Goal: Task Accomplishment & Management: Manage account settings

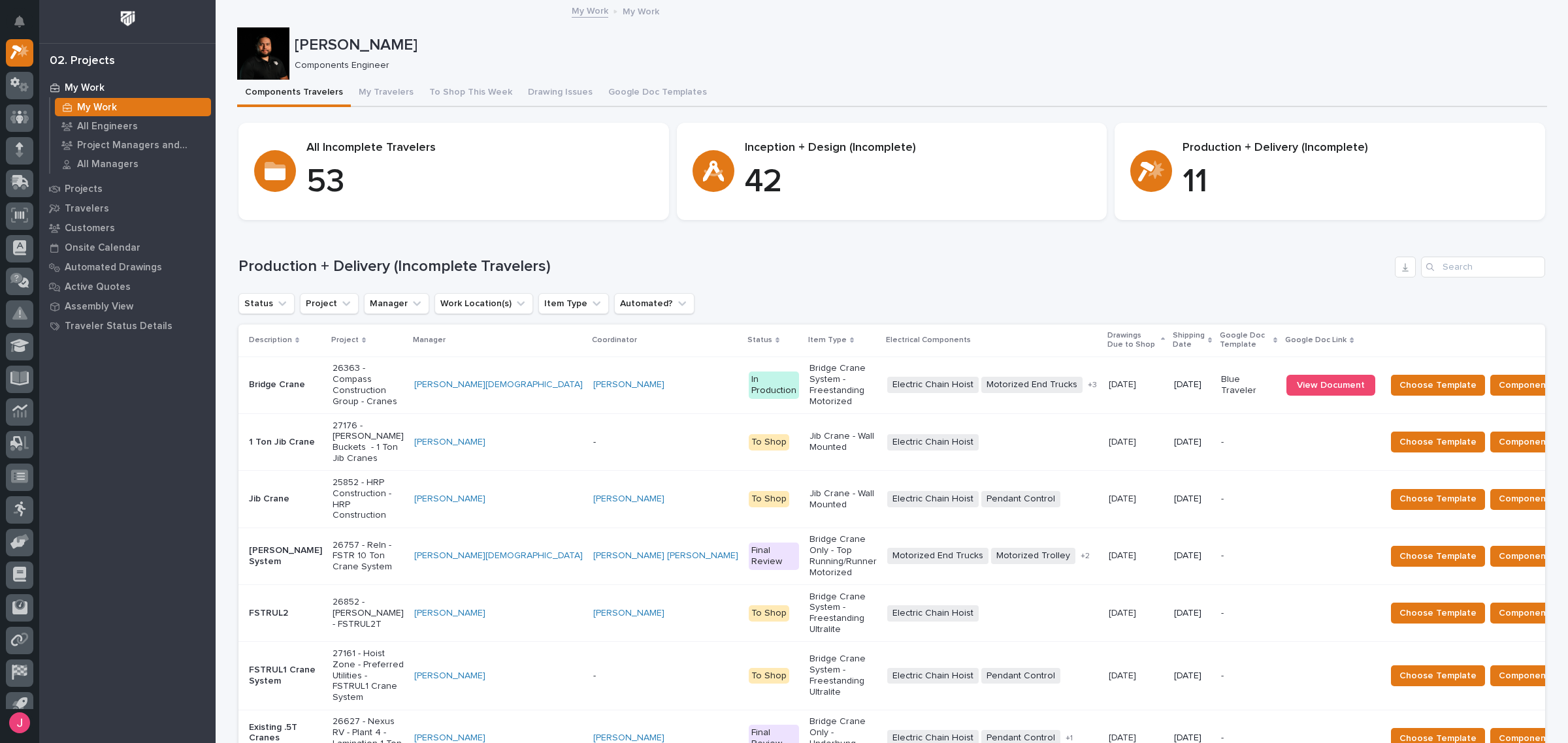
click at [864, 282] on div "Production + Delivery (Incomplete Travelers) Status Project Manager Work Locati…" at bounding box center [892, 632] width 1307 height 750
drag, startPoint x: 1178, startPoint y: 177, endPoint x: 1216, endPoint y: 174, distance: 38.1
click at [1216, 174] on p "11" at bounding box center [1355, 182] width 347 height 39
click at [1218, 175] on p "11" at bounding box center [1355, 182] width 347 height 39
click at [1182, 197] on p "11" at bounding box center [1355, 182] width 347 height 39
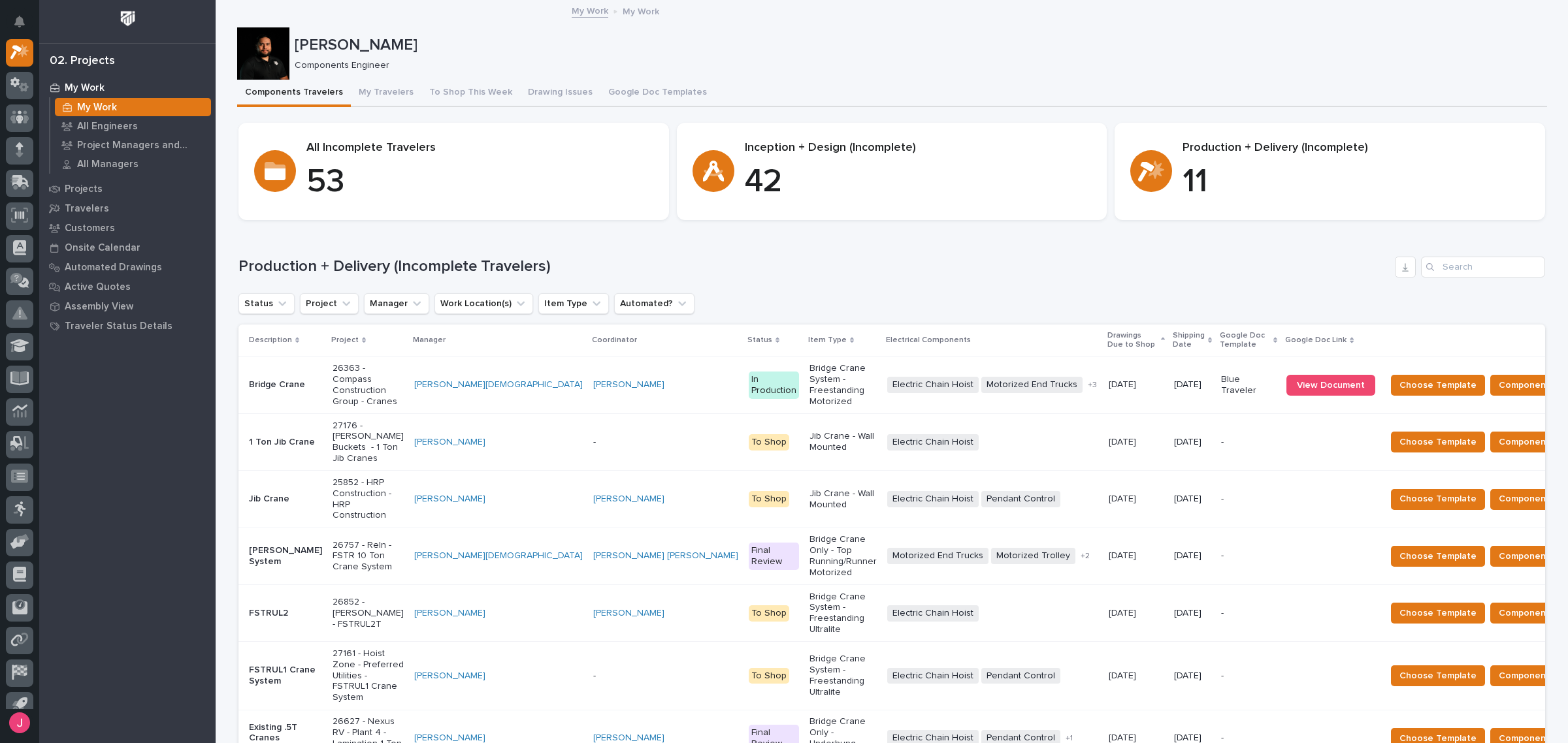
drag, startPoint x: 874, startPoint y: 267, endPoint x: 952, endPoint y: 280, distance: 79.1
click at [1016, 276] on div "Production + Delivery (Incomplete Travelers)" at bounding box center [892, 267] width 1307 height 21
drag, startPoint x: 882, startPoint y: 281, endPoint x: 875, endPoint y: 278, distance: 7.6
click at [877, 281] on div "Production + Delivery (Incomplete Travelers) Status Project Manager Work Locati…" at bounding box center [892, 632] width 1307 height 750
click at [847, 281] on div "Production + Delivery (Incomplete Travelers) Status Project Manager Work Locati…" at bounding box center [892, 632] width 1307 height 750
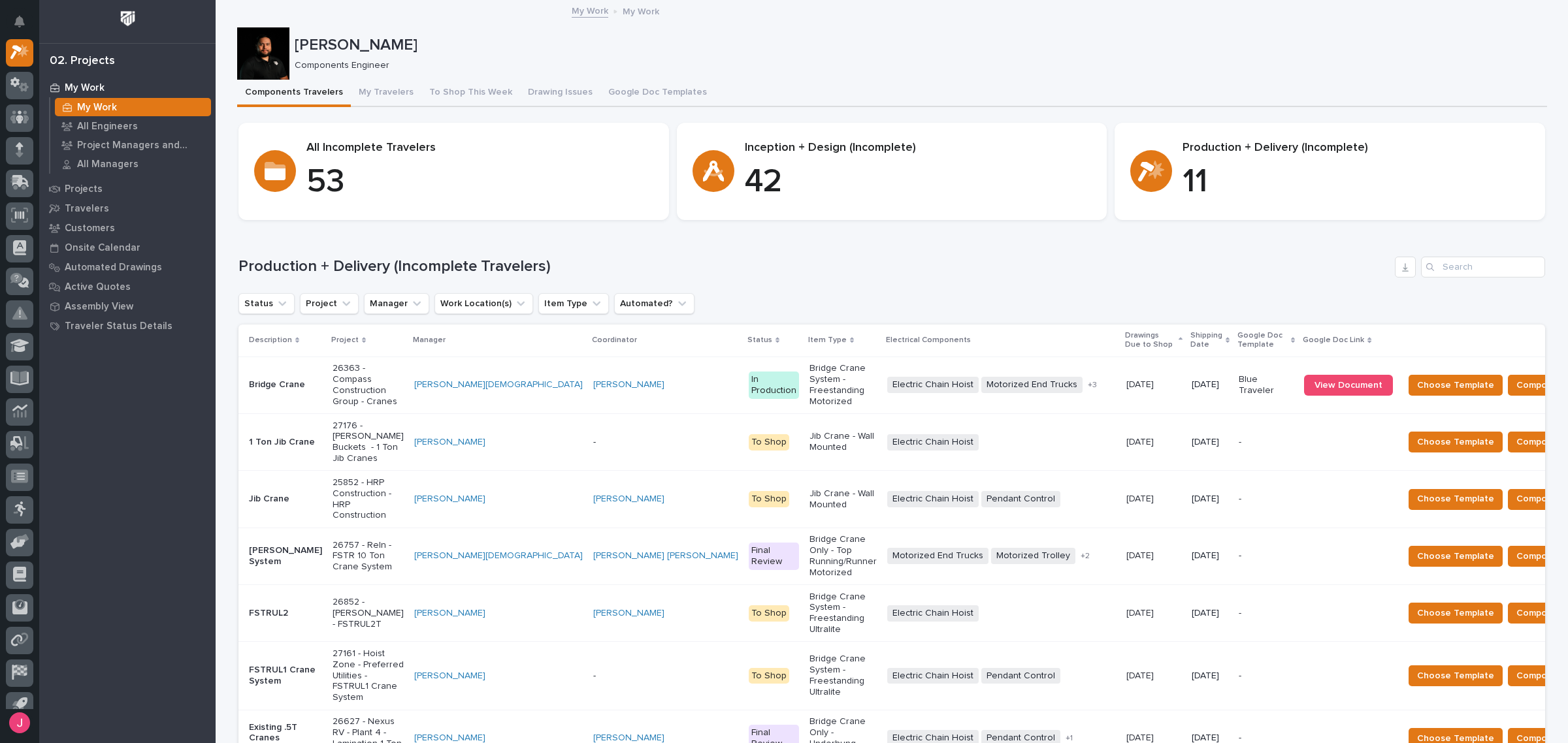
click at [954, 241] on div "Loading... Saving… Production + Delivery (Incomplete Travelers) Status Project …" at bounding box center [892, 624] width 1307 height 787
click at [961, 303] on div "Status Project Manager Work Location(s) Item Type Automated?" at bounding box center [892, 303] width 1307 height 21
drag, startPoint x: 1173, startPoint y: 147, endPoint x: 1386, endPoint y: 144, distance: 213.0
click at [1356, 142] on div "Production + Delivery (Incomplete) 11" at bounding box center [1330, 171] width 400 height 61
click at [1386, 144] on p "Production + Delivery (Incomplete)" at bounding box center [1355, 148] width 347 height 14
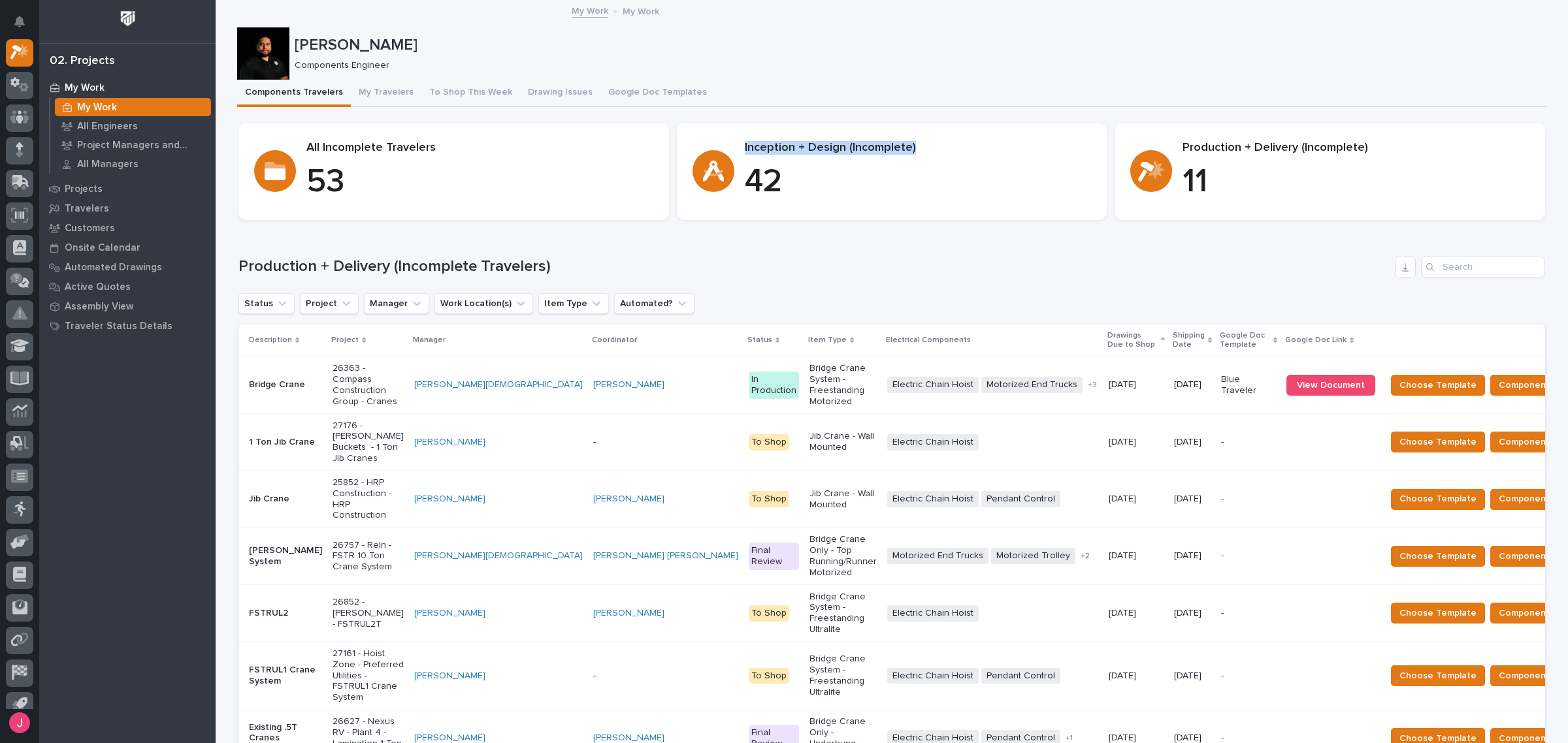
drag, startPoint x: 738, startPoint y: 149, endPoint x: 919, endPoint y: 149, distance: 181.0
click at [919, 149] on p "Inception + Design (Incomplete)" at bounding box center [918, 148] width 347 height 14
click at [923, 89] on div "Components Travelers My Travelers To Shop This Week Drawing Issues Google Doc T…" at bounding box center [892, 93] width 1310 height 27
drag, startPoint x: 1176, startPoint y: 148, endPoint x: 1395, endPoint y: 151, distance: 219.0
click at [1383, 151] on p "Production + Delivery (Incomplete)" at bounding box center [1355, 148] width 347 height 14
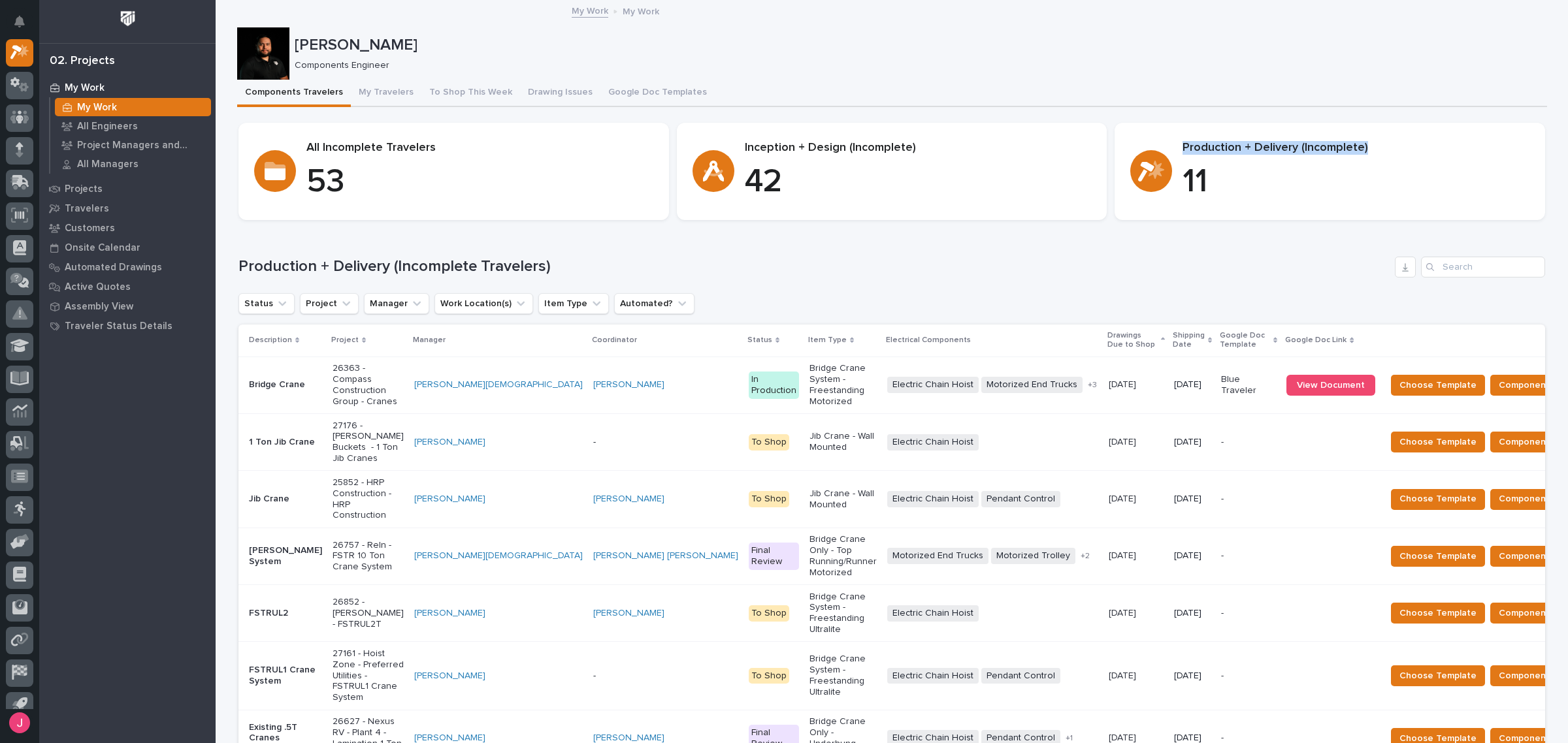
click at [1386, 130] on section "Production + Delivery (Incomplete) 11" at bounding box center [1330, 170] width 430 height 97
drag, startPoint x: 1177, startPoint y: 143, endPoint x: 1340, endPoint y: 134, distance: 163.2
click at [1340, 134] on section "Production + Delivery (Incomplete) 11" at bounding box center [1330, 170] width 430 height 97
click at [1363, 135] on section "Production + Delivery (Incomplete) 11" at bounding box center [1330, 170] width 430 height 97
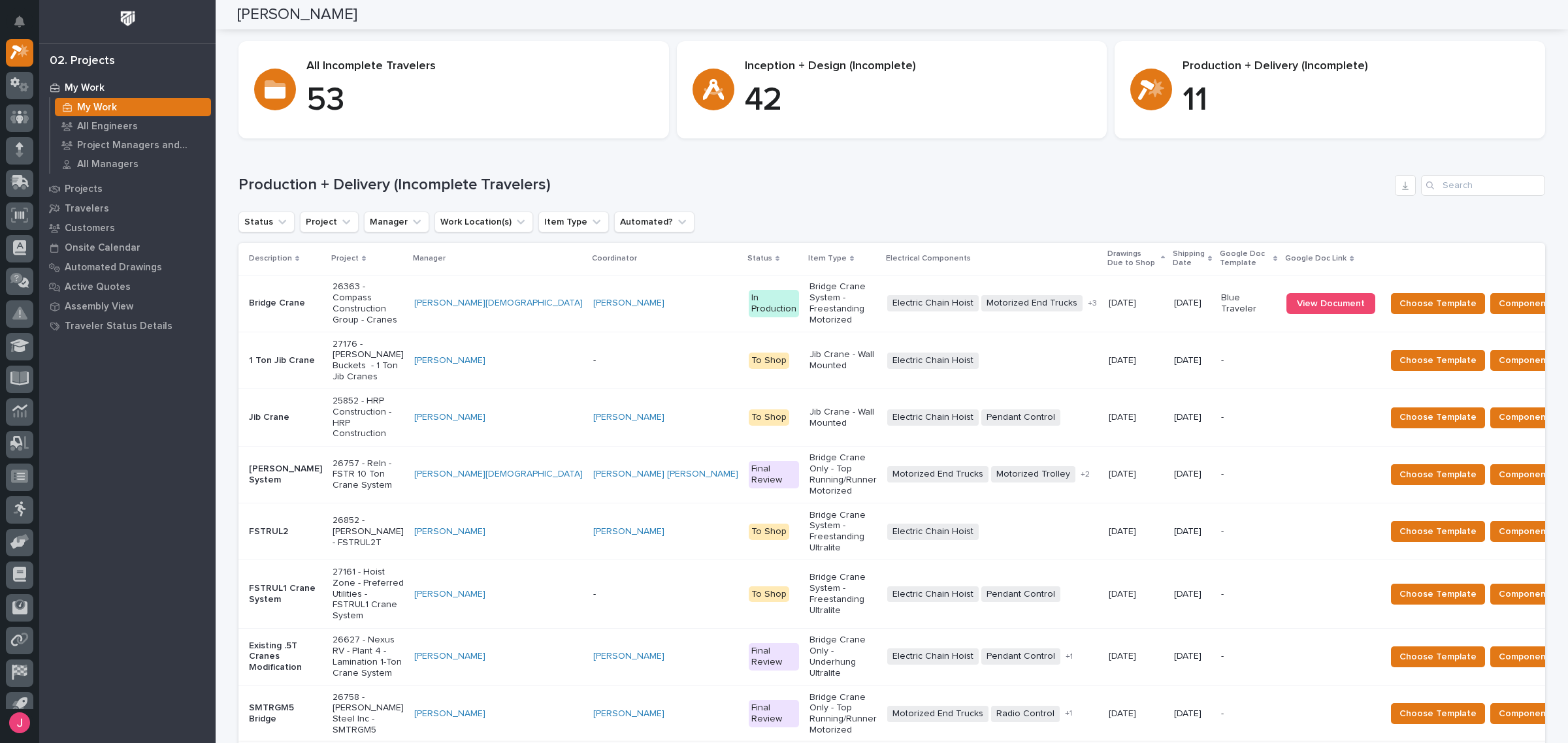
scroll to position [163, 0]
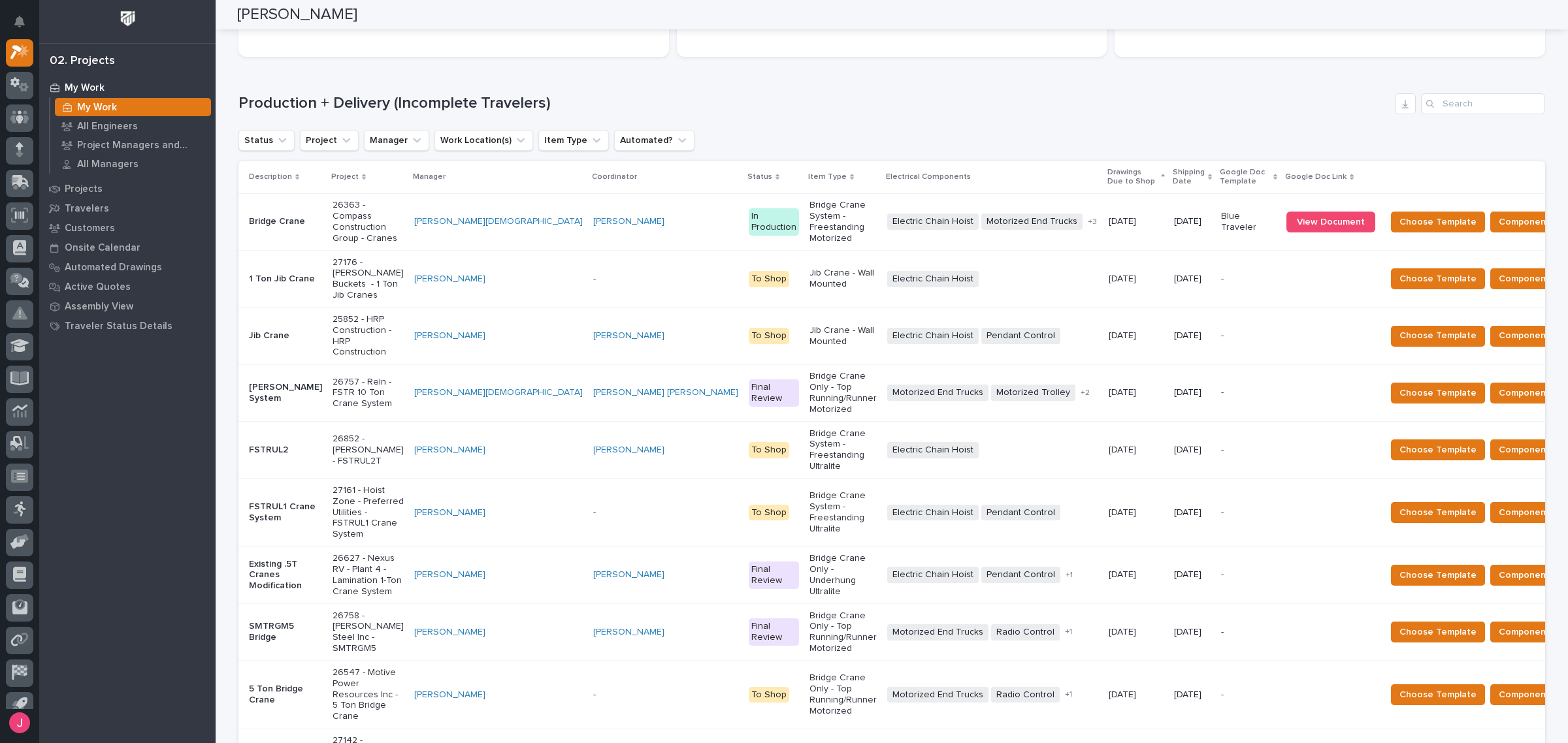
click at [877, 76] on div "Loading... Saving… Production + Delivery (Incomplete Travelers) Status Project …" at bounding box center [892, 489] width 1307 height 844
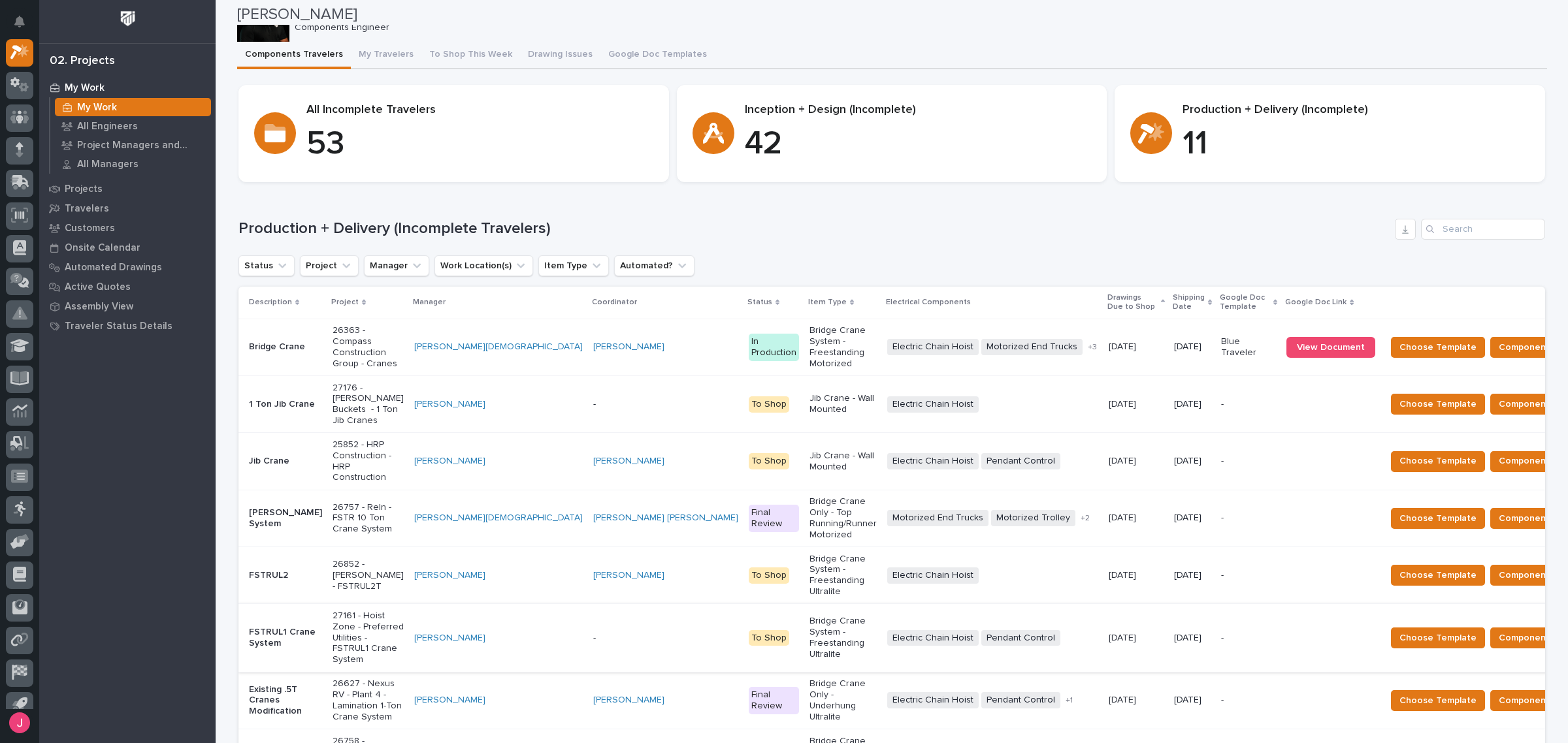
scroll to position [0, 0]
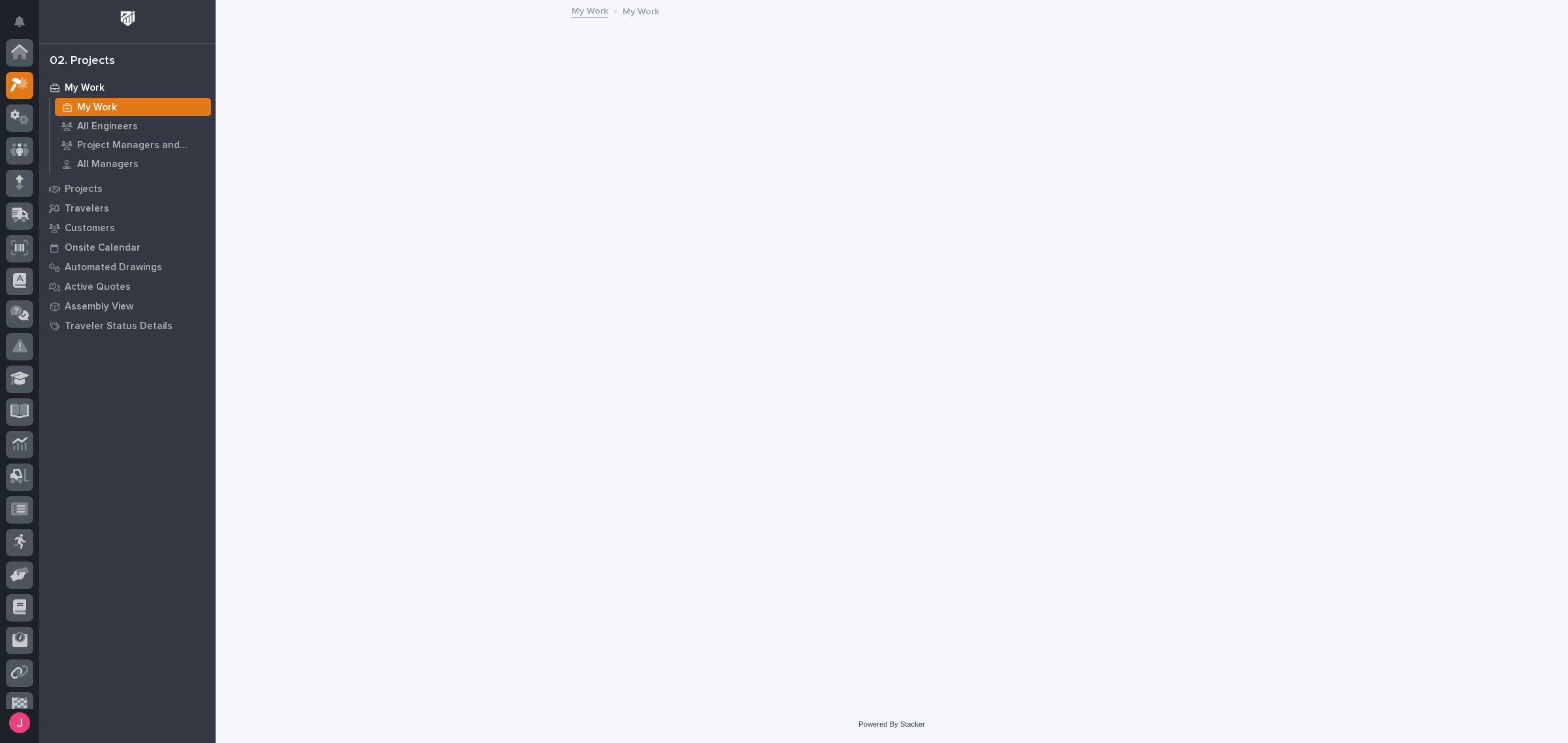
scroll to position [32, 0]
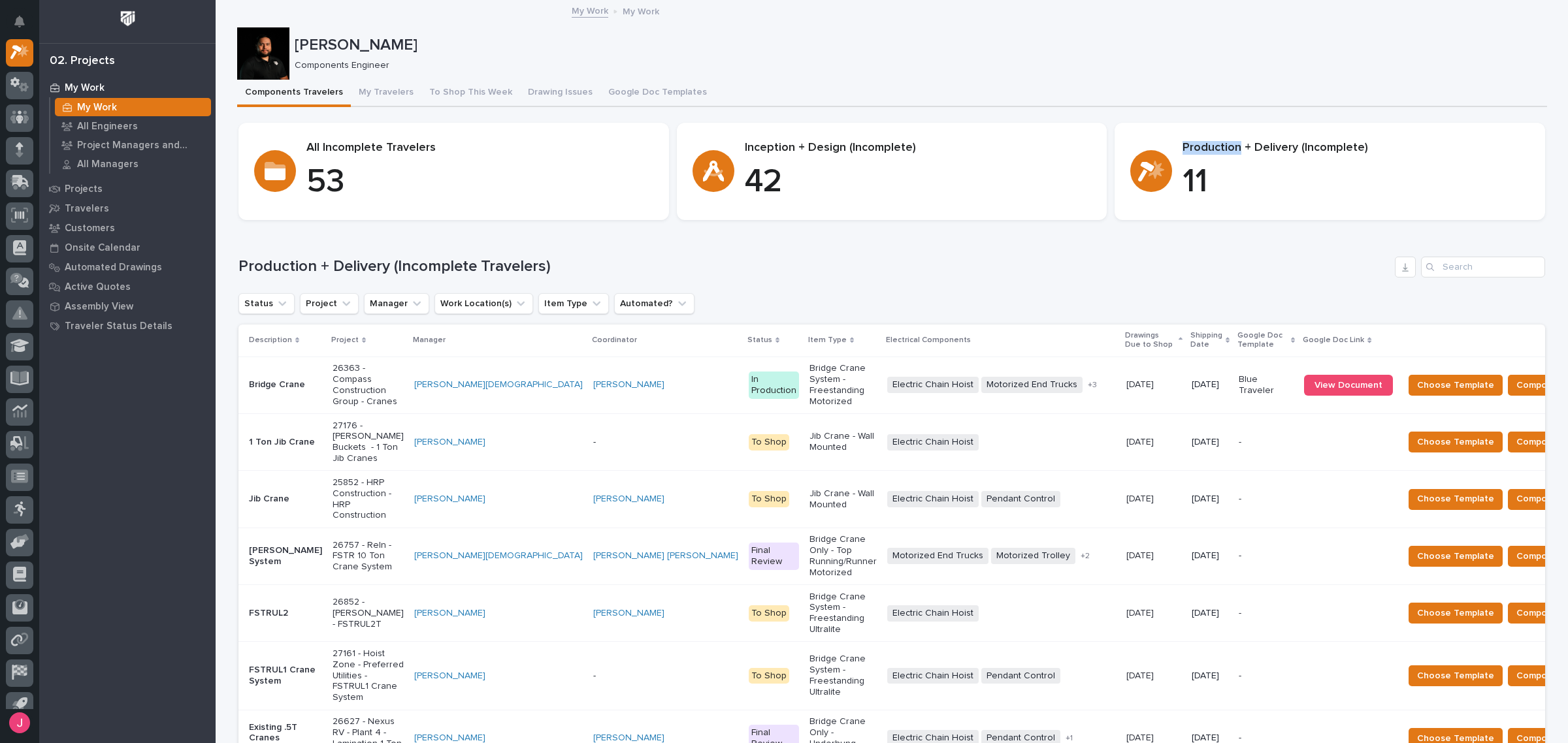
drag, startPoint x: 1174, startPoint y: 146, endPoint x: 1231, endPoint y: 135, distance: 58.1
click at [1231, 135] on section "Production + Delivery (Incomplete) 11" at bounding box center [1330, 170] width 430 height 97
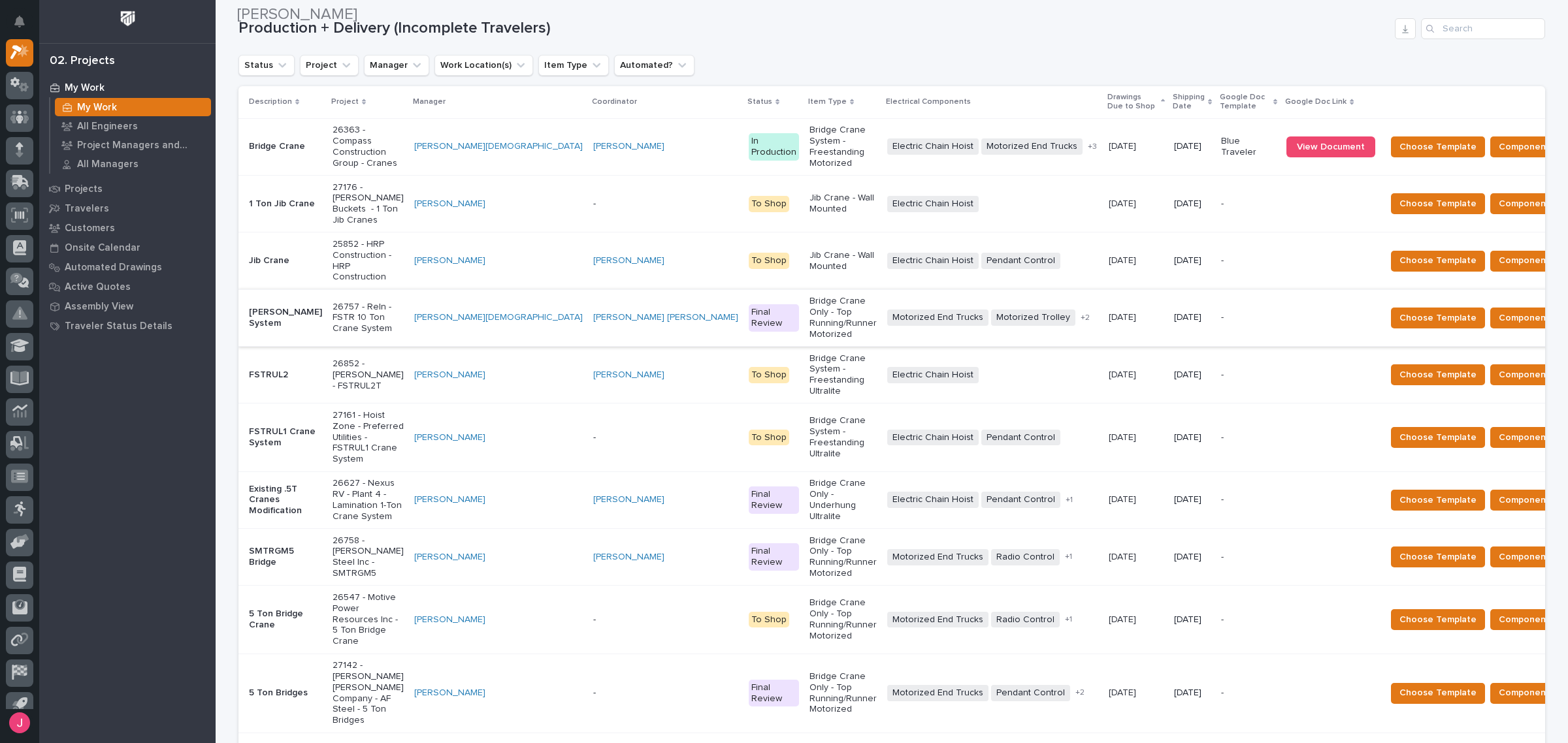
scroll to position [245, 0]
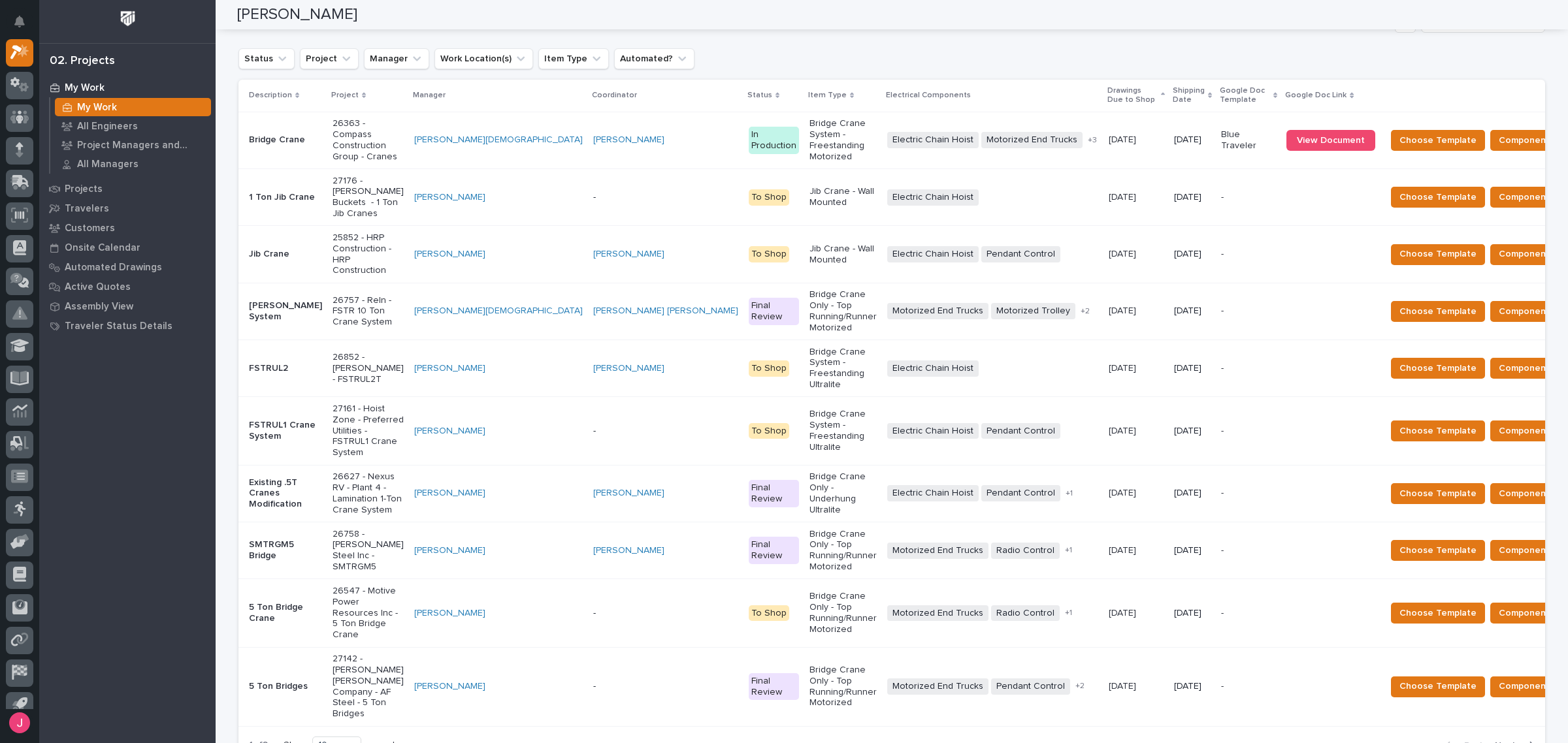
click at [1226, 730] on div "1 of 2 Show 10 records per page Back Next" at bounding box center [892, 746] width 1307 height 32
click at [838, 45] on div "Production + Delivery (Incomplete Travelers) Status Project Manager Work Locati…" at bounding box center [892, 386] width 1307 height 750
click at [324, 739] on div "10" at bounding box center [329, 746] width 31 height 14
drag, startPoint x: 338, startPoint y: 595, endPoint x: 338, endPoint y: 602, distance: 7.0
click at [338, 602] on div "20" at bounding box center [332, 605] width 48 height 16
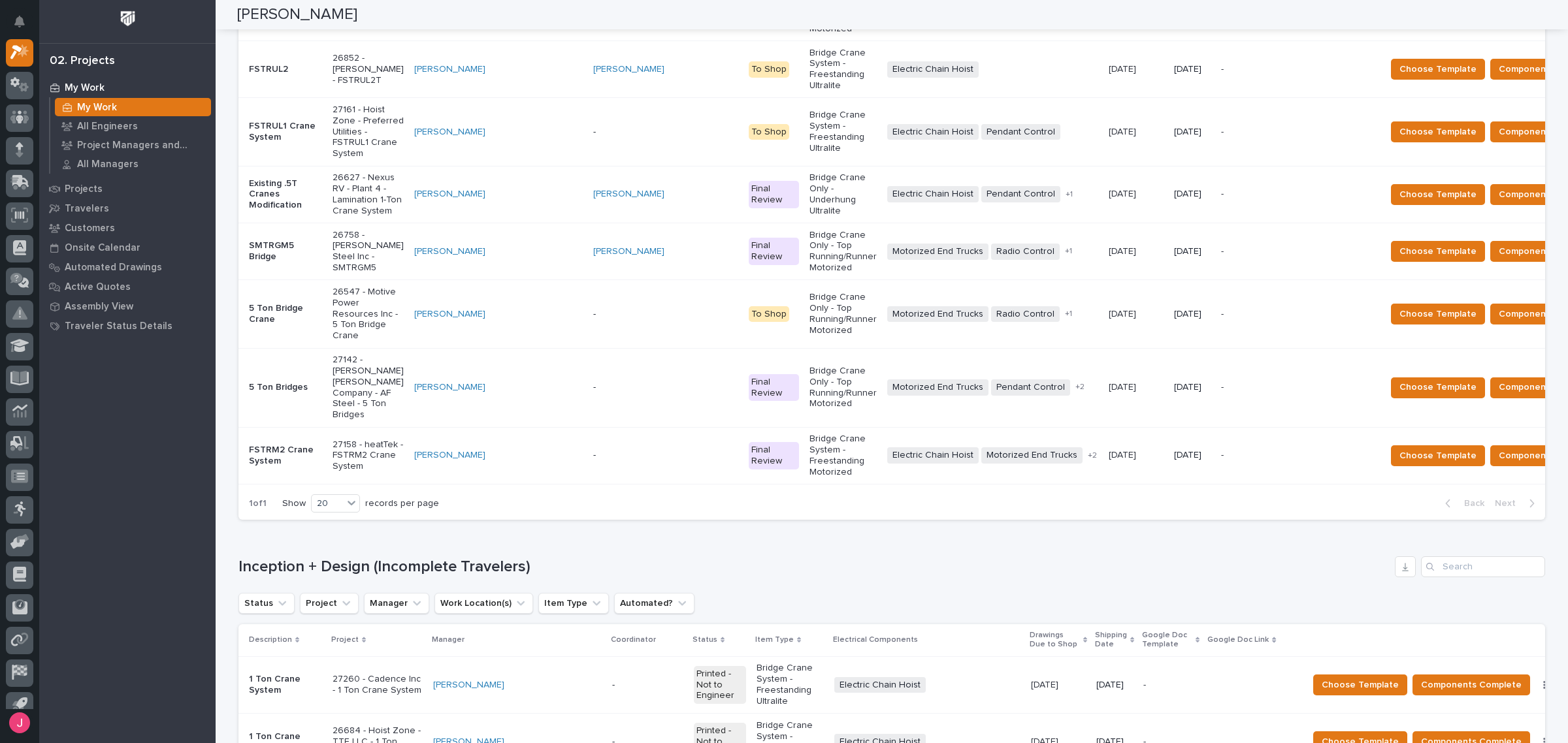
scroll to position [704, 0]
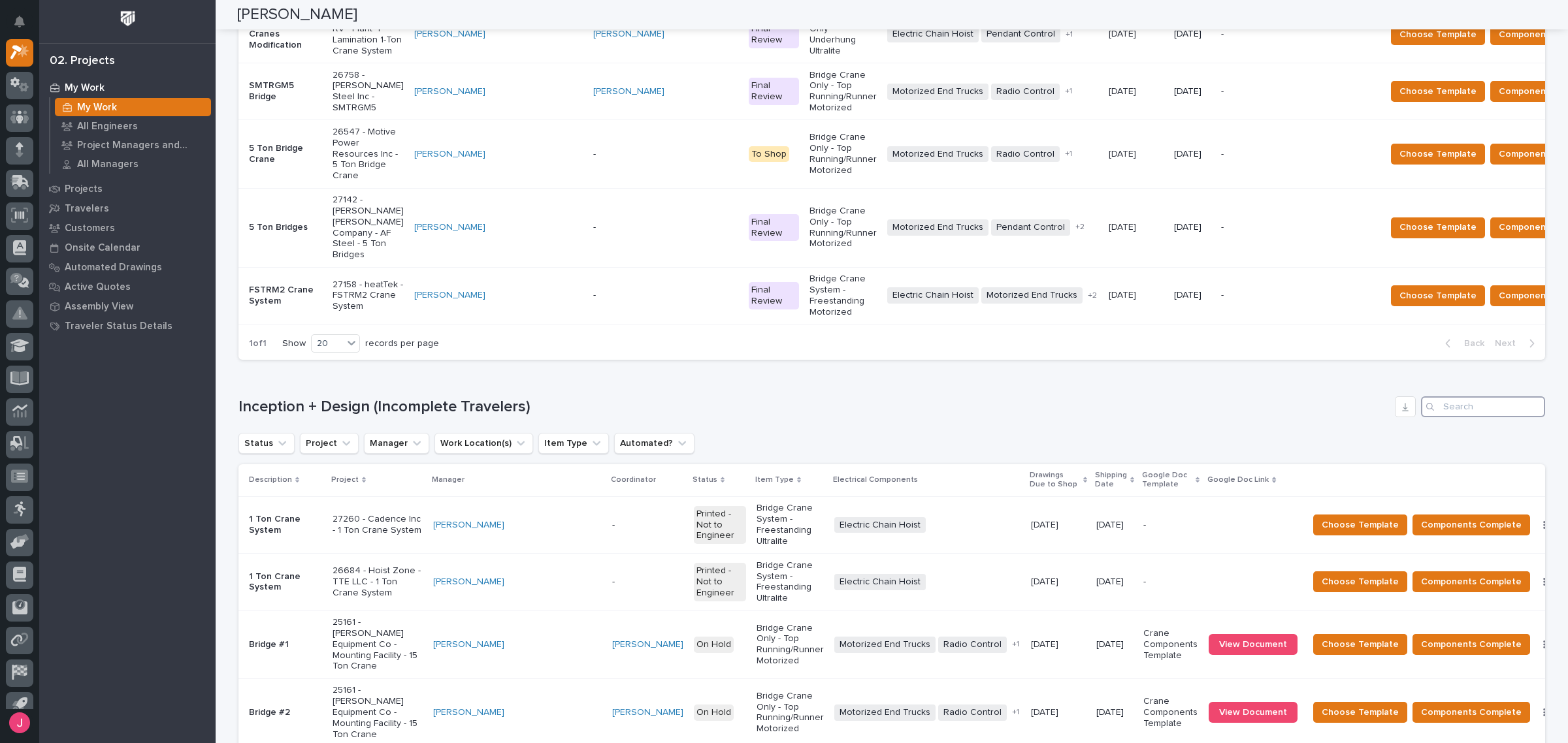
click at [1470, 397] on input "Search" at bounding box center [1483, 407] width 124 height 21
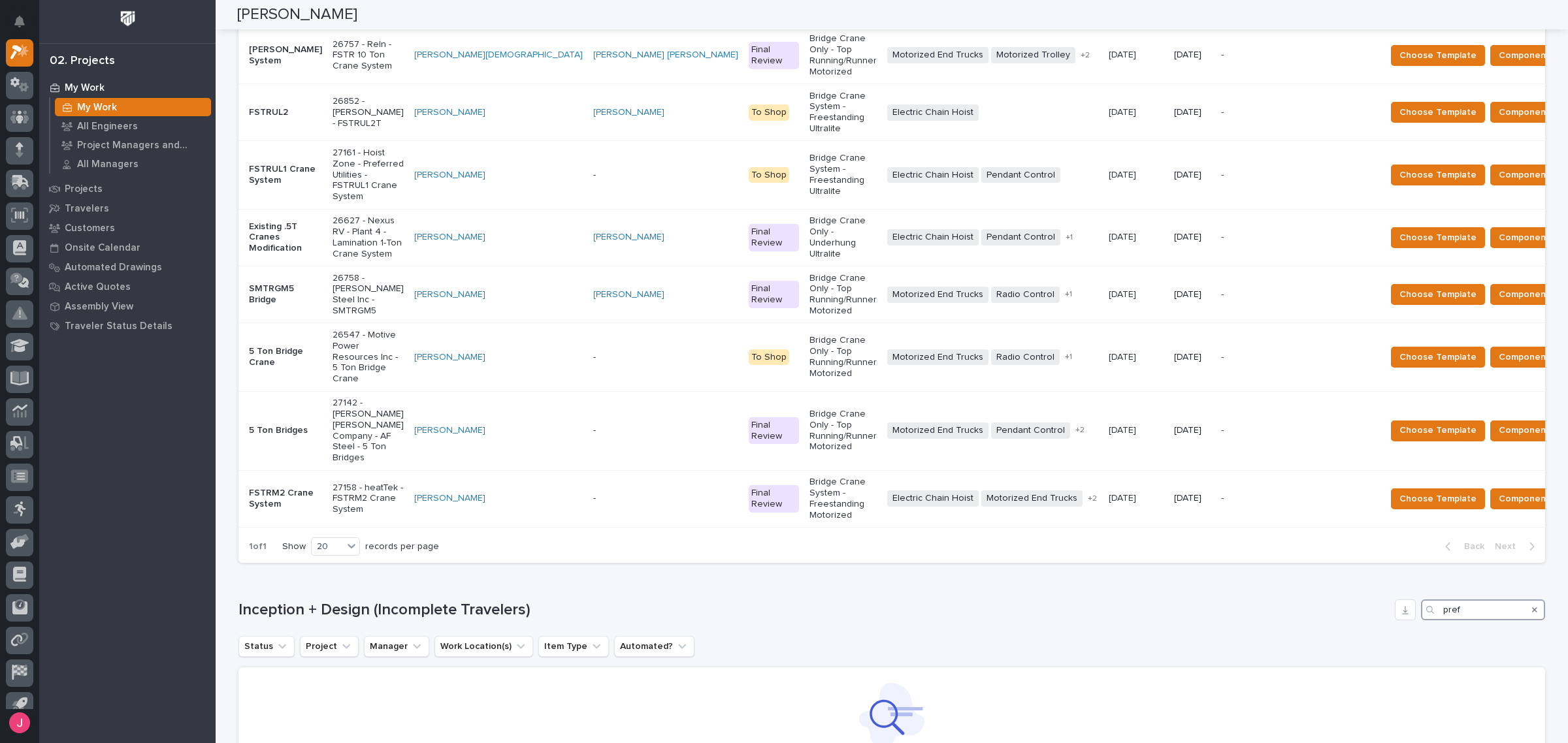
scroll to position [505, 0]
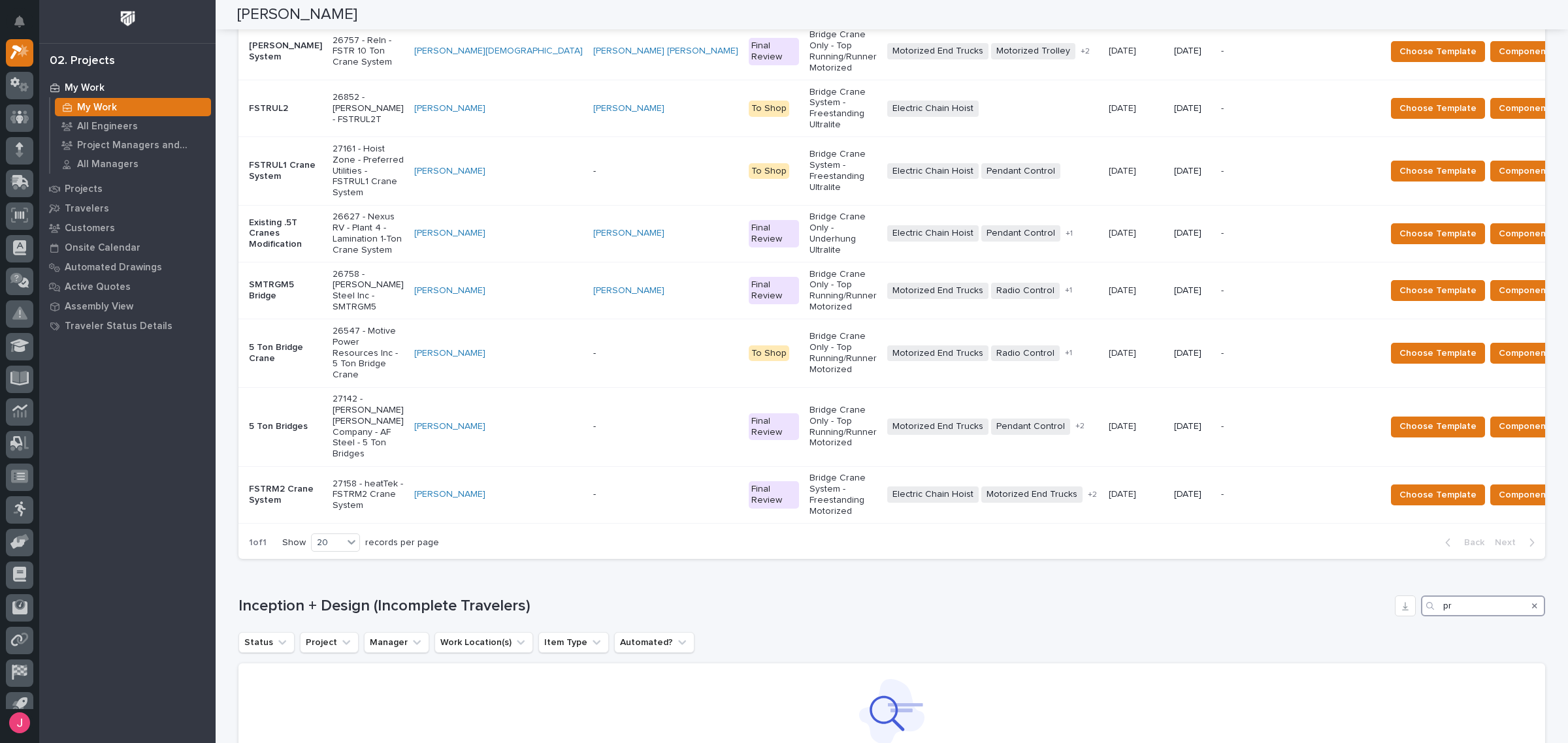
type input "p"
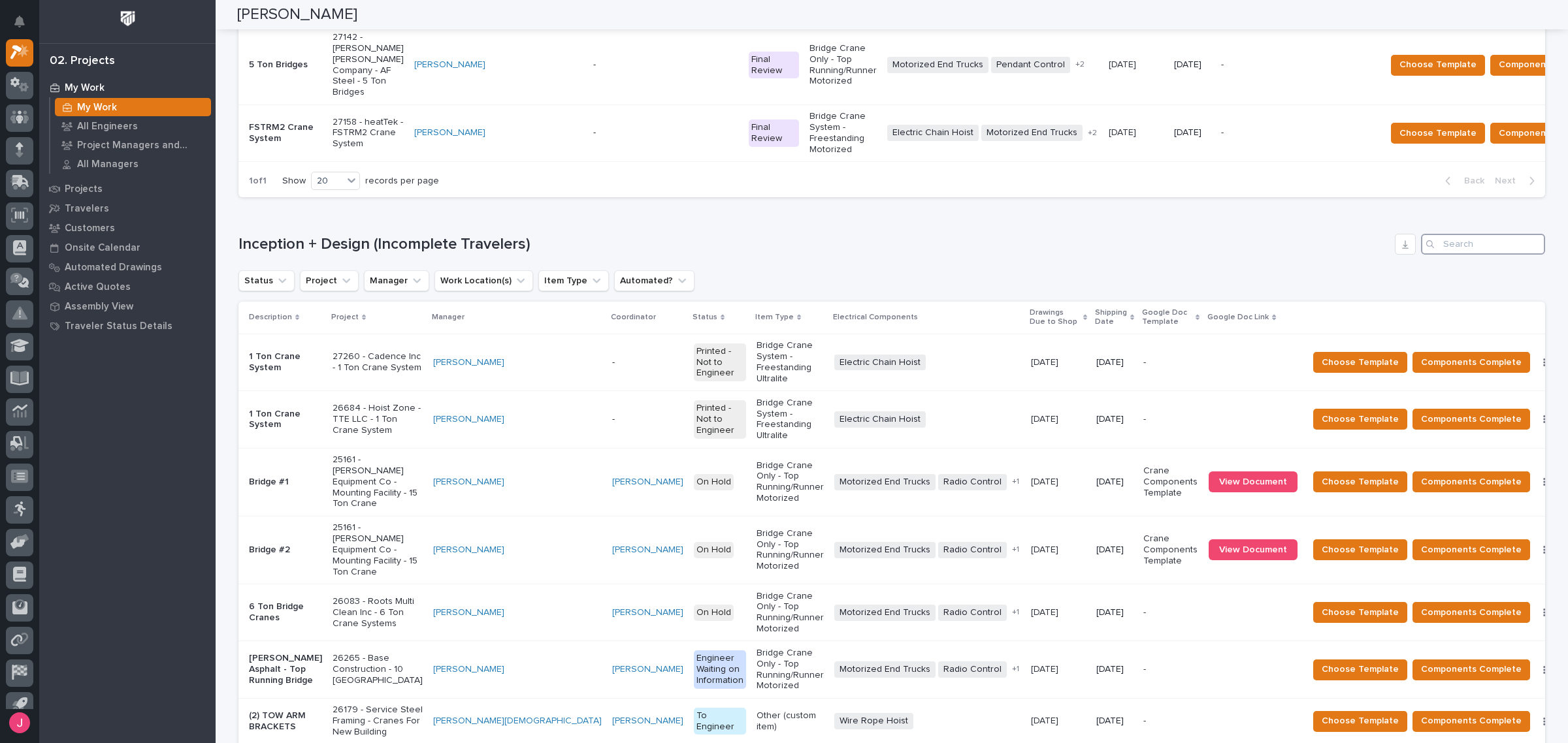
scroll to position [867, 0]
click at [334, 677] on div "20" at bounding box center [332, 678] width 48 height 16
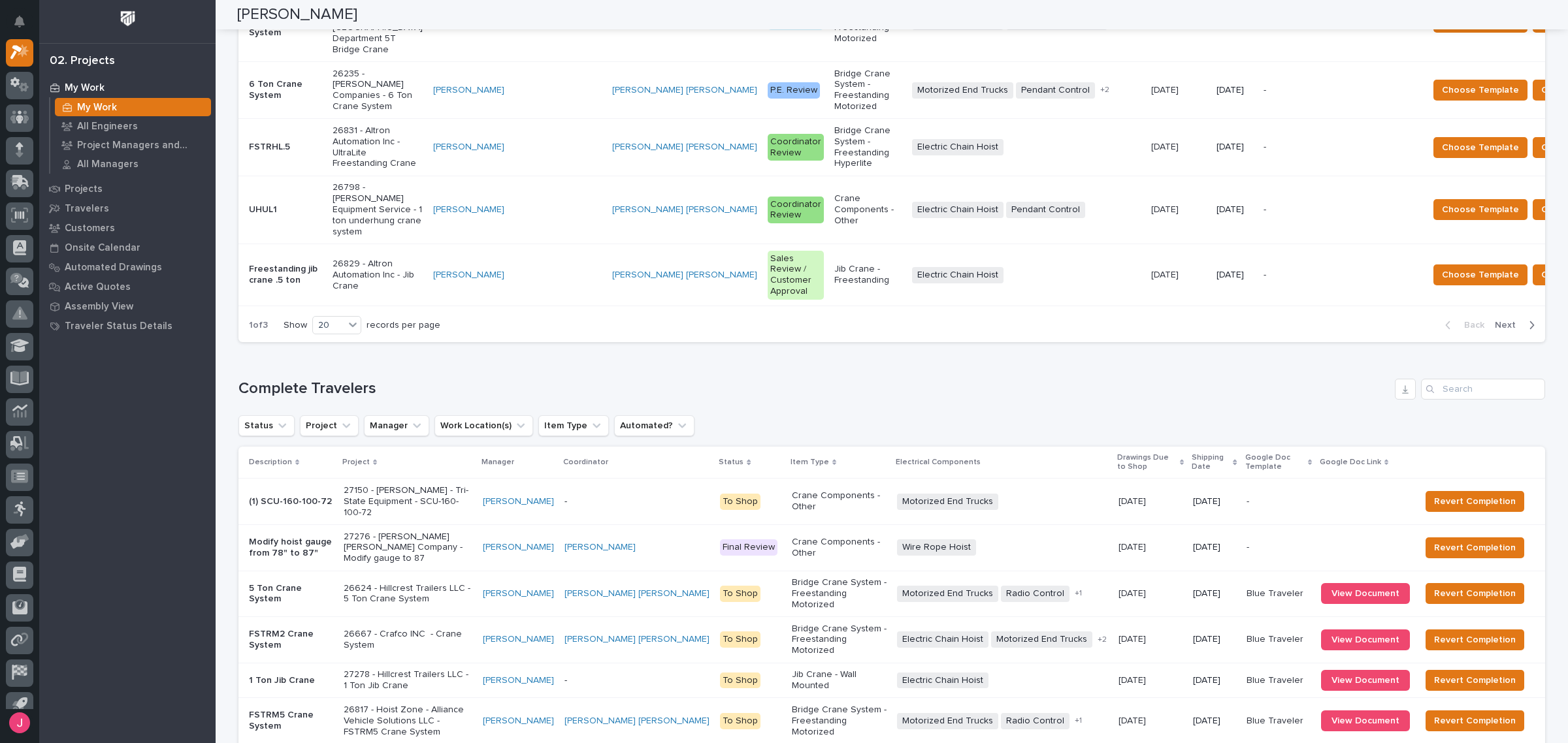
scroll to position [2091, 0]
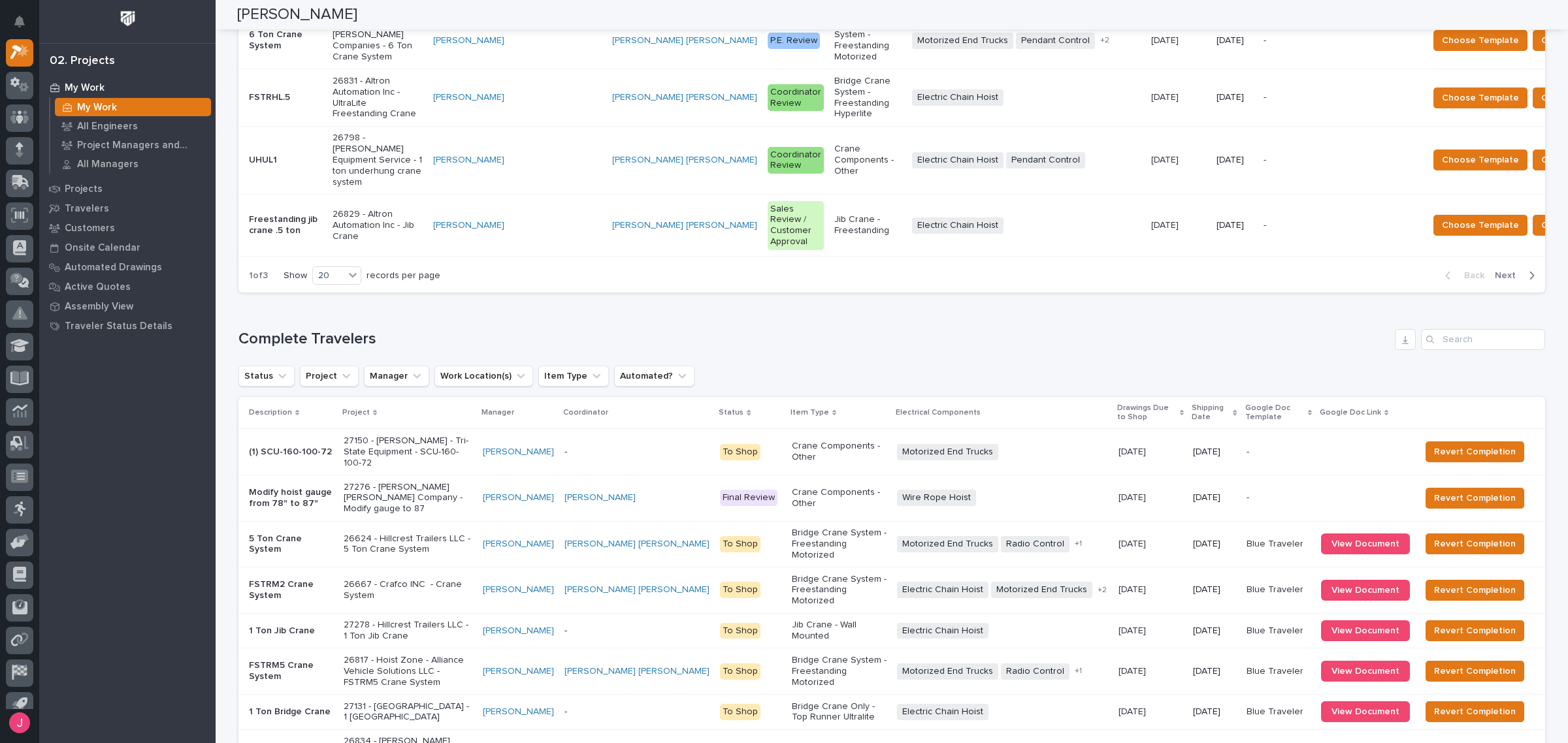
click at [345, 676] on div "30" at bounding box center [332, 673] width 48 height 16
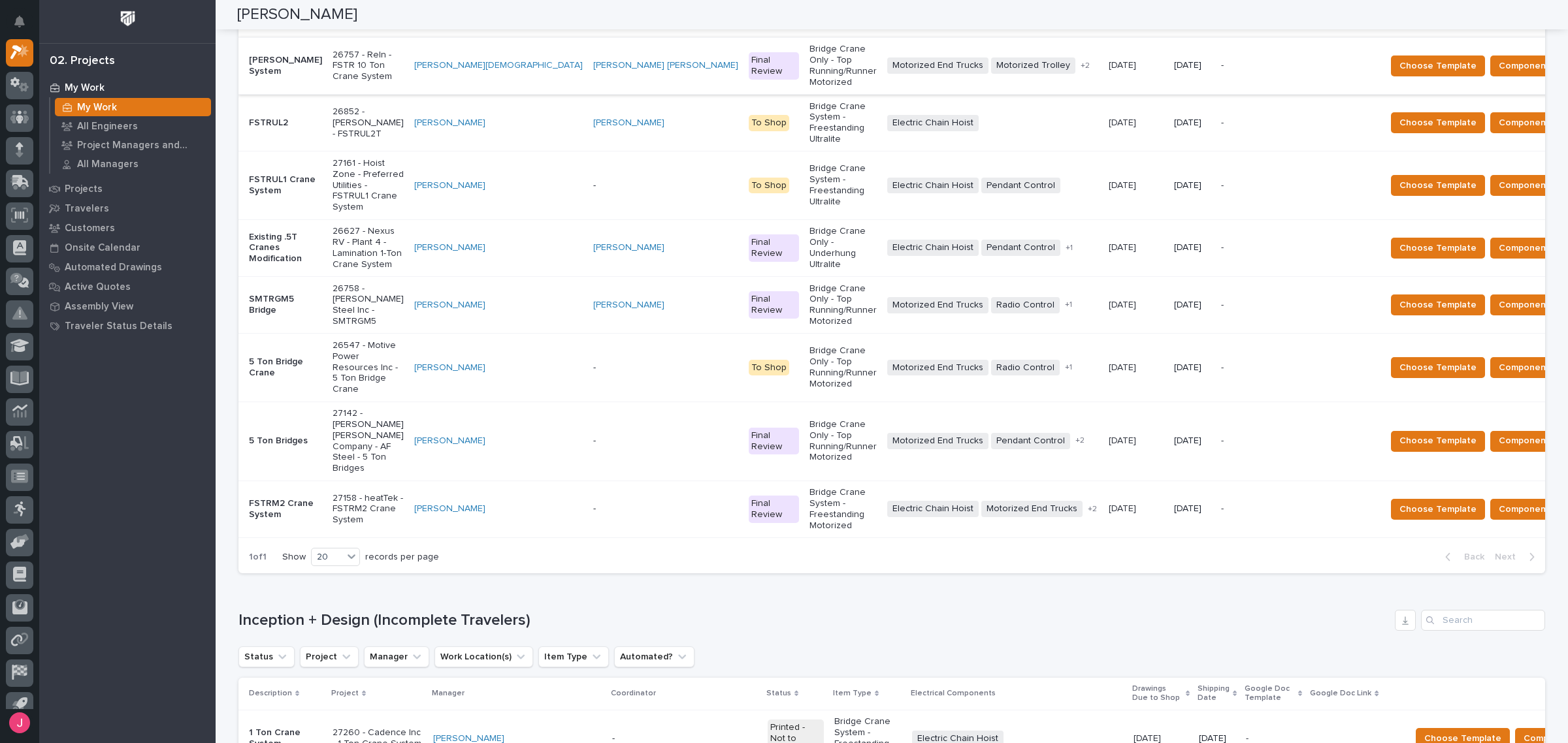
scroll to position [137, 0]
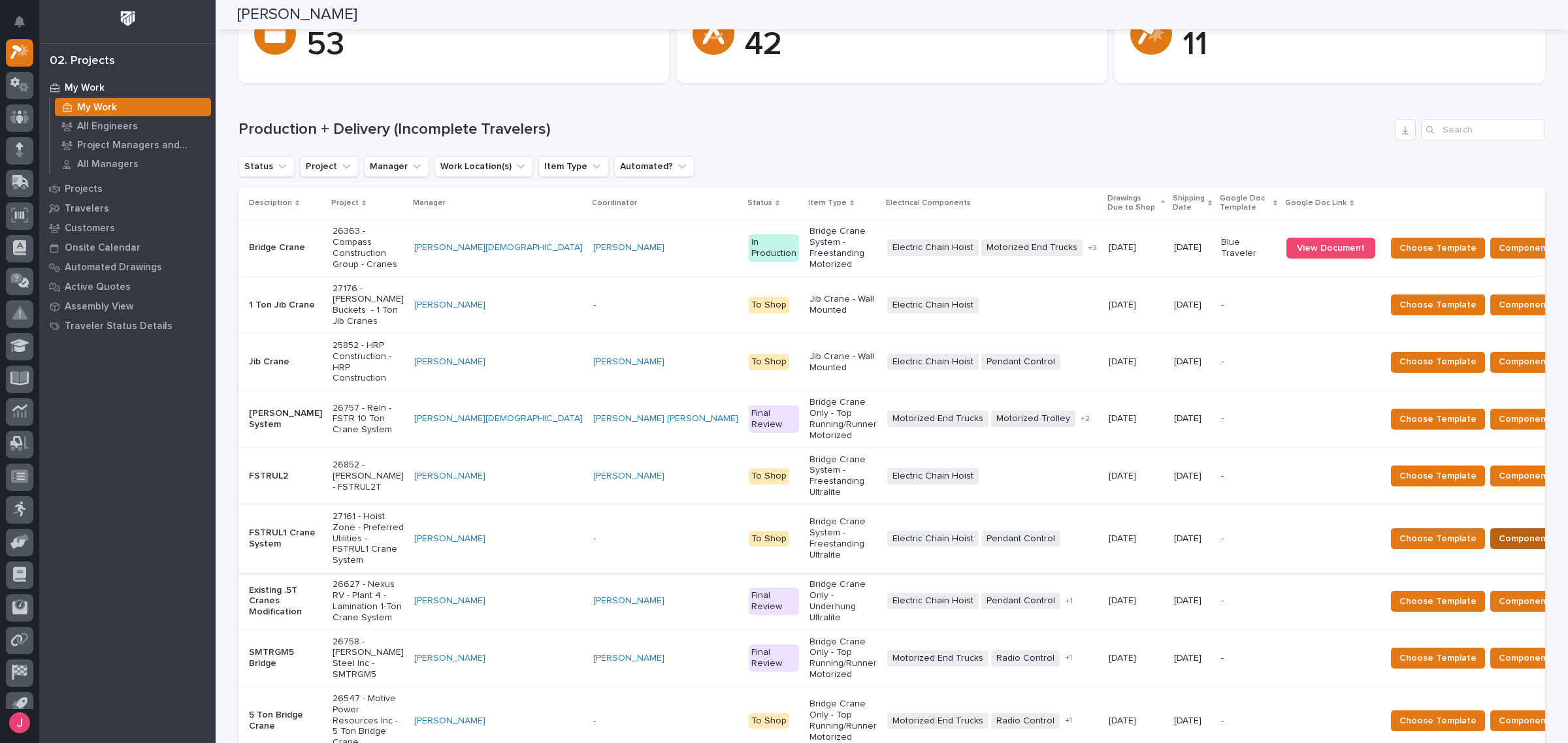
click at [1499, 531] on span "Components Complete" at bounding box center [1549, 538] width 101 height 16
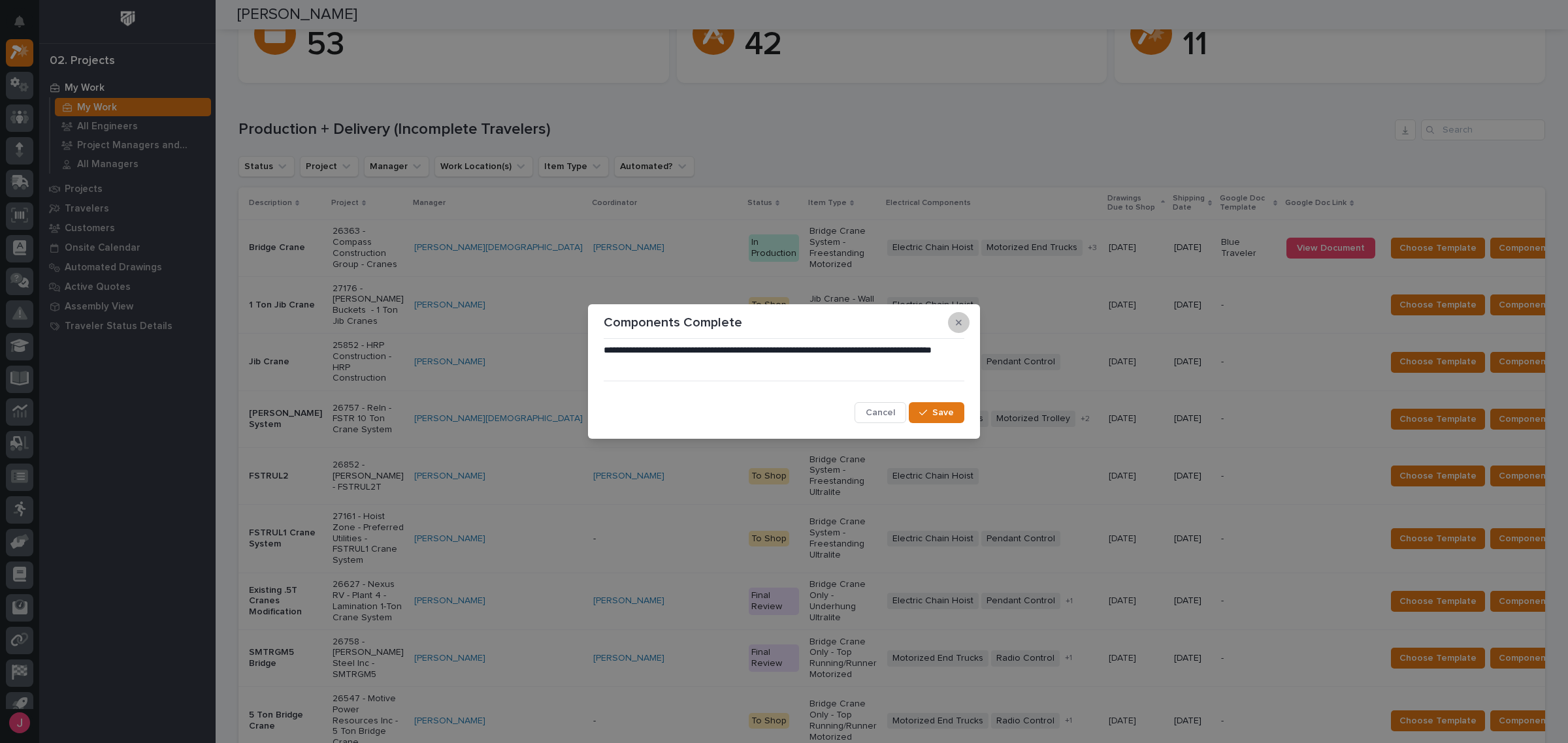
click at [960, 327] on icon "button" at bounding box center [958, 323] width 6 height 9
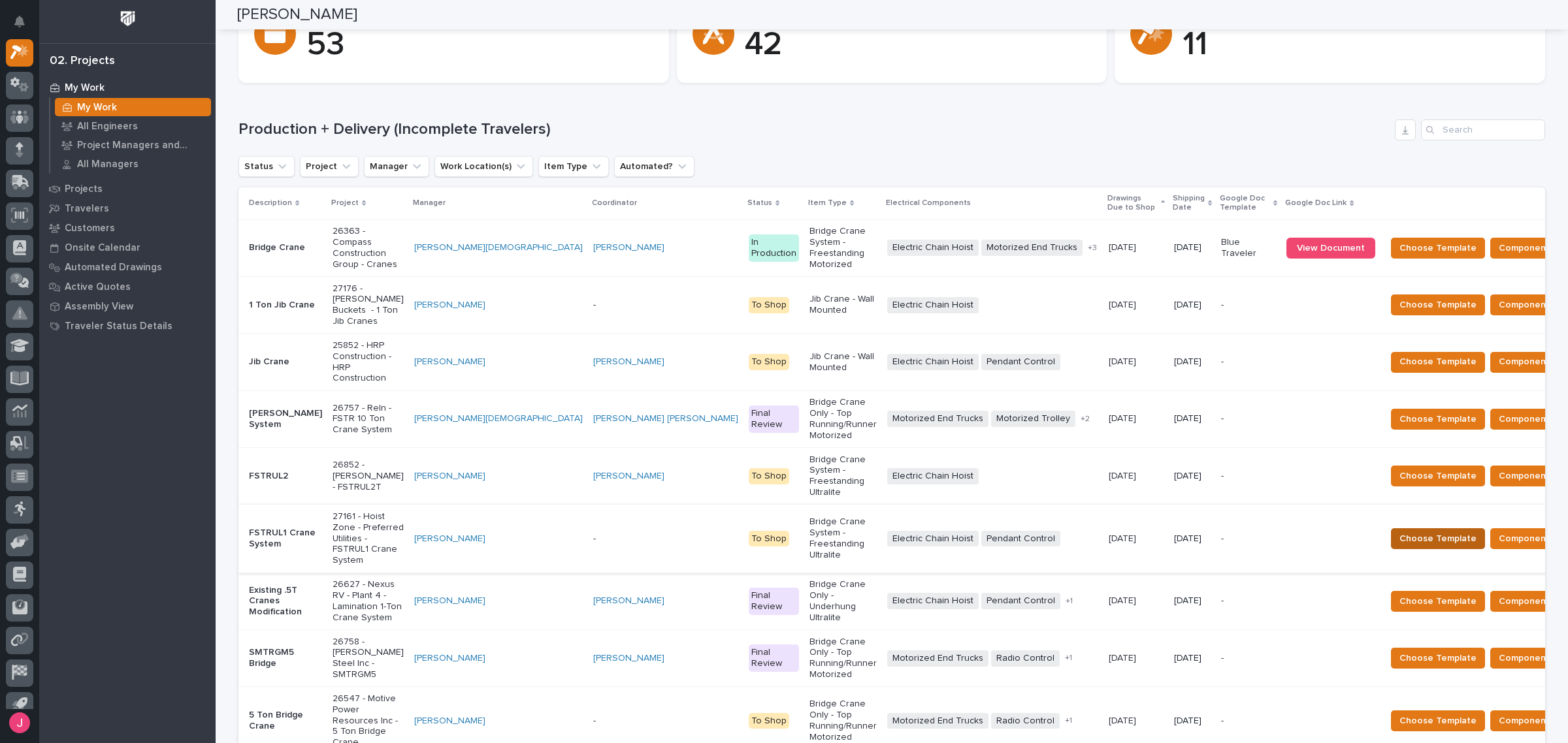
click at [1399, 531] on span "Choose Template" at bounding box center [1438, 538] width 77 height 16
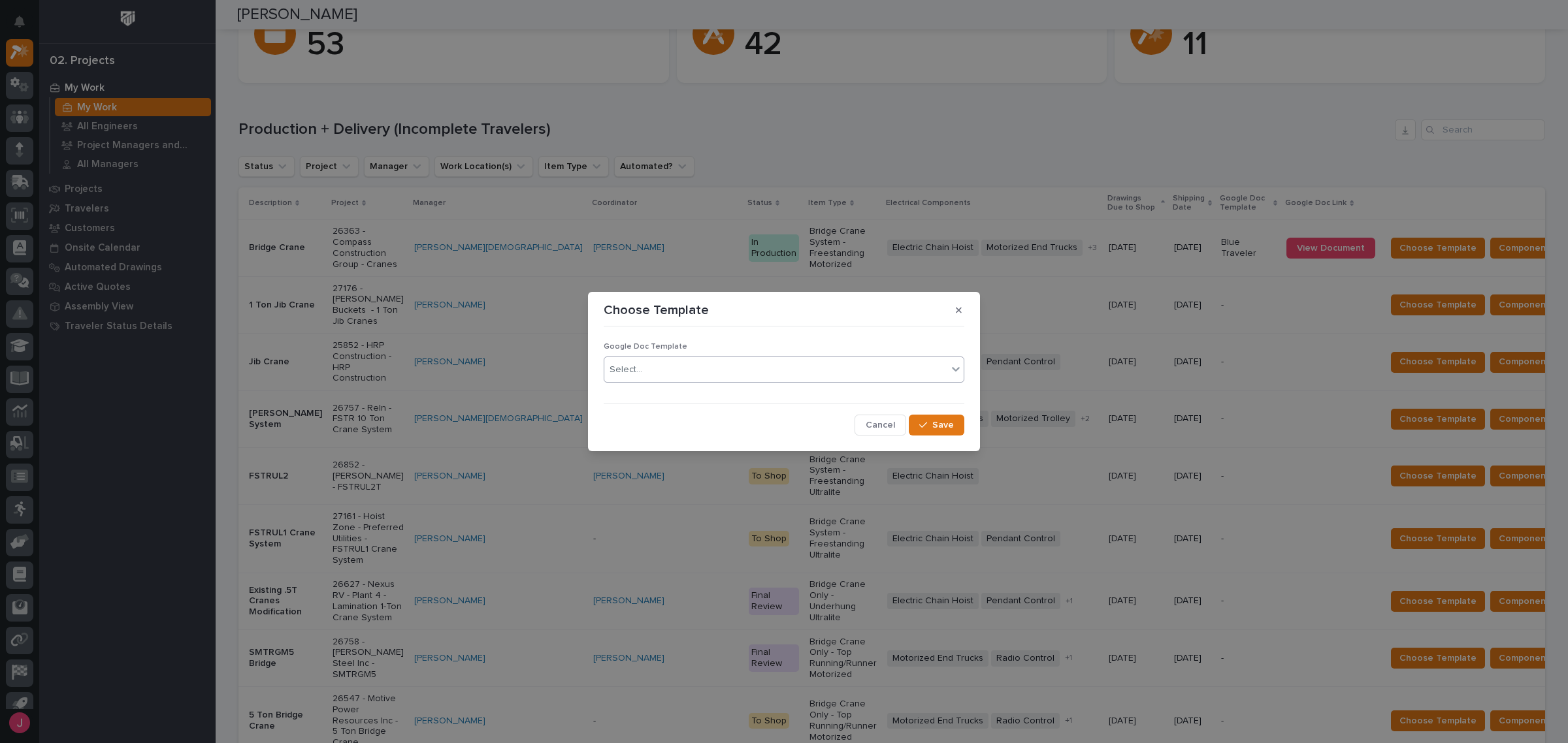
click at [644, 368] on input "text" at bounding box center [644, 370] width 1 height 11
click at [640, 396] on div "Blue Traveler" at bounding box center [784, 395] width 359 height 23
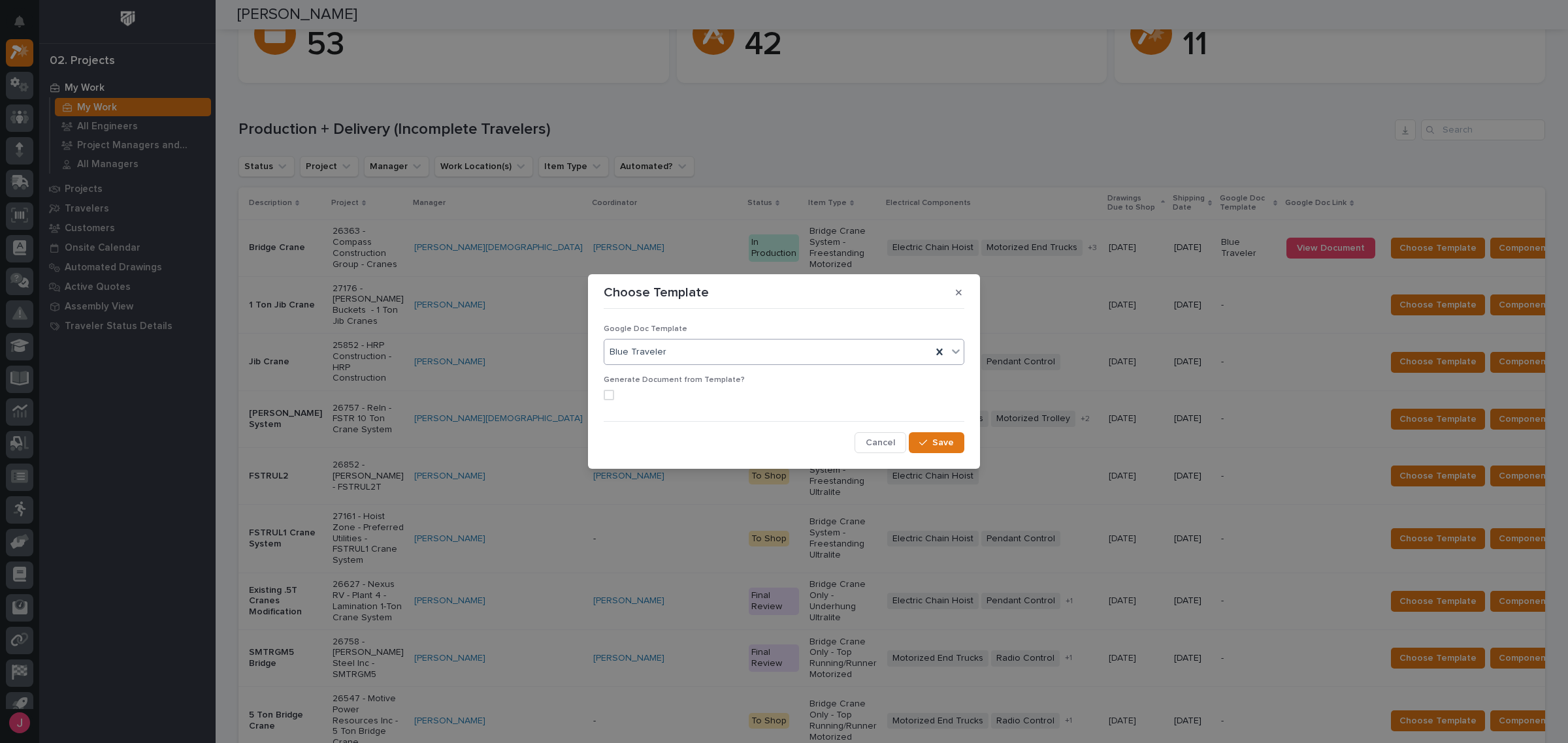
drag, startPoint x: 609, startPoint y: 399, endPoint x: 739, endPoint y: 419, distance: 131.5
click at [632, 399] on label at bounding box center [784, 395] width 360 height 10
click at [931, 441] on div "button" at bounding box center [925, 442] width 13 height 9
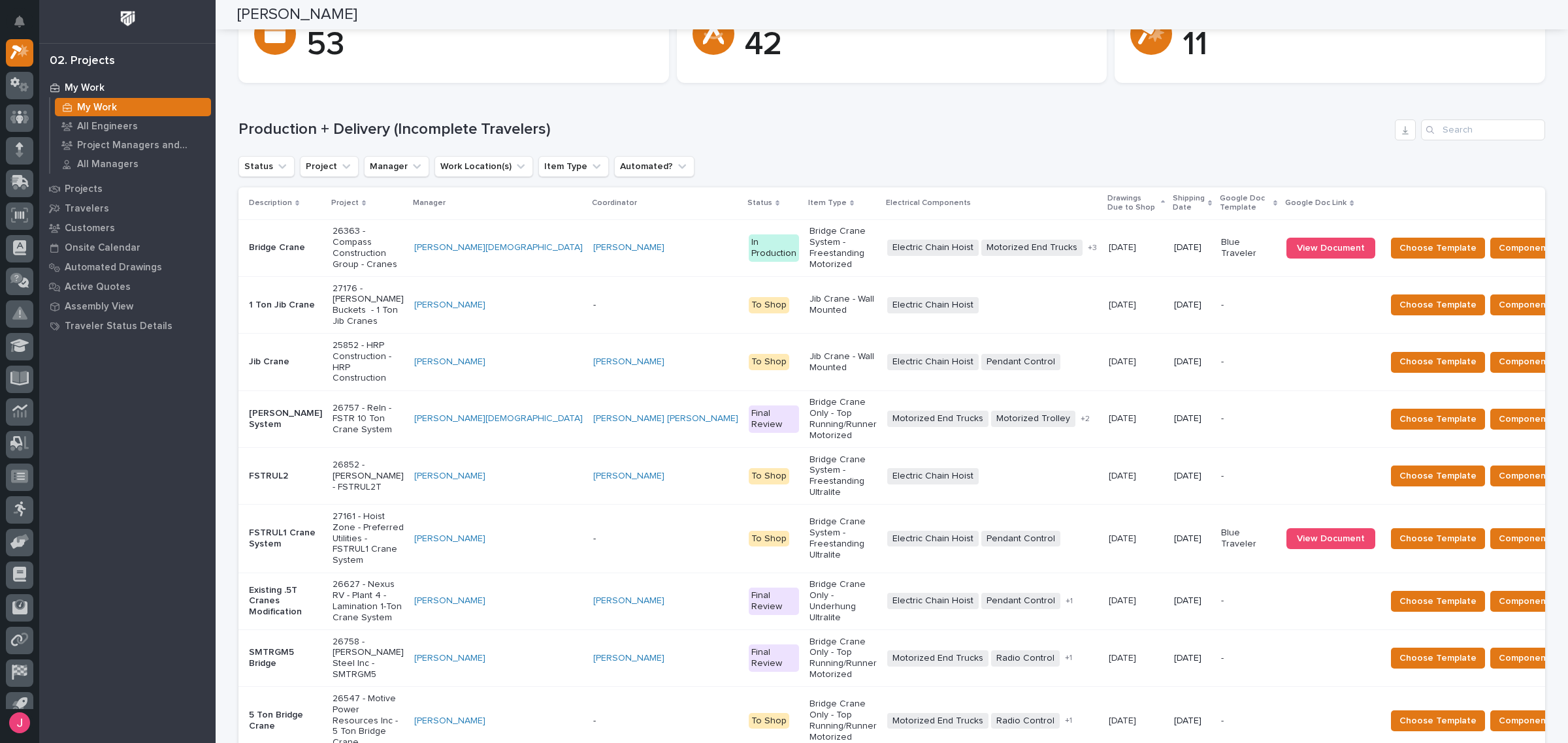
click at [1079, 131] on h1 "Production + Delivery (Incomplete Travelers)" at bounding box center [814, 129] width 1151 height 19
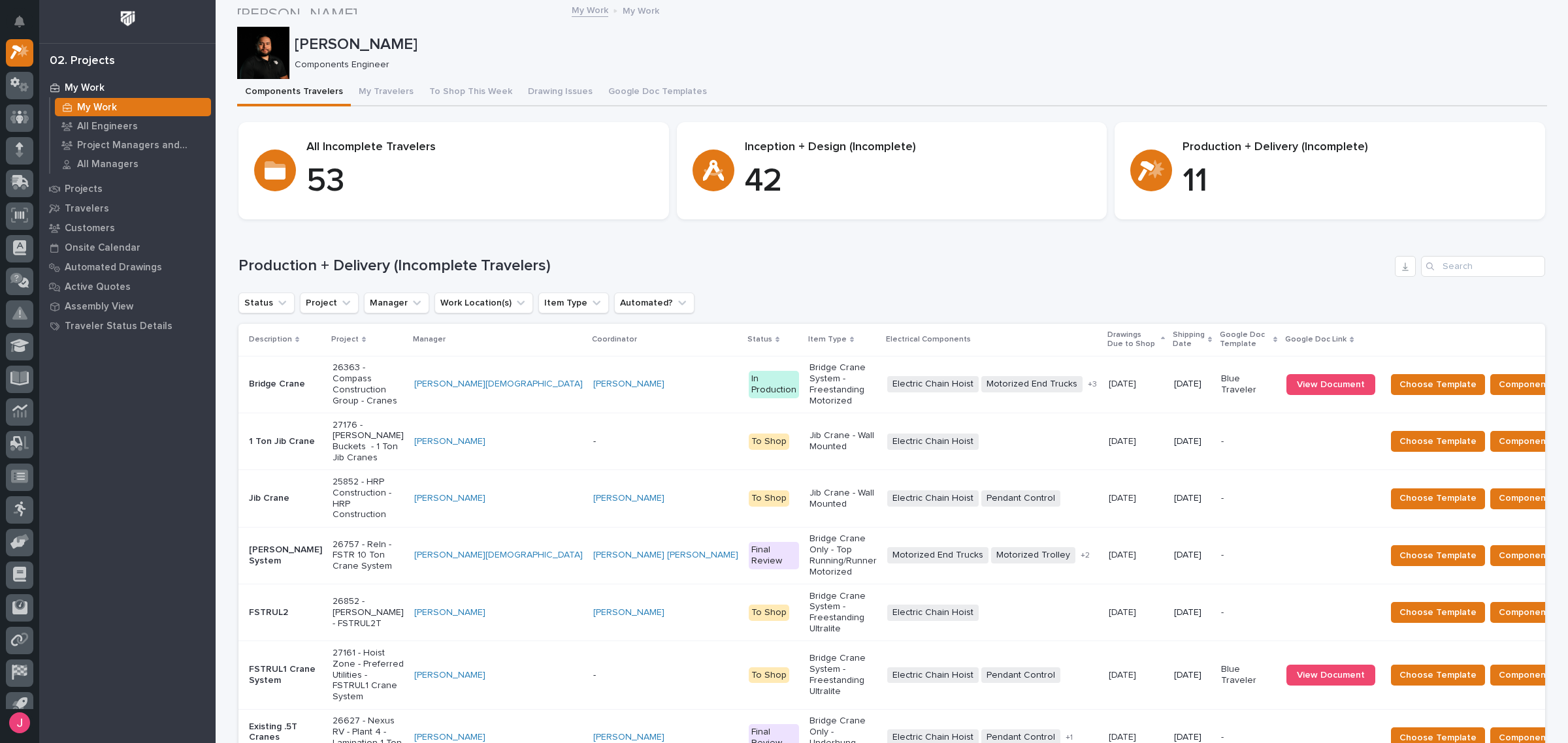
scroll to position [0, 0]
drag, startPoint x: 1182, startPoint y: 184, endPoint x: 1203, endPoint y: 184, distance: 21.0
click at [1203, 184] on p "11" at bounding box center [1355, 182] width 347 height 39
click at [1206, 183] on p "11" at bounding box center [1355, 182] width 347 height 39
drag, startPoint x: 1187, startPoint y: 149, endPoint x: 1361, endPoint y: 147, distance: 174.0
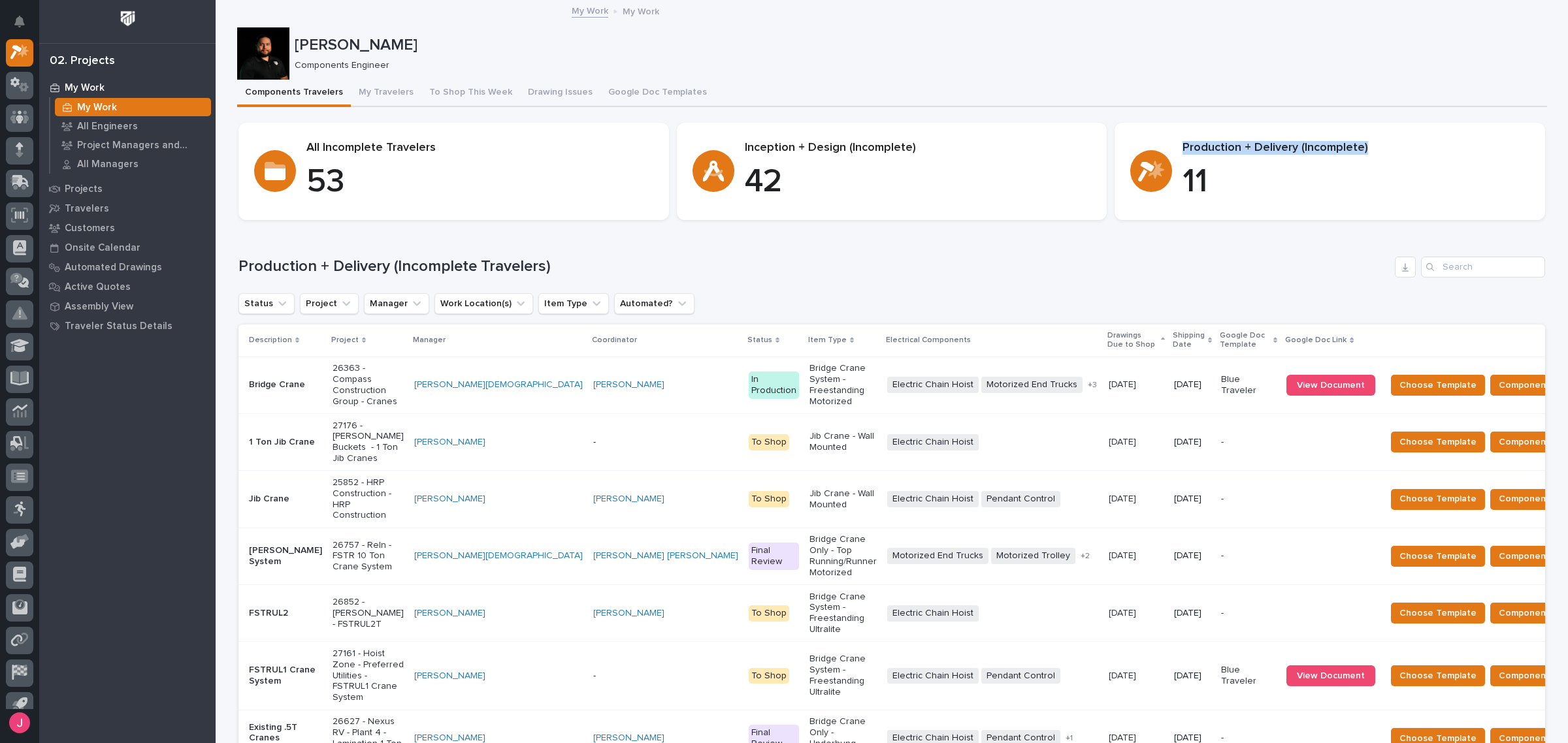
click at [1361, 147] on p "Production + Delivery (Incomplete)" at bounding box center [1355, 148] width 347 height 14
click at [1363, 146] on p "Production + Delivery (Incomplete)" at bounding box center [1355, 148] width 347 height 14
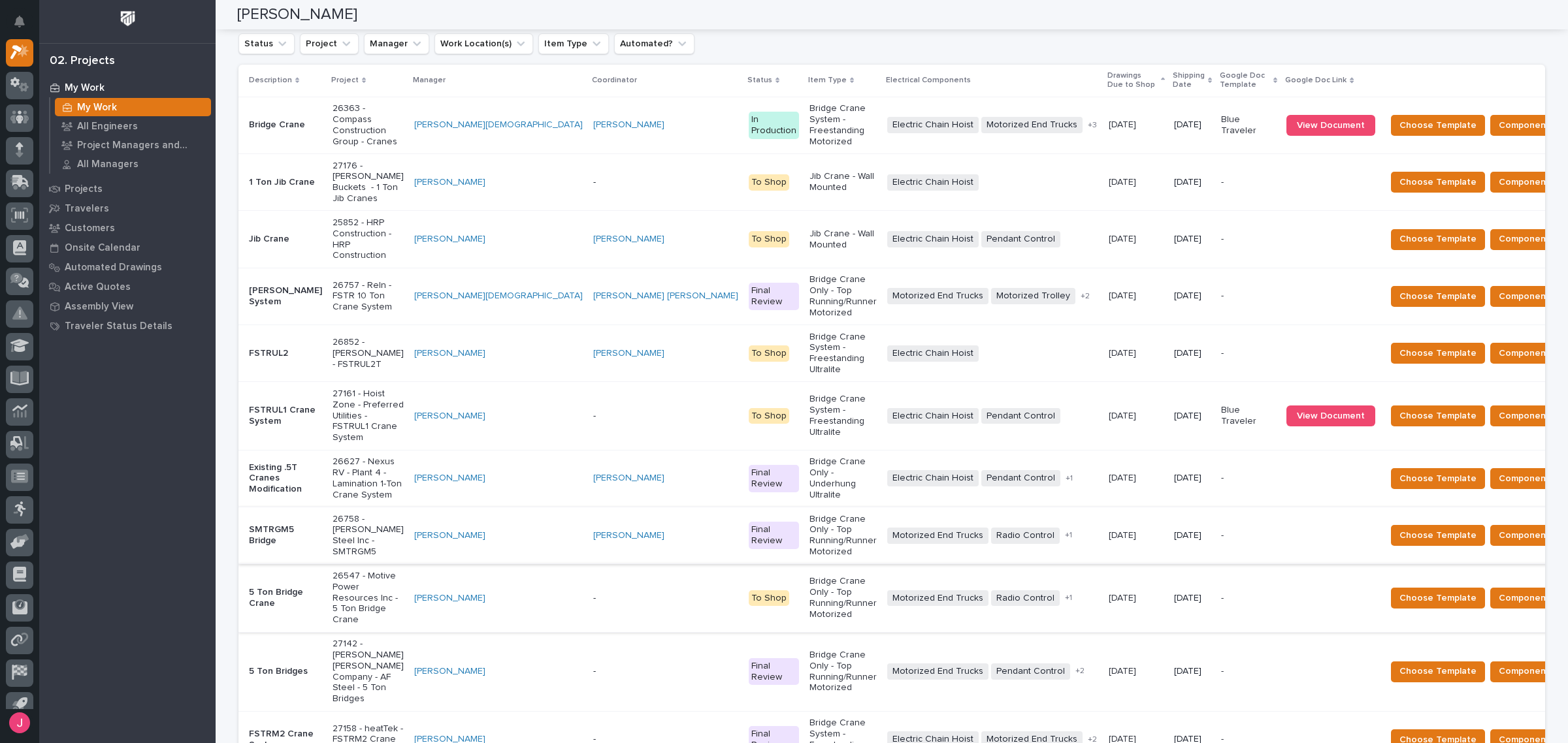
scroll to position [750, 0]
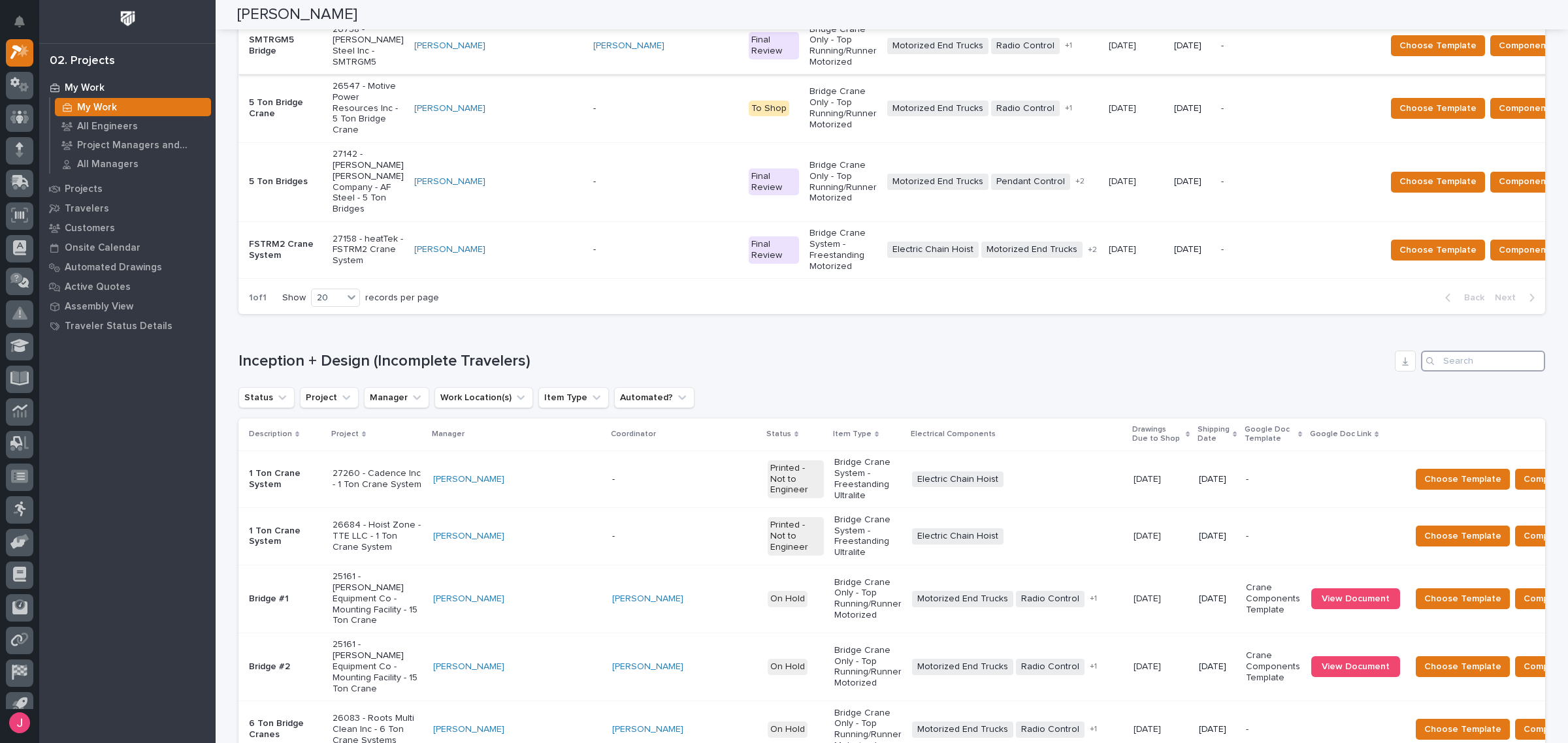
drag, startPoint x: 1458, startPoint y: 163, endPoint x: 1380, endPoint y: 156, distance: 78.3
click at [1454, 351] on input "Search" at bounding box center [1483, 361] width 124 height 21
click at [1462, 351] on input "Search" at bounding box center [1483, 361] width 124 height 21
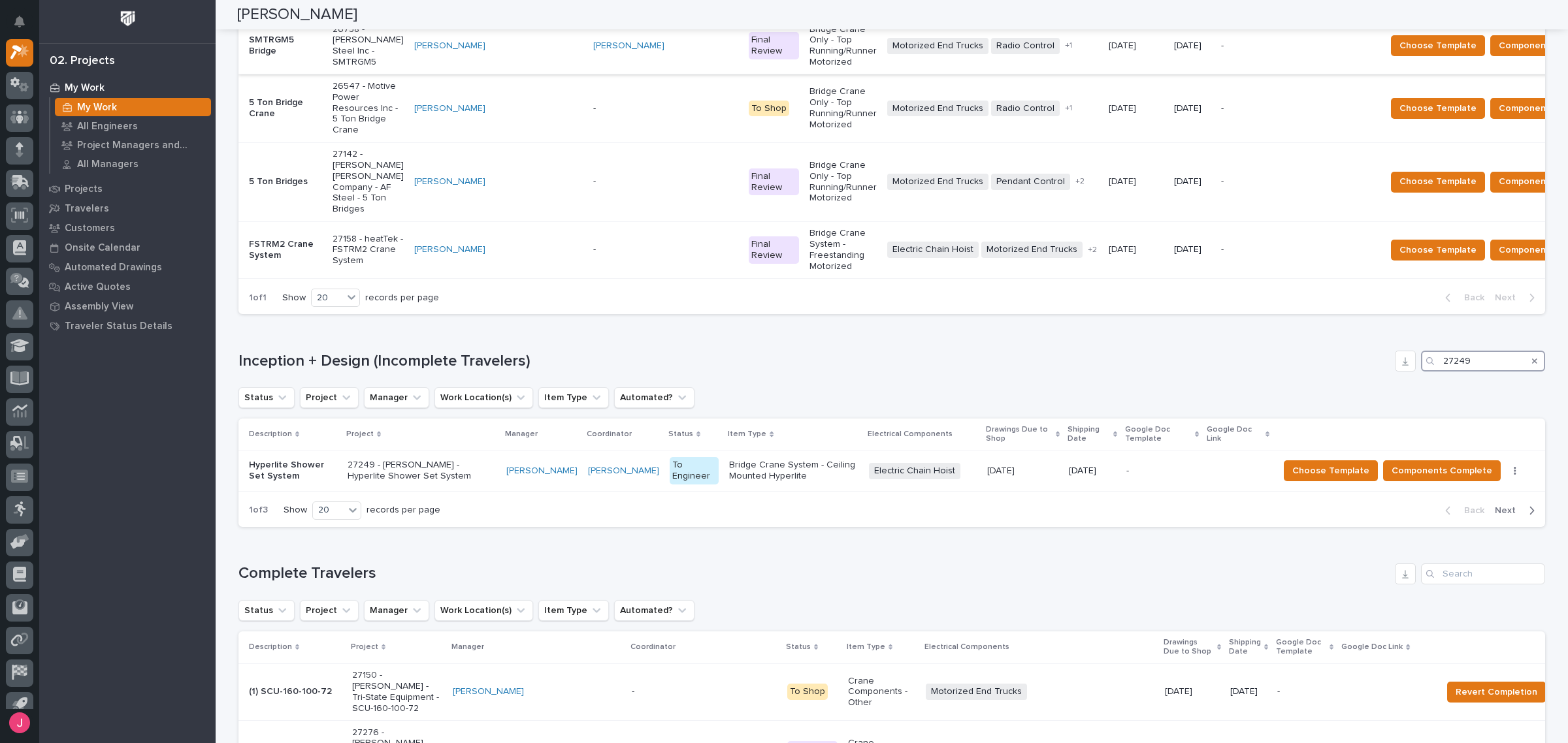
type input "27249"
drag, startPoint x: 1462, startPoint y: 167, endPoint x: 952, endPoint y: 216, distance: 512.3
click at [1103, 324] on div "Loading... Saving… Inception + Design (Incomplete Travelers) 27249 Status Proje…" at bounding box center [892, 431] width 1307 height 213
click at [741, 460] on p "Bridge Crane System - Ceiling Mounted Hyperlite" at bounding box center [794, 470] width 129 height 22
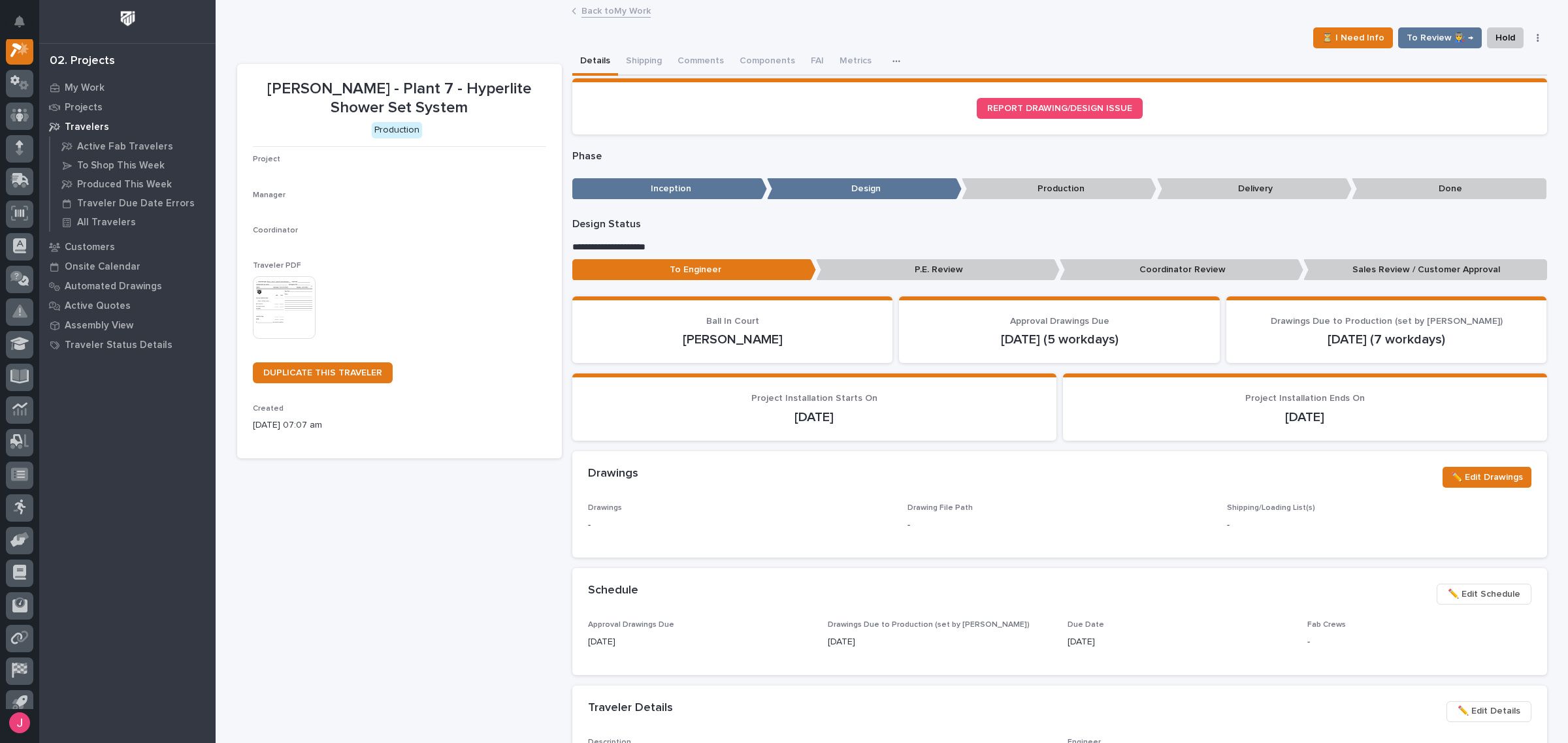
scroll to position [32, 0]
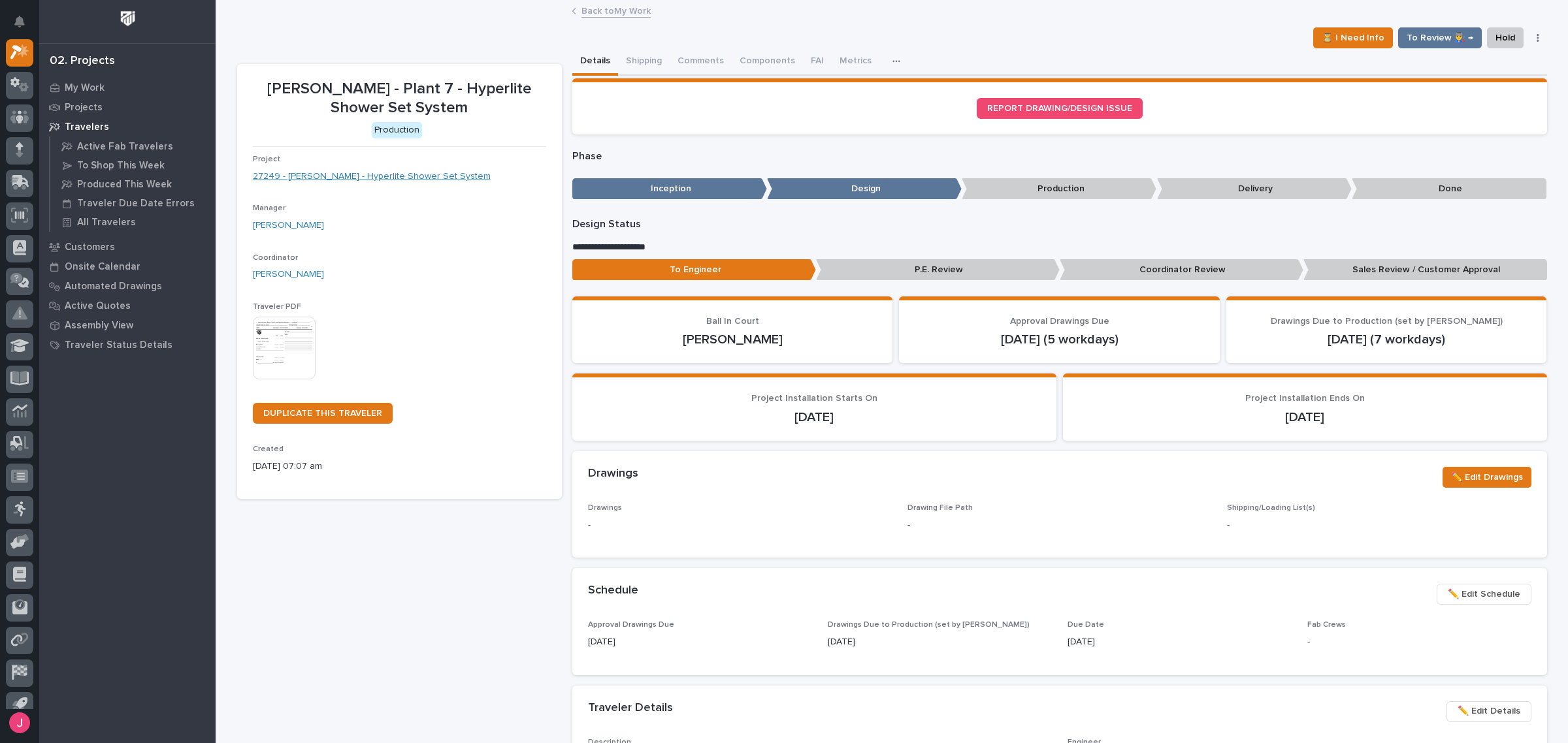
click at [363, 174] on link "27249 - Brinkley RV - Hyperlite Shower Set System" at bounding box center [372, 177] width 238 height 14
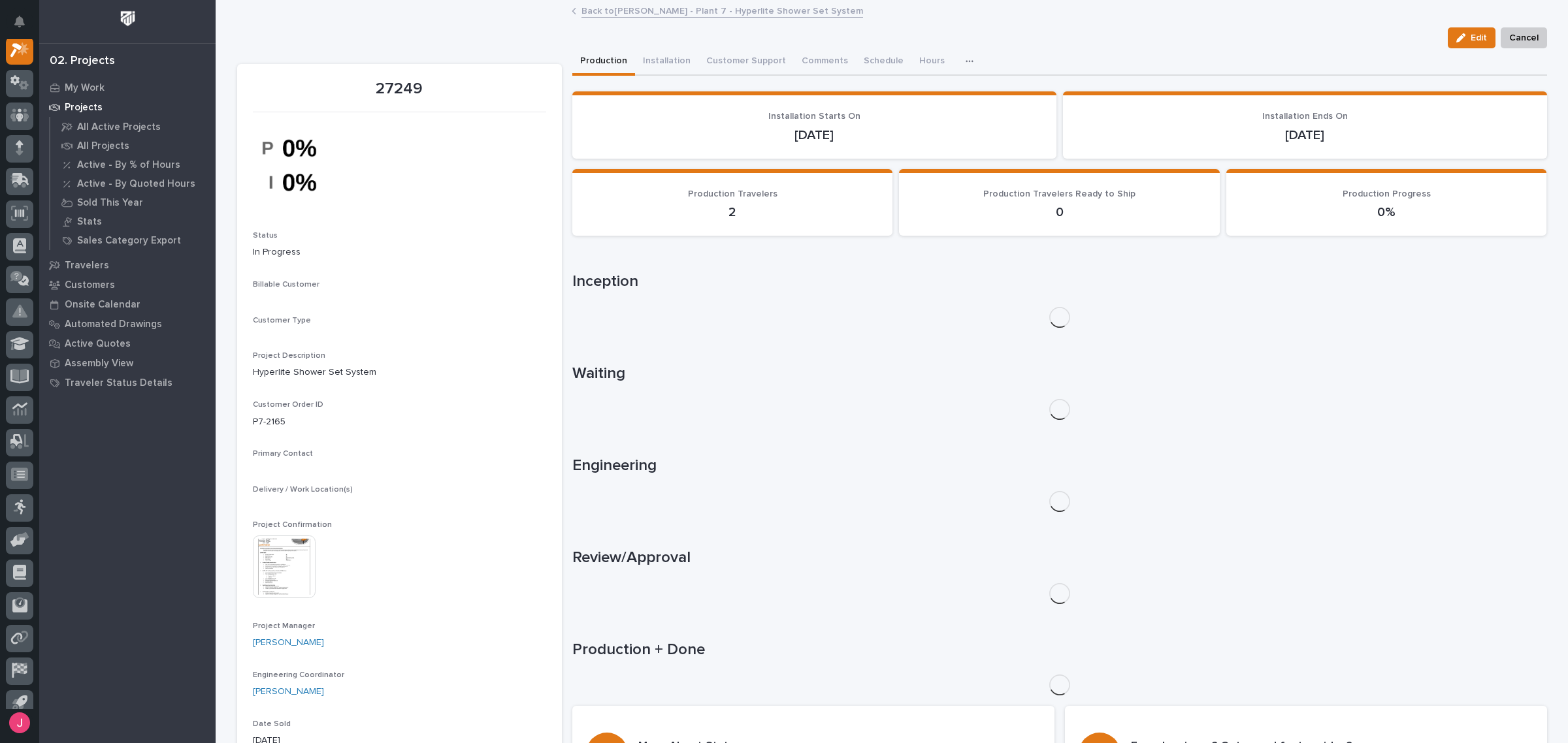
scroll to position [32, 0]
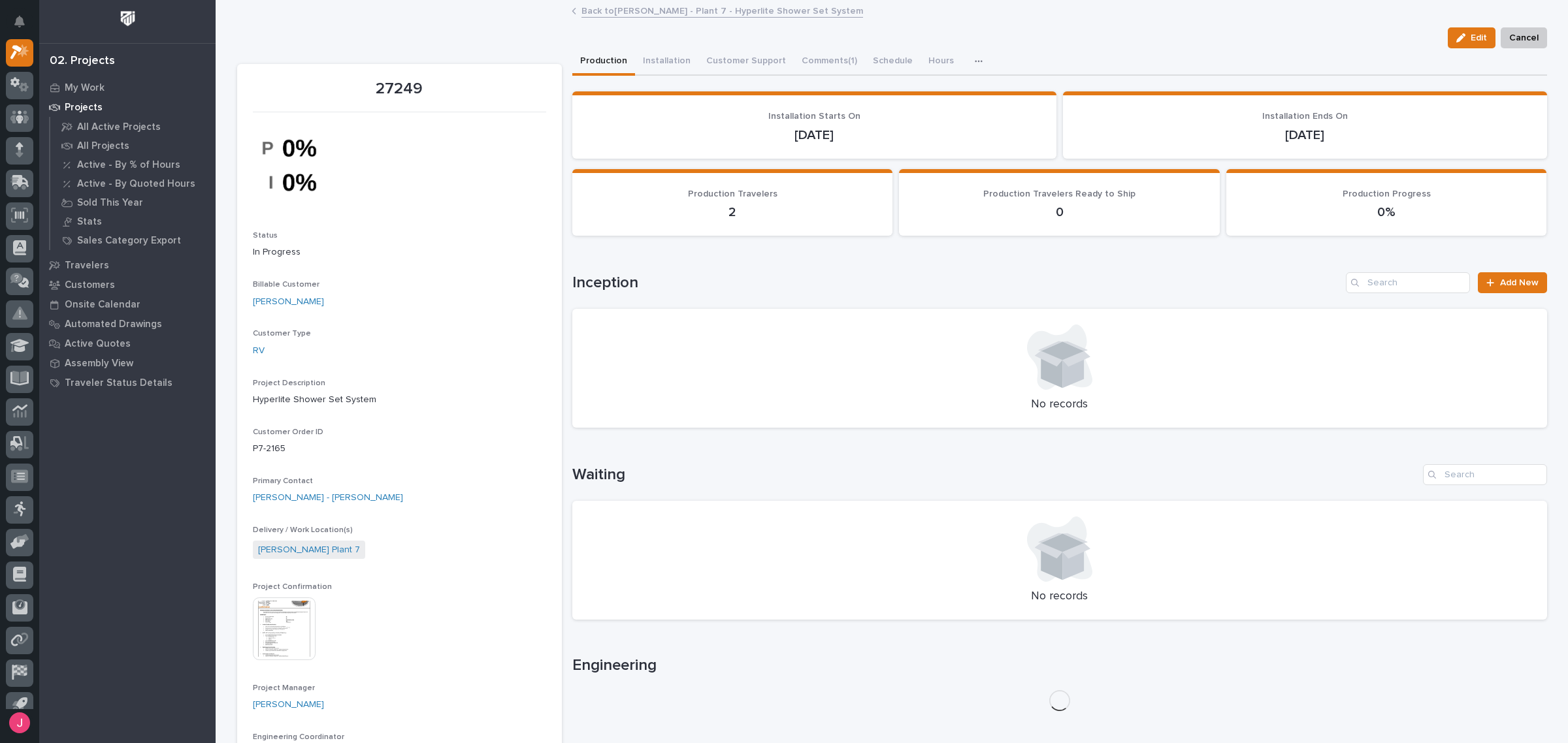
click at [279, 640] on img at bounding box center [284, 629] width 63 height 63
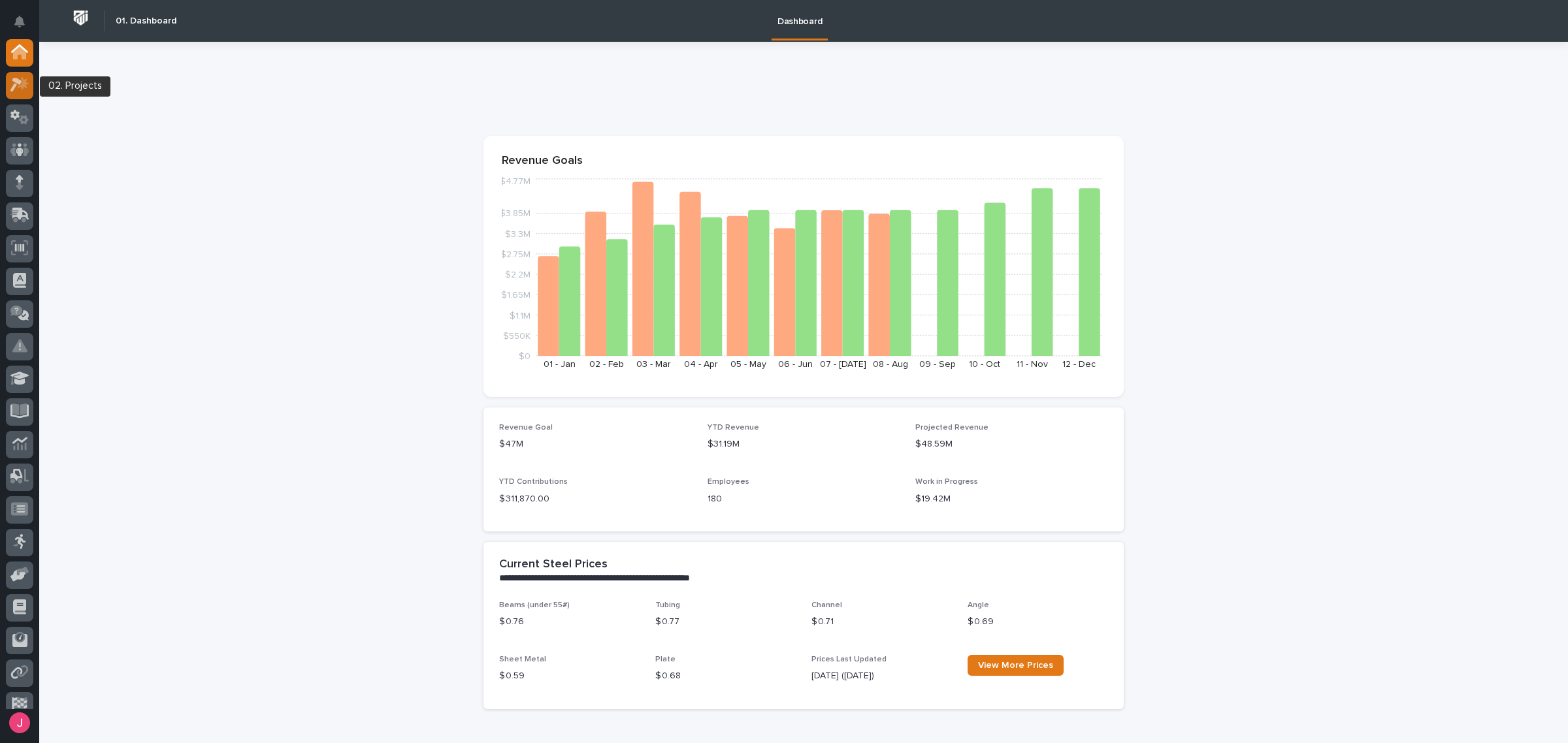
click at [23, 82] on icon at bounding box center [23, 83] width 11 height 13
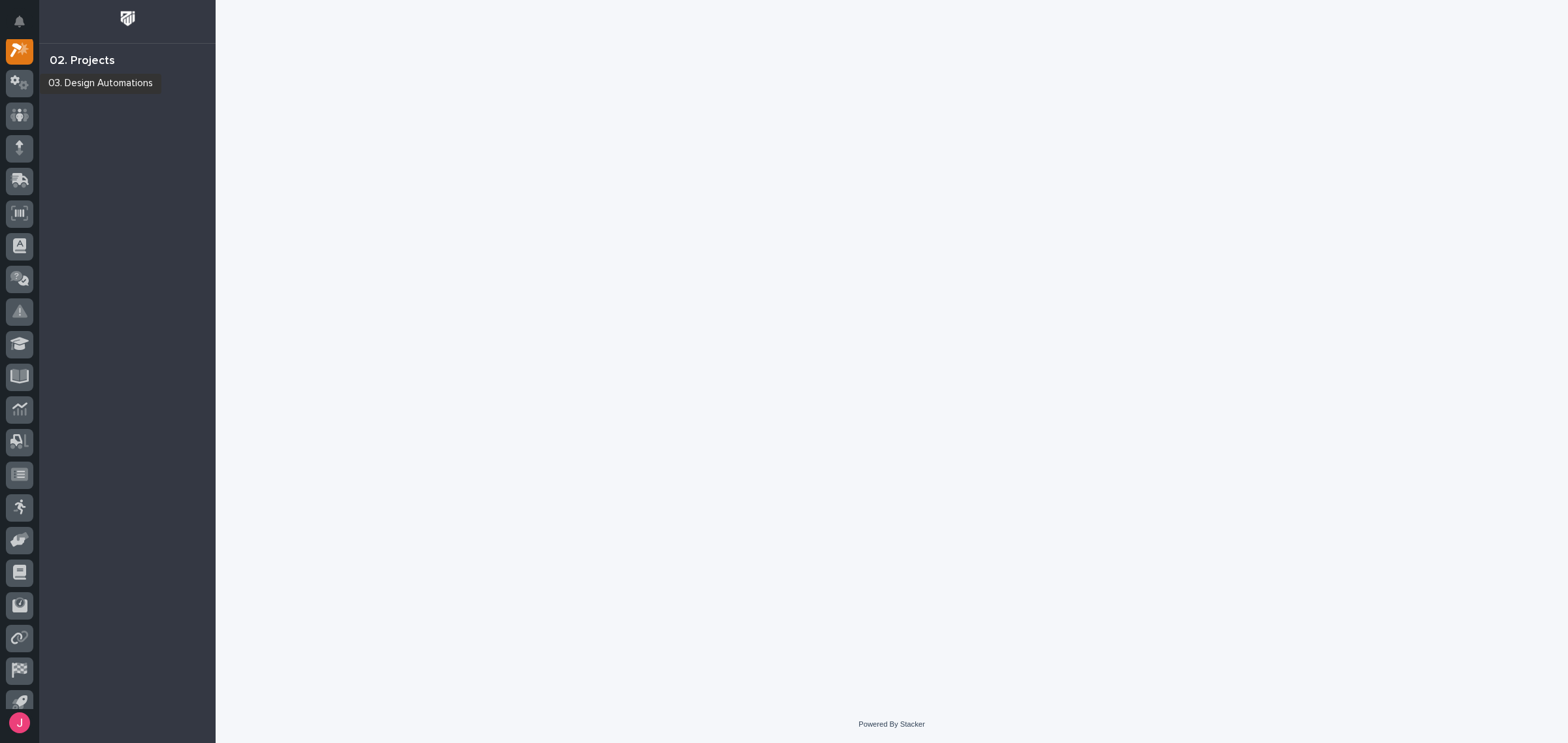
scroll to position [32, 0]
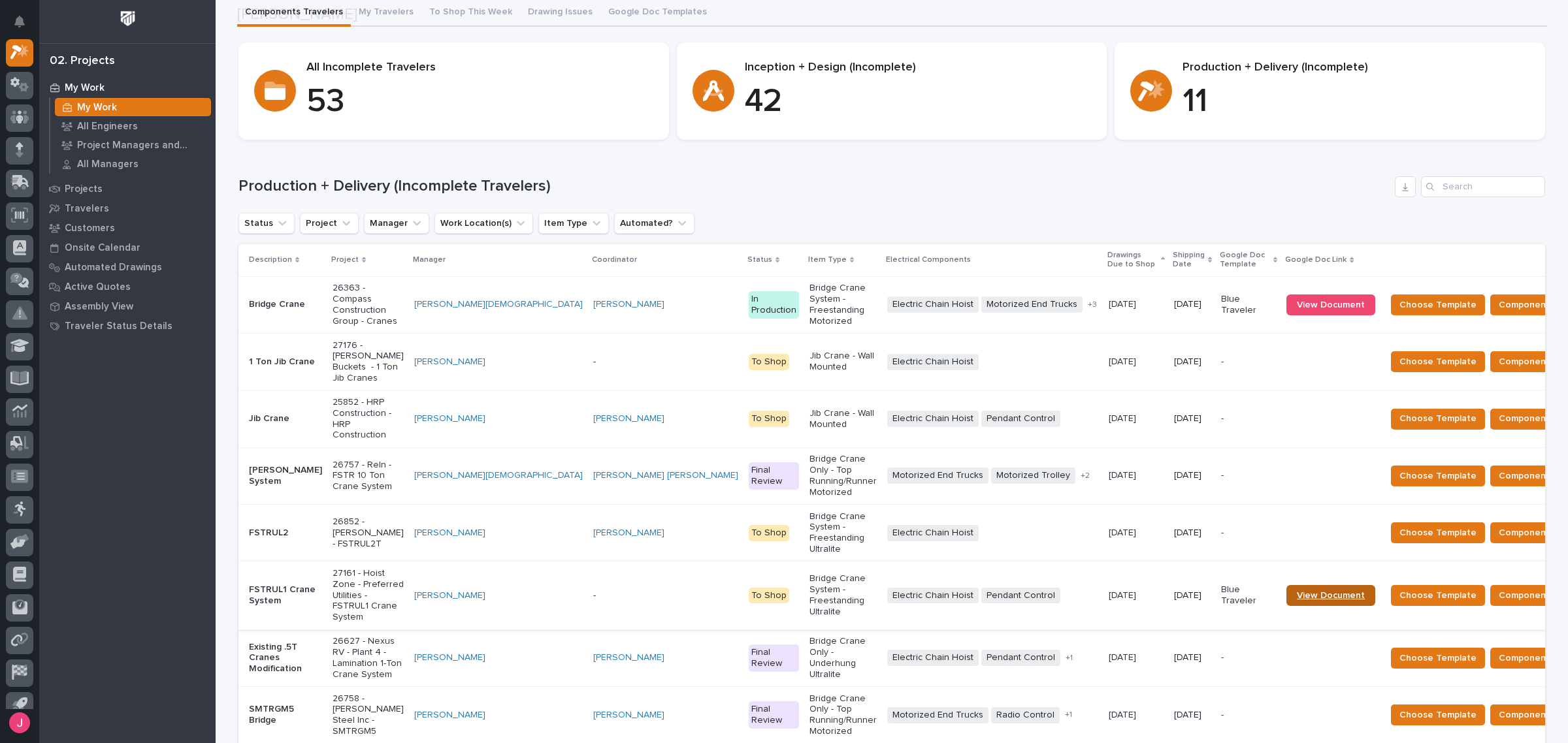
scroll to position [245, 0]
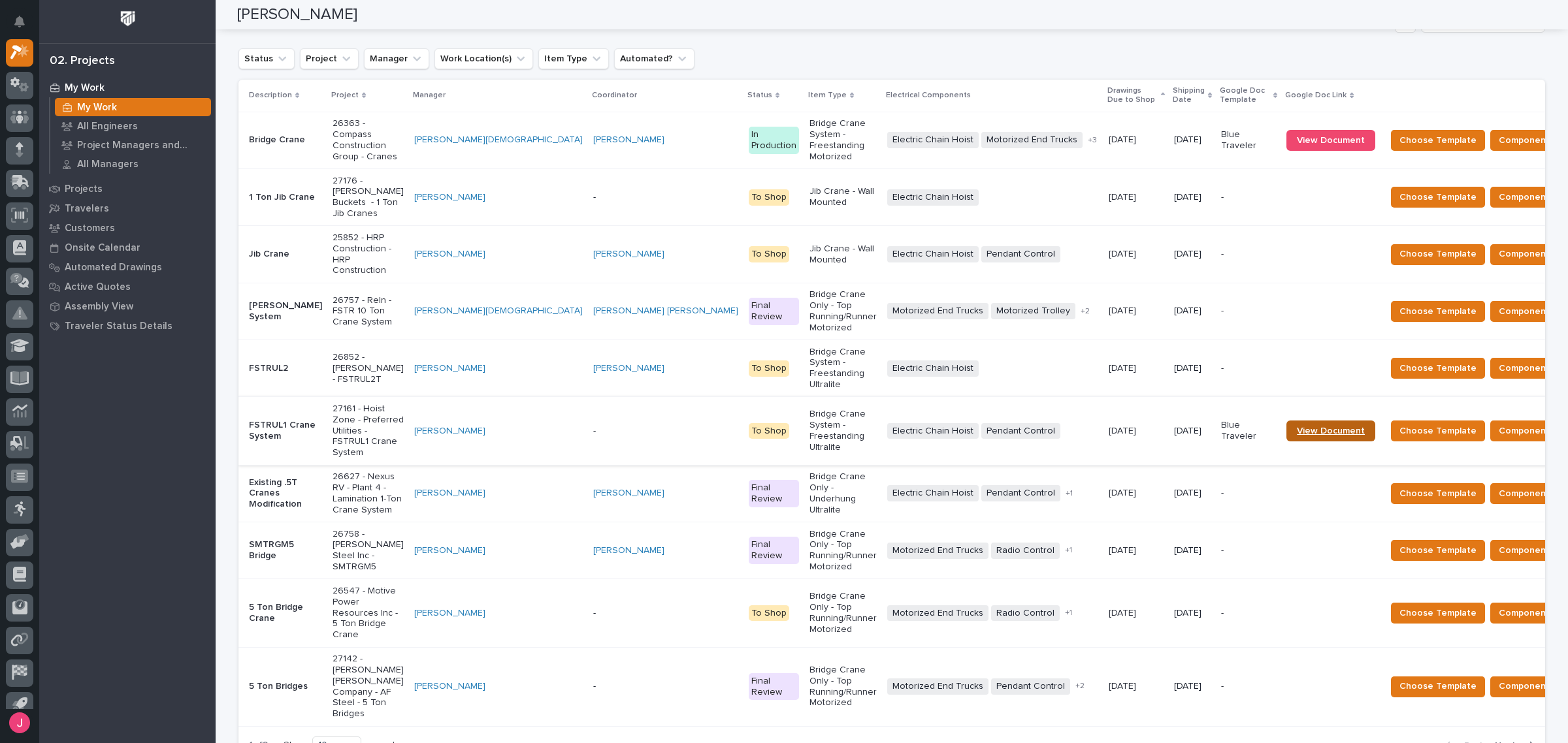
click at [1297, 427] on span "View Document" at bounding box center [1331, 431] width 68 height 9
click at [593, 426] on p "-" at bounding box center [666, 431] width 145 height 11
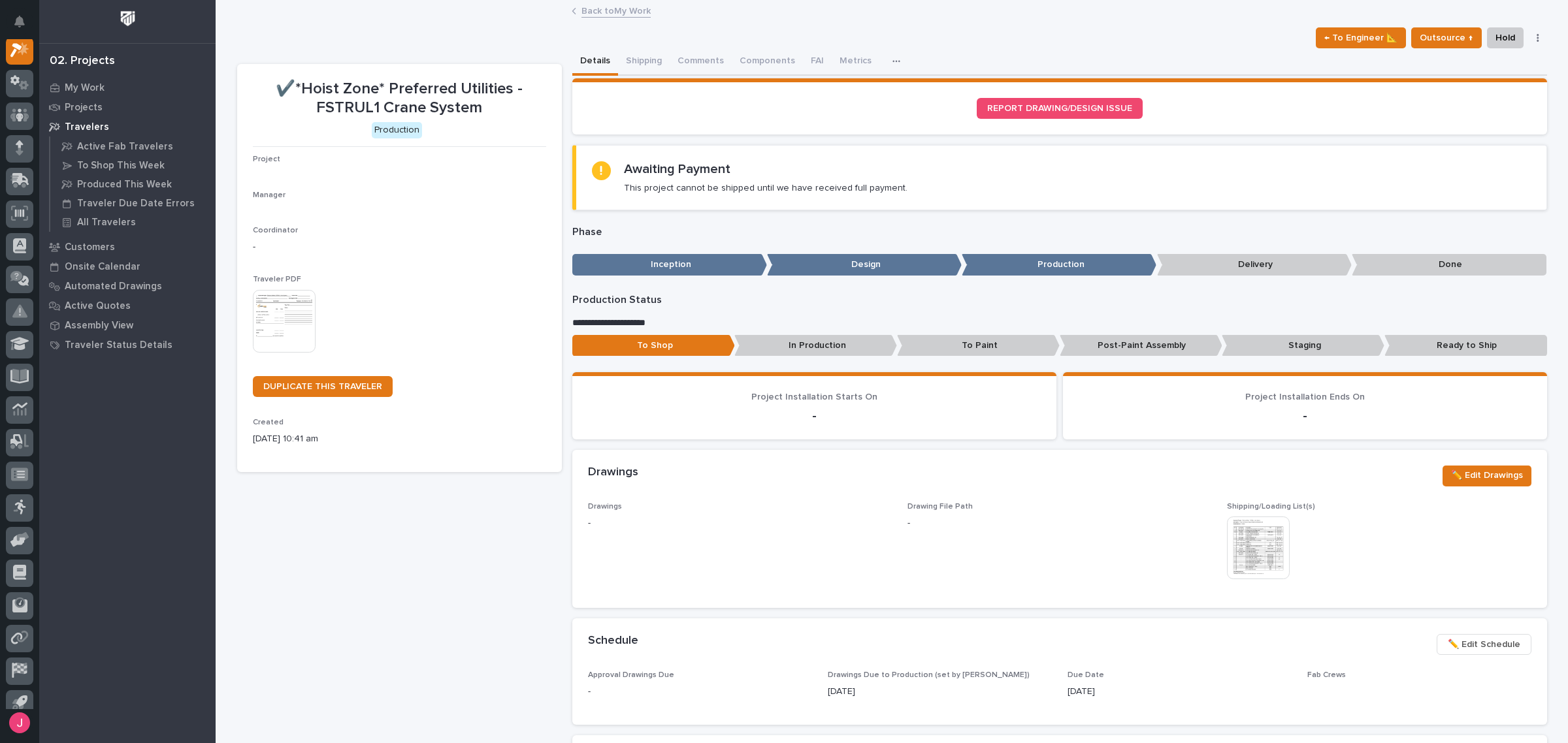
scroll to position [32, 0]
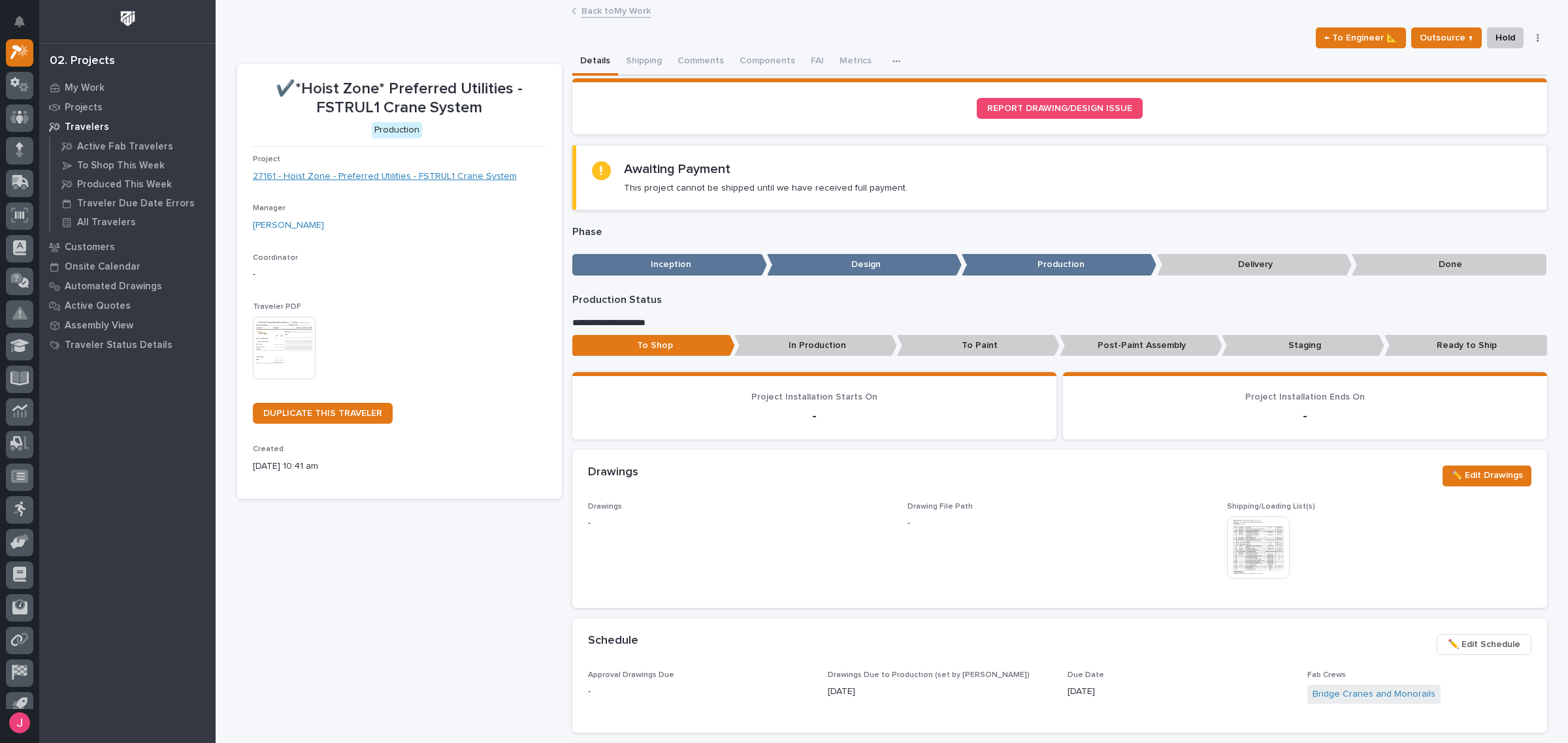
click at [387, 177] on link "27161 - Hoist Zone - Preferred Utilities - FSTRUL1 Crane System" at bounding box center [385, 177] width 264 height 14
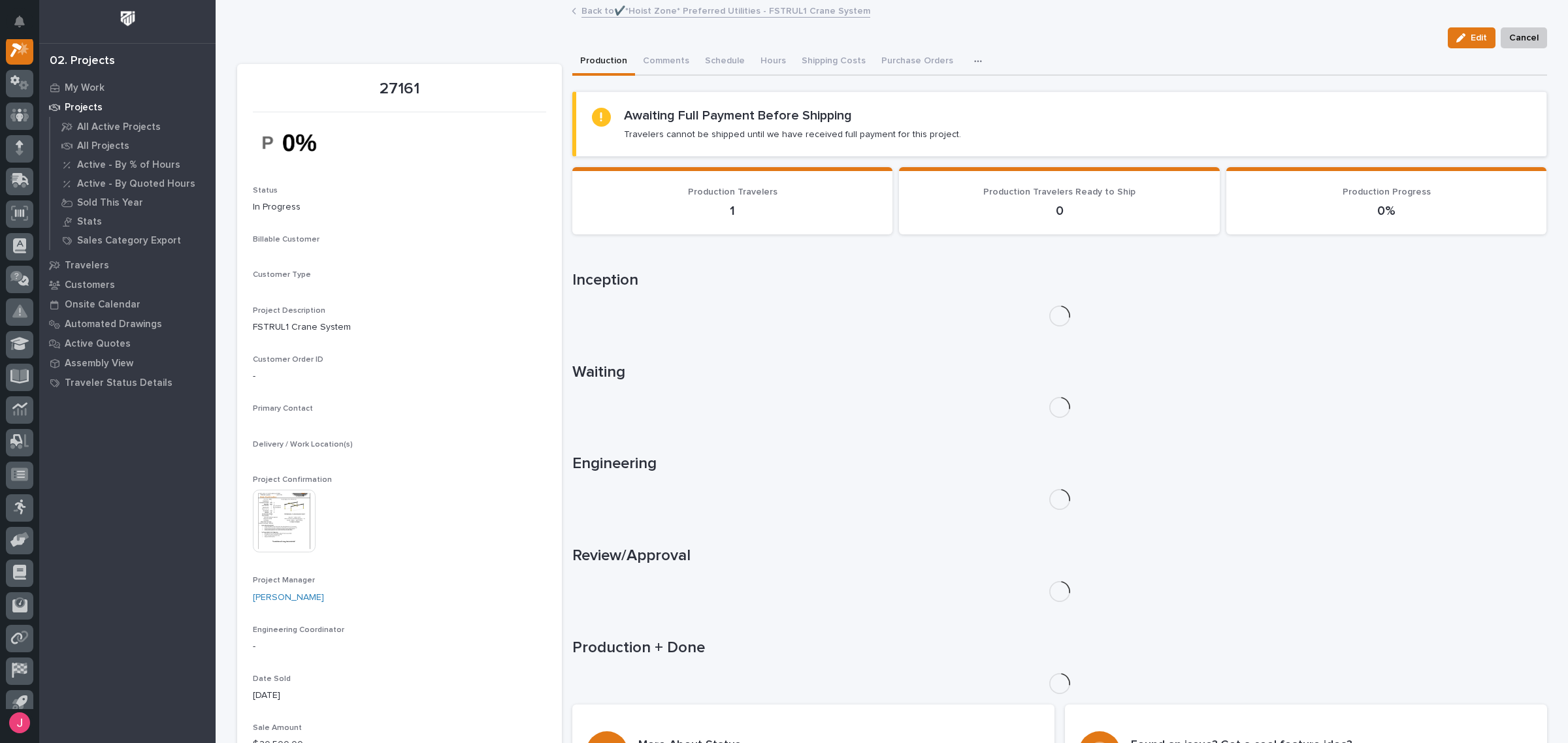
scroll to position [32, 0]
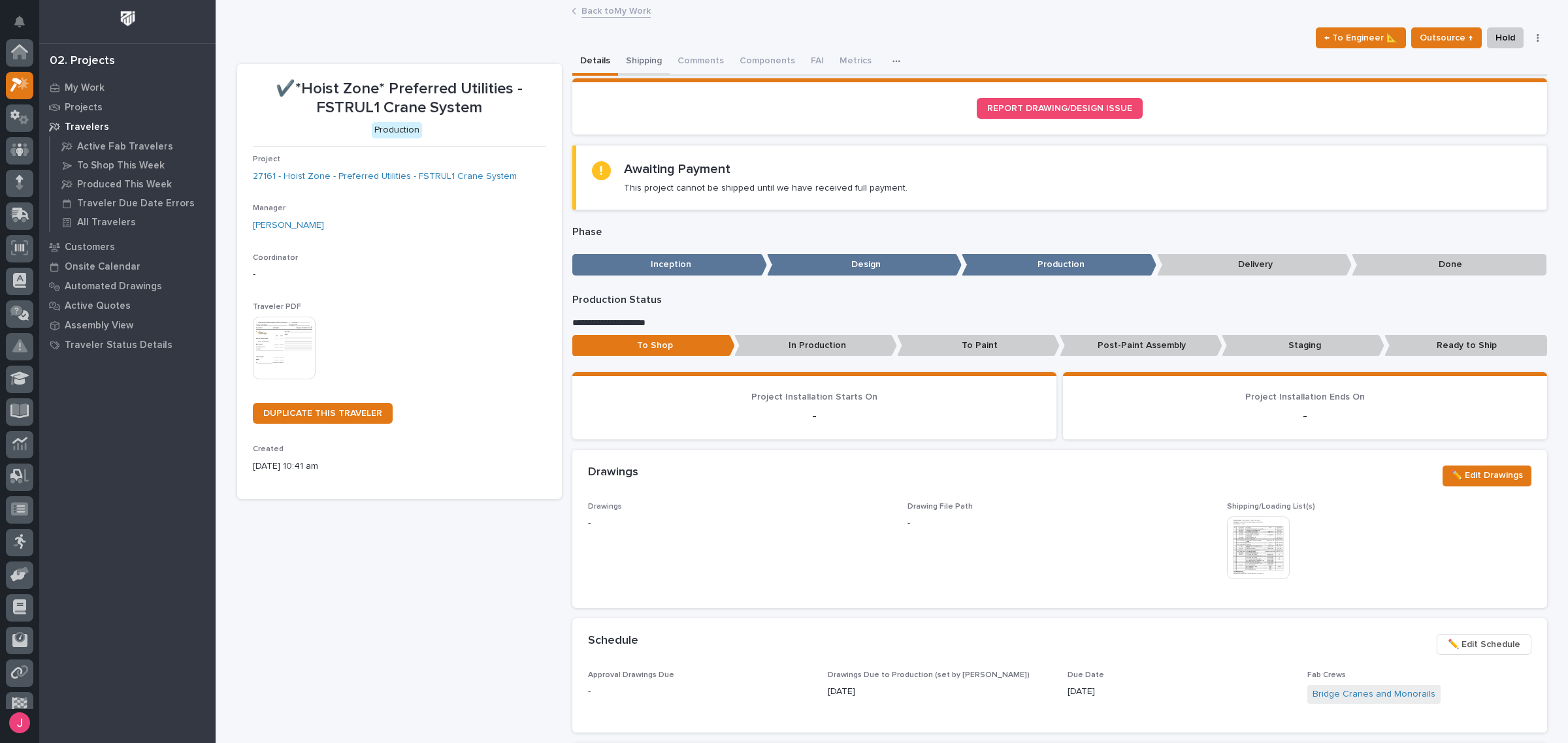
scroll to position [32, 0]
click at [631, 56] on button "Shipping" at bounding box center [644, 61] width 52 height 27
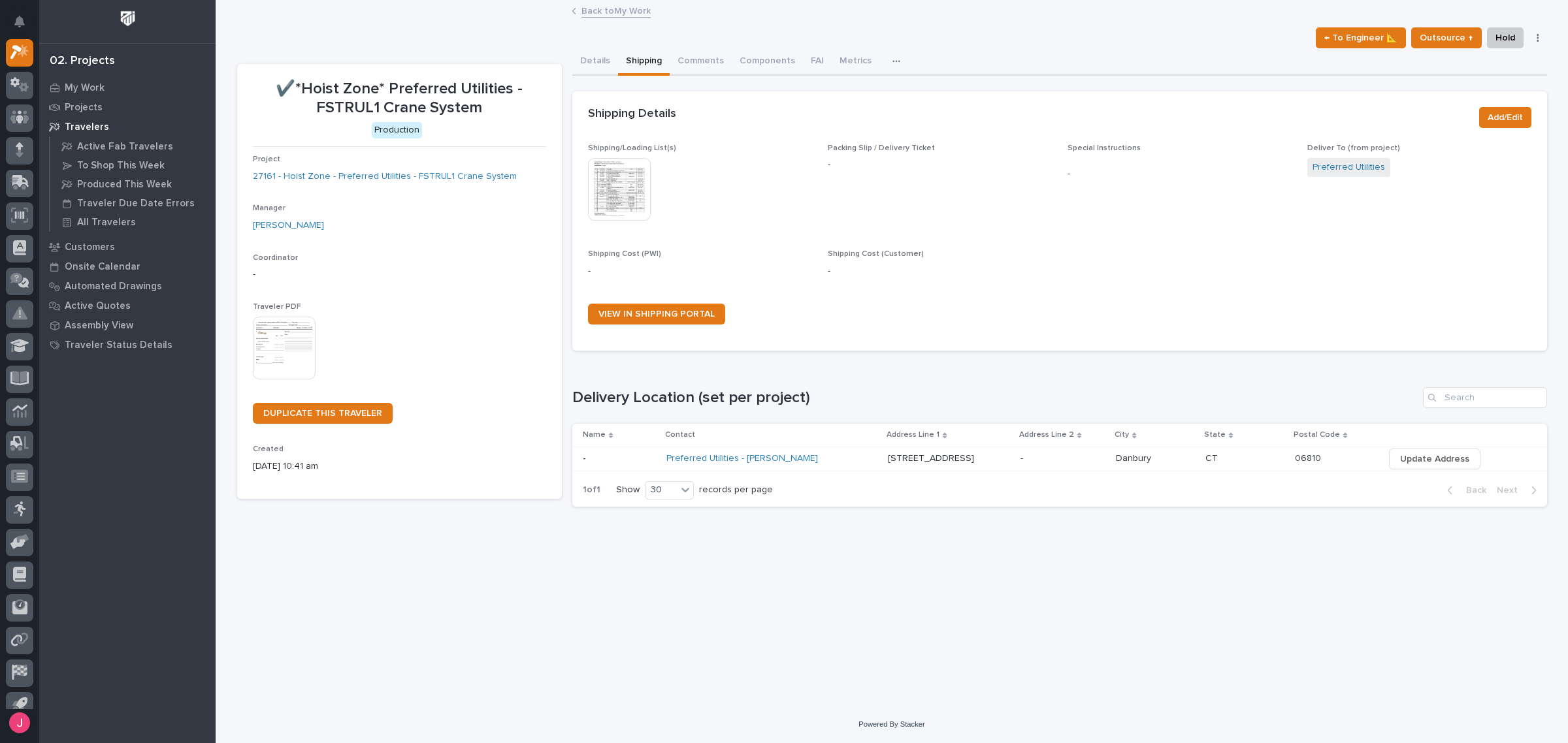
click at [608, 200] on img at bounding box center [619, 190] width 63 height 63
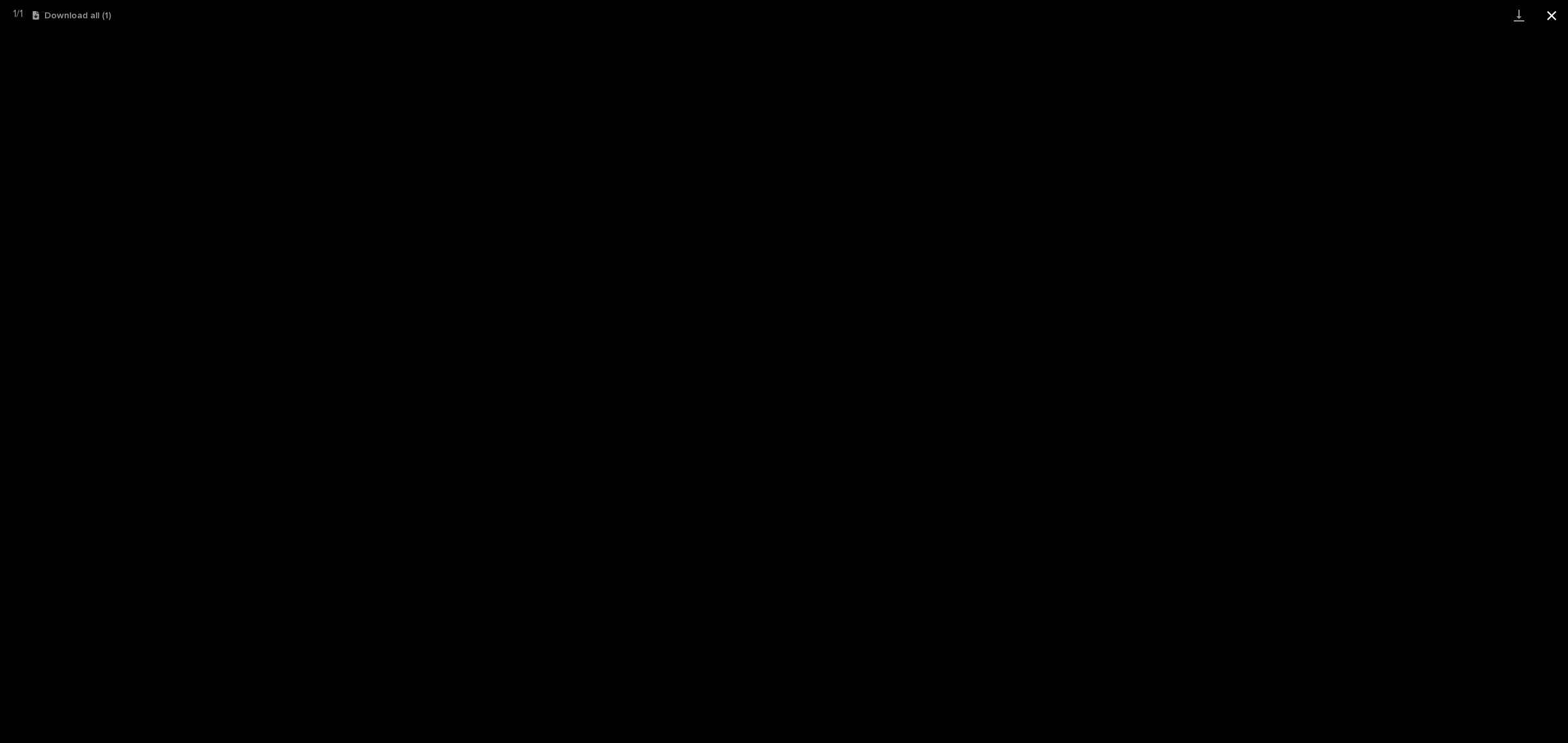
drag, startPoint x: 1550, startPoint y: 13, endPoint x: 1511, endPoint y: 24, distance: 40.5
click at [1550, 14] on button "Close gallery" at bounding box center [1551, 15] width 32 height 31
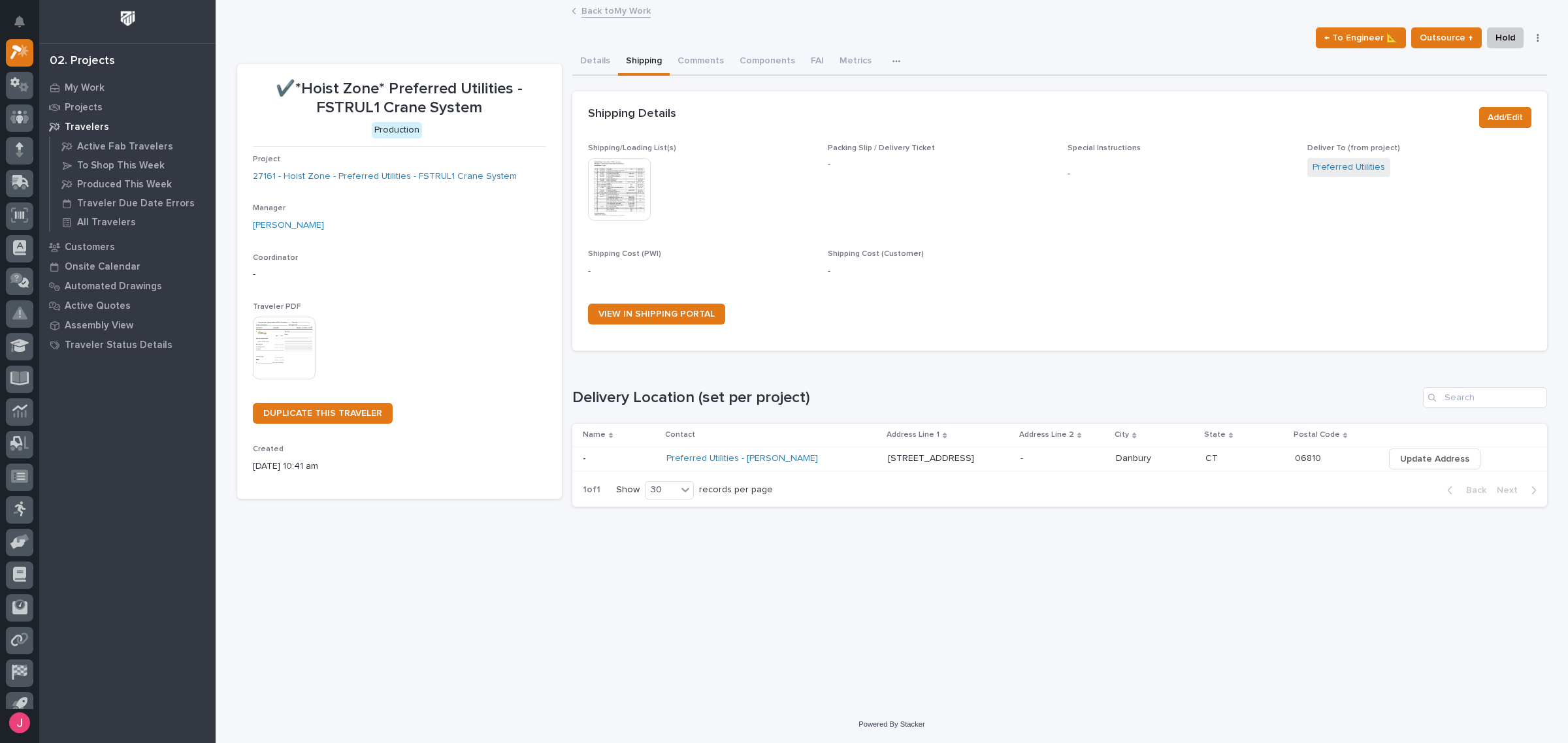
click at [605, 14] on link "Back to My Work" at bounding box center [616, 10] width 69 height 15
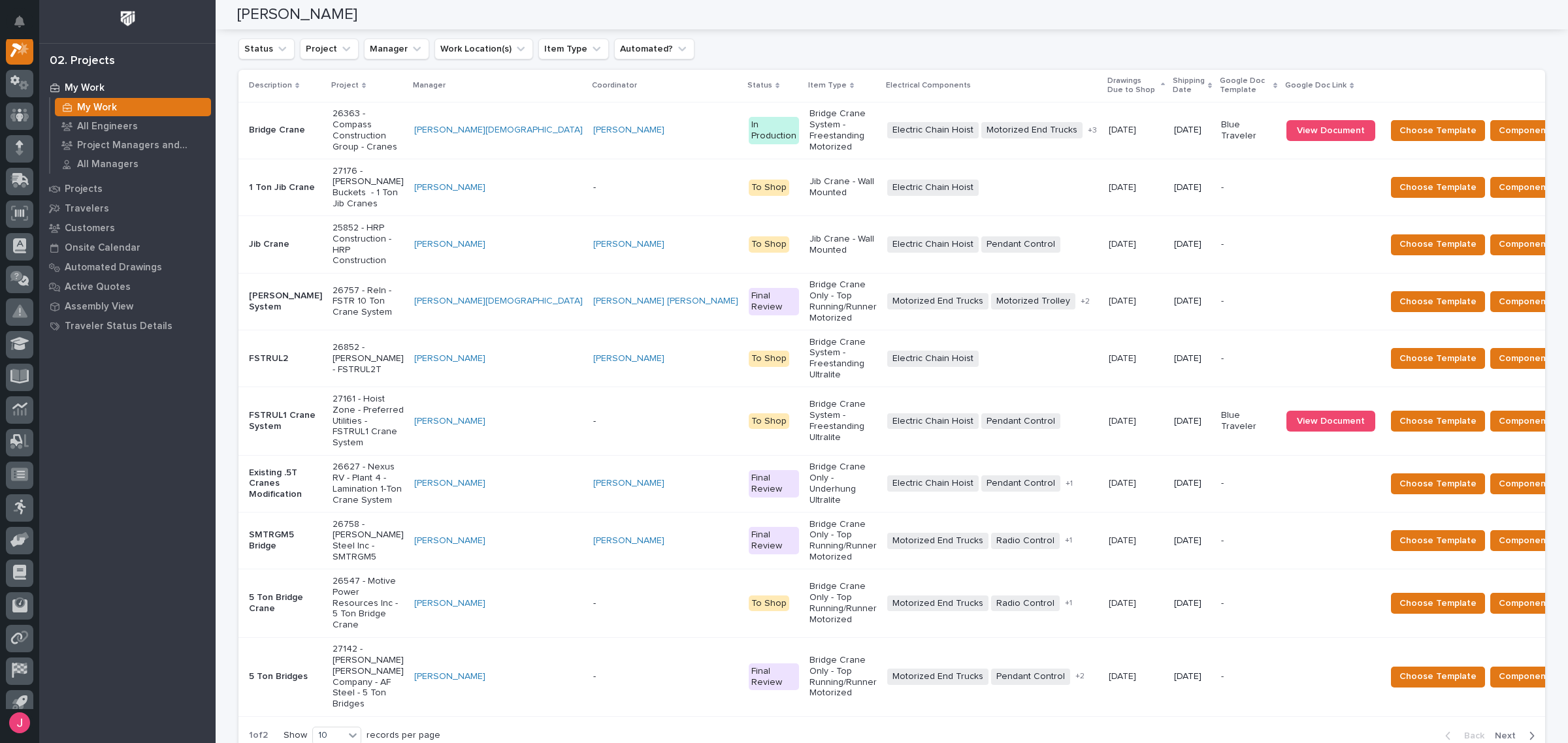
scroll to position [240, 0]
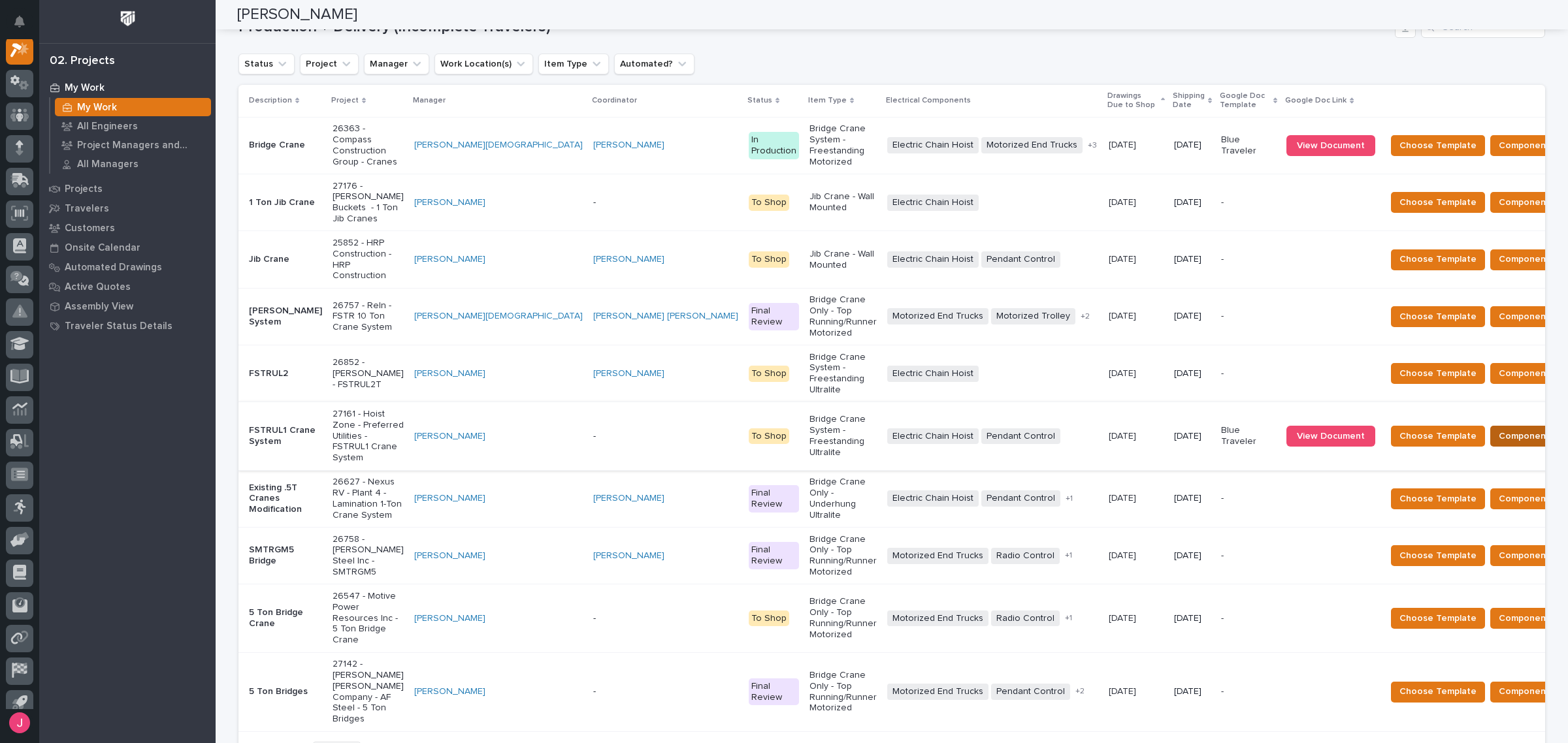
click at [1499, 428] on span "Components Complete" at bounding box center [1549, 436] width 101 height 16
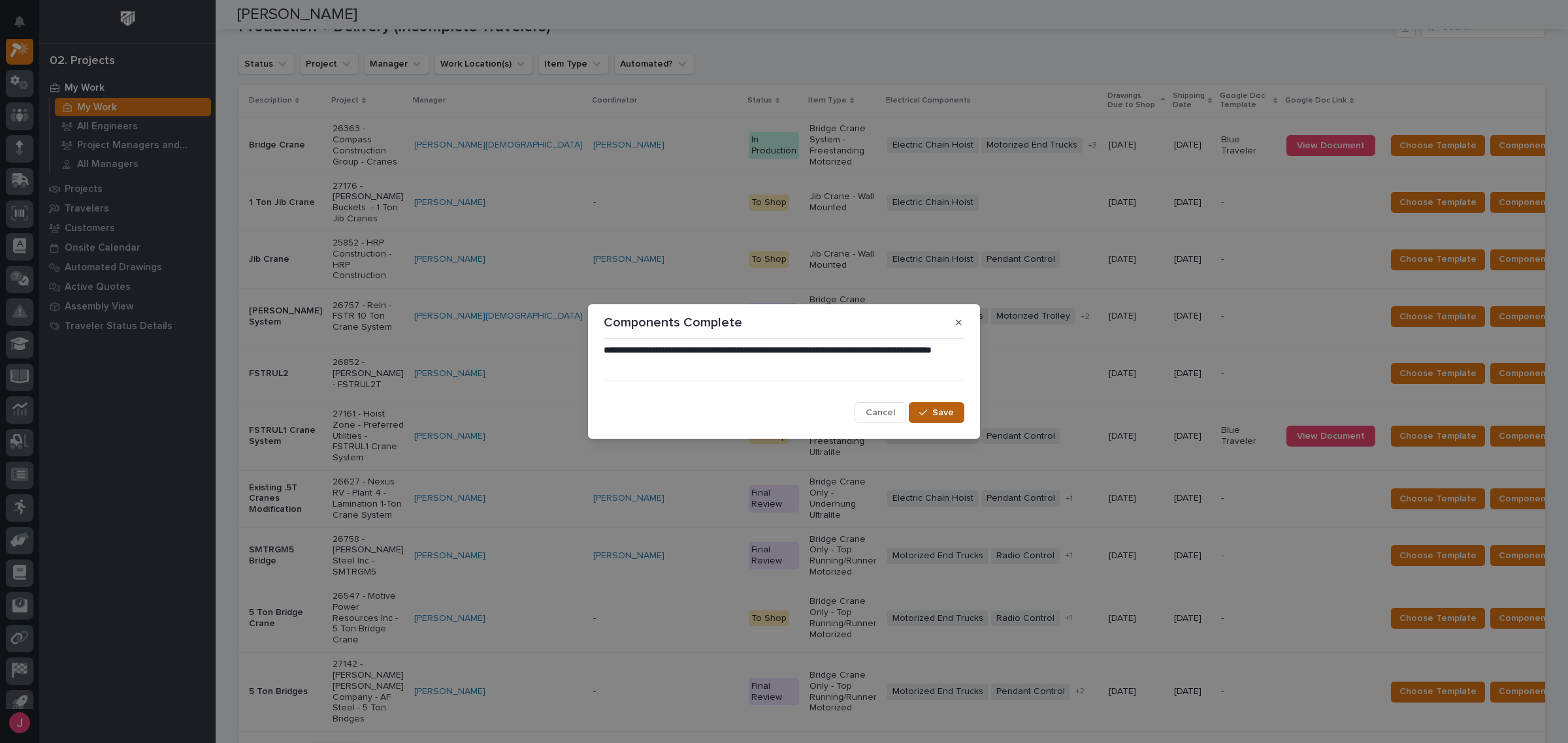
click at [939, 406] on button "Save" at bounding box center [937, 413] width 56 height 21
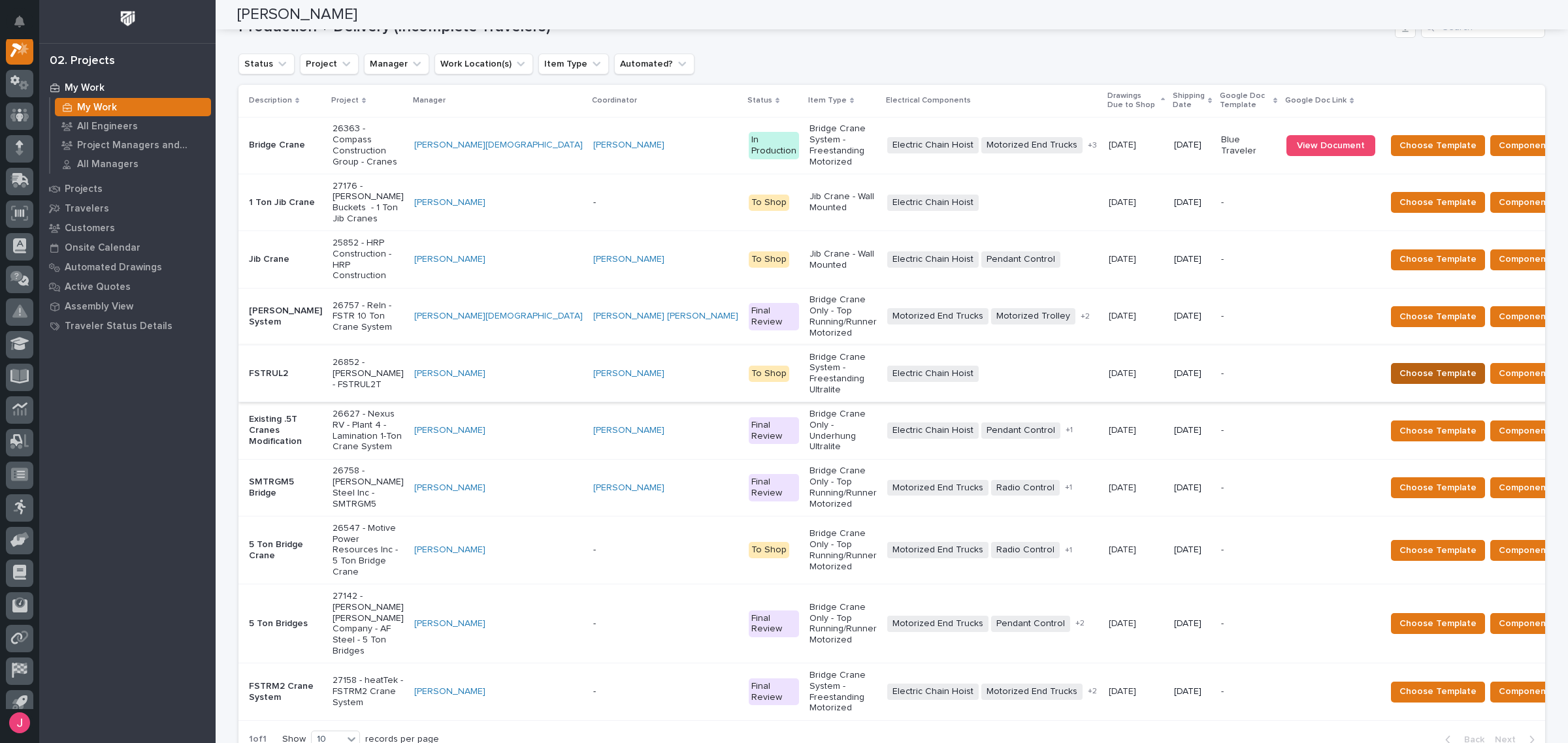
click at [1399, 365] on span "Choose Template" at bounding box center [1438, 373] width 77 height 16
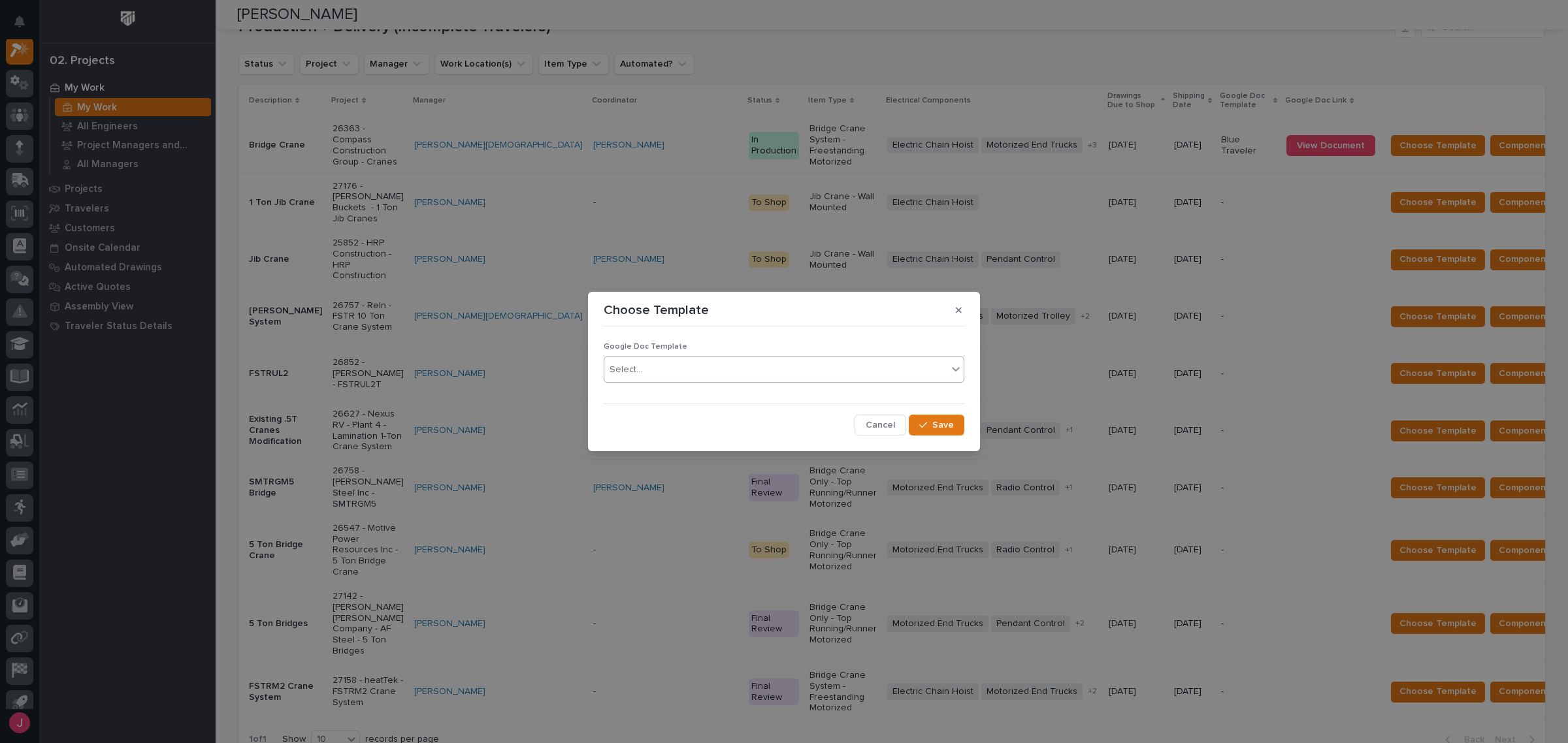
click at [629, 363] on div "Select..." at bounding box center [625, 370] width 32 height 14
click at [624, 387] on div "Blue Traveler" at bounding box center [784, 395] width 359 height 23
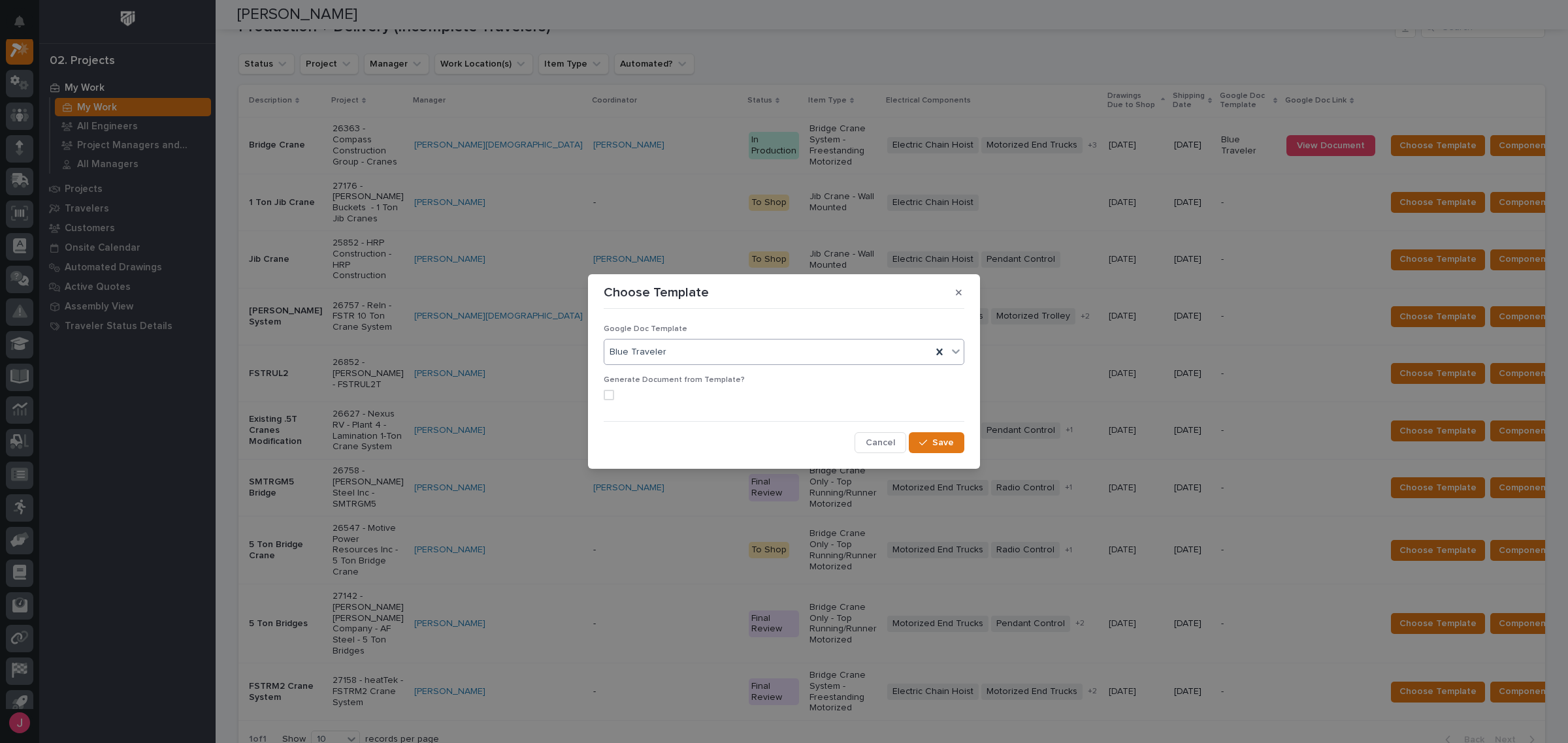
click at [611, 399] on span at bounding box center [609, 395] width 10 height 10
click at [944, 446] on span "Save" at bounding box center [943, 442] width 22 height 11
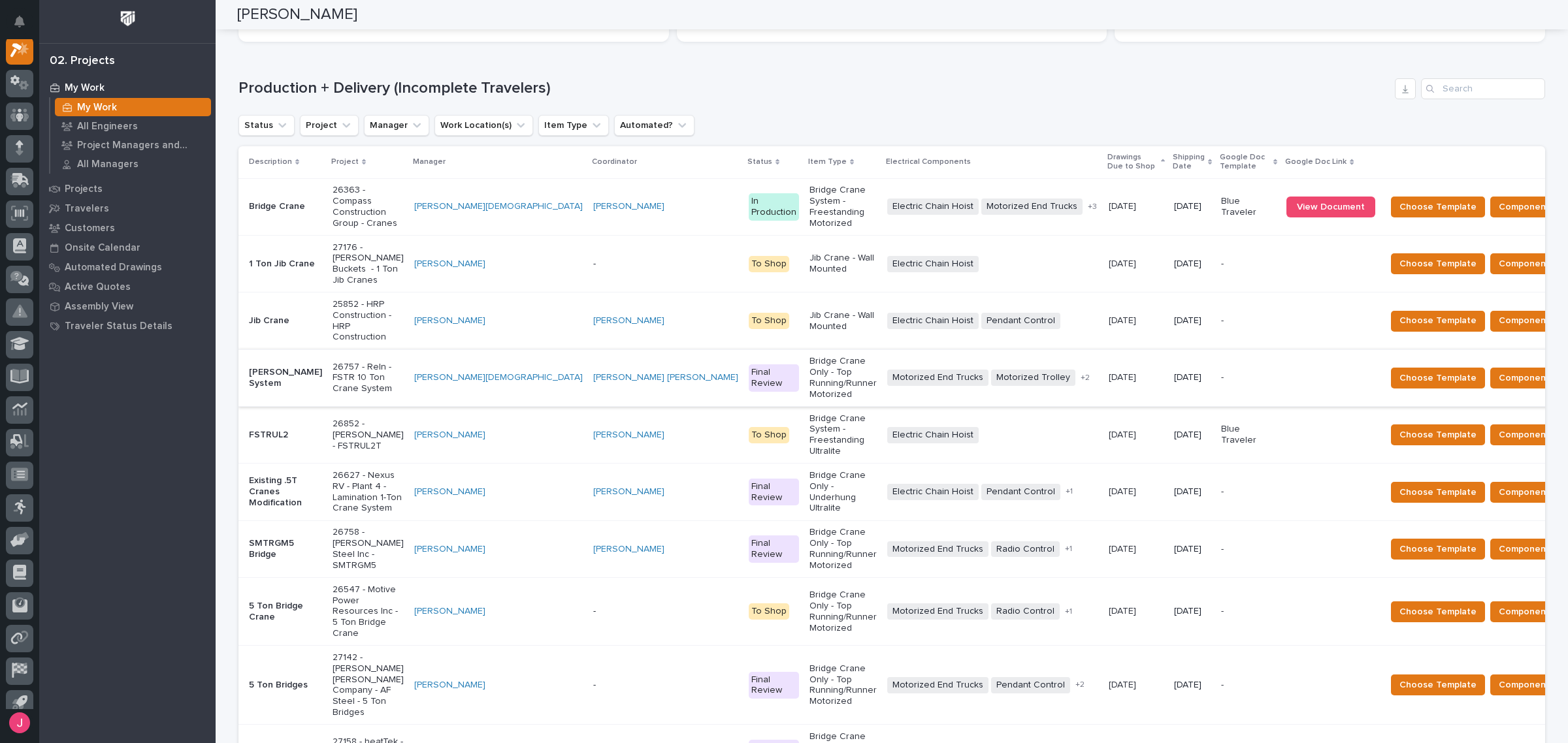
scroll to position [76, 0]
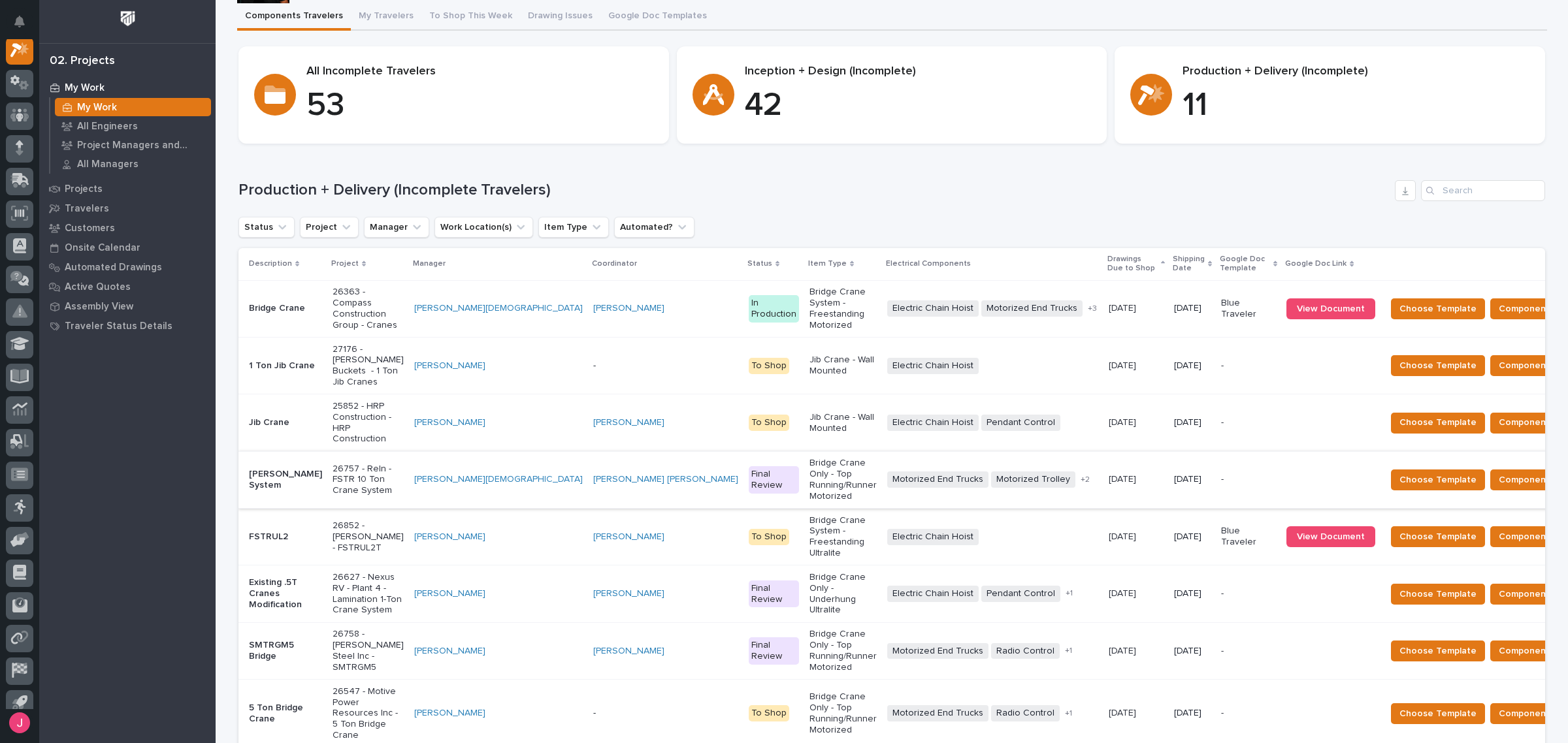
click at [1050, 177] on div "Loading... Saving… Production + Delivery (Incomplete Travelers) Status Project …" at bounding box center [892, 542] width 1307 height 776
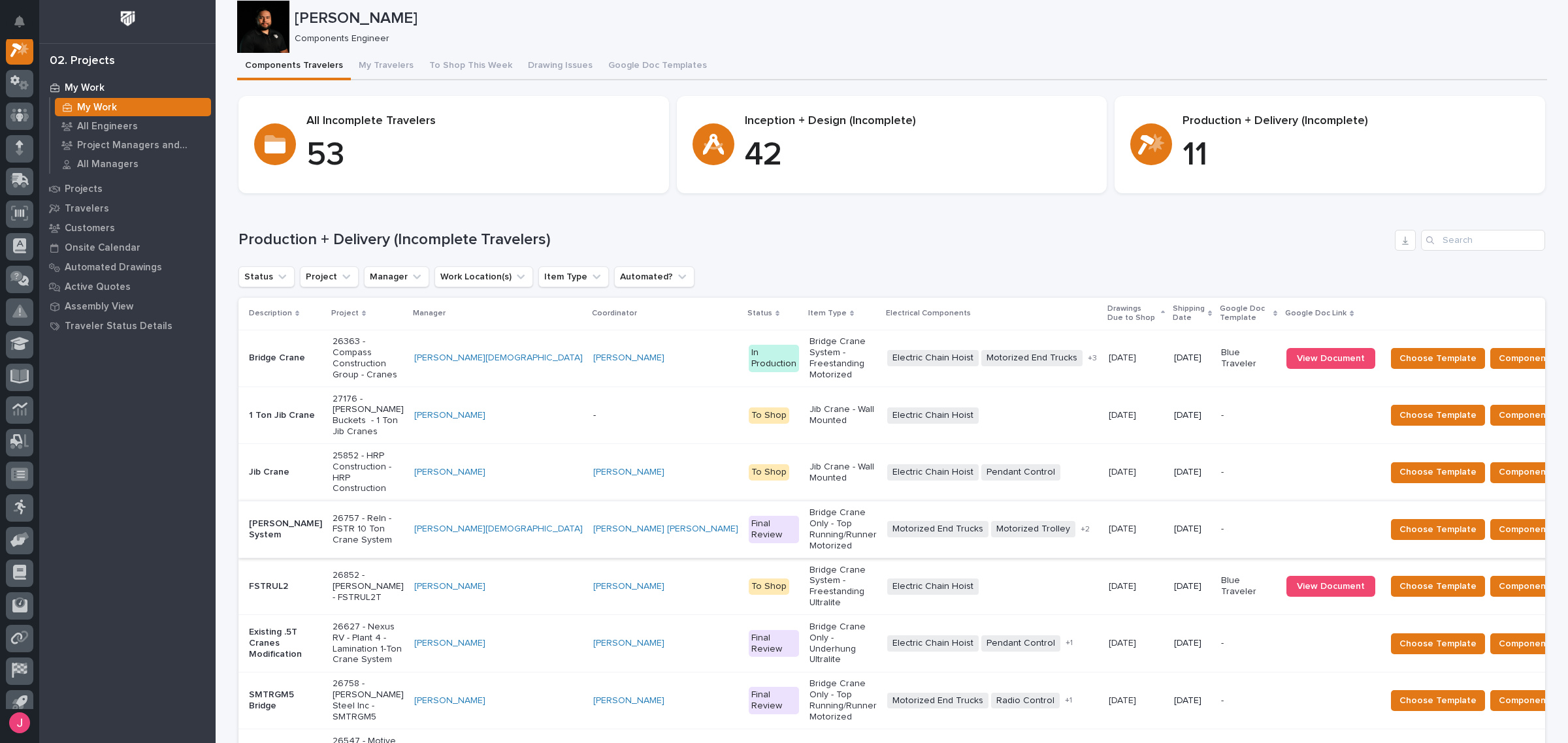
scroll to position [0, 0]
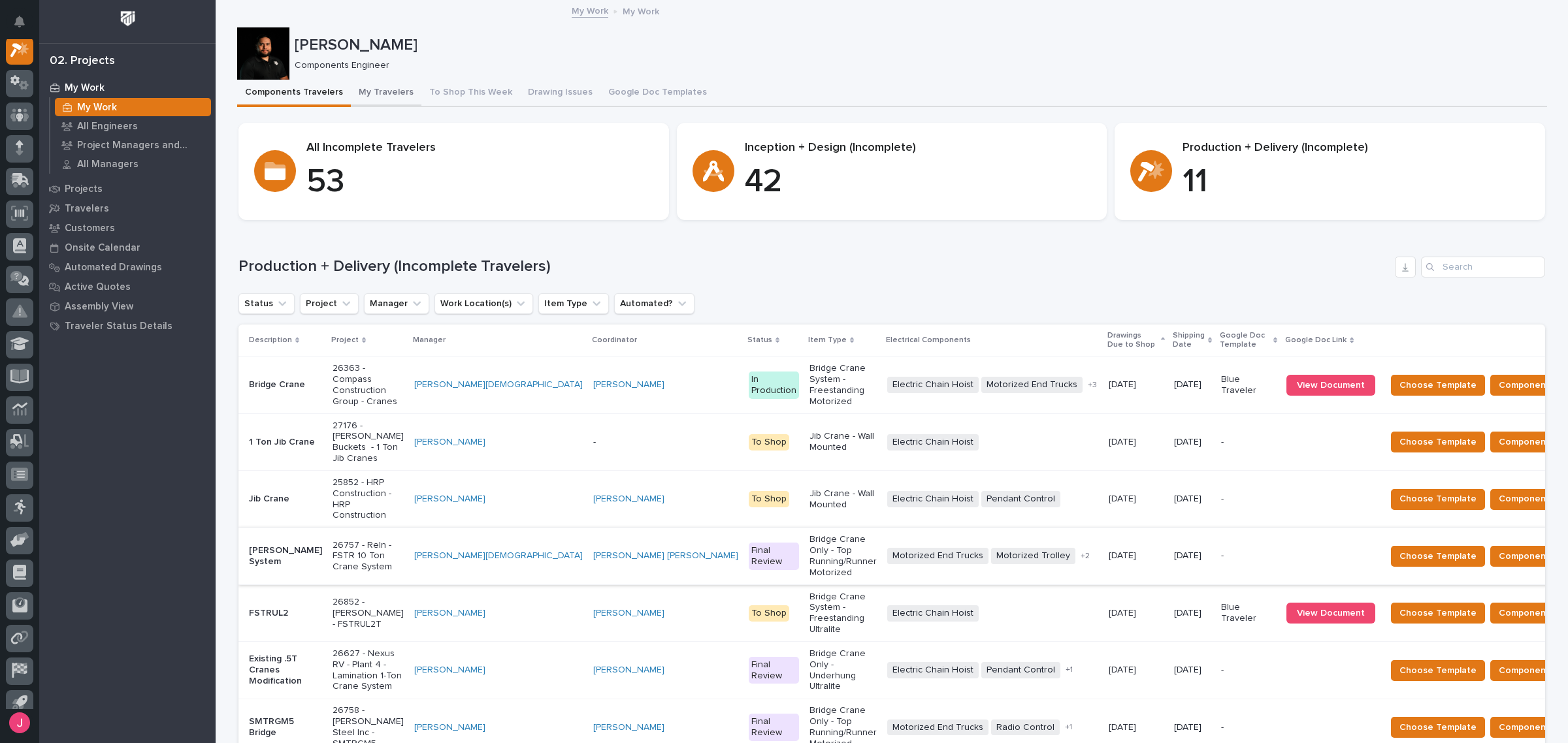
click at [356, 97] on button "My Travelers" at bounding box center [386, 93] width 71 height 27
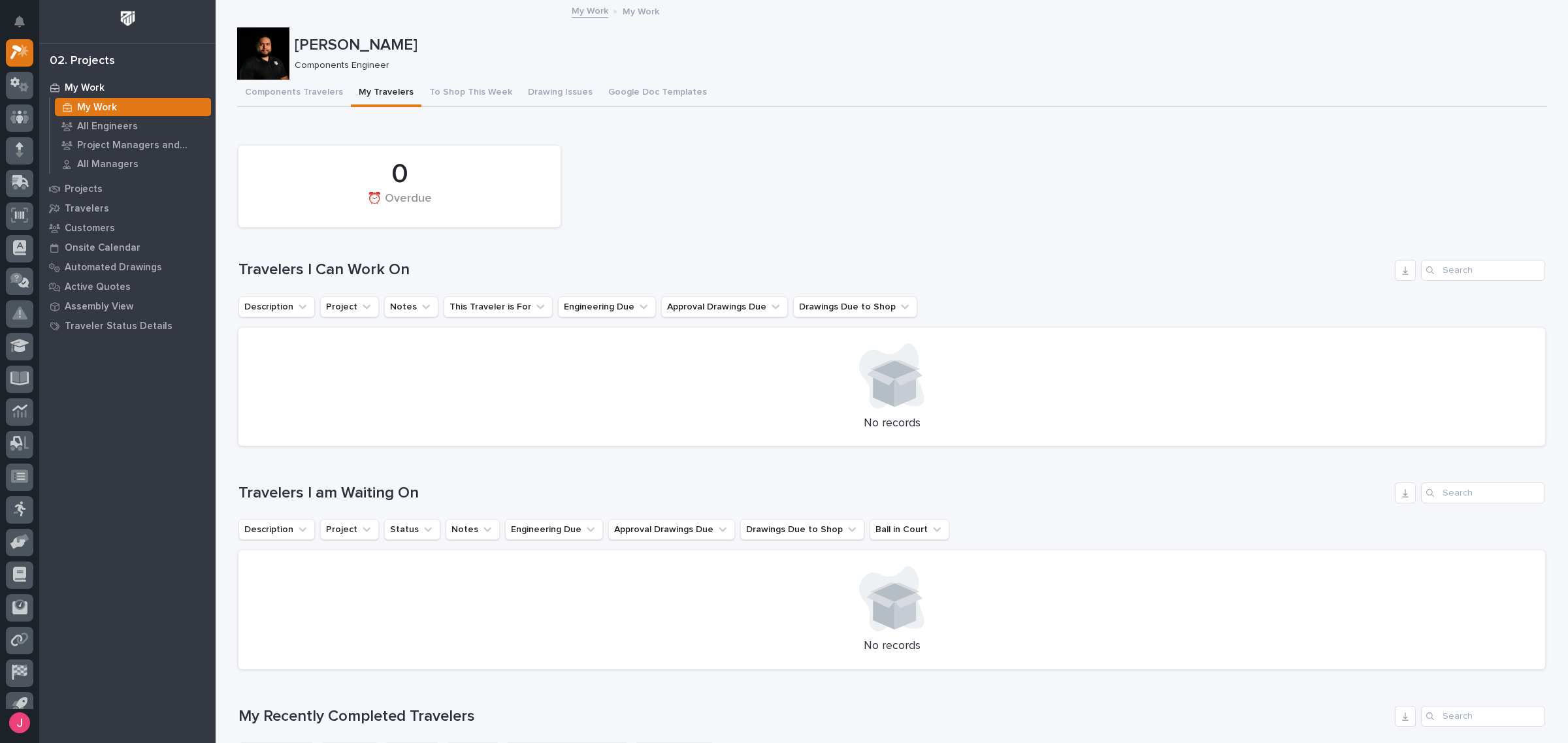
click at [466, 384] on div at bounding box center [892, 376] width 1275 height 66
click at [468, 384] on div at bounding box center [892, 376] width 1275 height 66
click at [316, 92] on button "Components Travelers" at bounding box center [294, 93] width 114 height 27
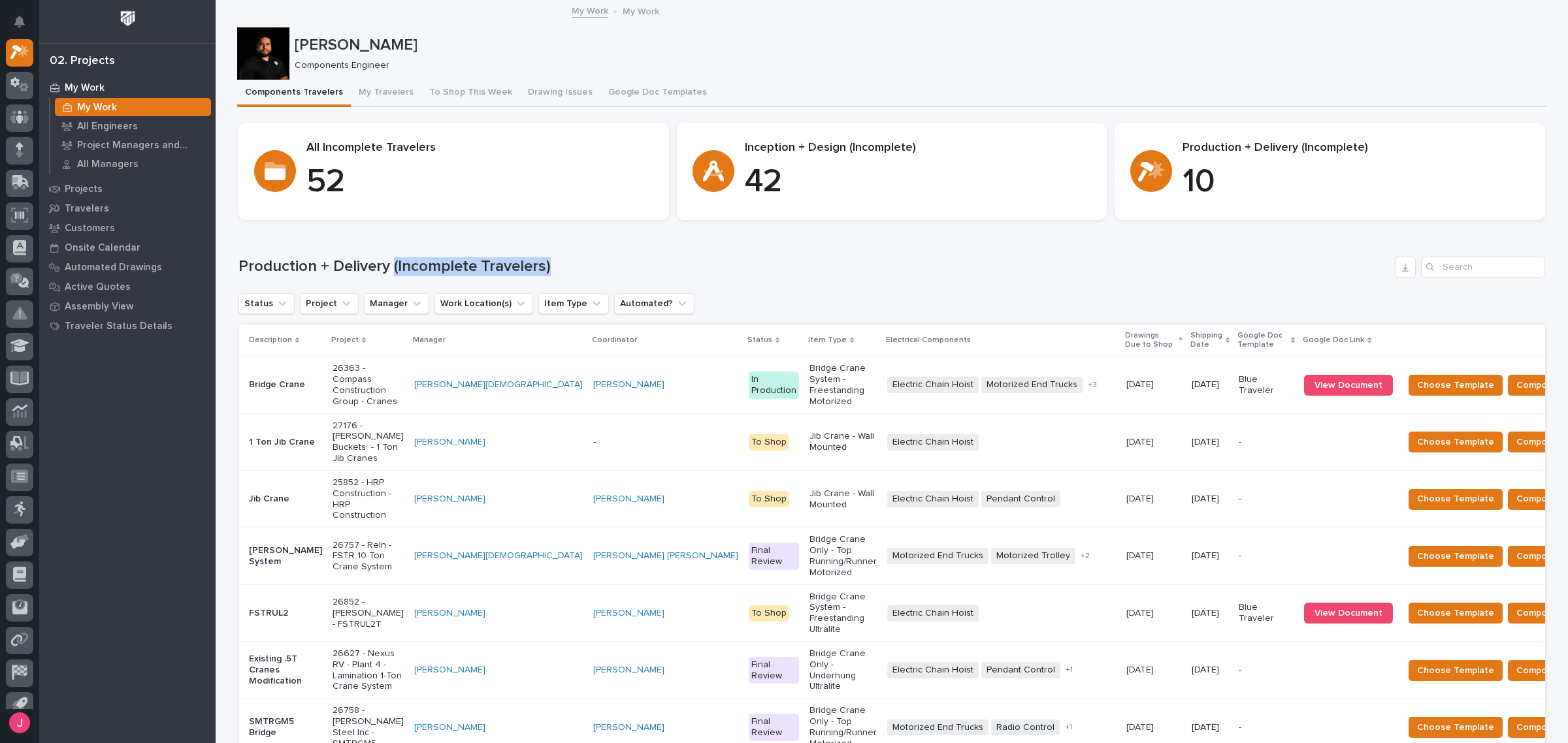
drag, startPoint x: 538, startPoint y: 262, endPoint x: 387, endPoint y: 270, distance: 151.2
click at [387, 270] on h1 "Production + Delivery (Incomplete Travelers)" at bounding box center [814, 267] width 1151 height 19
click at [658, 266] on h1 "Production + Delivery (Incomplete Travelers)" at bounding box center [814, 267] width 1151 height 19
click at [1314, 608] on span "View Document" at bounding box center [1348, 613] width 68 height 9
click at [888, 606] on div "Electric Chain Hoist + 0" at bounding box center [1002, 614] width 229 height 17
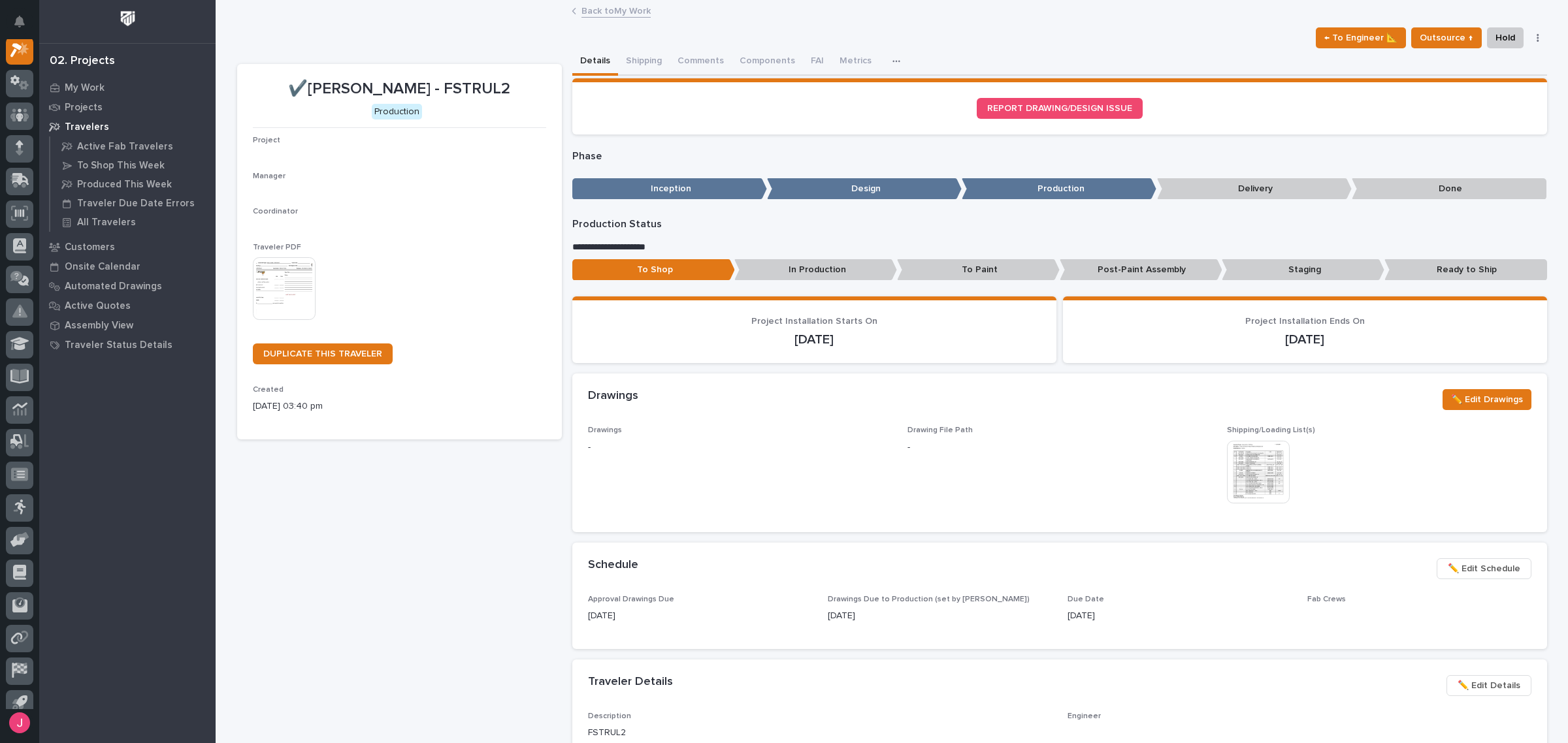
scroll to position [32, 0]
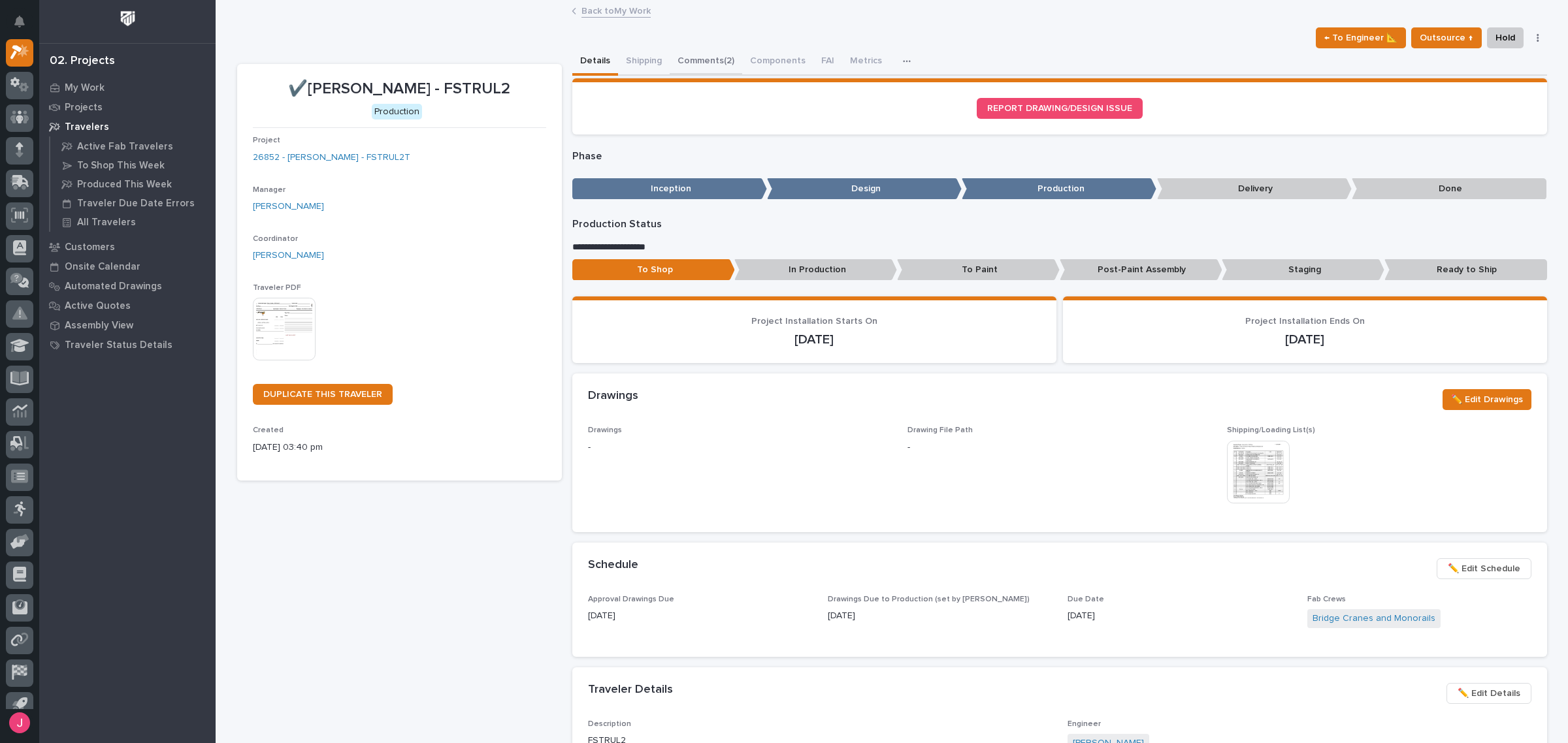
click at [699, 58] on button "Comments (2)" at bounding box center [706, 61] width 73 height 27
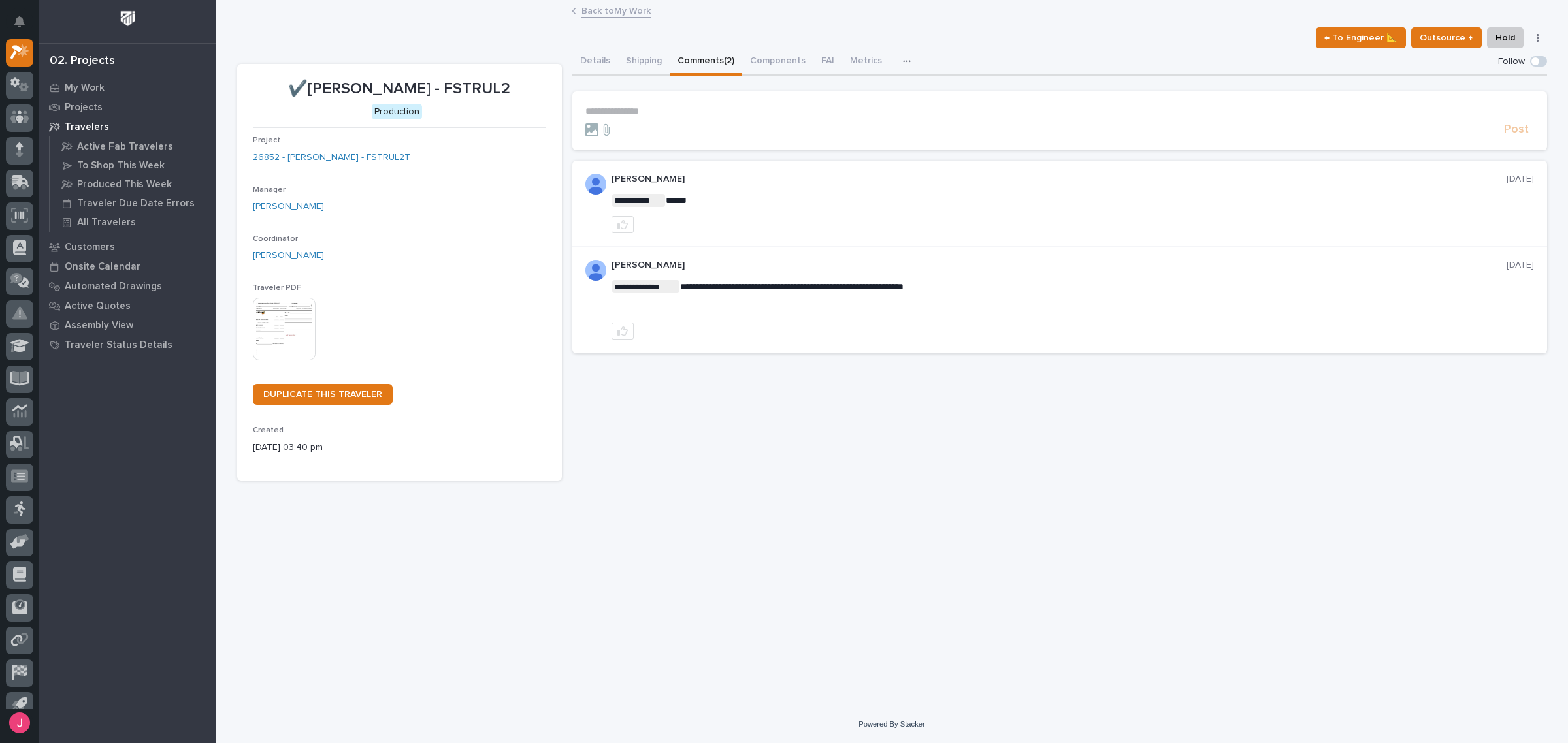
drag, startPoint x: 704, startPoint y: 281, endPoint x: 881, endPoint y: 291, distance: 177.3
click at [881, 291] on p "**********" at bounding box center [1072, 287] width 923 height 13
drag, startPoint x: 901, startPoint y: 284, endPoint x: 838, endPoint y: 283, distance: 63.0
click at [838, 283] on span "**********" at bounding box center [792, 287] width 224 height 9
click at [863, 286] on span "**********" at bounding box center [792, 287] width 224 height 9
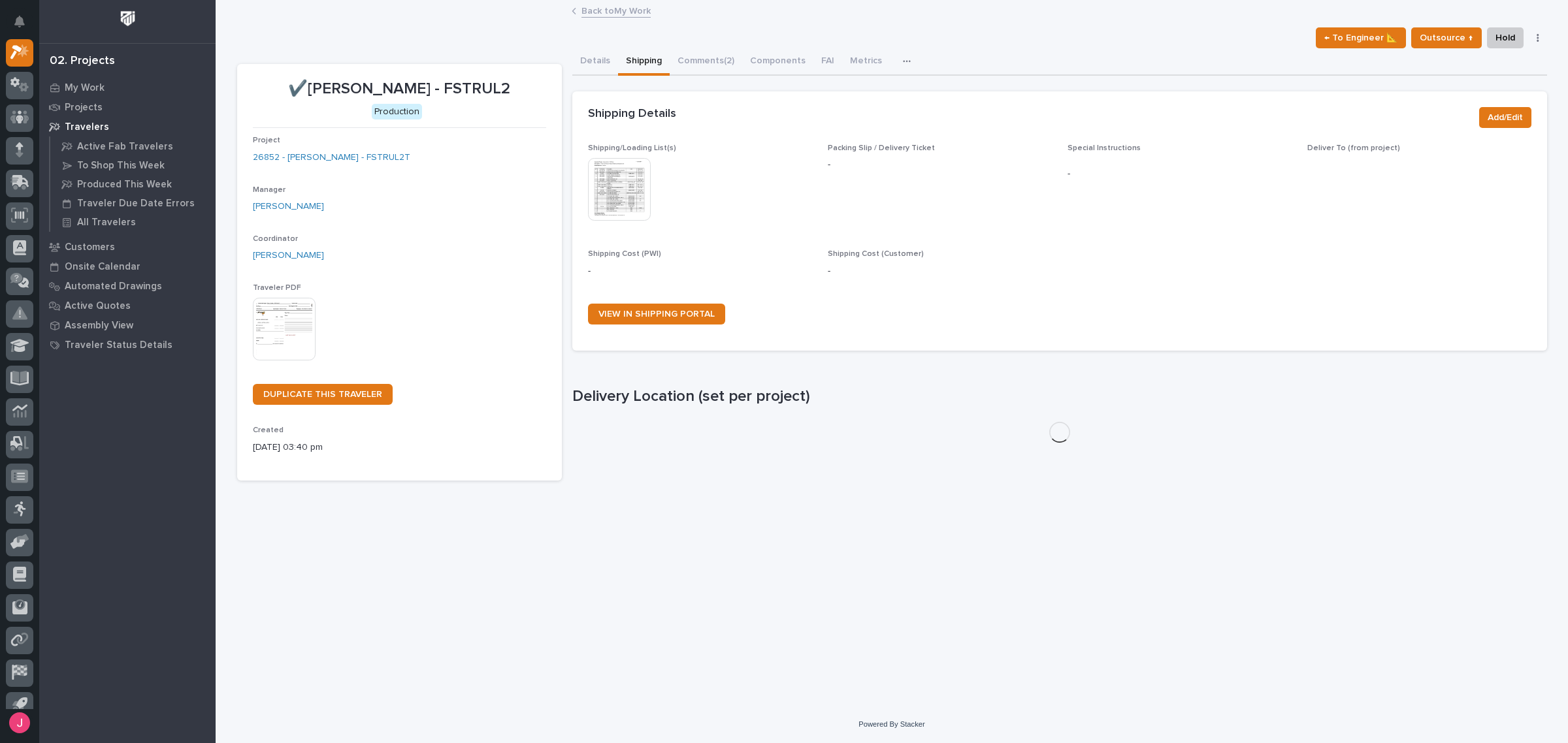
click at [641, 59] on button "Shipping" at bounding box center [644, 61] width 52 height 27
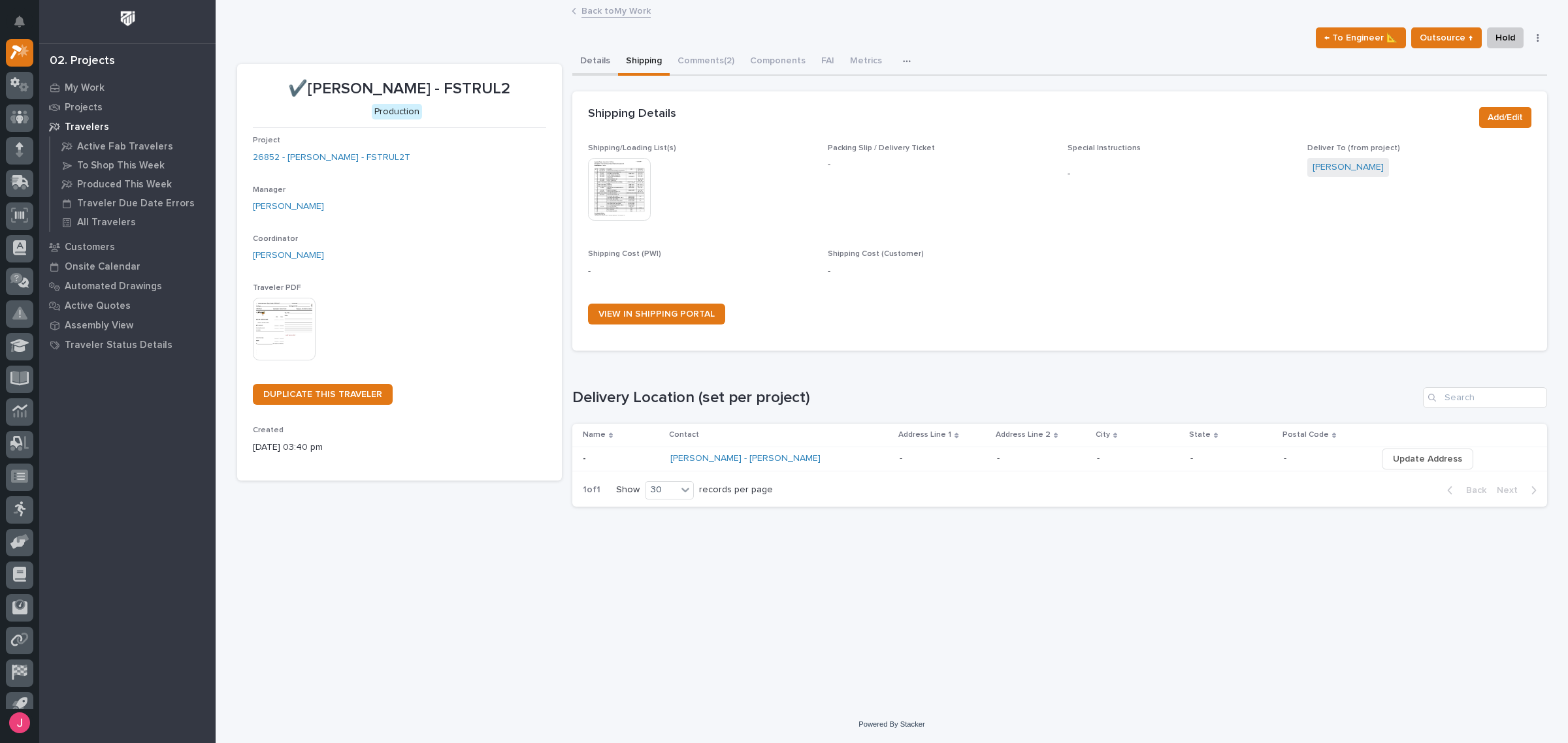
click at [590, 59] on button "Details" at bounding box center [596, 61] width 45 height 27
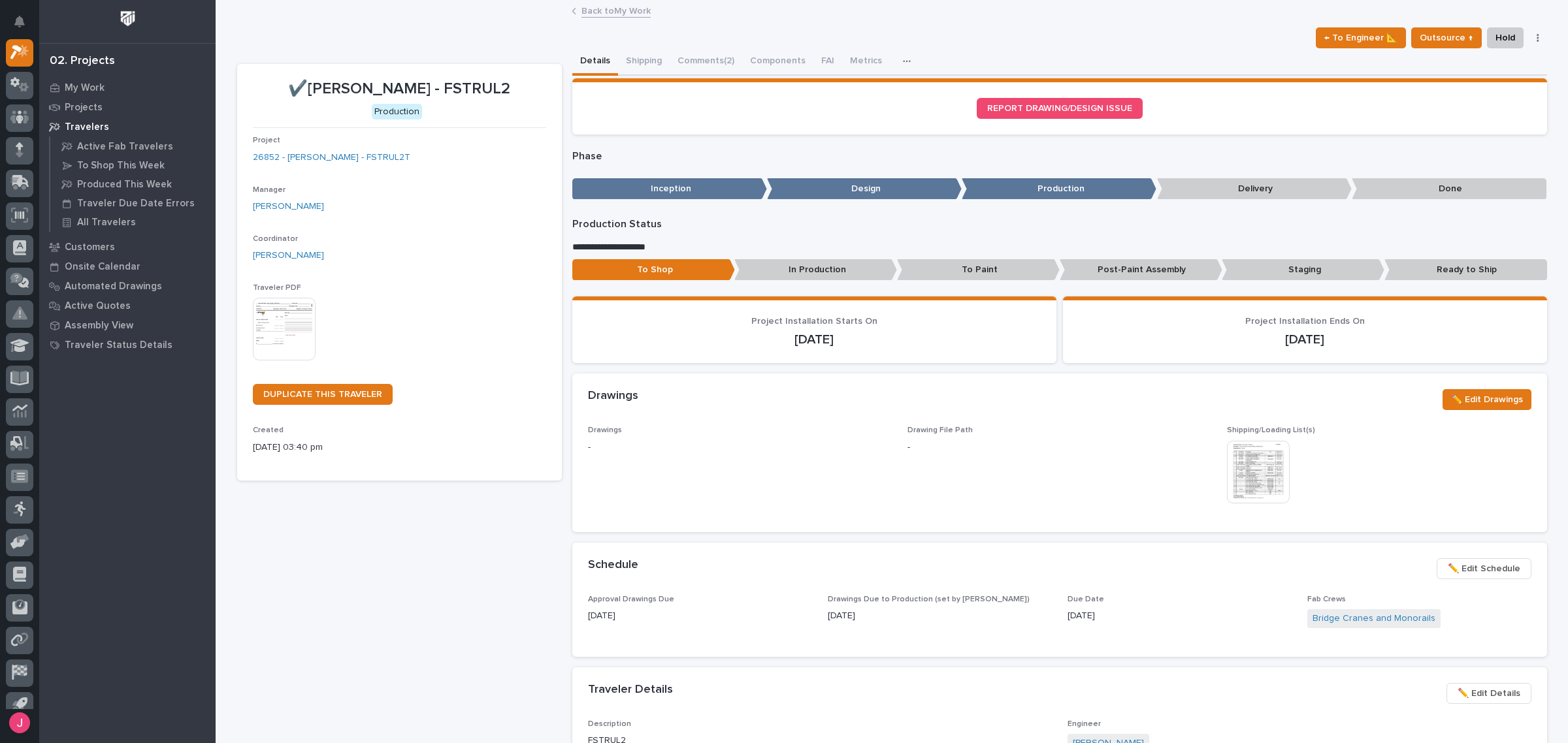
click at [616, 11] on link "Back to My Work" at bounding box center [616, 10] width 69 height 15
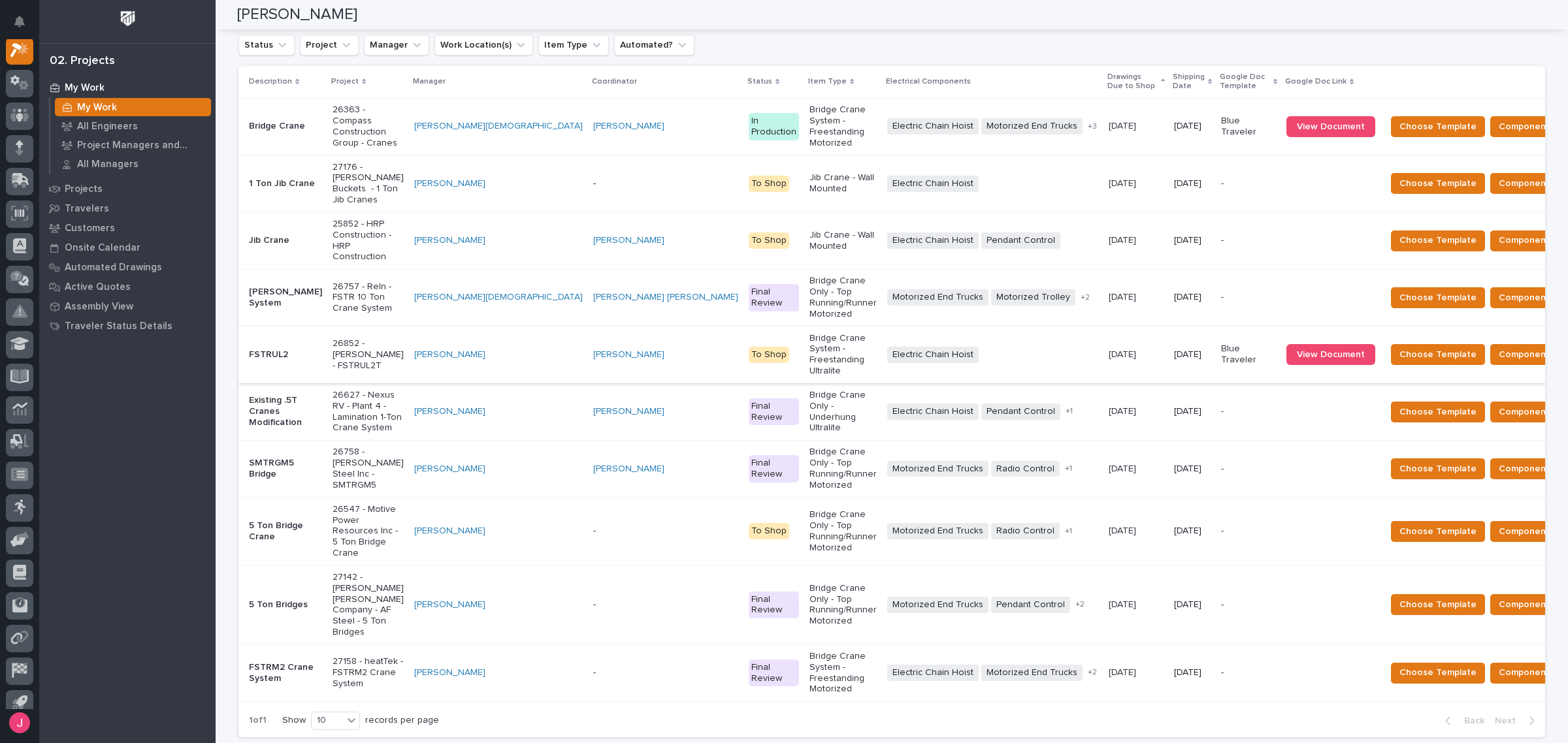
scroll to position [245, 0]
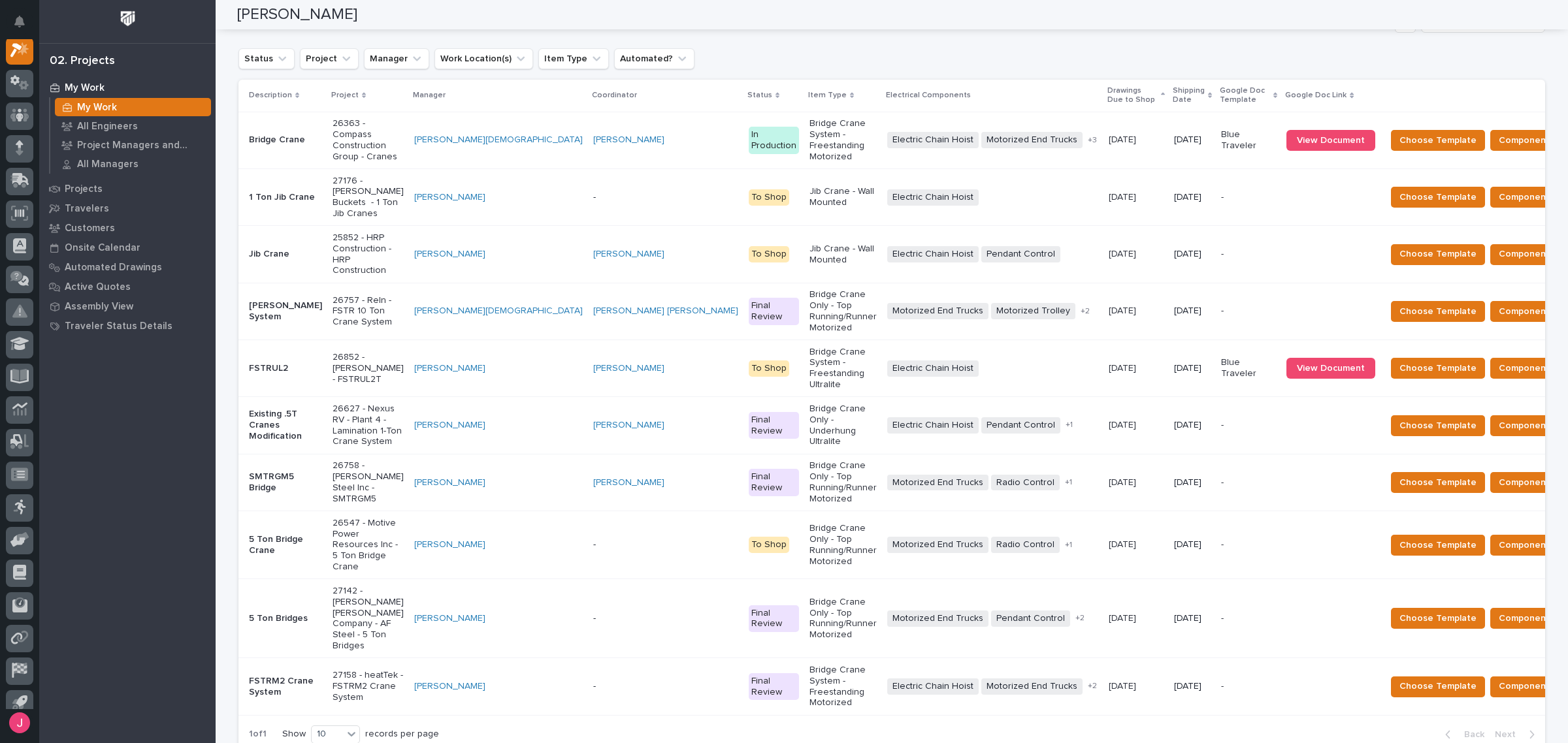
click at [893, 360] on div "Electric Chain Hoist + 0" at bounding box center [993, 368] width 211 height 17
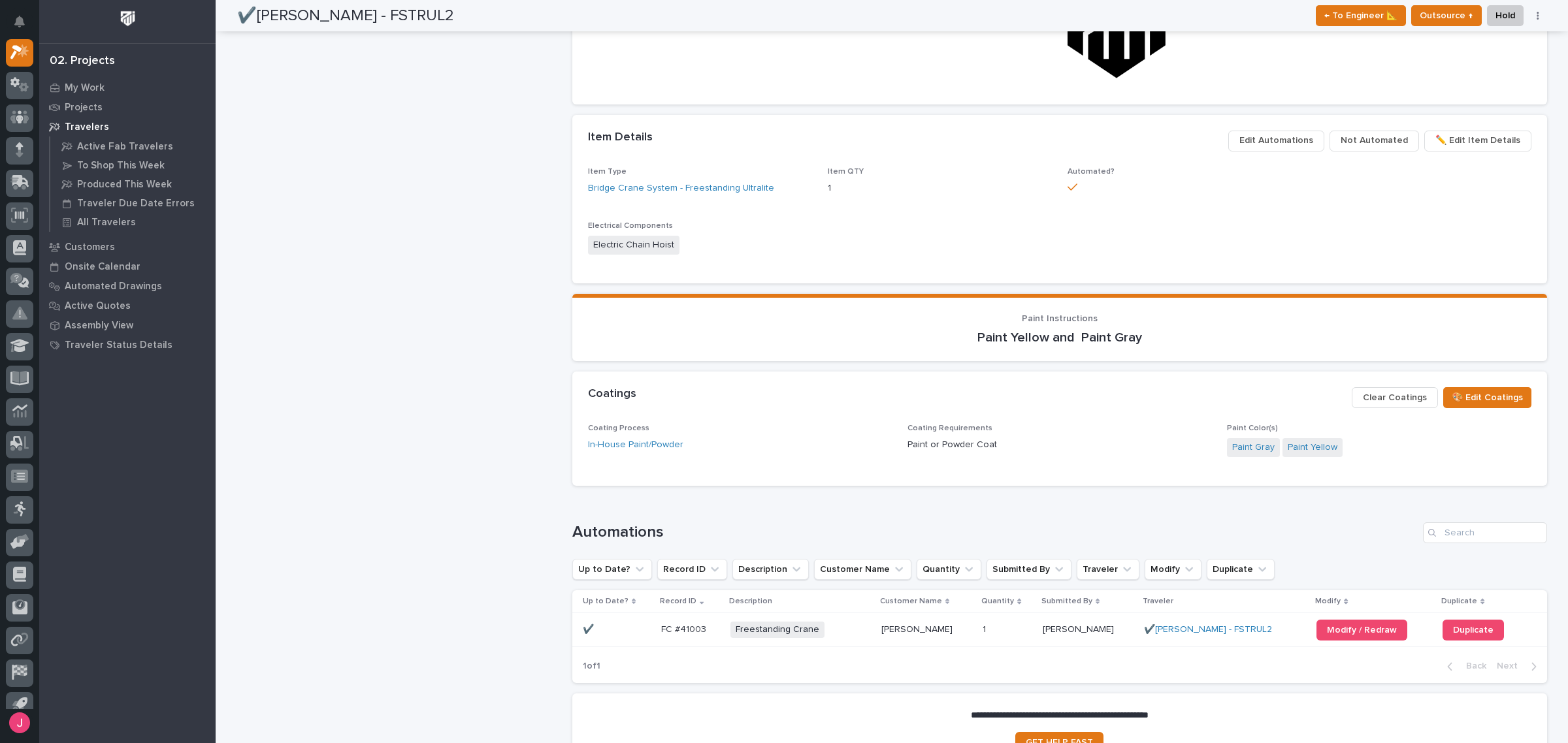
scroll to position [952, 0]
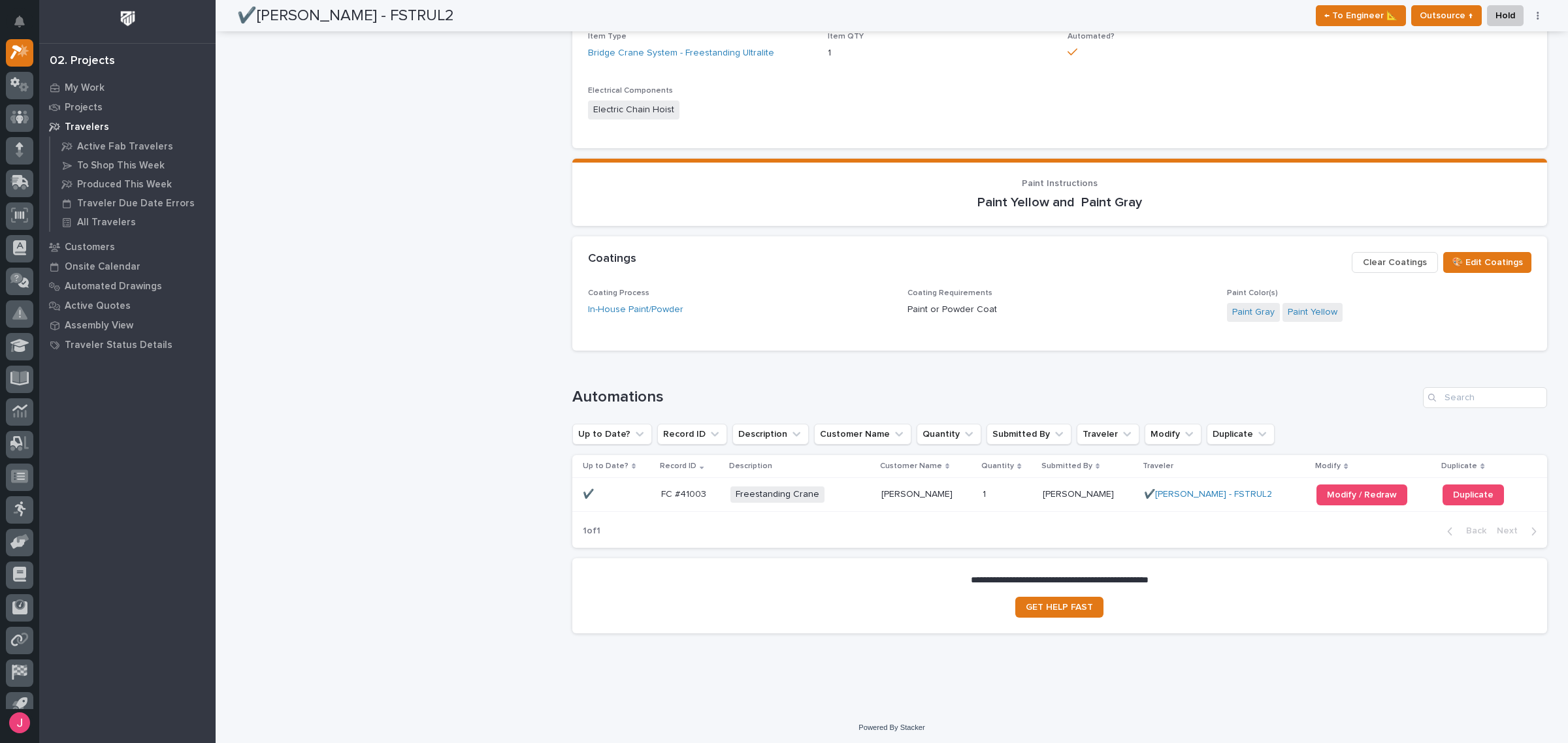
click at [869, 496] on div "Freestanding Crane + 0" at bounding box center [800, 495] width 140 height 17
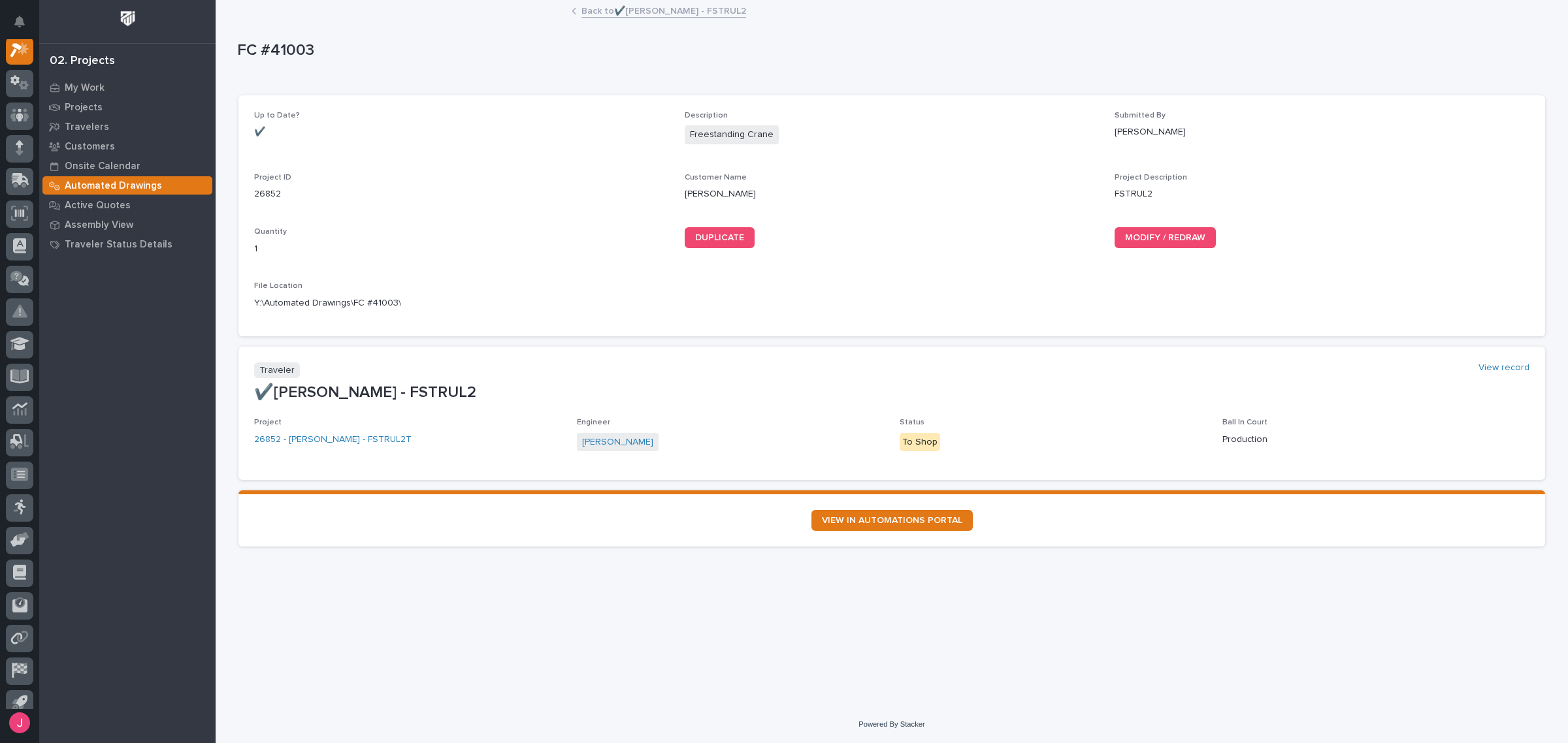
scroll to position [32, 0]
drag, startPoint x: 252, startPoint y: 305, endPoint x: 456, endPoint y: 304, distance: 204.0
click at [456, 304] on div "Up to Date? ✔️ Description Freestanding Crane Submitted By Spenser Yoder Projec…" at bounding box center [892, 216] width 1307 height 241
click at [652, 306] on icon "button" at bounding box center [653, 303] width 10 height 10
click at [713, 297] on div "Up to Date? ✔️ Description Freestanding Crane Submitted By Spenser Yoder Projec…" at bounding box center [892, 216] width 1275 height 210
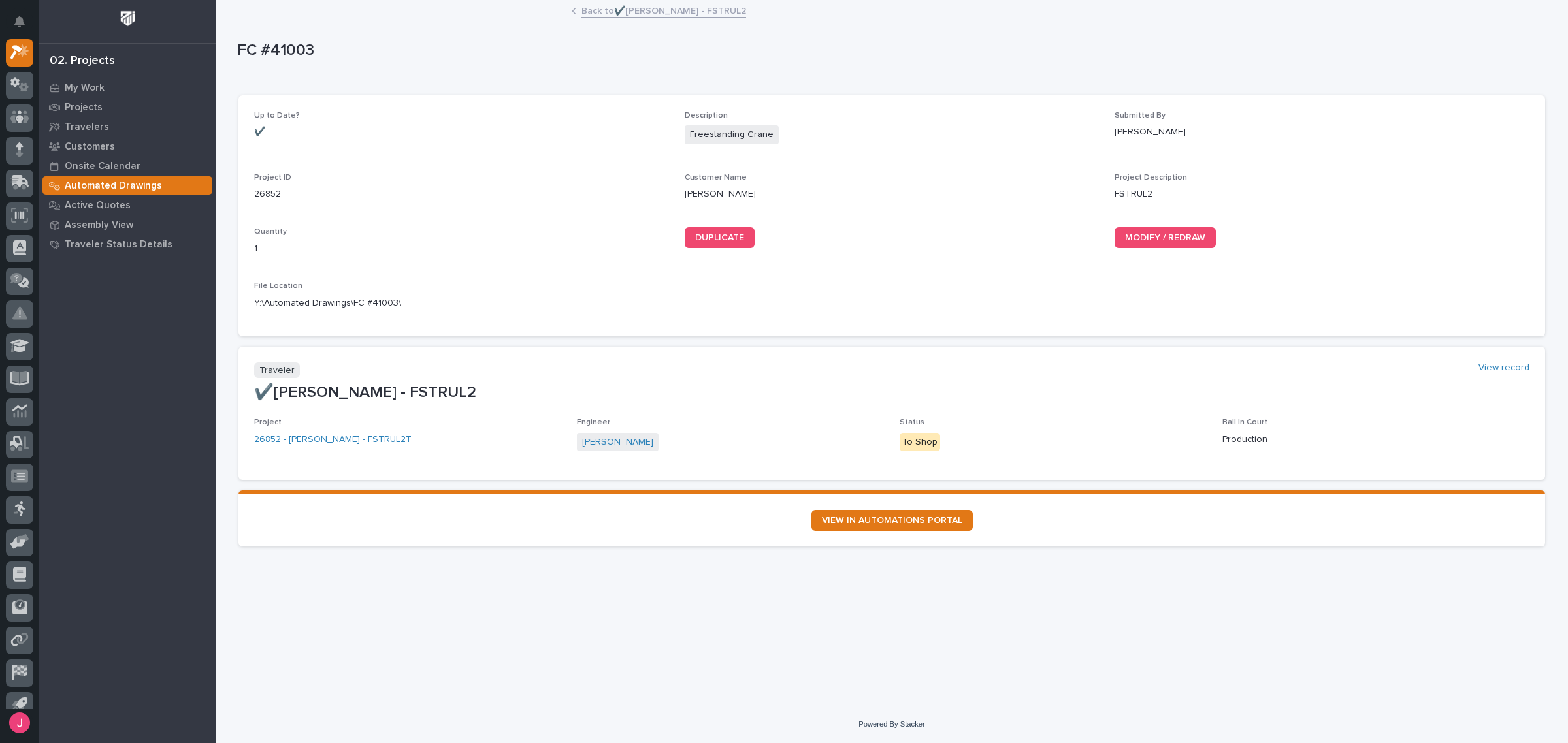
click at [685, 11] on link "Back to ✔️Deloro Stellite - FSTRUL2" at bounding box center [664, 10] width 164 height 15
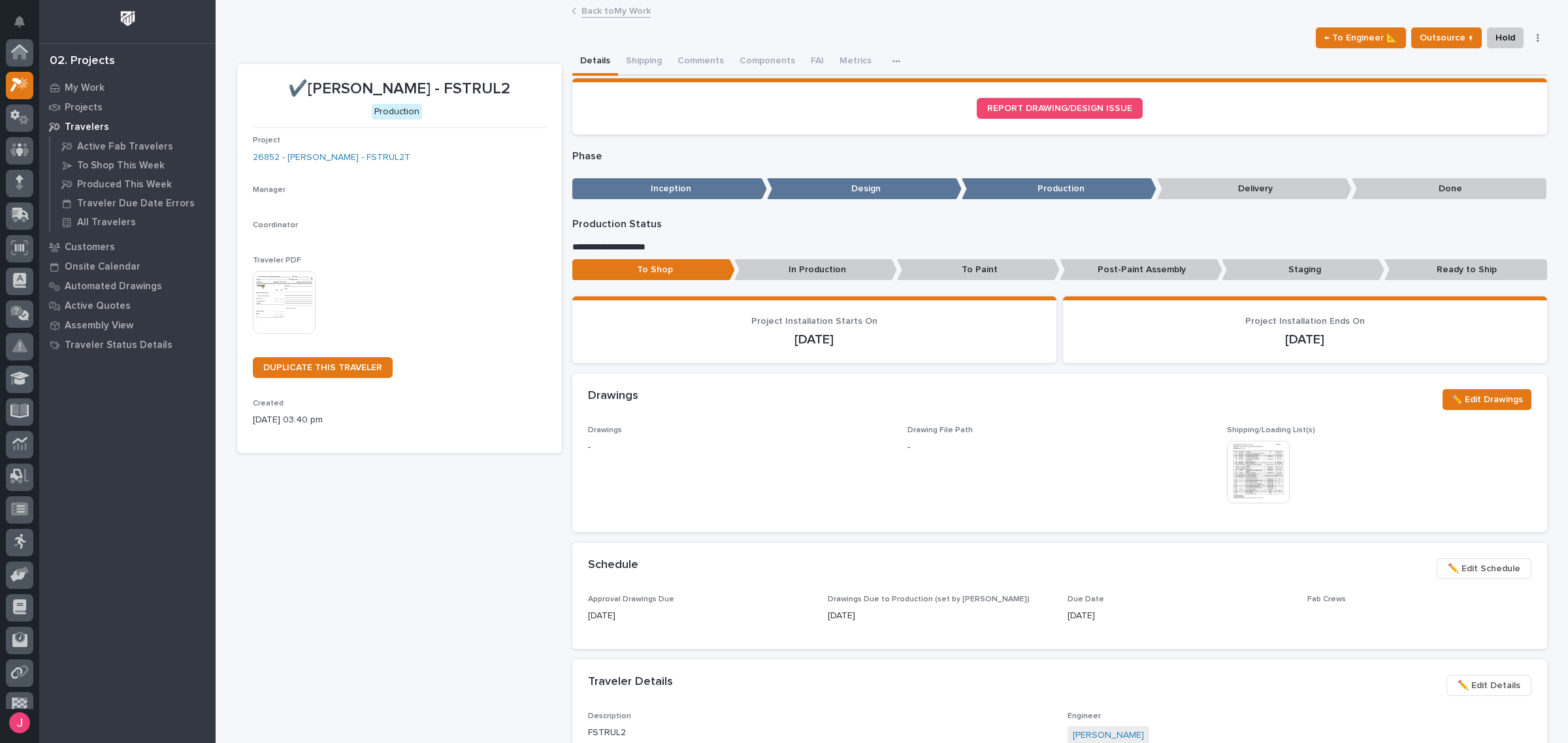
scroll to position [35, 0]
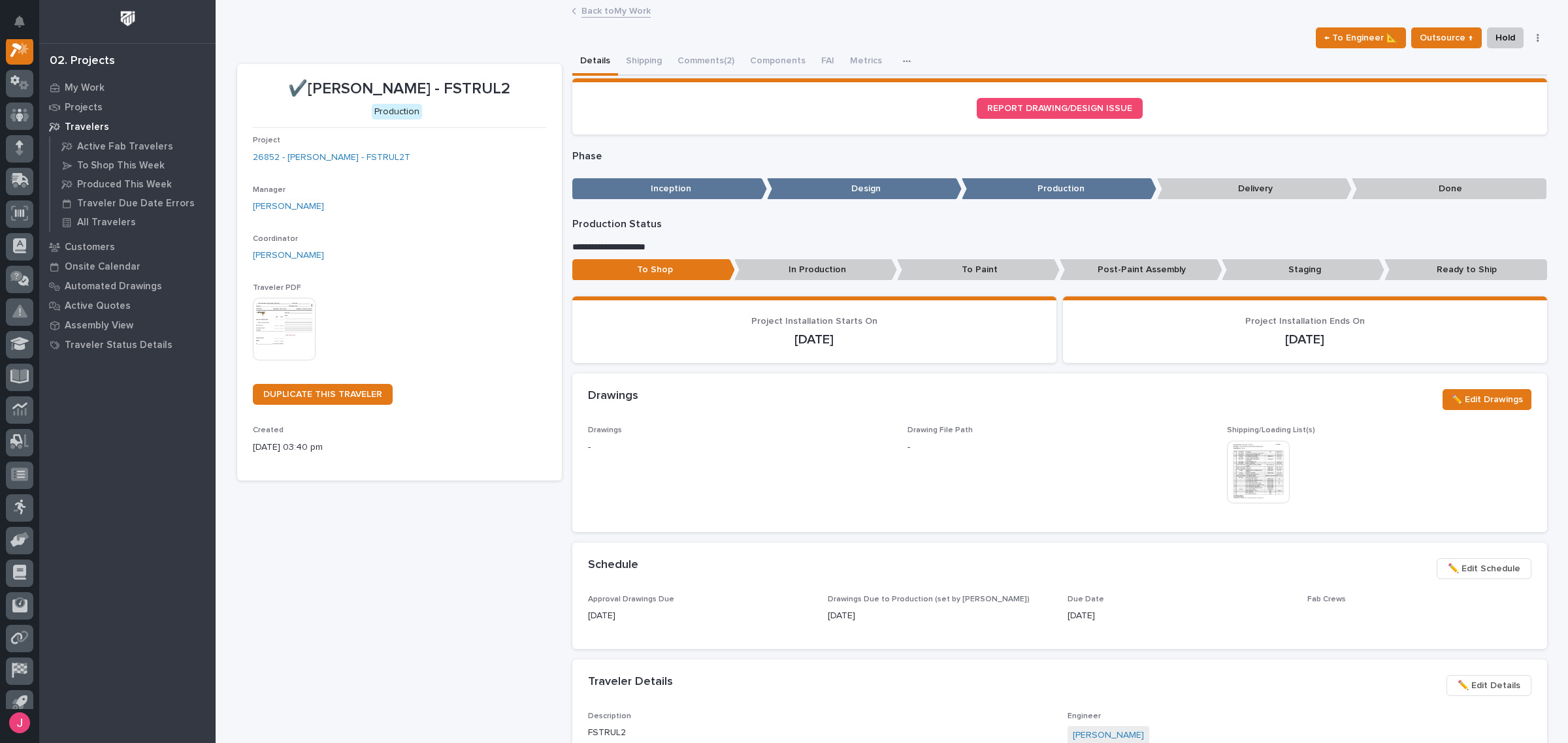
click at [619, 10] on link "Back to My Work" at bounding box center [616, 10] width 69 height 15
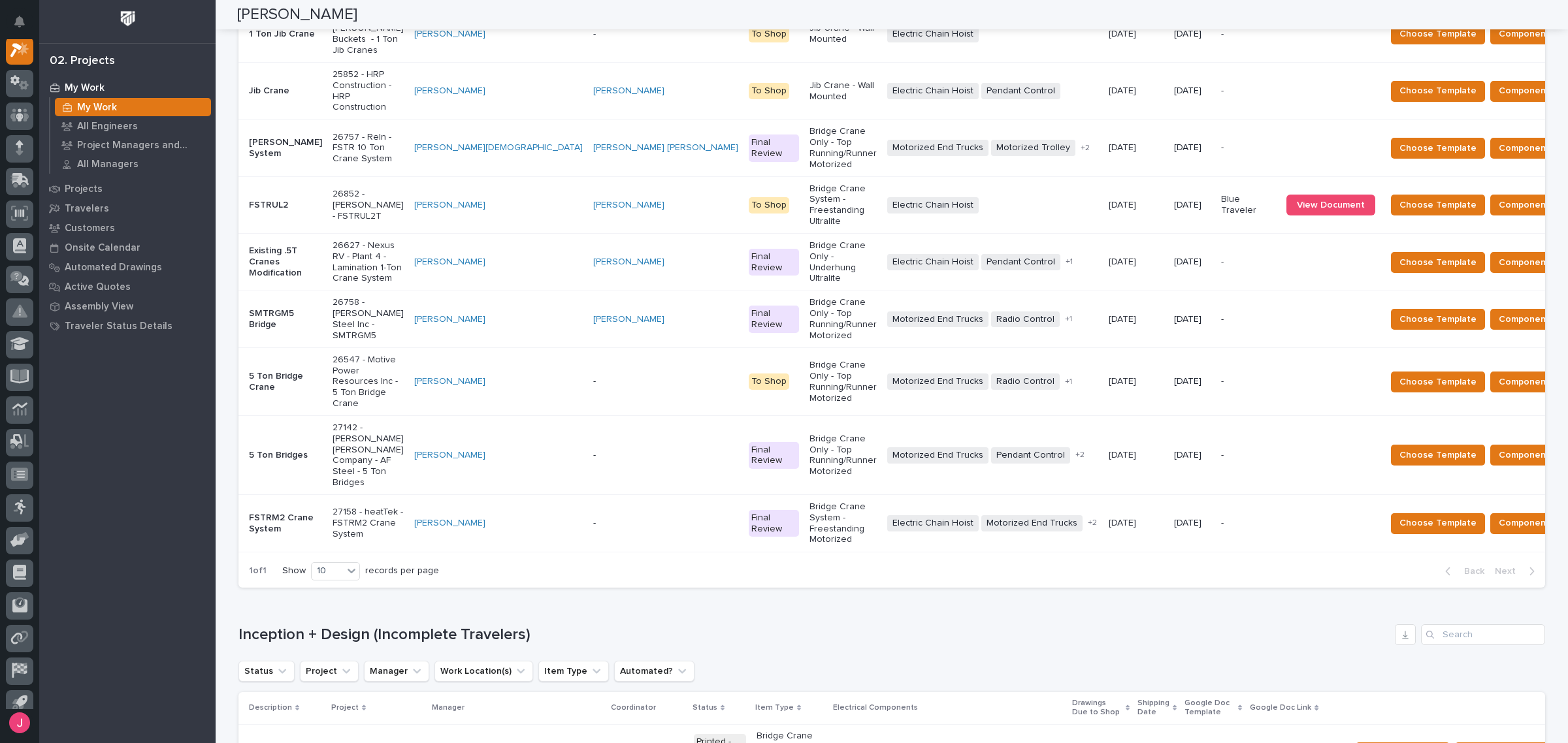
scroll to position [81, 0]
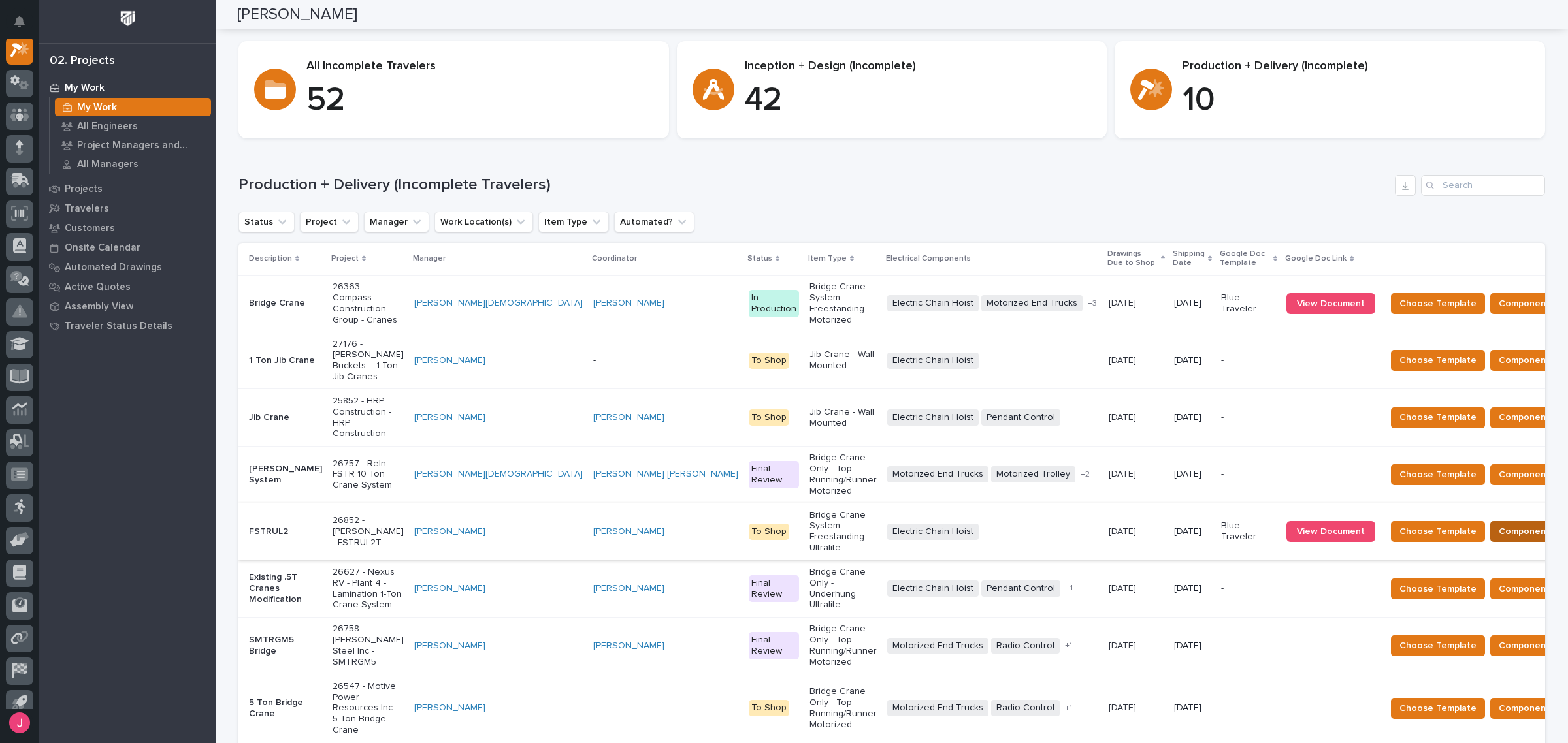
click at [1499, 524] on span "Components Complete" at bounding box center [1549, 531] width 101 height 16
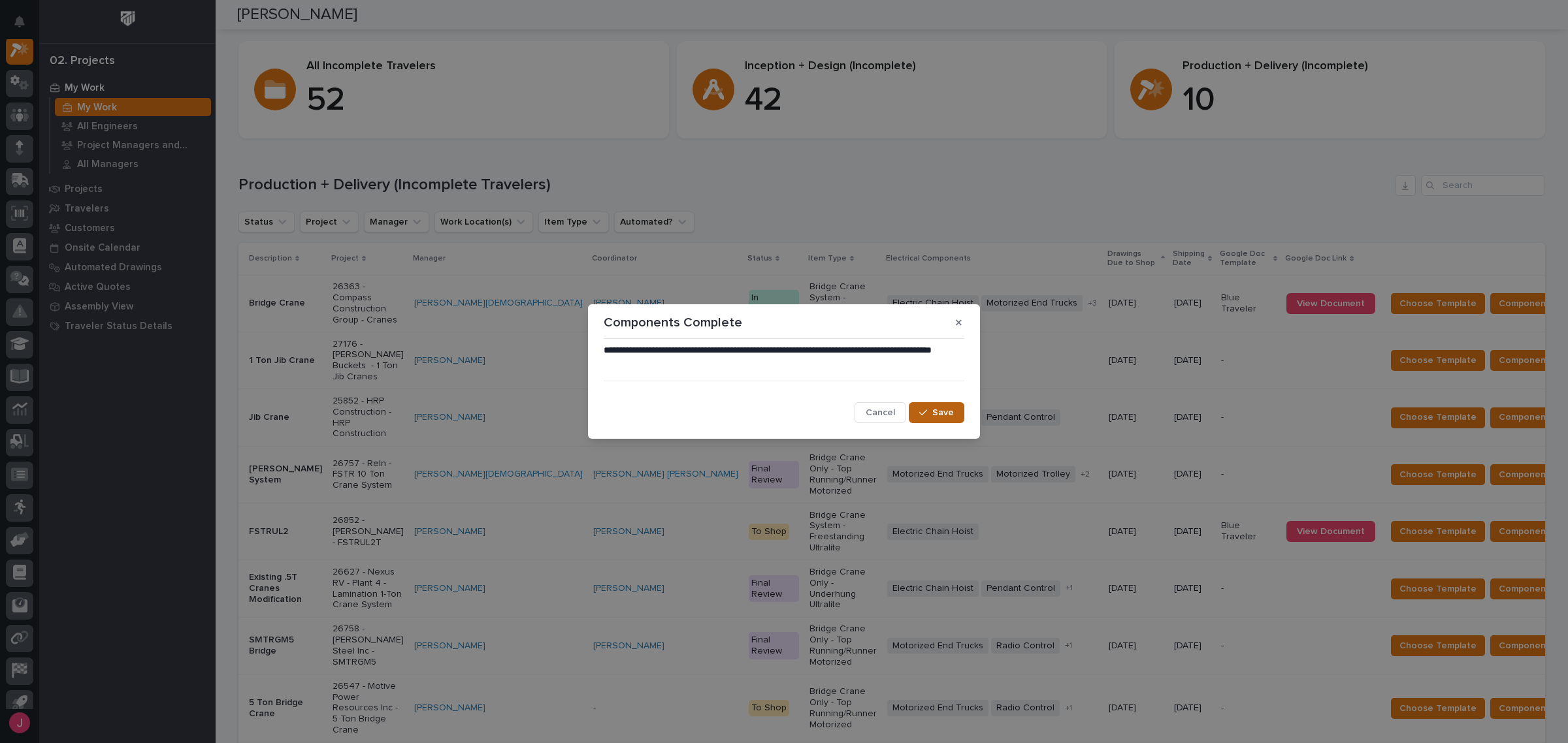
click at [952, 413] on span "Save" at bounding box center [943, 412] width 22 height 11
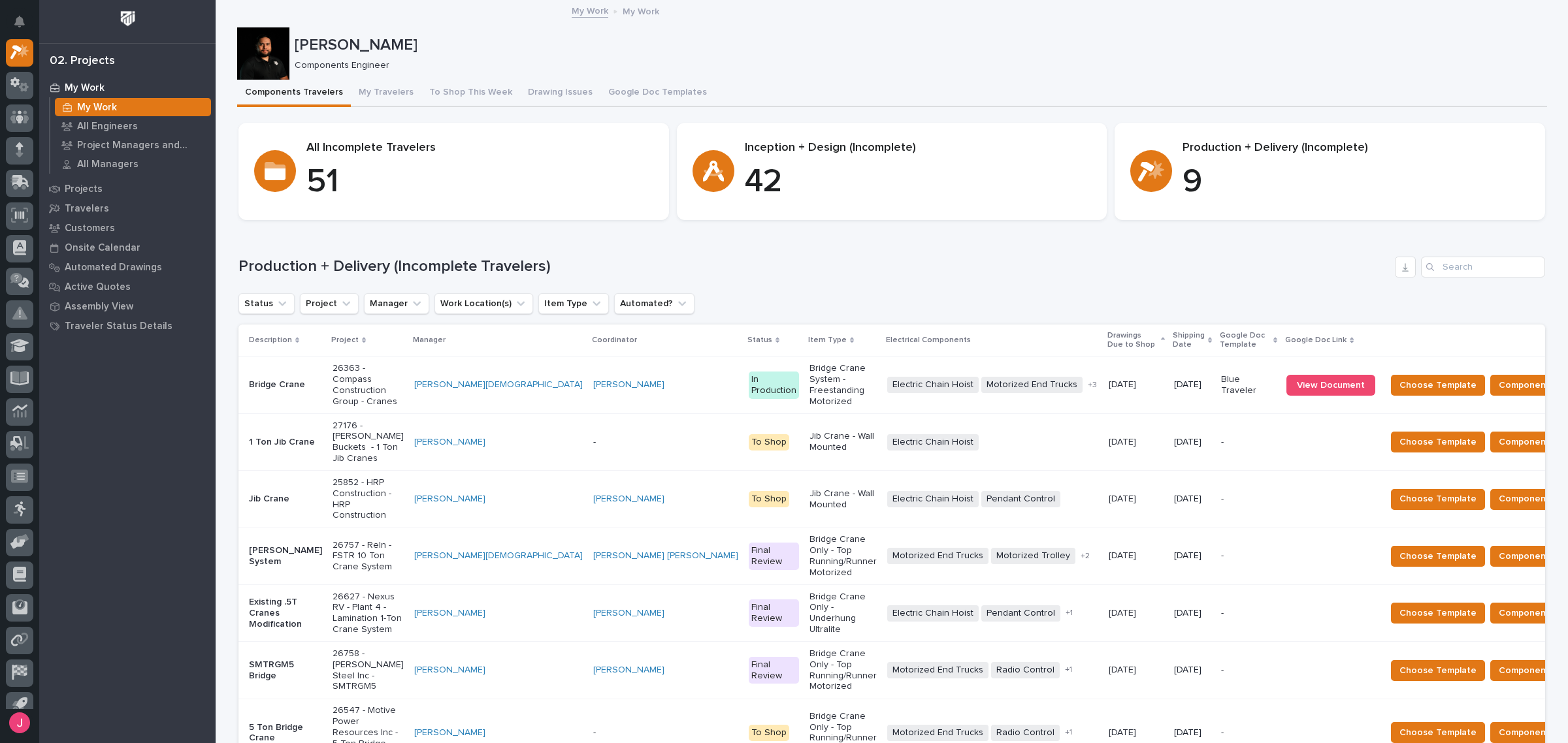
click at [1079, 278] on div "Production + Delivery (Incomplete Travelers) Status Project Manager Work Locati…" at bounding box center [892, 598] width 1307 height 683
click at [896, 278] on div "Production + Delivery (Incomplete Travelers) Status Project Manager Work Locati…" at bounding box center [892, 598] width 1307 height 683
drag, startPoint x: 542, startPoint y: 265, endPoint x: 387, endPoint y: 261, distance: 155.1
click at [387, 261] on h1 "Production + Delivery (Incomplete Travelers)" at bounding box center [814, 267] width 1151 height 19
click at [387, 267] on h1 "Production + Delivery (Incomplete Travelers)" at bounding box center [814, 267] width 1151 height 19
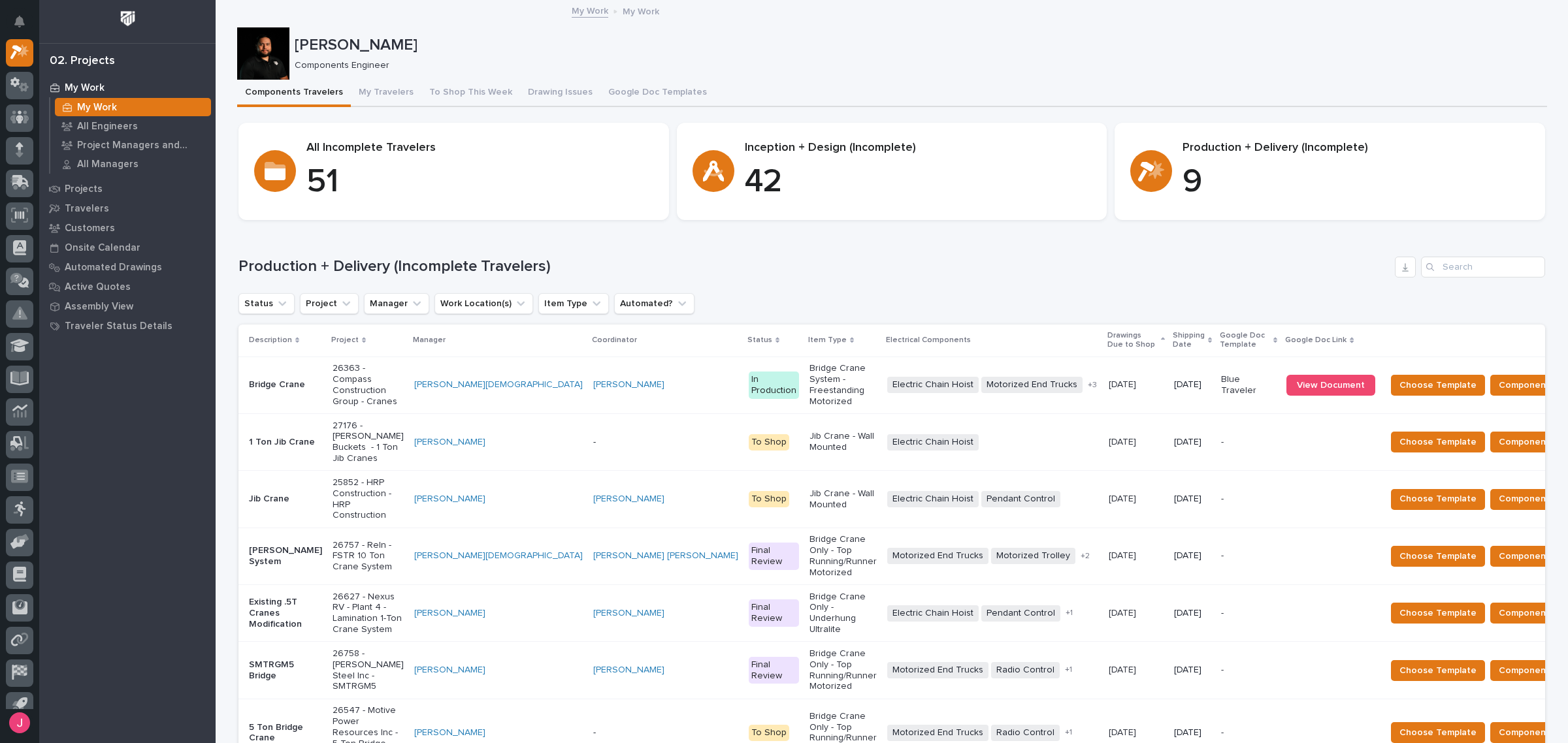
click at [363, 267] on h1 "Production + Delivery (Incomplete Travelers)" at bounding box center [814, 267] width 1151 height 19
drag, startPoint x: 422, startPoint y: 267, endPoint x: 556, endPoint y: 265, distance: 134.0
click at [556, 265] on h1 "Production + Delivery (Incomplete Travelers)" at bounding box center [814, 267] width 1151 height 19
drag, startPoint x: 403, startPoint y: 263, endPoint x: 577, endPoint y: 273, distance: 174.3
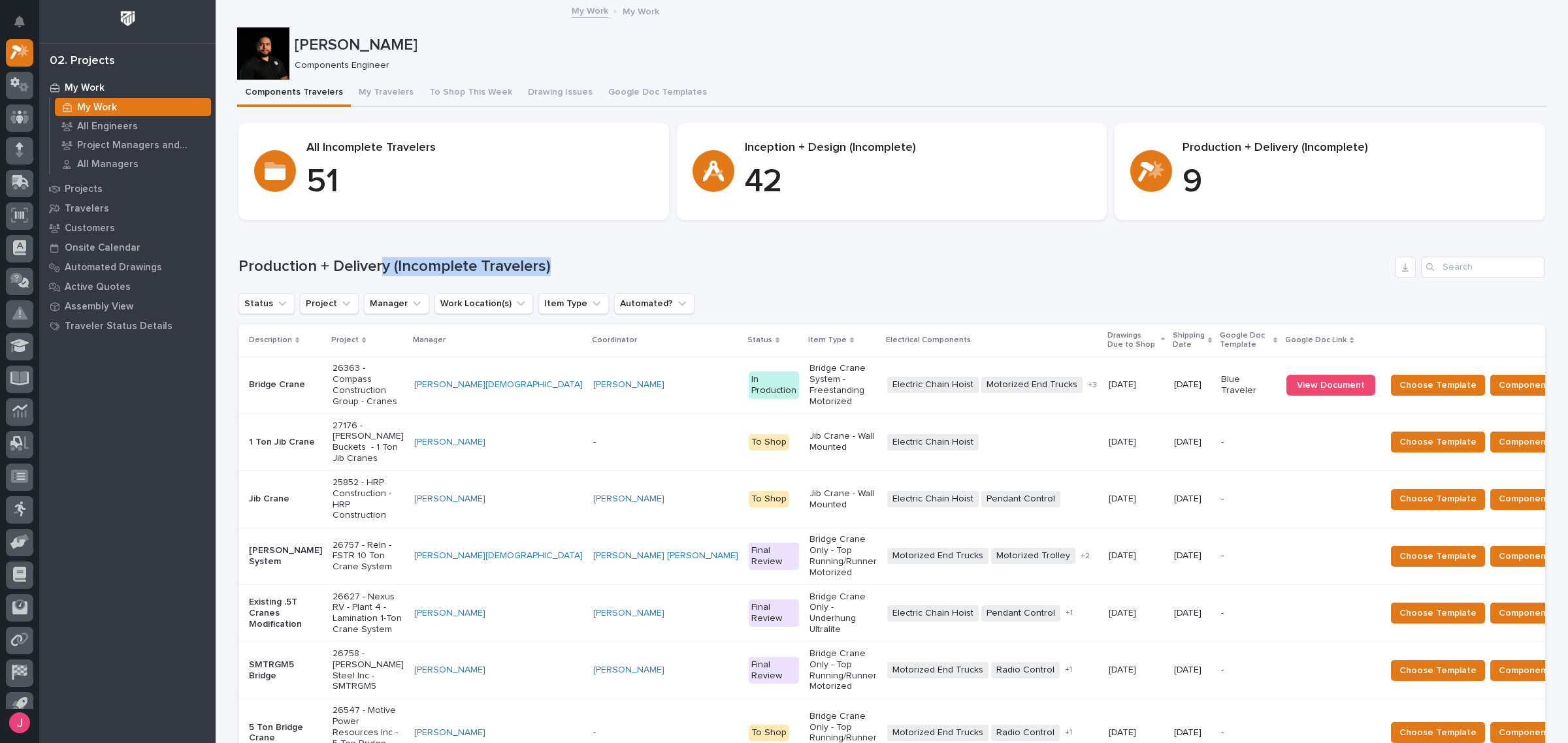
click at [577, 273] on h1 "Production + Delivery (Incomplete Travelers)" at bounding box center [814, 267] width 1151 height 19
click at [444, 260] on h1 "Production + Delivery (Incomplete Travelers)" at bounding box center [814, 267] width 1151 height 19
click at [402, 261] on h1 "Production + Delivery (Incomplete Travelers)" at bounding box center [814, 267] width 1151 height 19
click at [363, 259] on h1 "Production + Delivery (Incomplete Travelers)" at bounding box center [814, 267] width 1151 height 19
drag, startPoint x: 389, startPoint y: 262, endPoint x: 521, endPoint y: 271, distance: 132.3
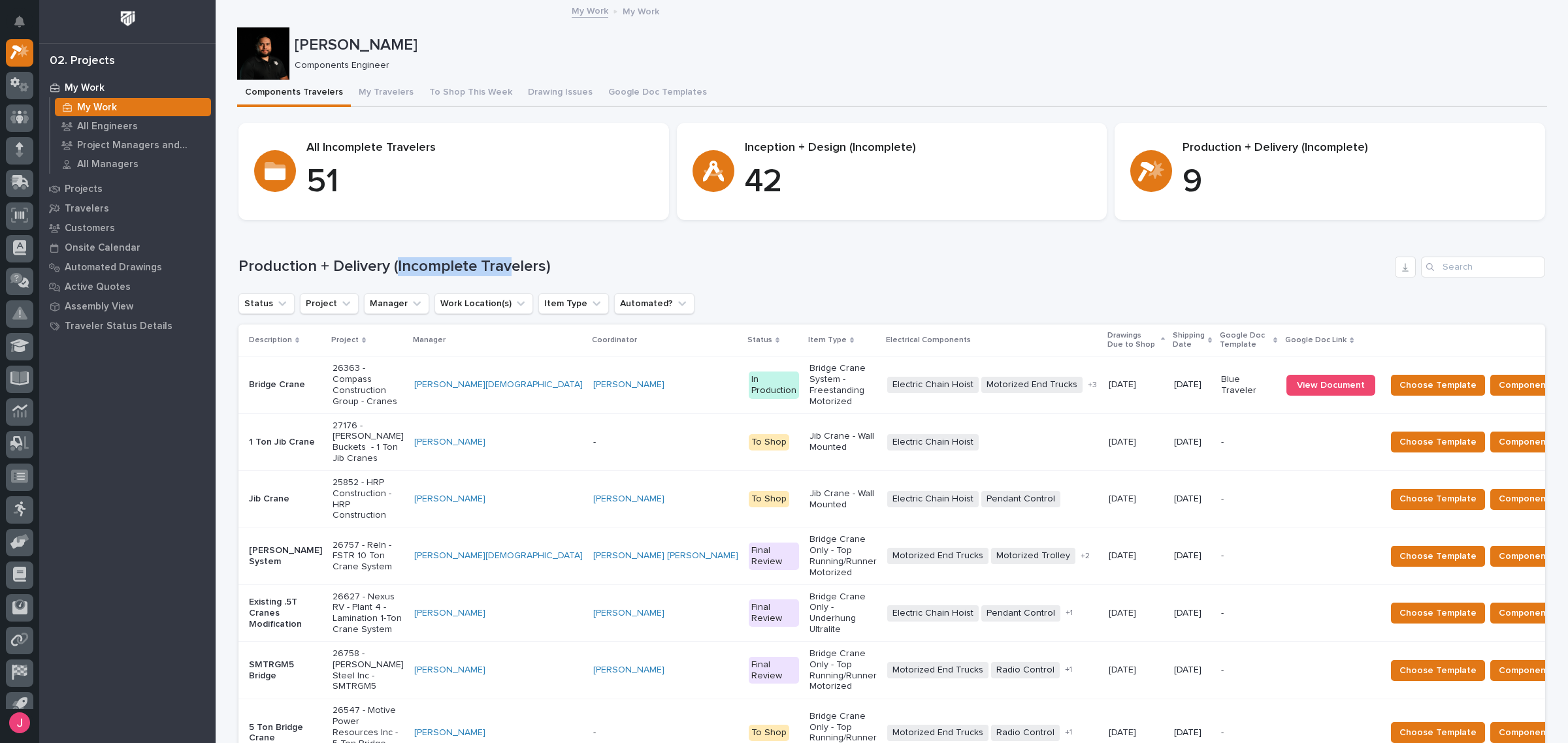
click at [507, 271] on h1 "Production + Delivery (Incomplete Travelers)" at bounding box center [814, 267] width 1151 height 19
drag, startPoint x: 542, startPoint y: 270, endPoint x: 536, endPoint y: 273, distance: 6.7
click at [541, 272] on h1 "Production + Delivery (Incomplete Travelers)" at bounding box center [814, 267] width 1151 height 19
drag, startPoint x: 380, startPoint y: 265, endPoint x: 551, endPoint y: 273, distance: 171.2
click at [551, 273] on h1 "Production + Delivery (Incomplete Travelers)" at bounding box center [814, 267] width 1151 height 19
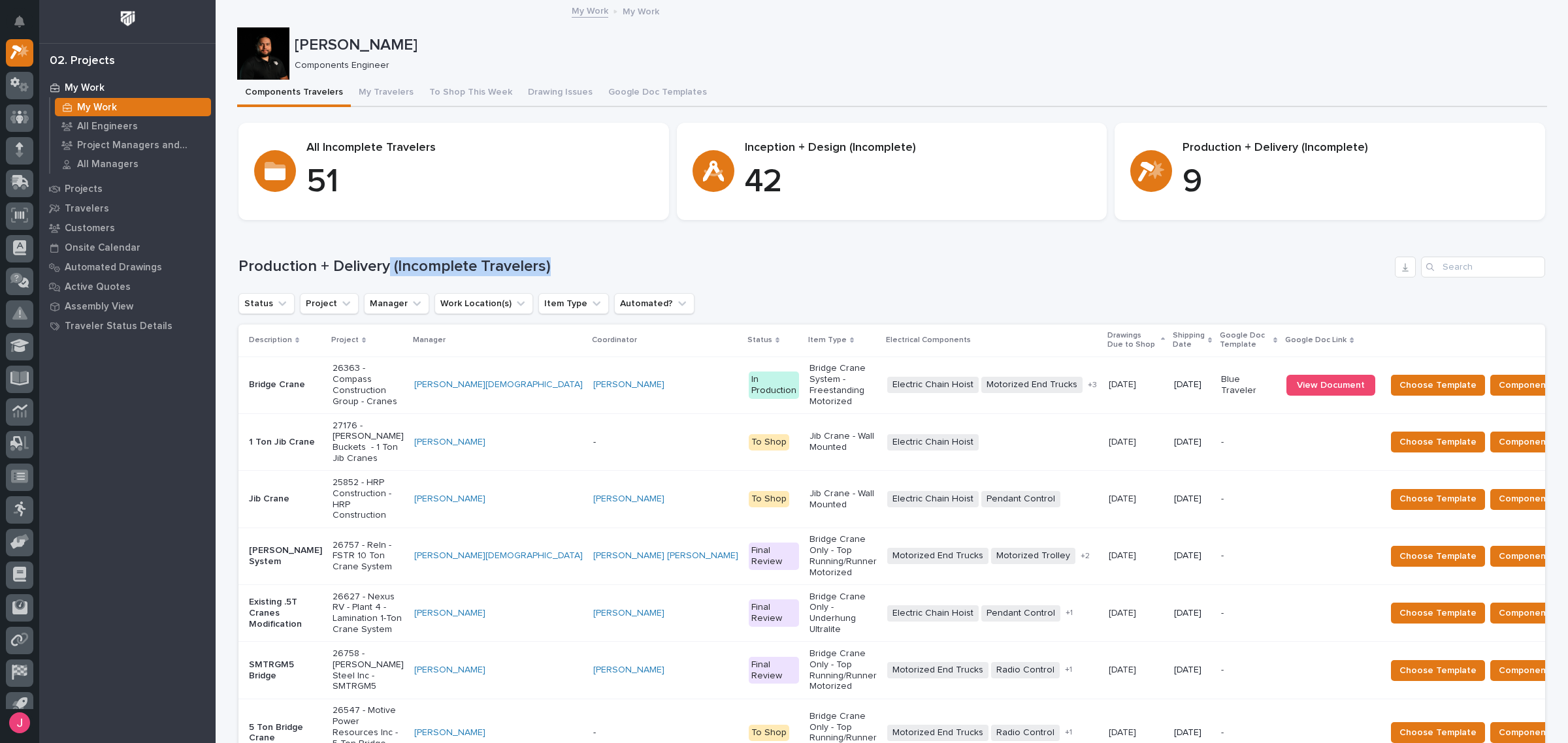
click at [554, 273] on h1 "Production + Delivery (Incomplete Travelers)" at bounding box center [814, 267] width 1151 height 19
click at [538, 270] on h1 "Production + Delivery (Incomplete Travelers)" at bounding box center [814, 267] width 1151 height 19
click at [585, 269] on h1 "Production + Delivery (Incomplete Travelers)" at bounding box center [814, 267] width 1151 height 19
drag, startPoint x: 765, startPoint y: 266, endPoint x: 784, endPoint y: 262, distance: 19.4
click at [765, 265] on h1 "Production + Delivery (Incomplete Travelers)" at bounding box center [814, 267] width 1151 height 19
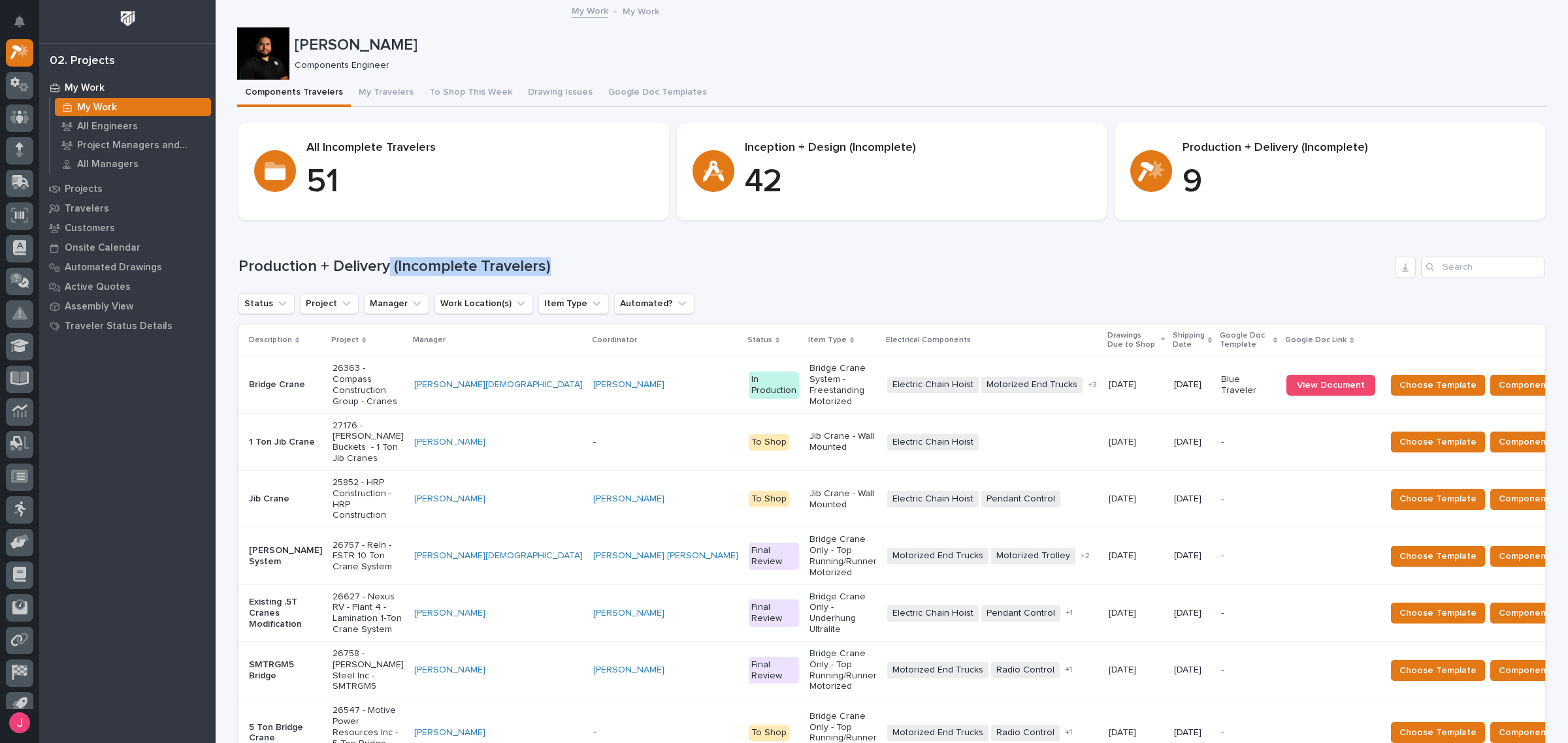
click at [873, 240] on div "Loading... Saving… Production + Delivery (Incomplete Travelers) Status Project …" at bounding box center [892, 590] width 1307 height 719
click at [312, 281] on div "Production + Delivery (Incomplete Travelers) Status Project Manager Work Locati…" at bounding box center [892, 598] width 1307 height 683
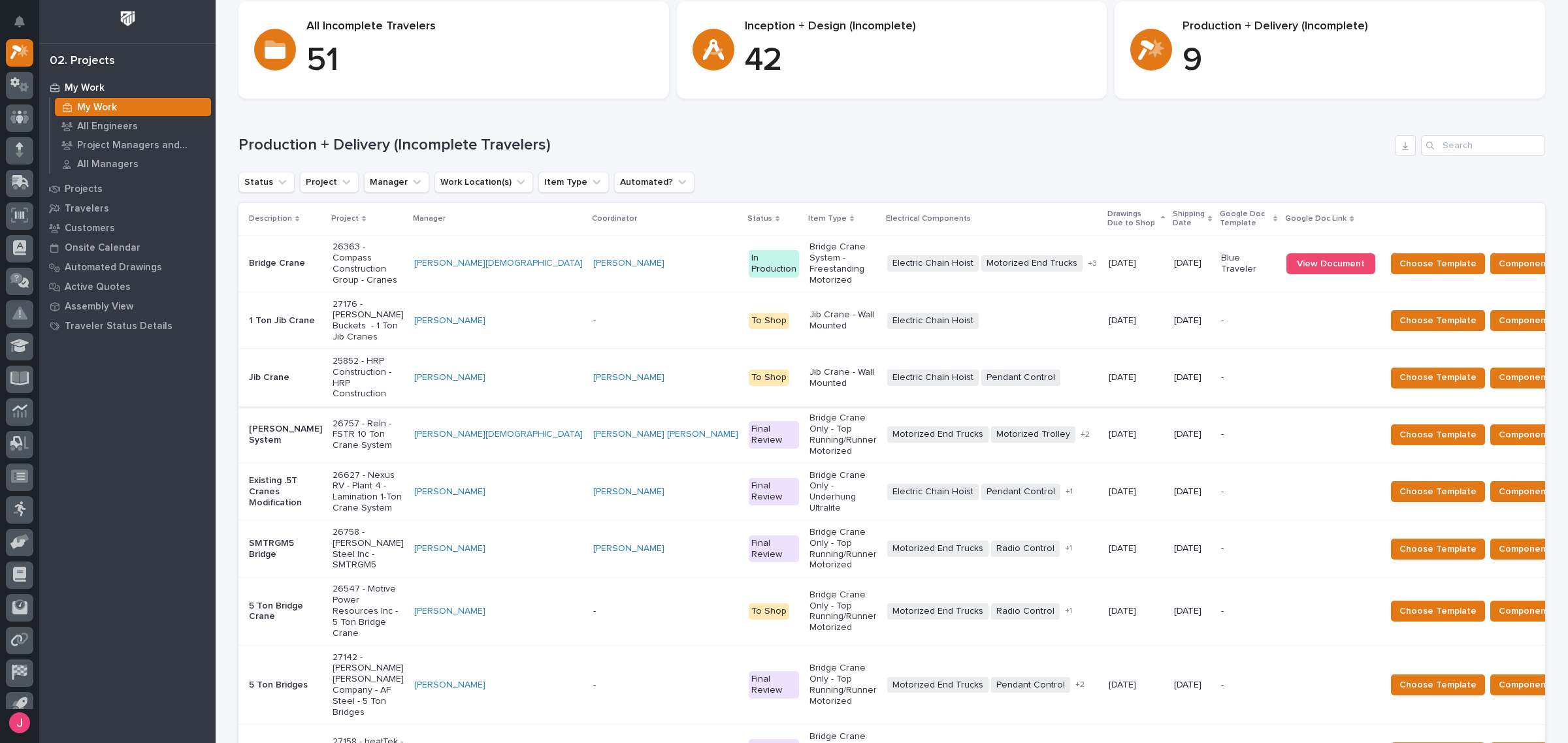
scroll to position [163, 0]
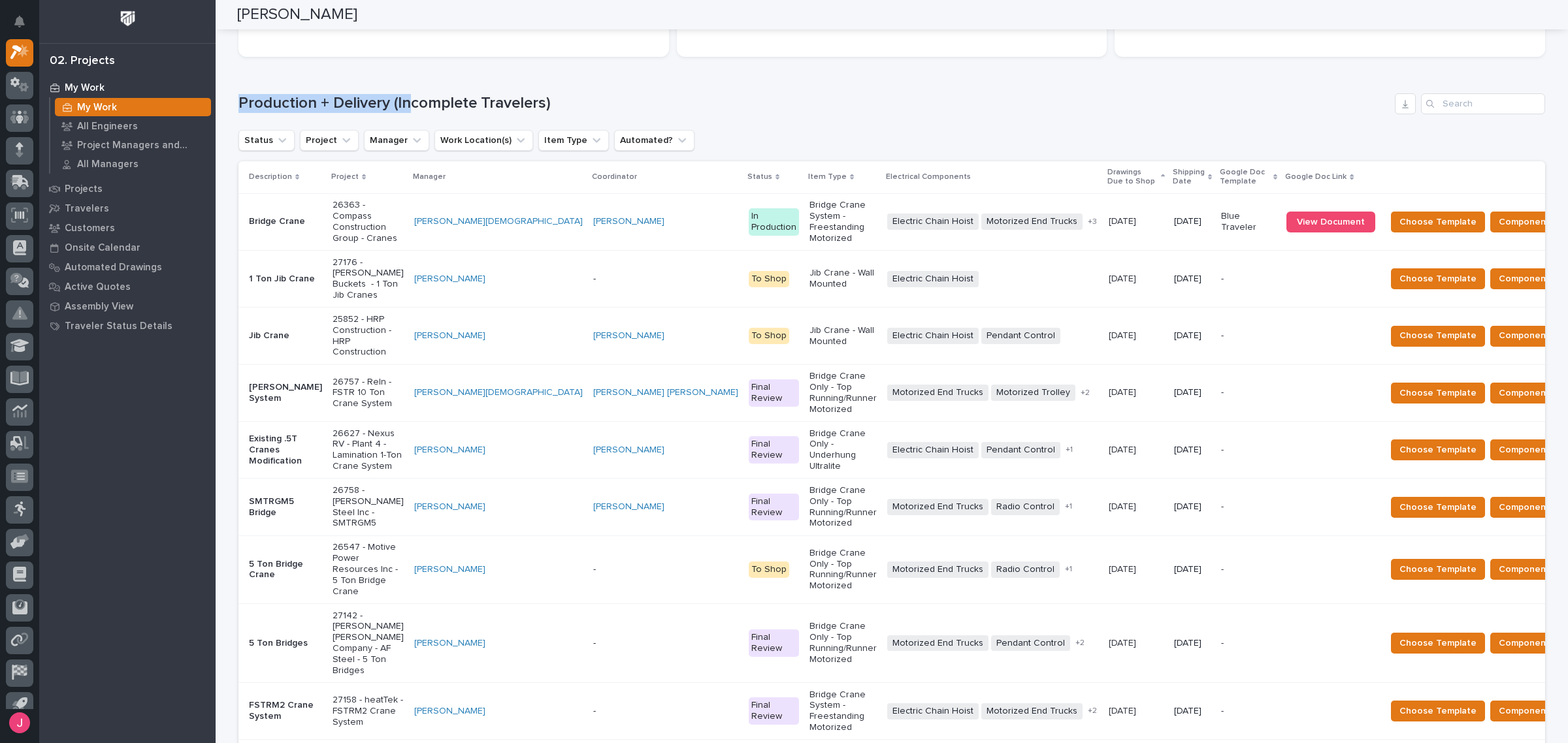
drag, startPoint x: 233, startPoint y: 97, endPoint x: 426, endPoint y: 96, distance: 193.0
click at [407, 97] on h1 "Production + Delivery (Incomplete Travelers)" at bounding box center [814, 104] width 1151 height 19
click at [433, 96] on h1 "Production + Delivery (Incomplete Travelers)" at bounding box center [814, 104] width 1151 height 19
click at [1269, 95] on h1 "Production + Delivery (Incomplete Travelers)" at bounding box center [814, 104] width 1151 height 19
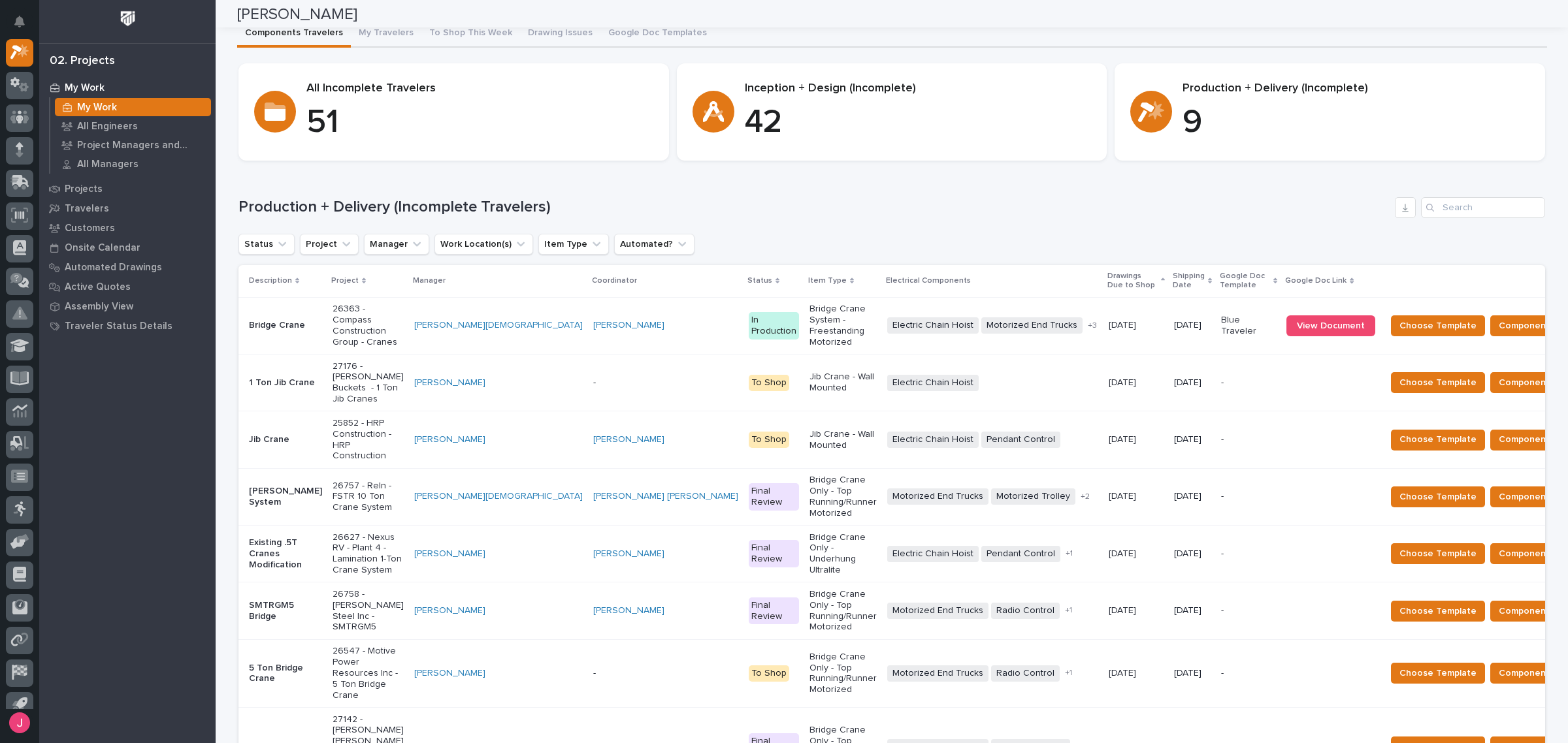
scroll to position [0, 0]
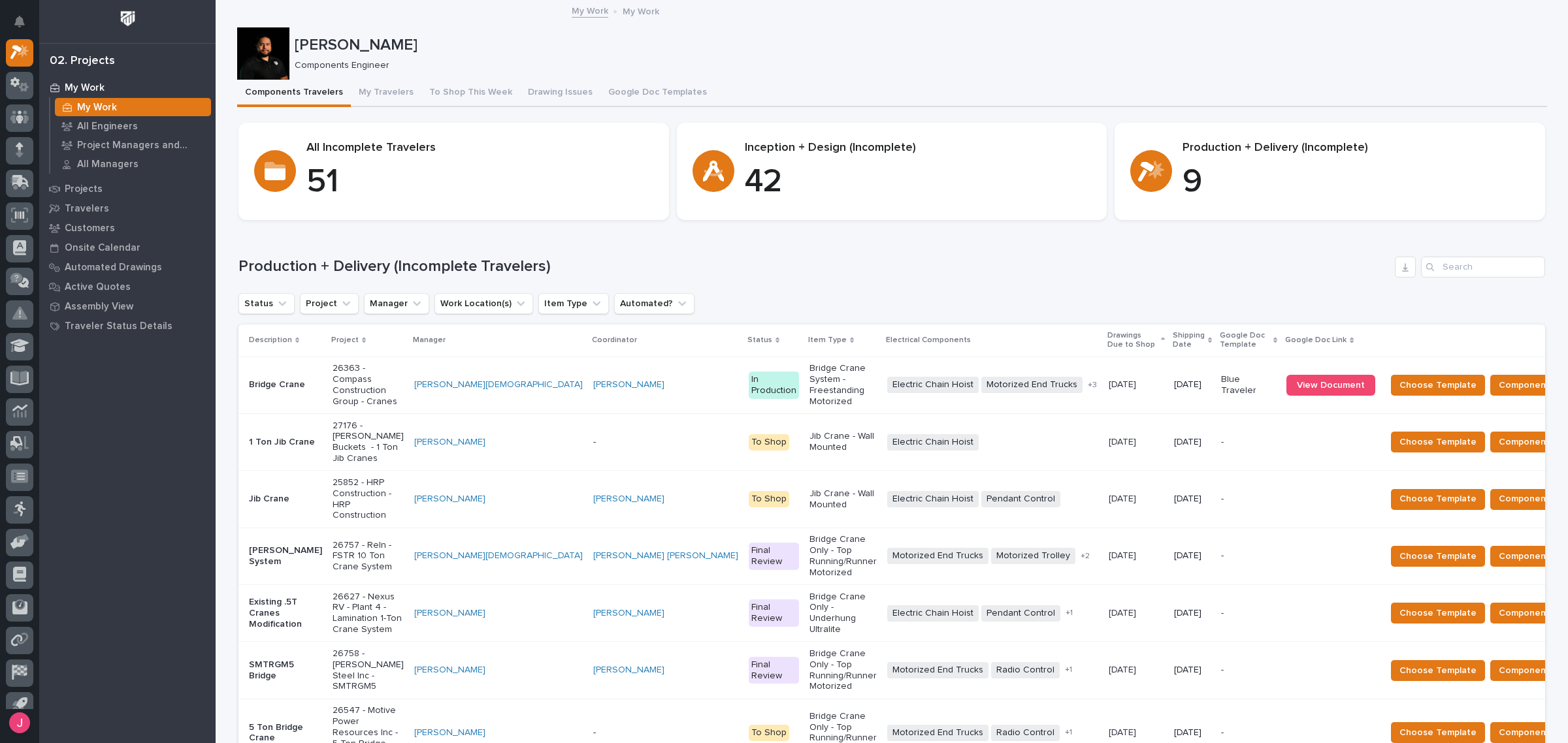
click at [1182, 141] on p "Production + Delivery (Incomplete)" at bounding box center [1355, 148] width 347 height 14
drag, startPoint x: 1177, startPoint y: 144, endPoint x: 1348, endPoint y: 156, distance: 171.4
click at [1348, 156] on div "Production + Delivery (Incomplete) 9" at bounding box center [1355, 171] width 347 height 61
click at [1348, 155] on div "Production + Delivery (Incomplete) 9" at bounding box center [1355, 171] width 347 height 61
click at [1332, 146] on p "Production + Delivery (Incomplete)" at bounding box center [1355, 148] width 347 height 14
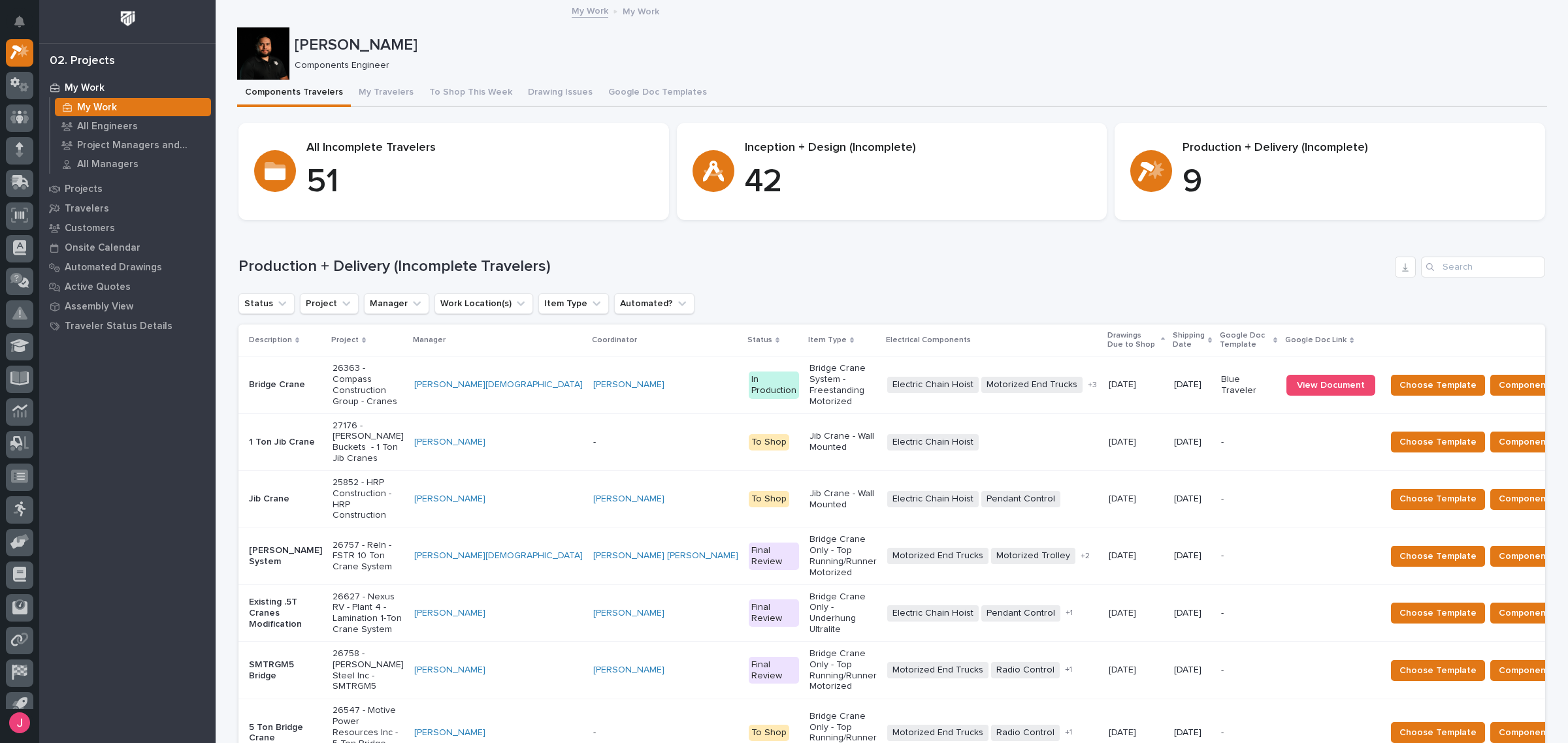
click at [1310, 69] on p "Components Engineer" at bounding box center [916, 66] width 1242 height 11
click at [1369, 27] on div "Josh Nakasone Components Engineer" at bounding box center [892, 53] width 1310 height 52
drag, startPoint x: 1201, startPoint y: 144, endPoint x: 1262, endPoint y: 146, distance: 61.0
click at [1262, 146] on p "Production + Delivery (Incomplete)" at bounding box center [1355, 148] width 347 height 14
click at [1266, 149] on p "Production + Delivery (Incomplete)" at bounding box center [1355, 148] width 347 height 14
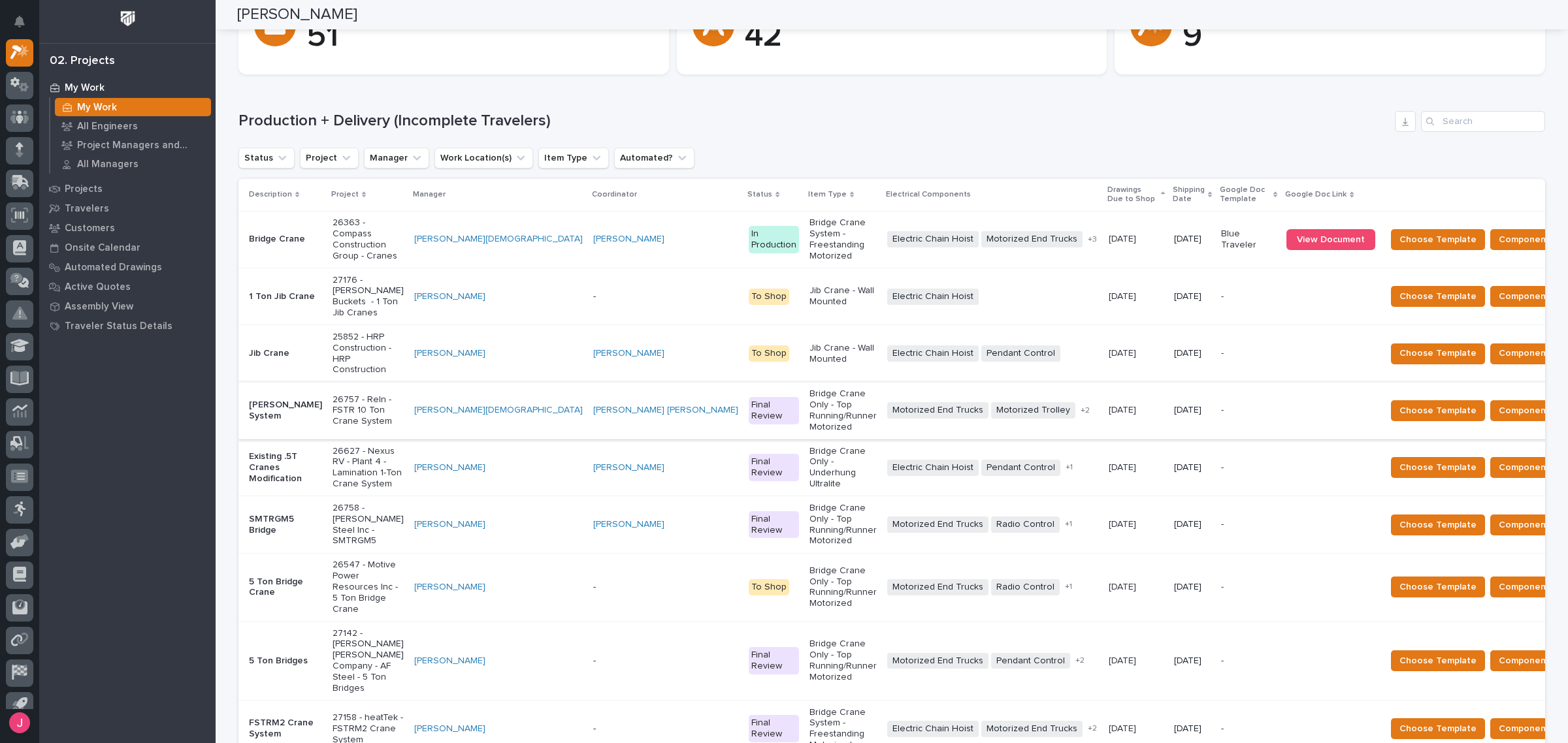
scroll to position [245, 0]
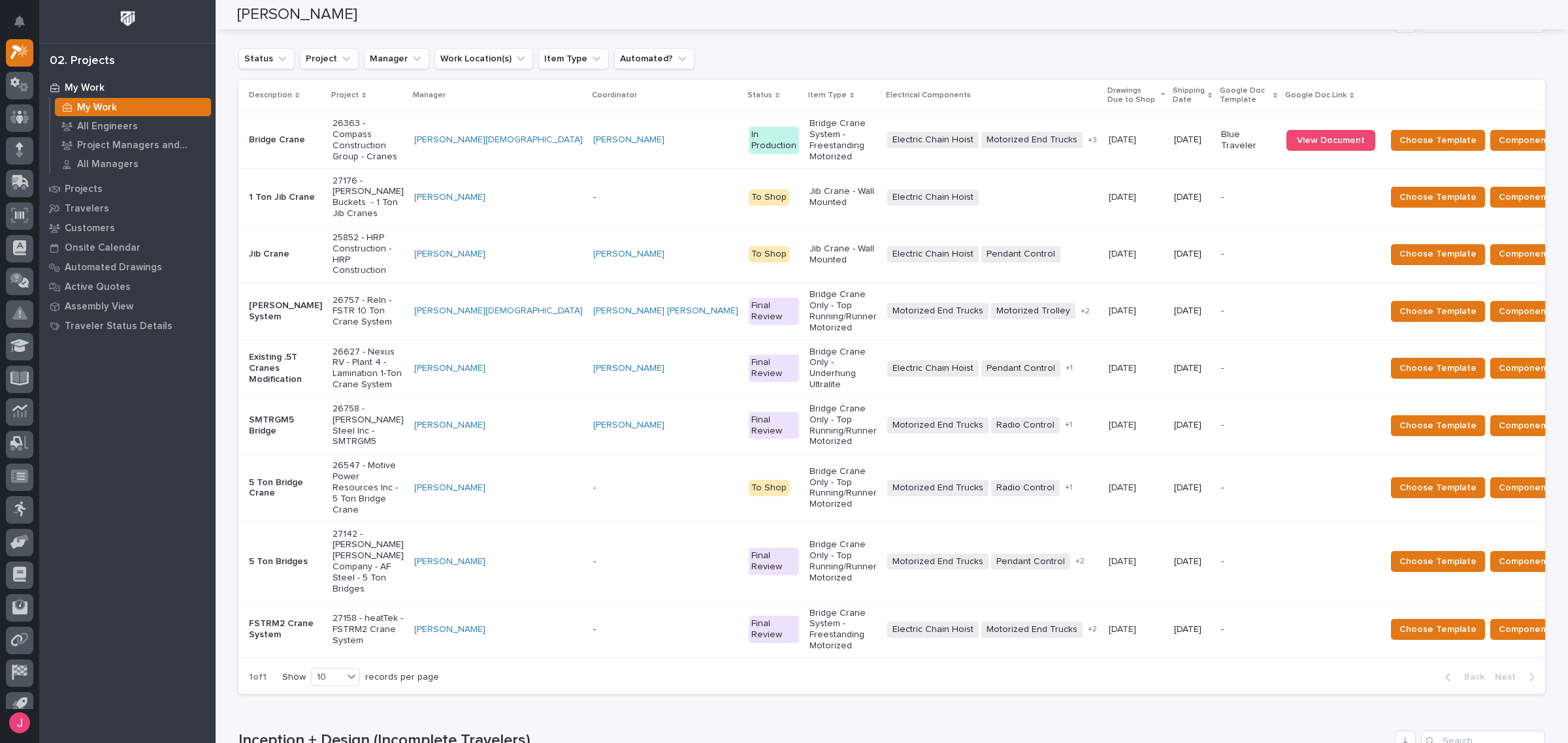
click at [360, 668] on div "Show 10 records per page" at bounding box center [363, 677] width 162 height 18
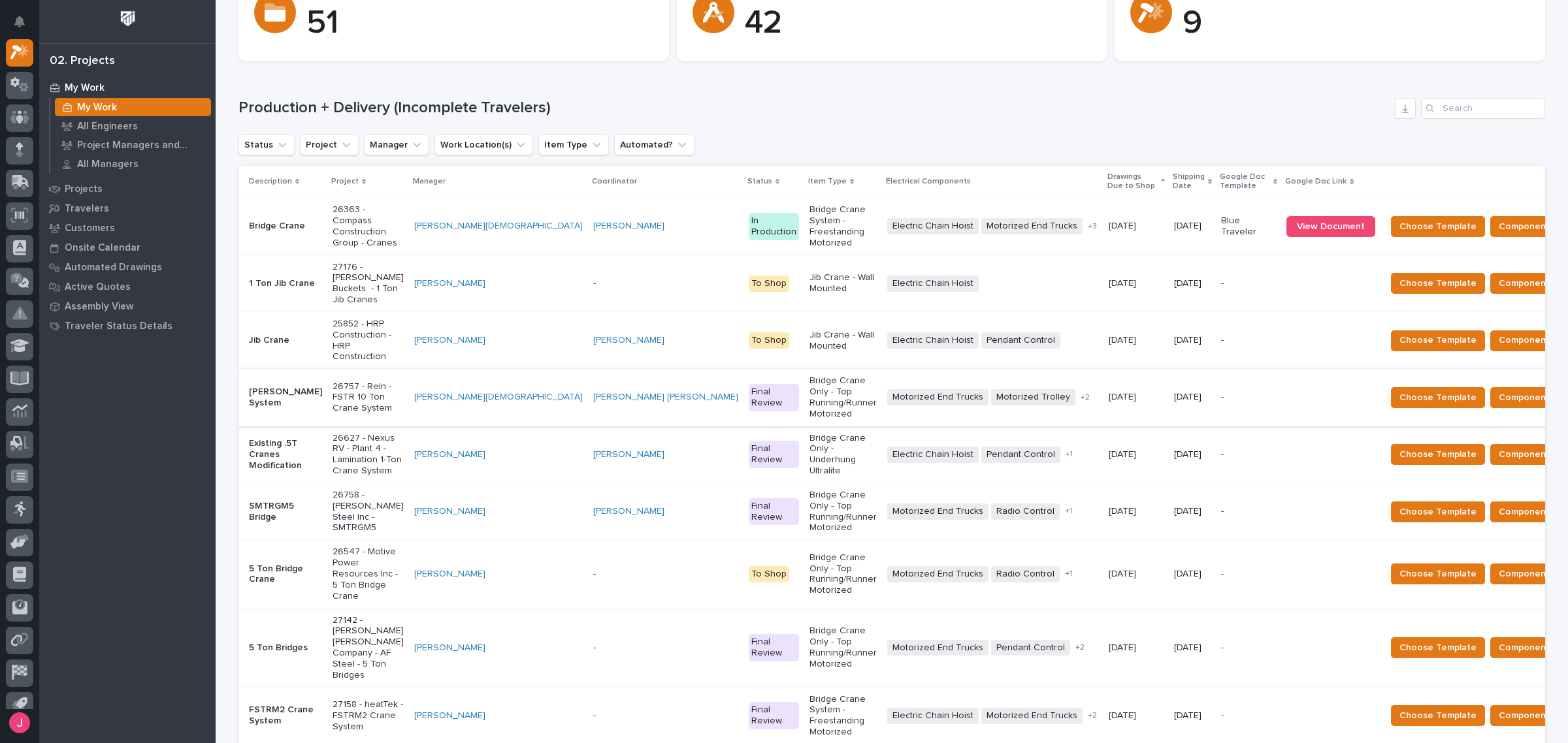
scroll to position [163, 0]
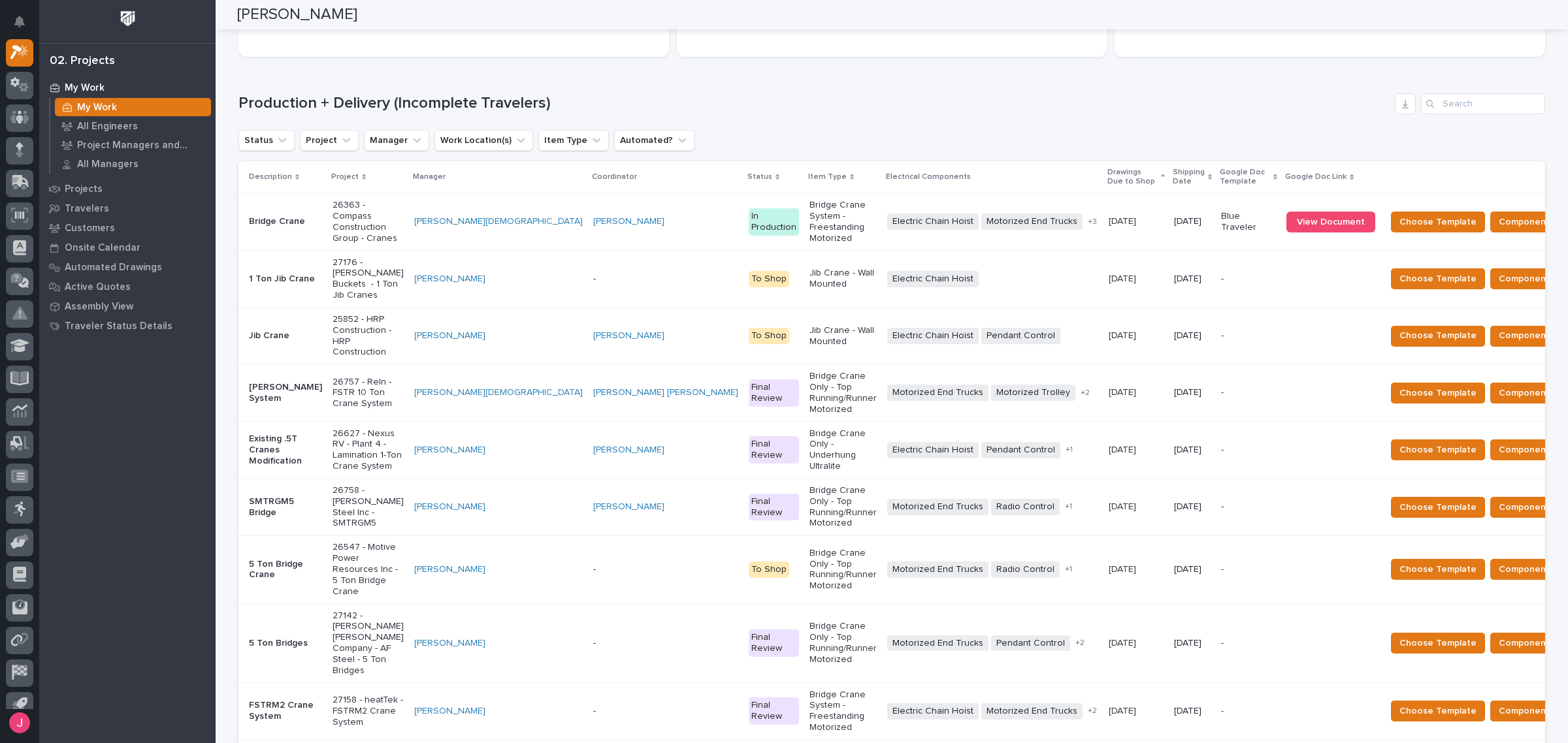
click at [392, 200] on p "26363 - Compass Construction Group - Cranes" at bounding box center [367, 222] width 71 height 44
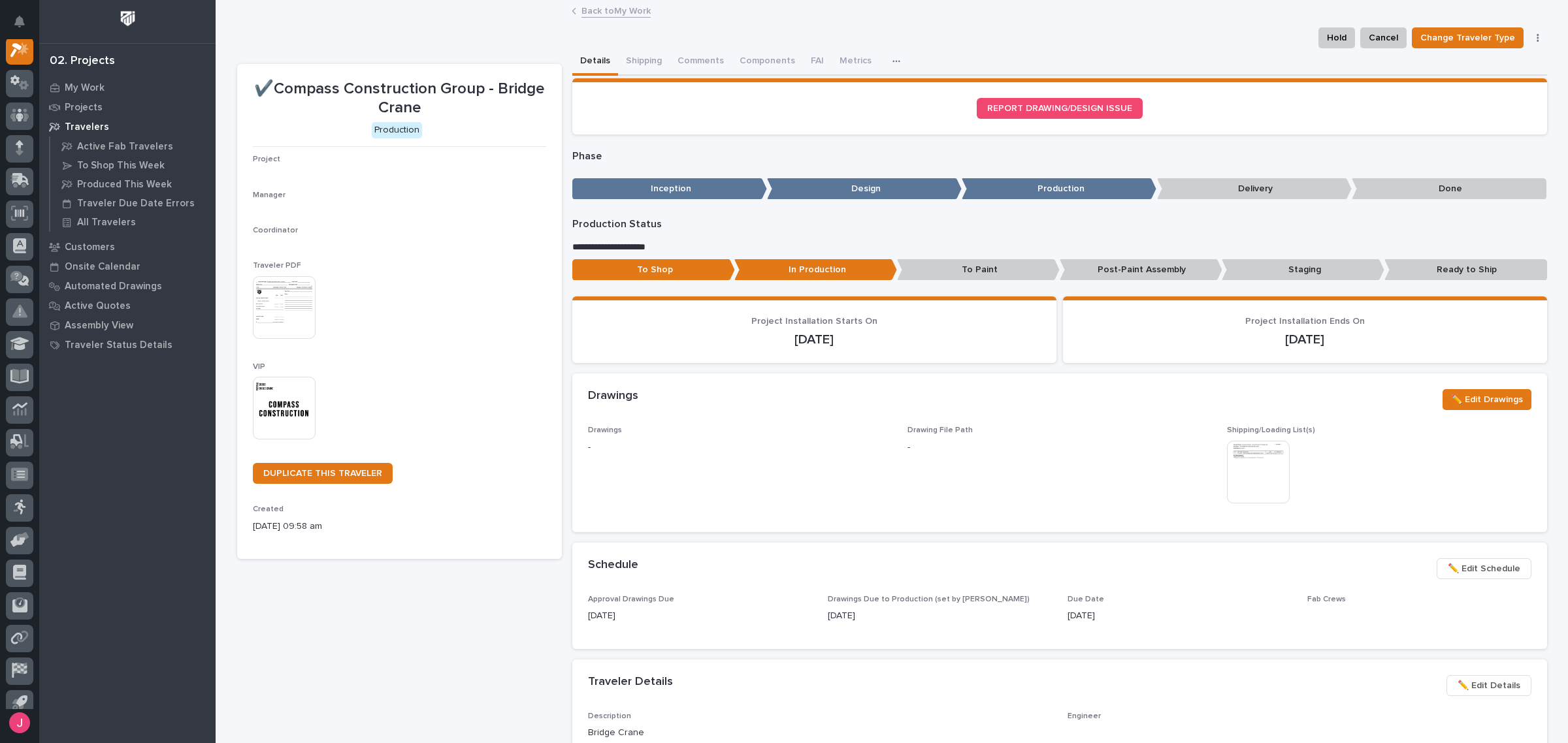
scroll to position [32, 0]
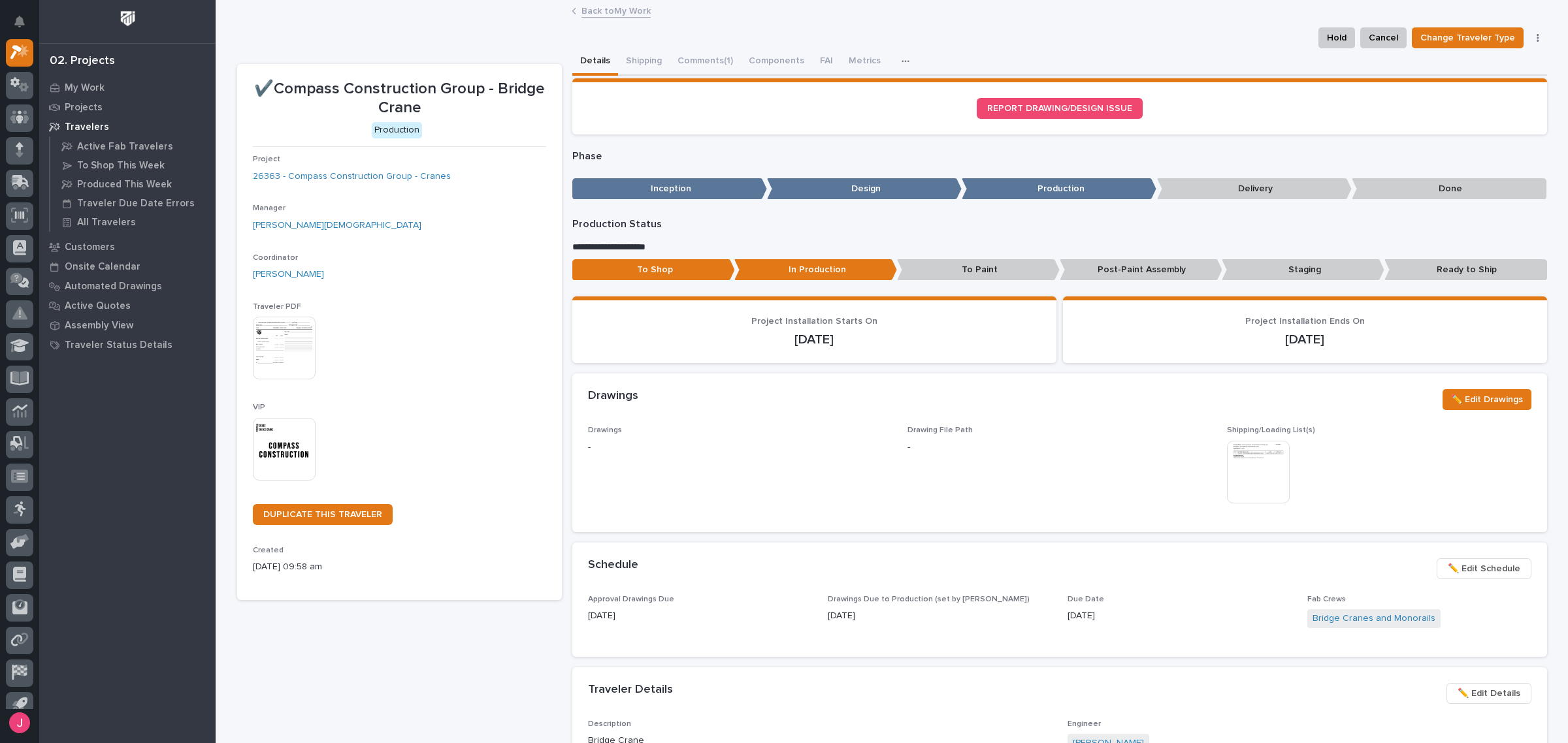
click at [282, 363] on img at bounding box center [284, 348] width 63 height 63
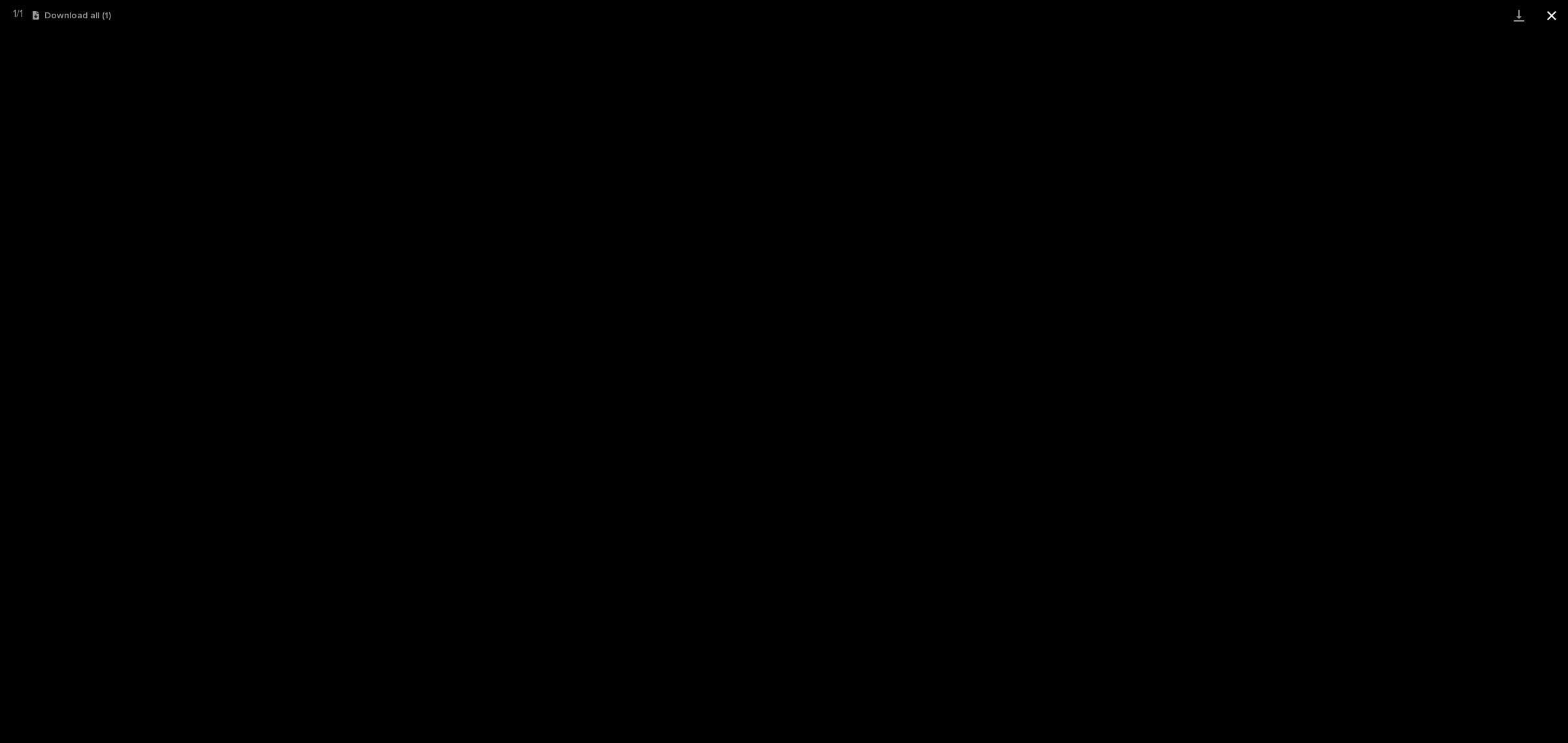
click at [1565, 17] on button "Close gallery" at bounding box center [1551, 15] width 32 height 31
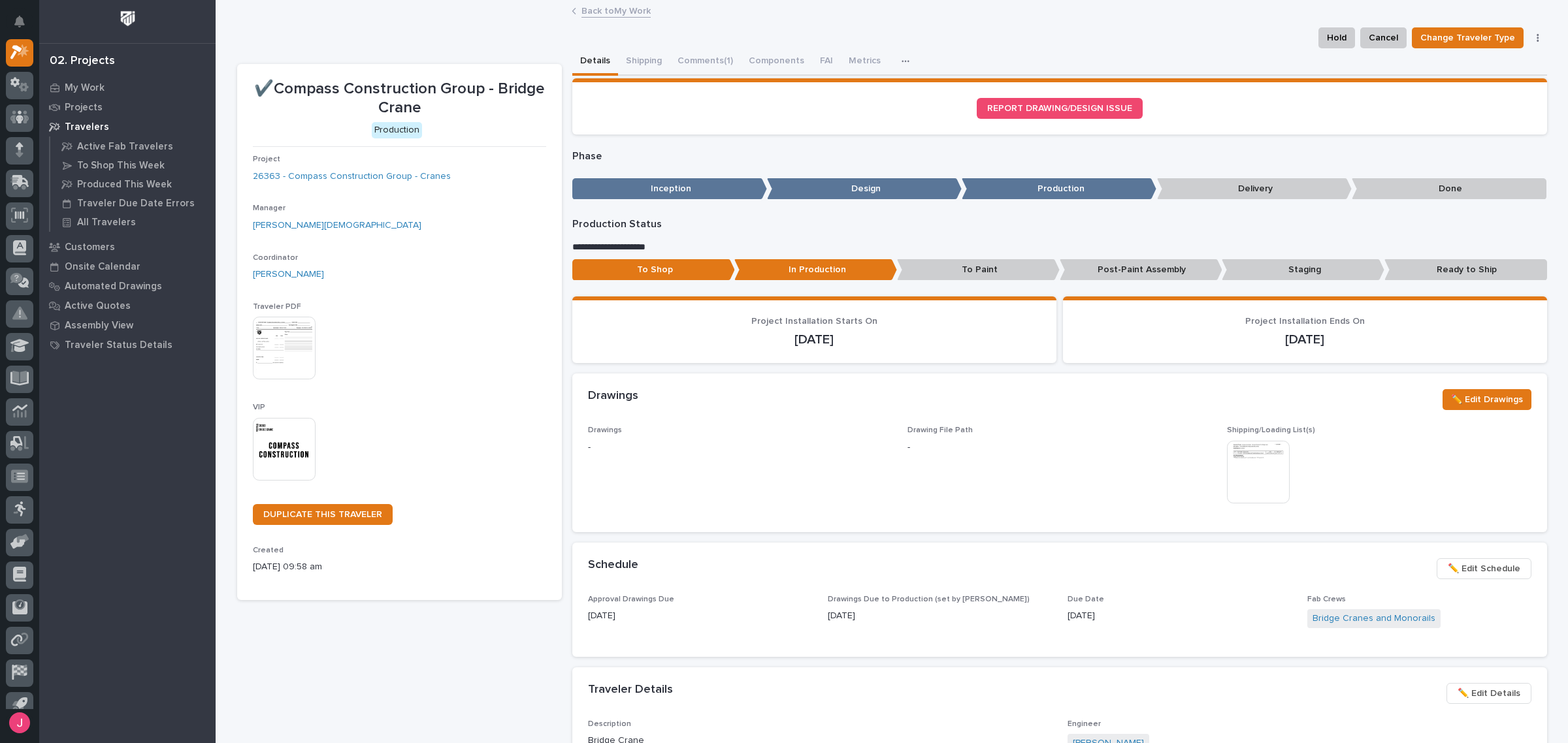
drag, startPoint x: 634, startPoint y: 194, endPoint x: 642, endPoint y: 187, distance: 10.6
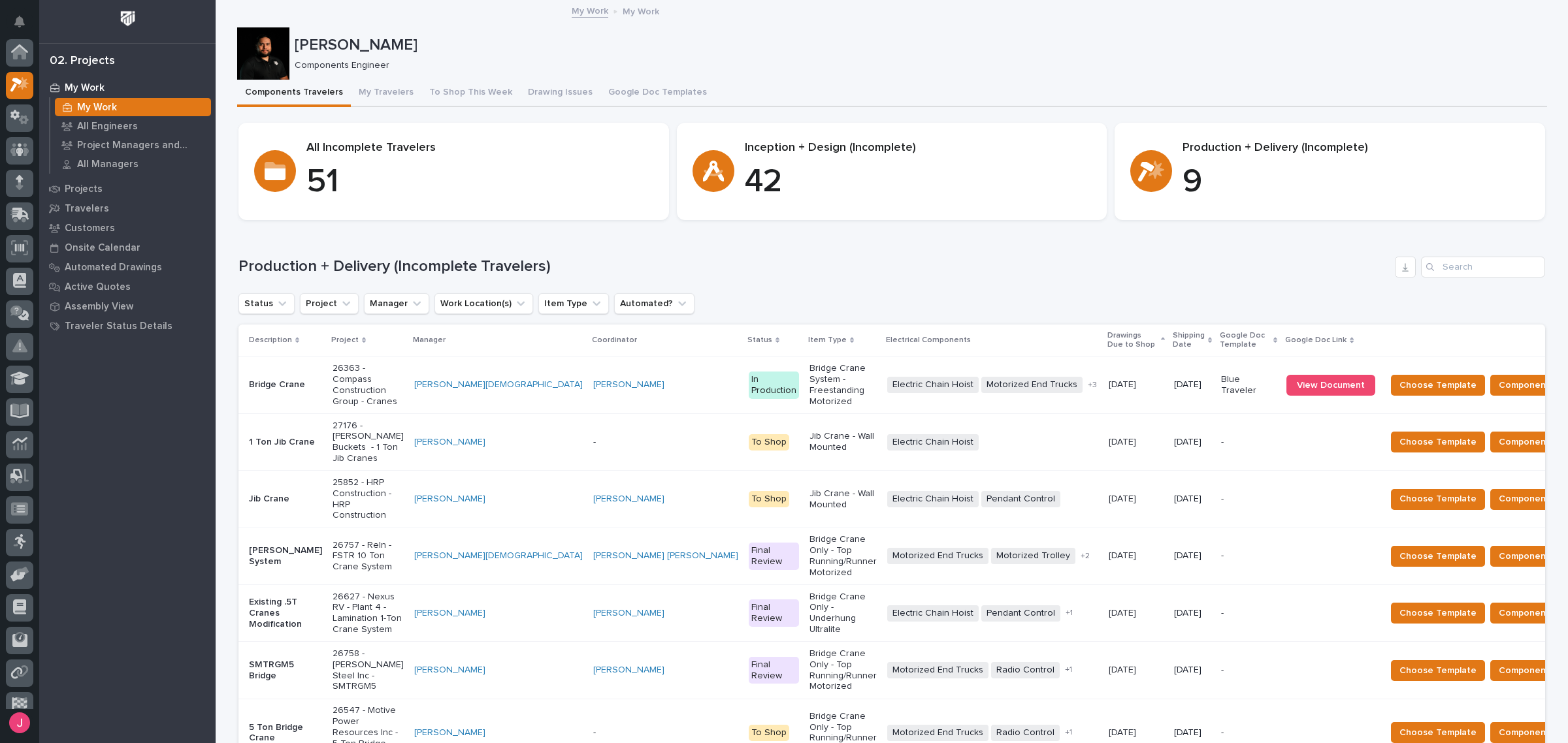
scroll to position [35, 0]
click at [1297, 383] on span "View Document" at bounding box center [1331, 385] width 68 height 9
click at [1063, 267] on h1 "Production + Delivery (Incomplete Travelers)" at bounding box center [814, 267] width 1151 height 19
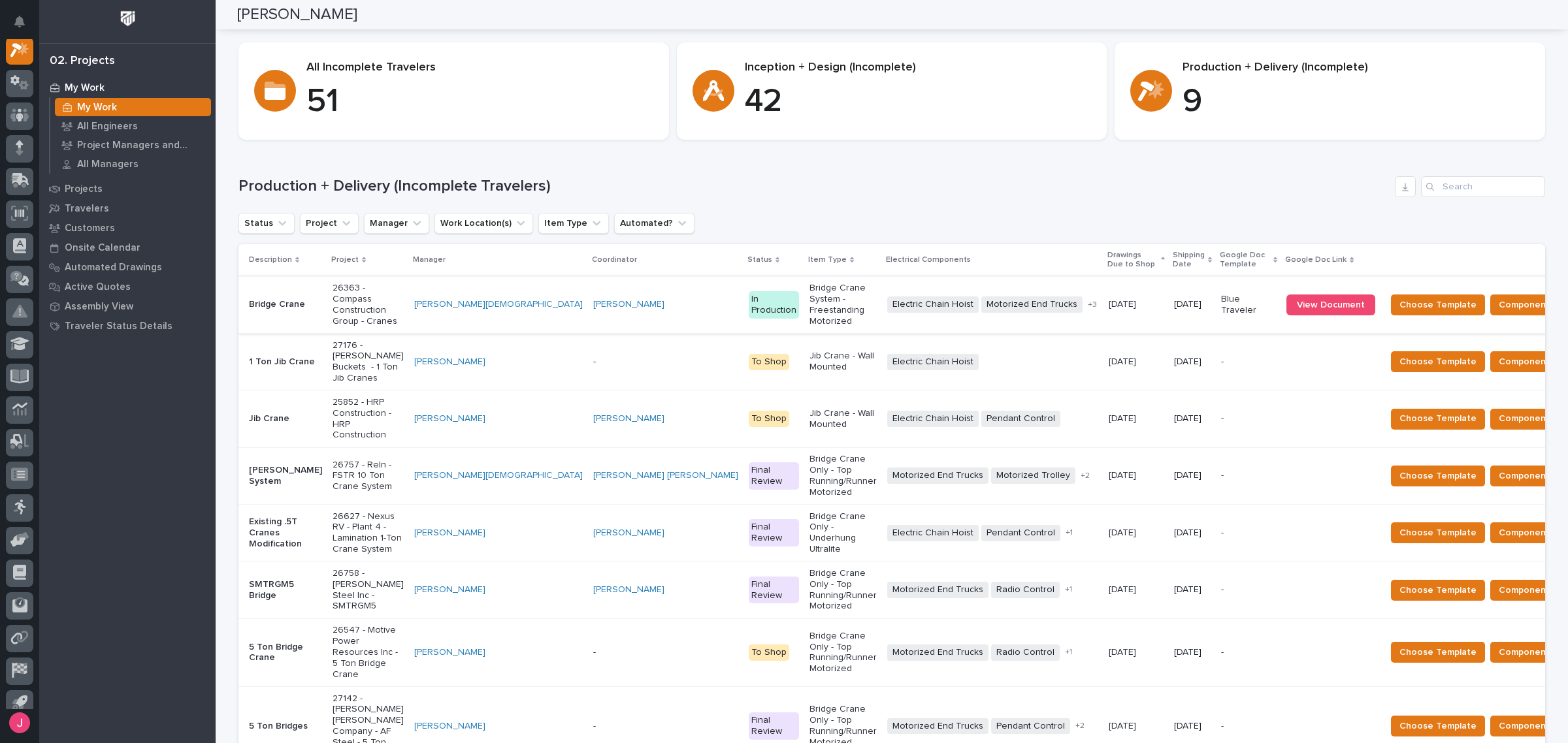
scroll to position [0, 0]
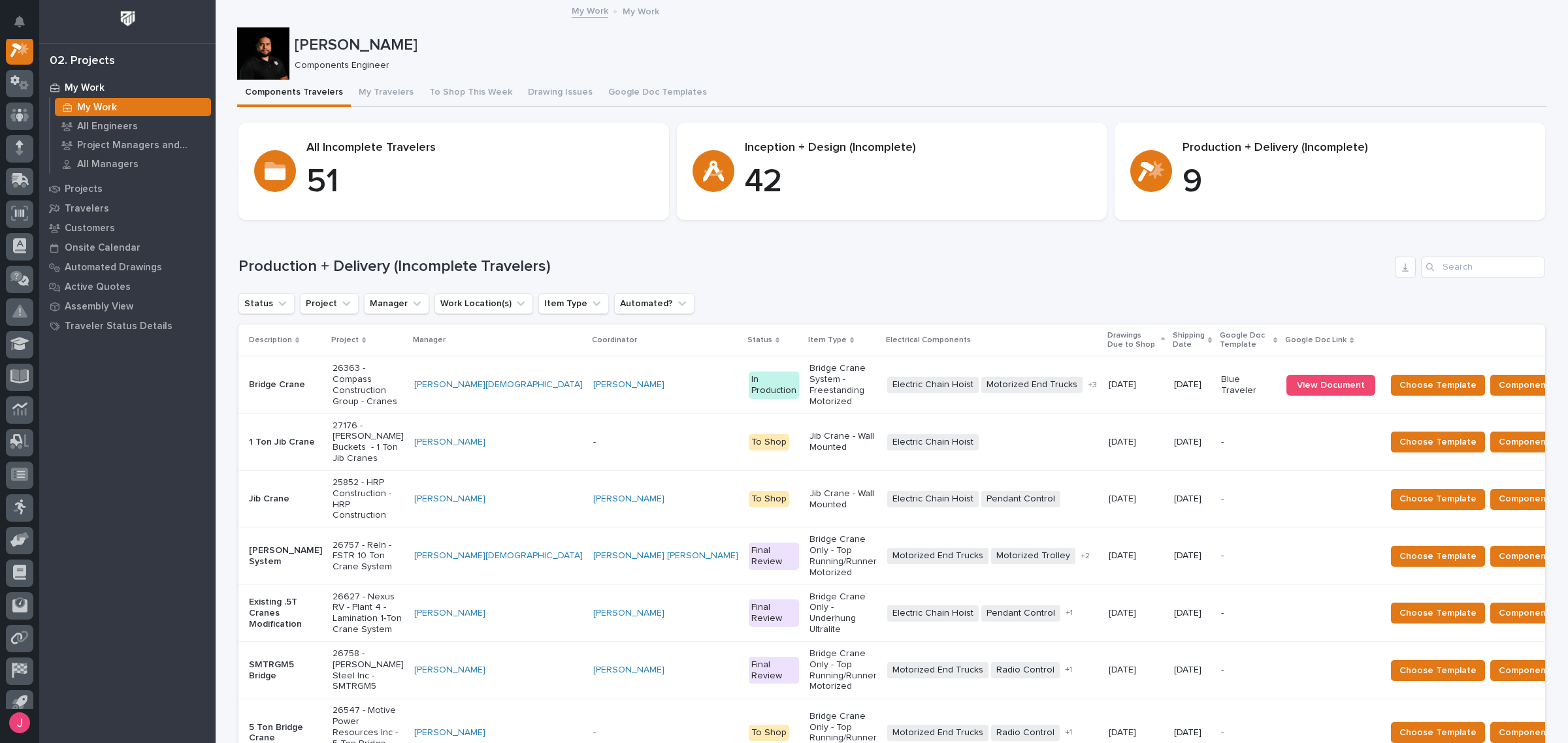
click at [491, 379] on div "[PERSON_NAME][DEMOGRAPHIC_DATA]" at bounding box center [498, 385] width 169 height 11
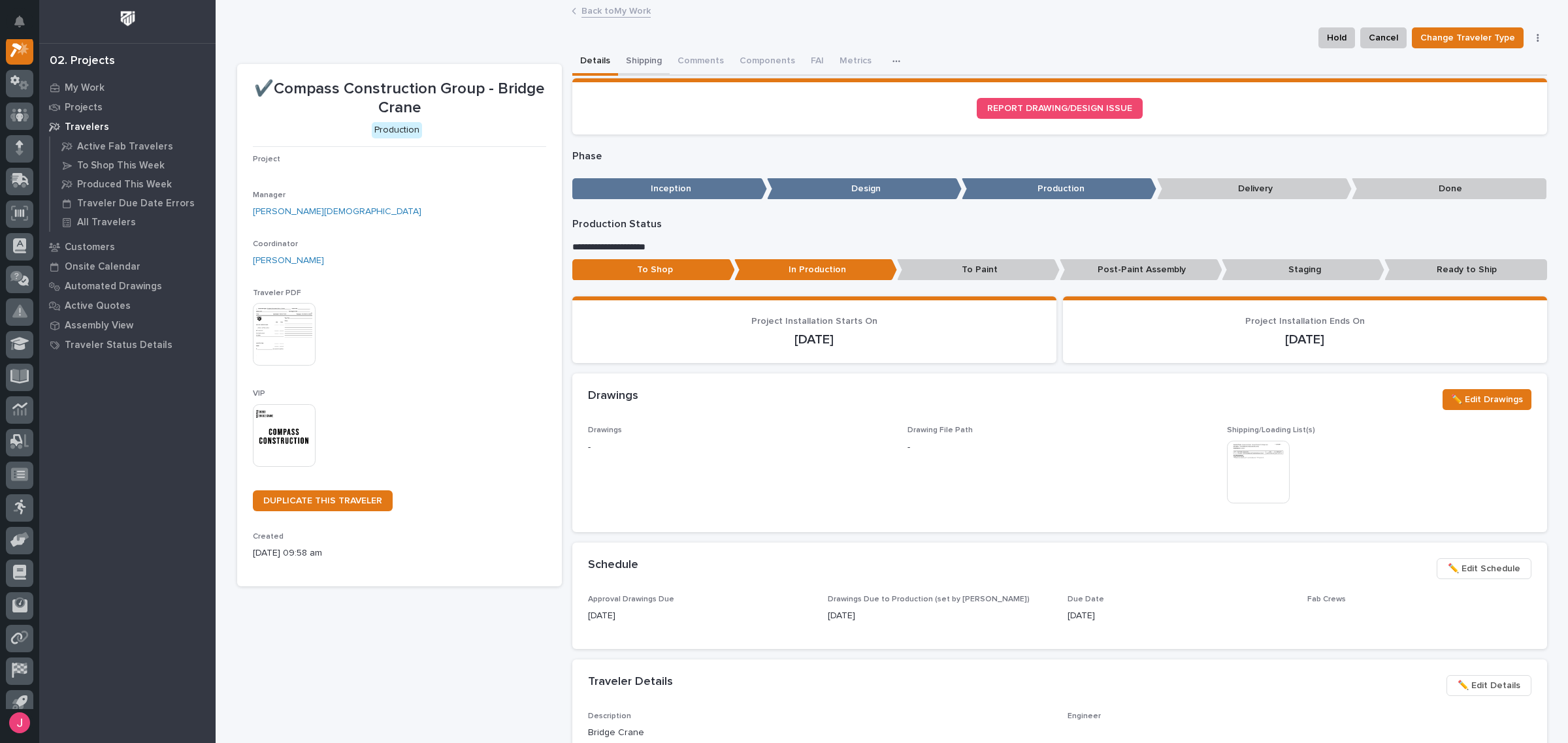
scroll to position [32, 0]
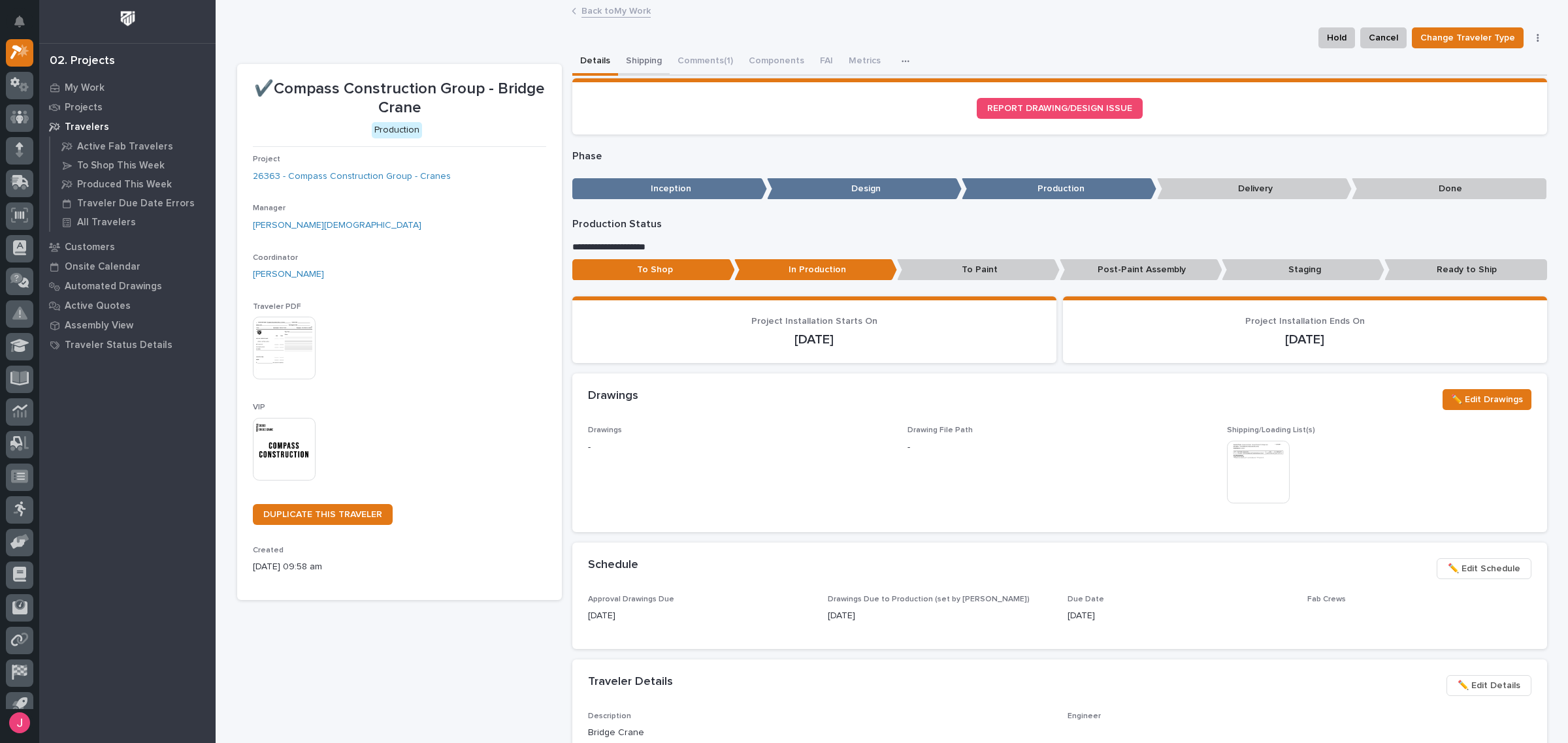
click at [638, 63] on button "Shipping" at bounding box center [644, 61] width 52 height 27
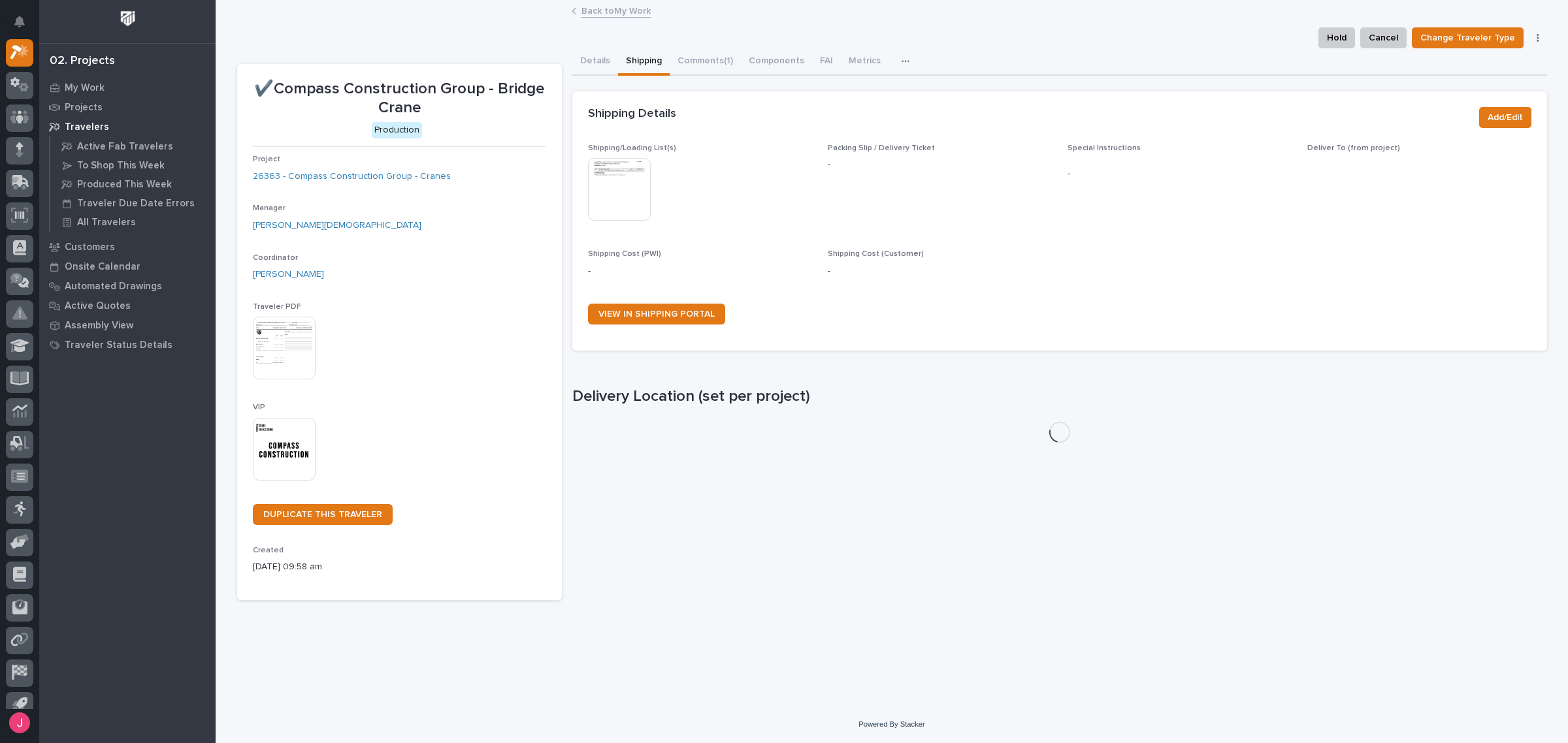
click at [609, 190] on img at bounding box center [619, 190] width 63 height 63
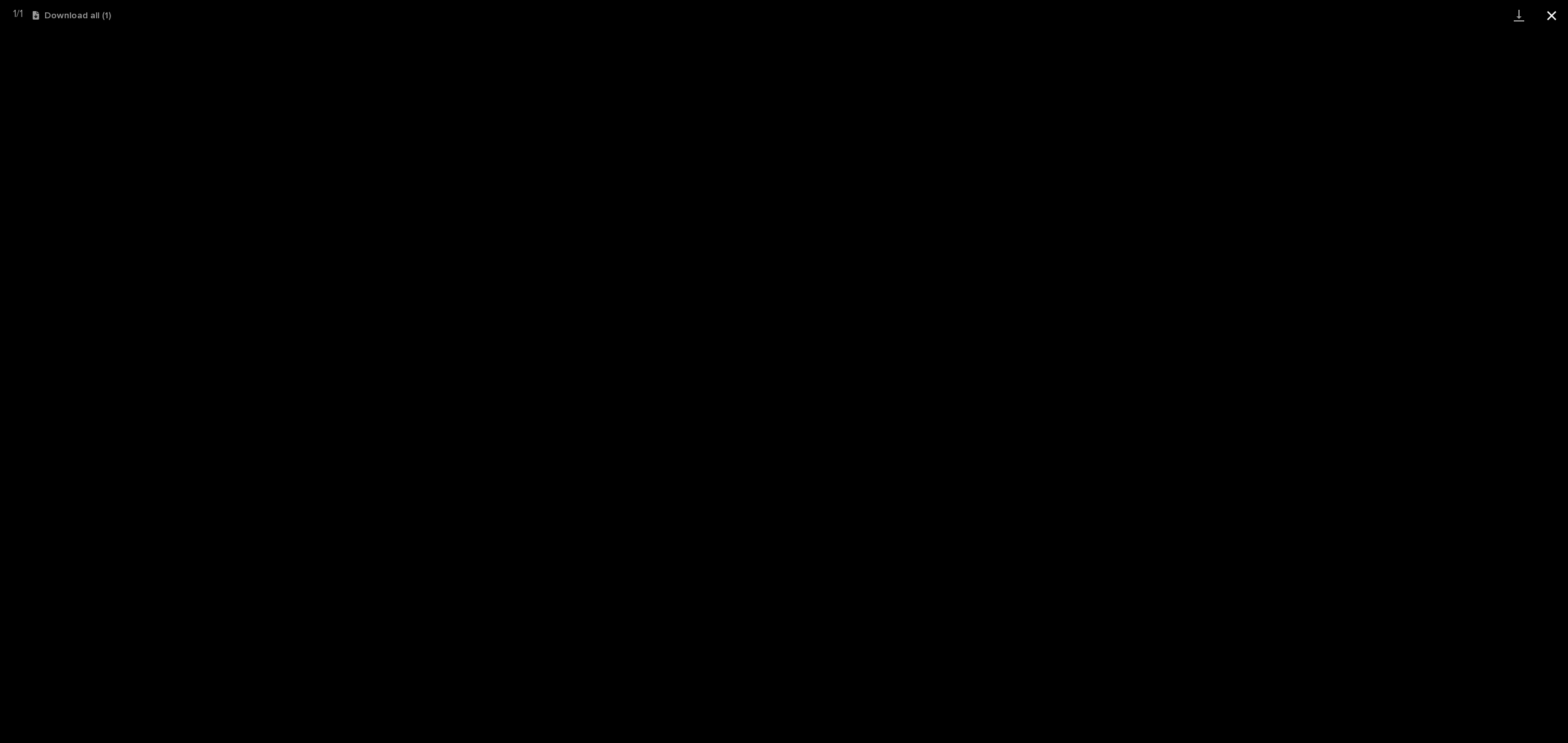
click at [1559, 14] on button "Close gallery" at bounding box center [1551, 15] width 32 height 31
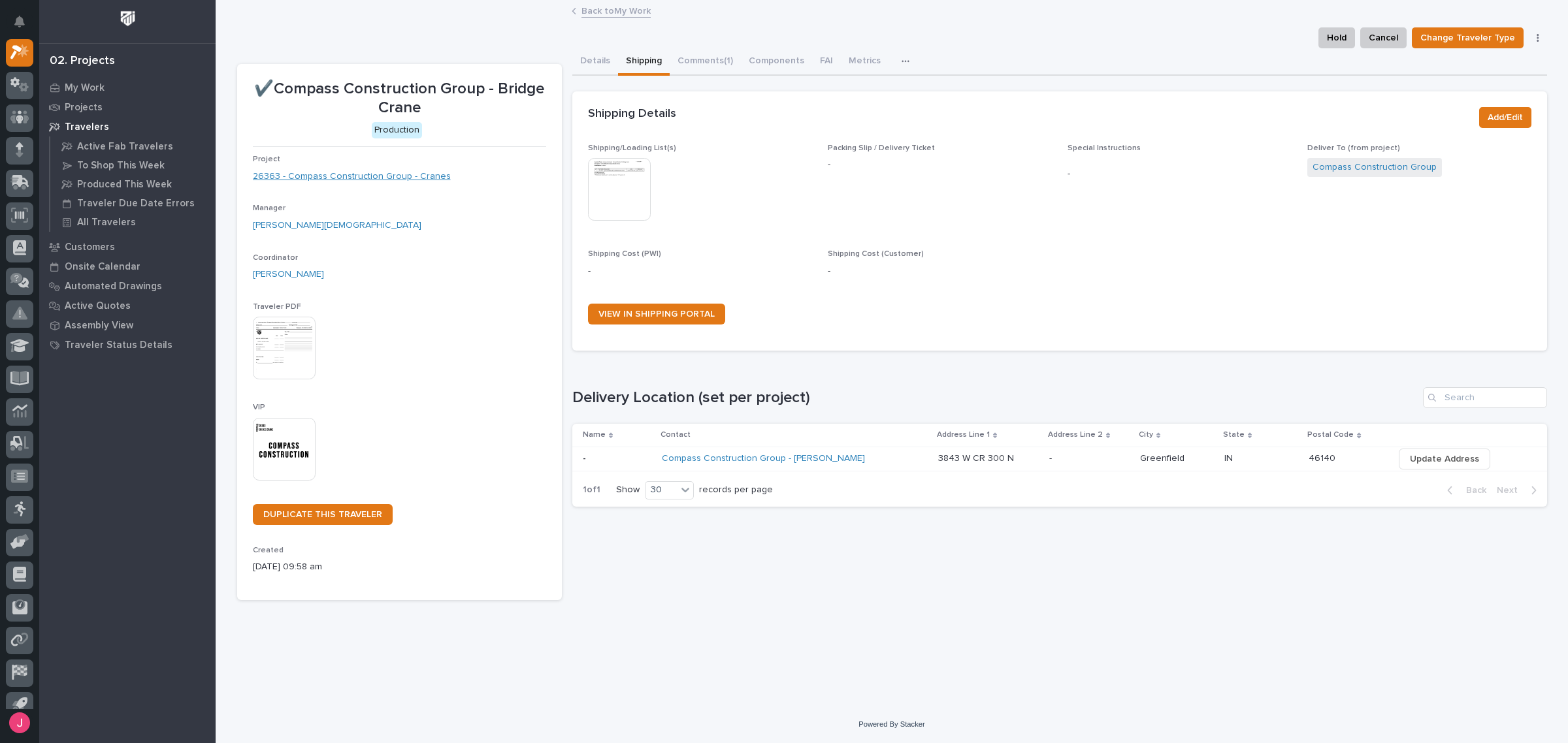
click at [369, 173] on link "26363 - Compass Construction Group - Cranes" at bounding box center [352, 177] width 198 height 14
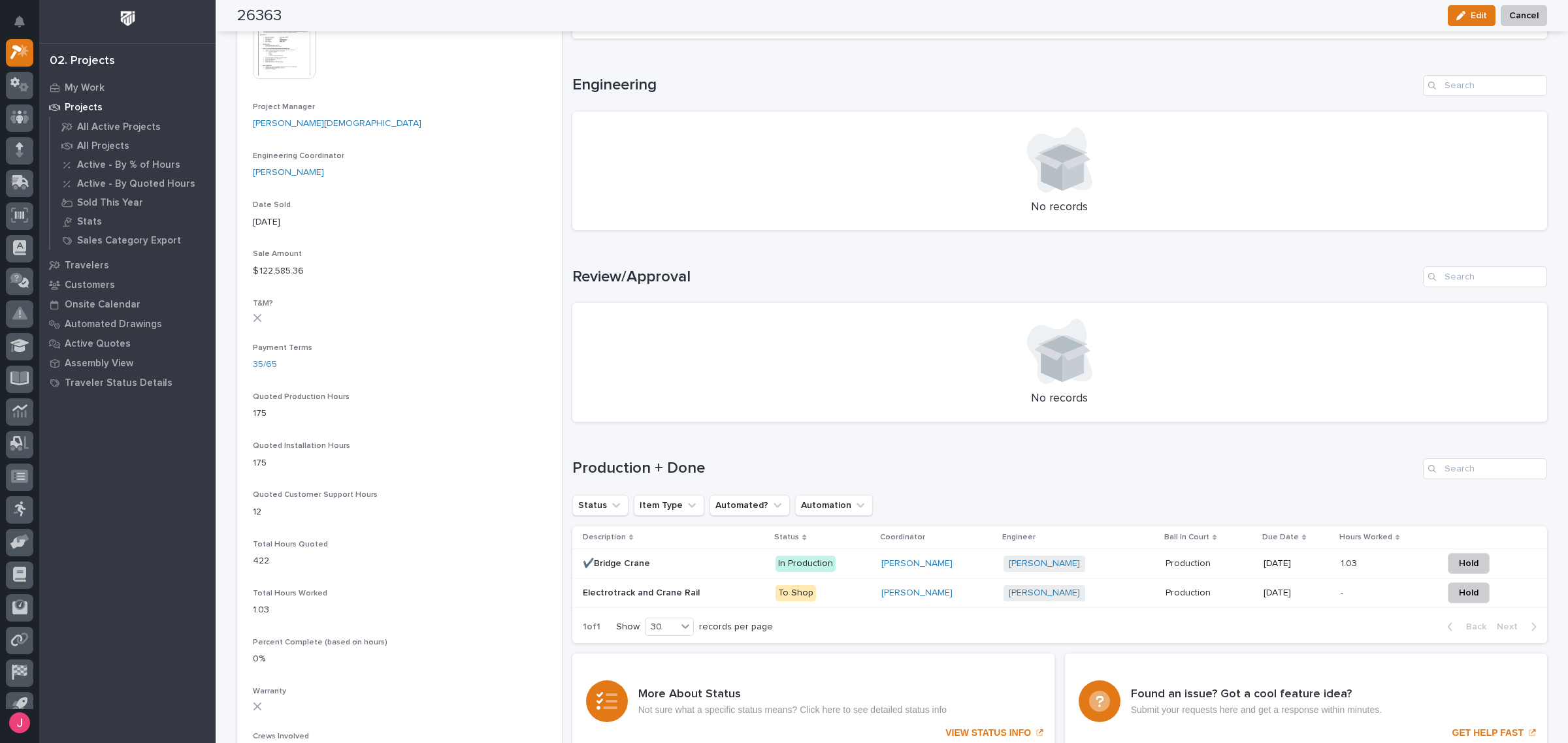
scroll to position [908, 0]
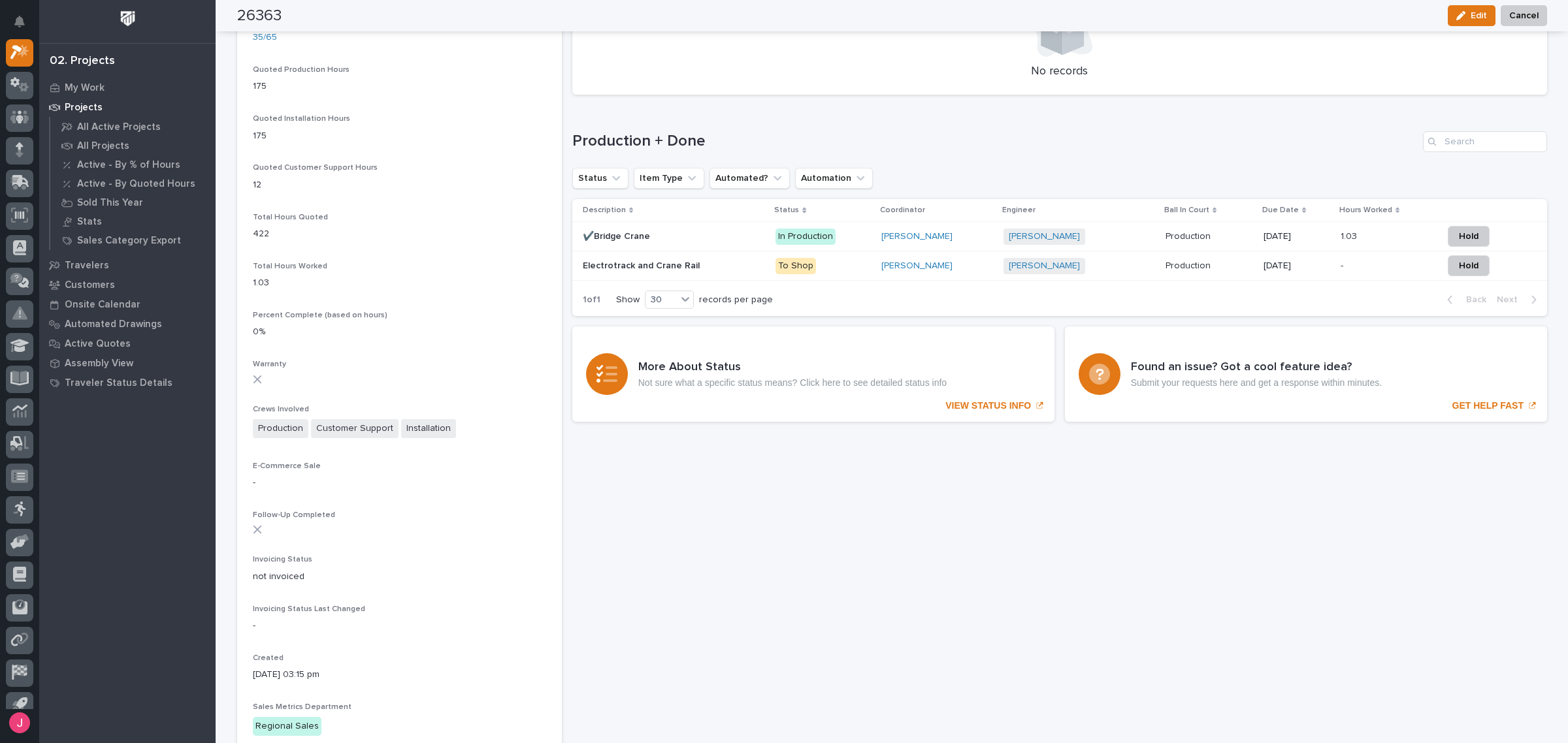
click at [683, 269] on p "Electrotrack and Crane Rail" at bounding box center [642, 265] width 120 height 14
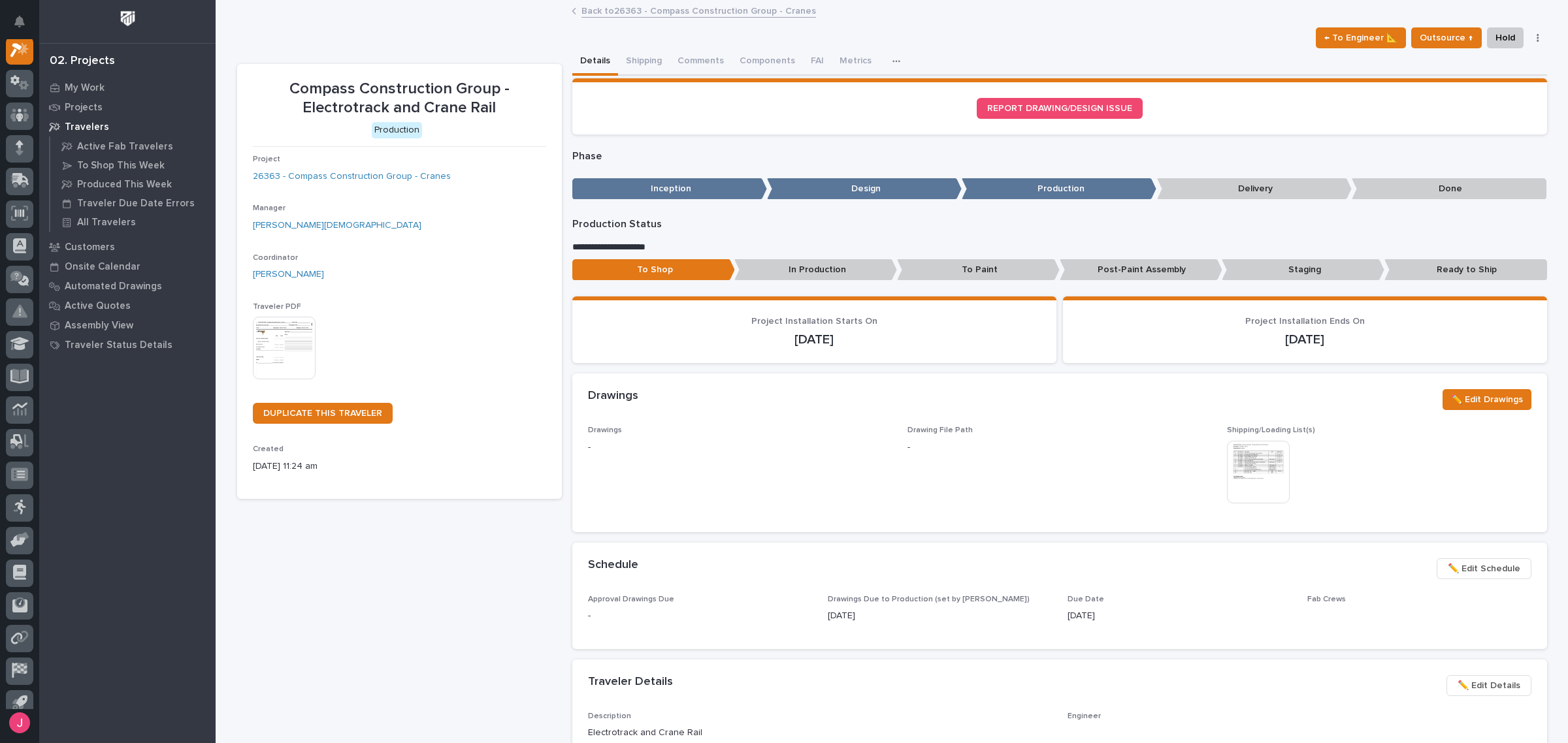
scroll to position [32, 0]
click at [634, 60] on button "Shipping" at bounding box center [644, 61] width 52 height 27
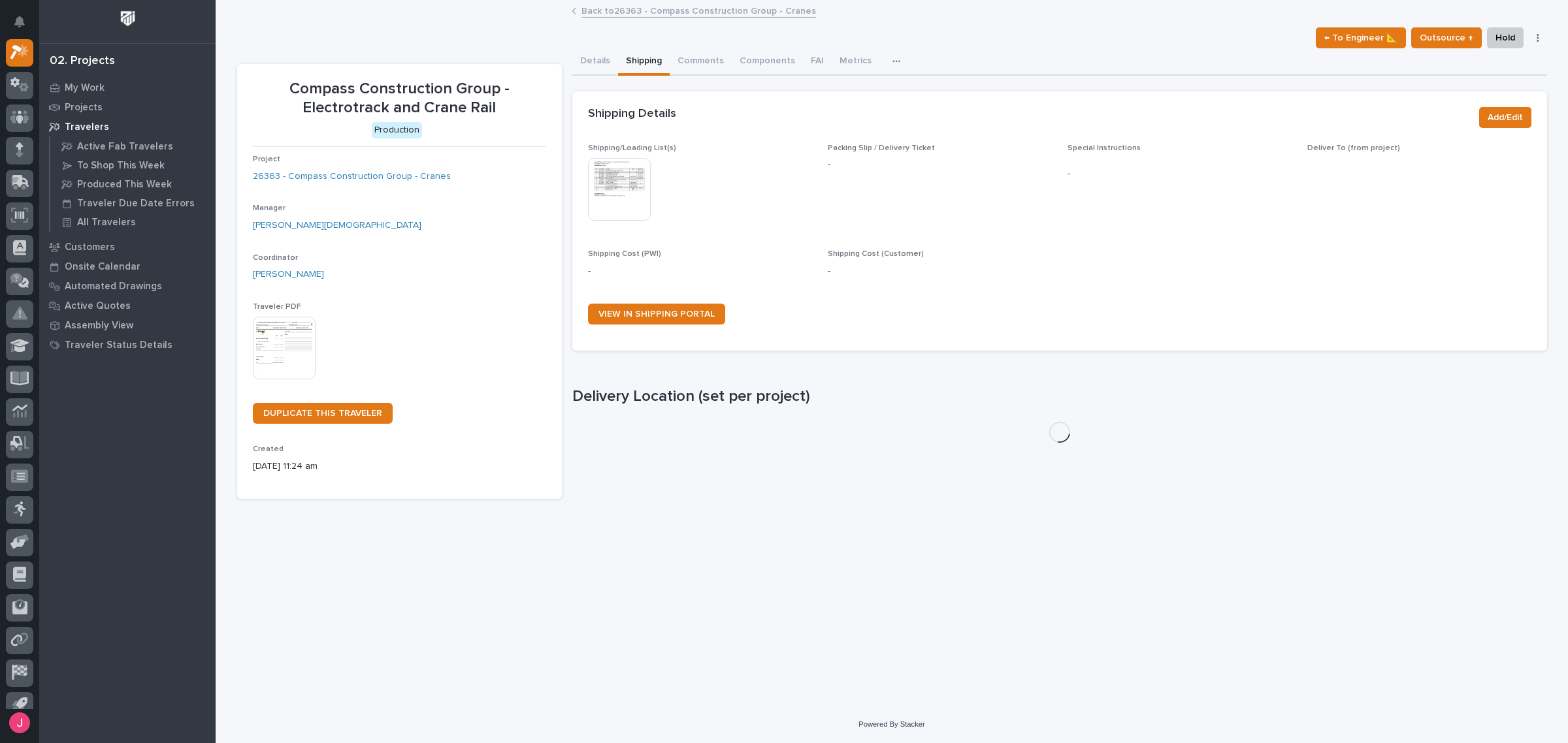
click at [624, 201] on img at bounding box center [619, 190] width 63 height 63
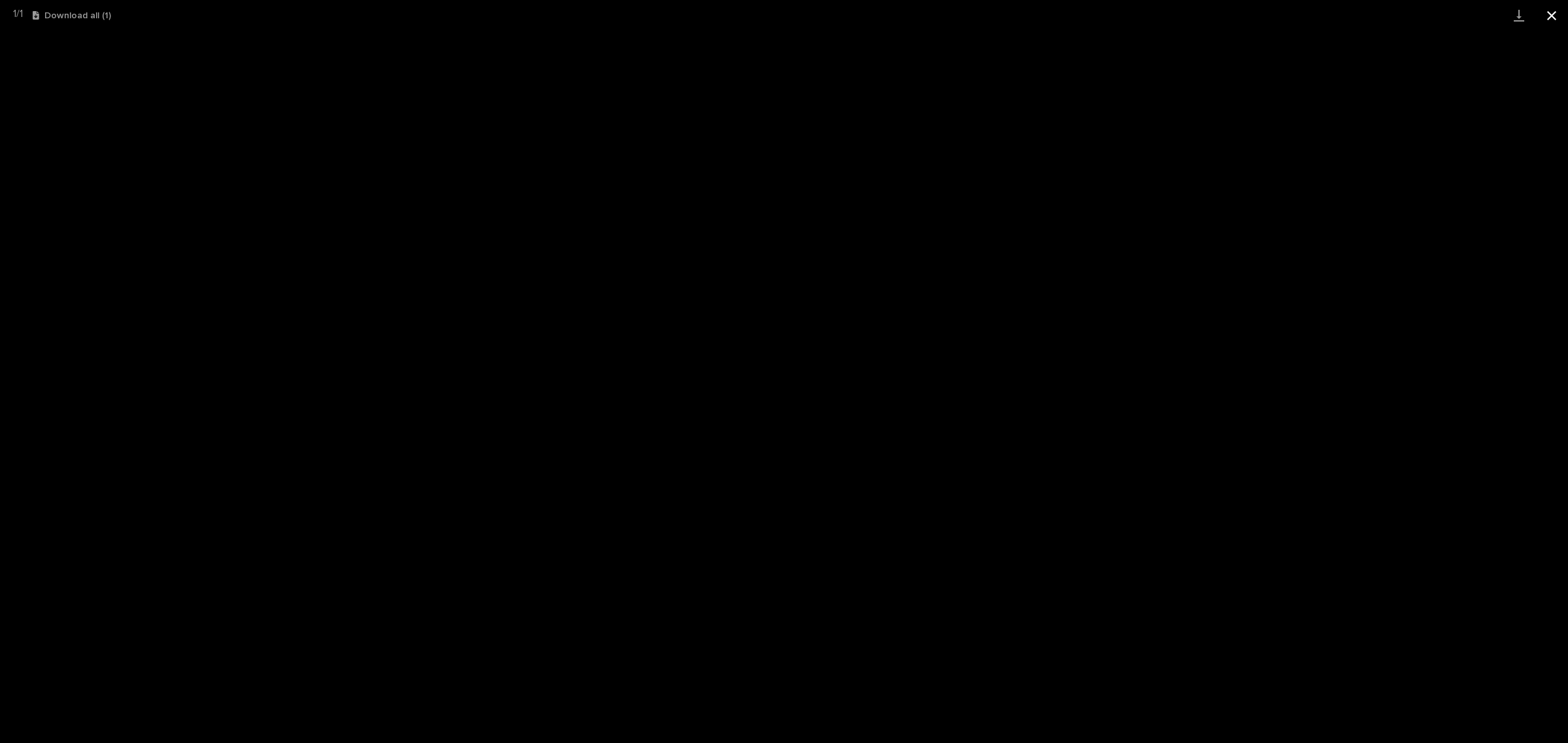
click at [1550, 19] on button "Close gallery" at bounding box center [1551, 15] width 32 height 31
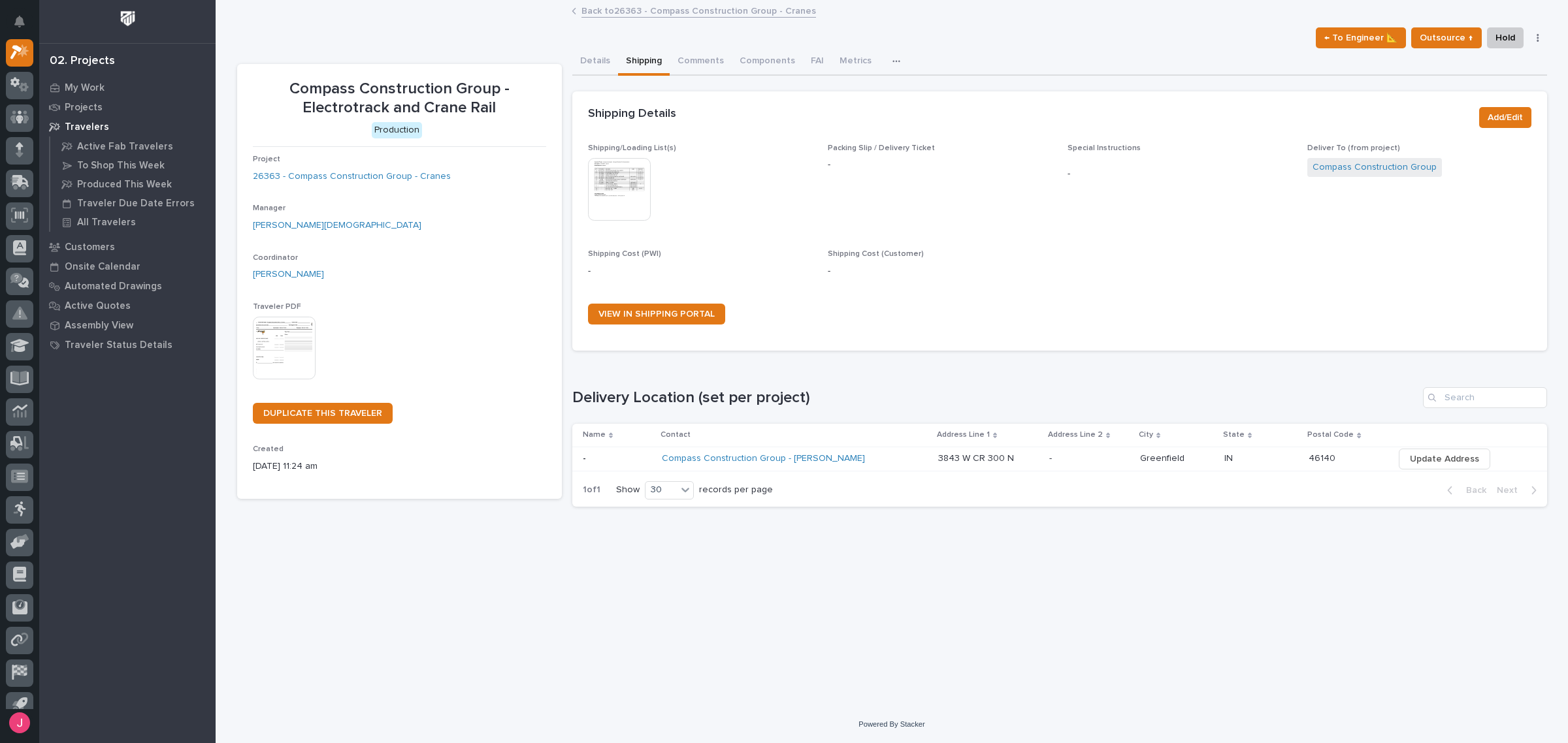
click at [733, 10] on link "Back to 26363 - Compass Construction Group - Cranes" at bounding box center [699, 10] width 234 height 15
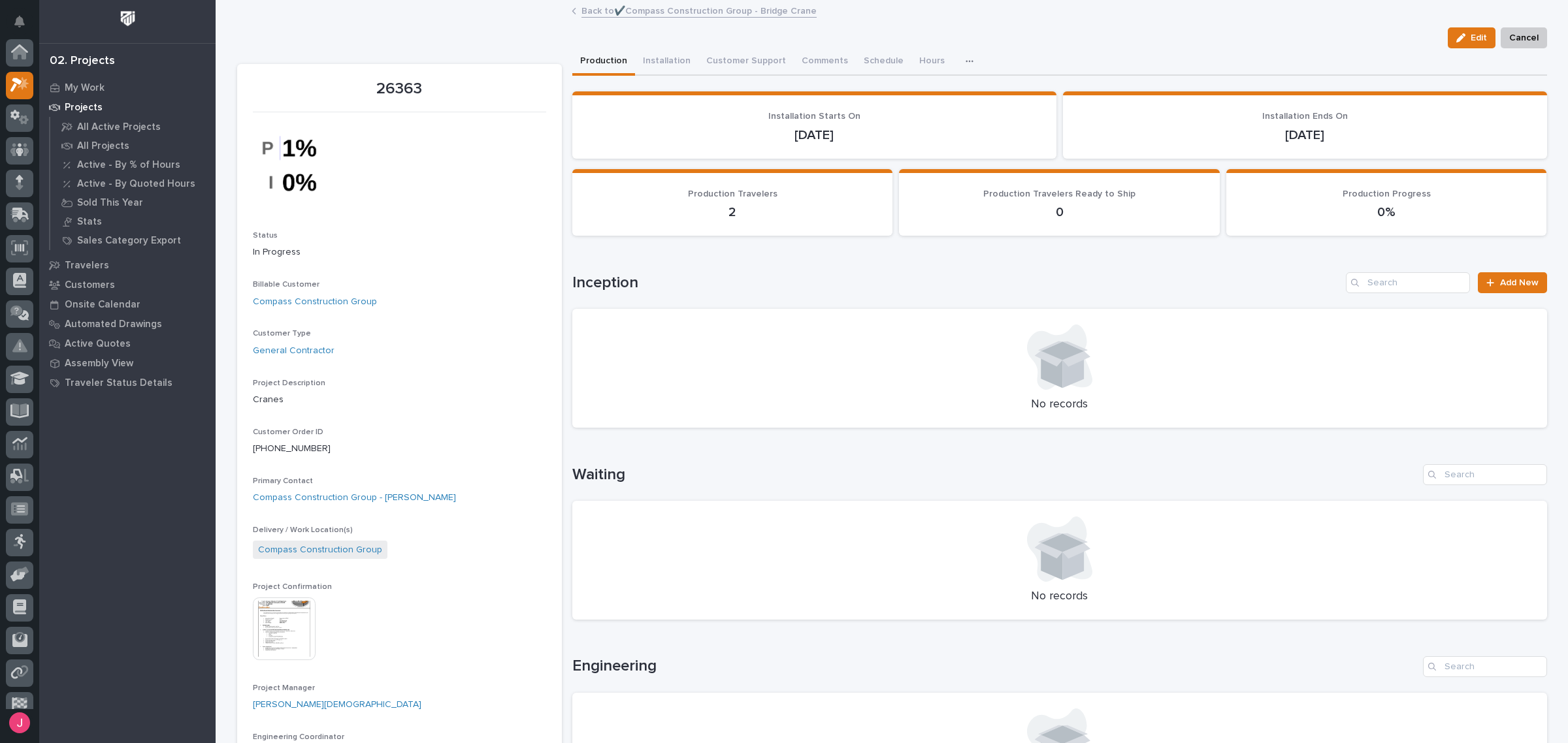
scroll to position [35, 0]
click at [629, 11] on link "Back to ✔️Compass Construction Group - Bridge Crane" at bounding box center [699, 10] width 235 height 15
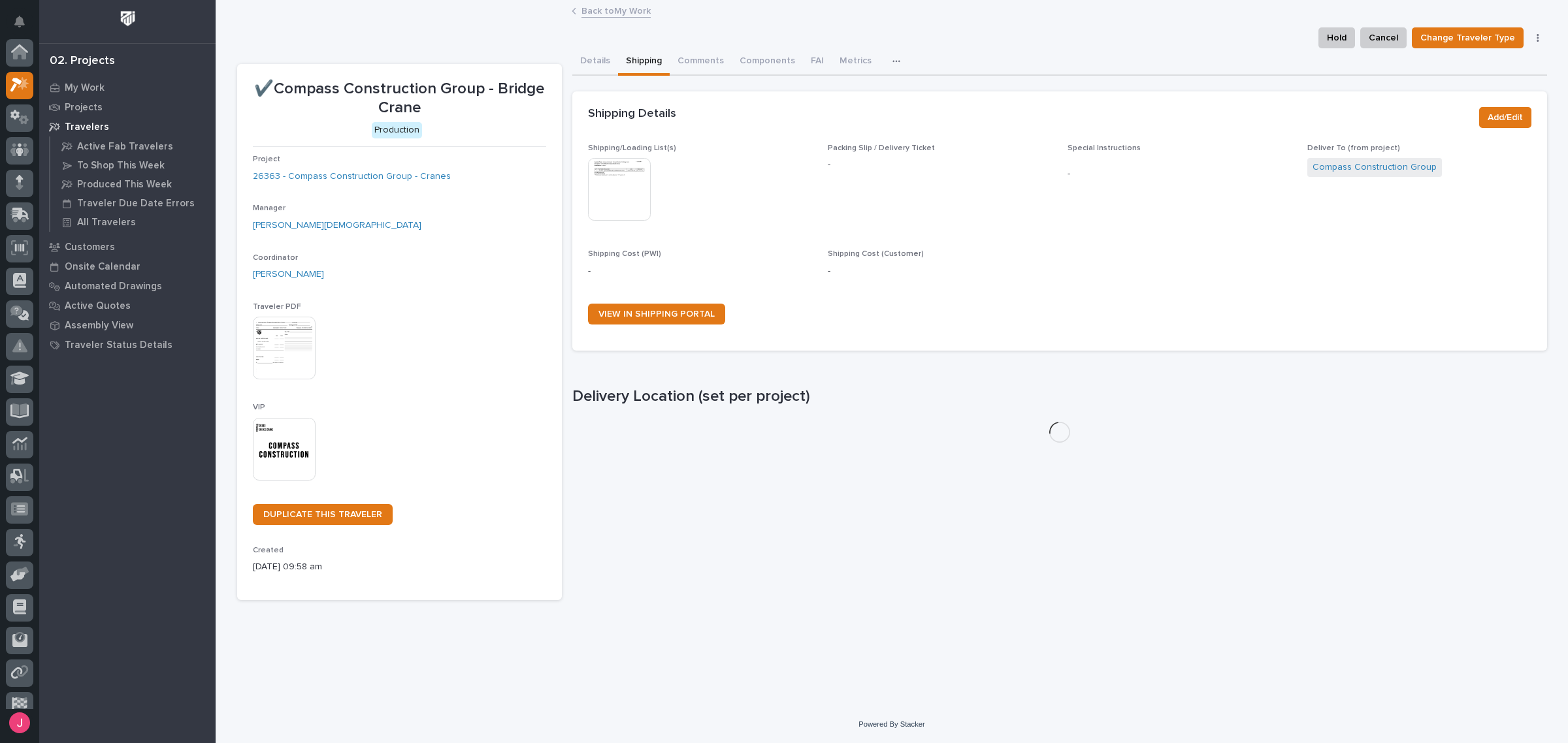
scroll to position [35, 0]
click at [619, 14] on link "Back to My Work" at bounding box center [616, 10] width 69 height 15
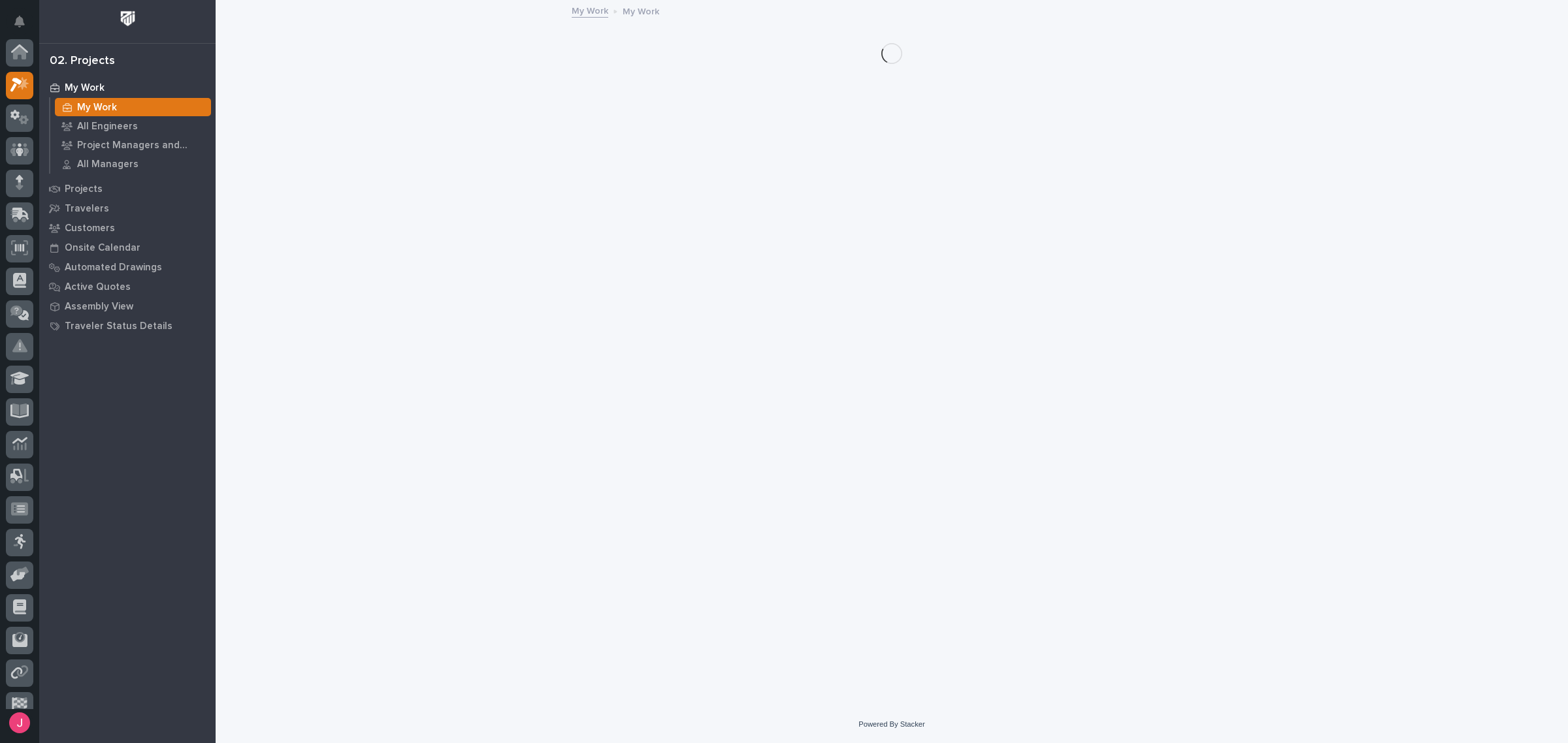
scroll to position [35, 0]
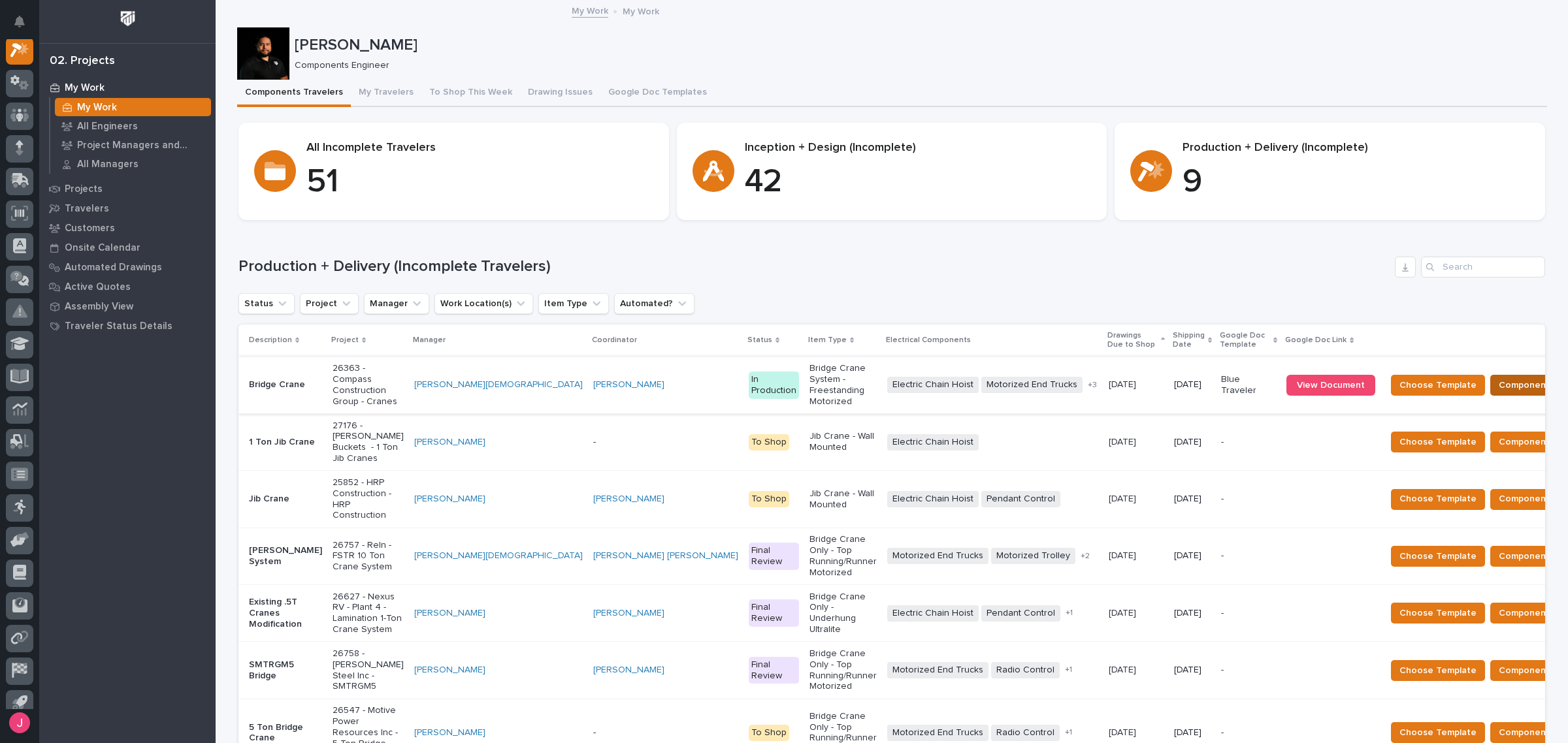
click at [1490, 375] on button "Components Complete" at bounding box center [1549, 385] width 117 height 21
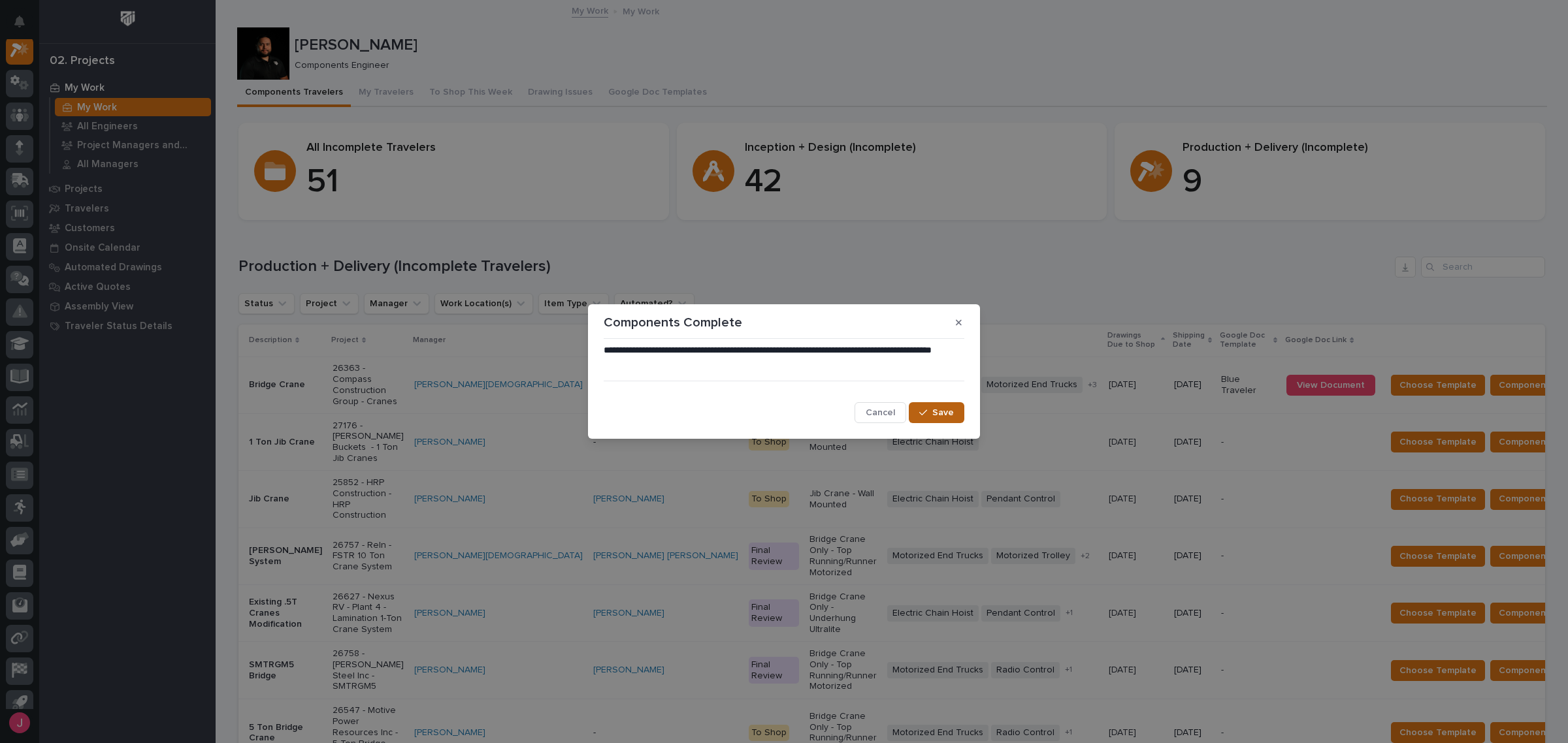
click at [946, 416] on span "Save" at bounding box center [943, 412] width 22 height 11
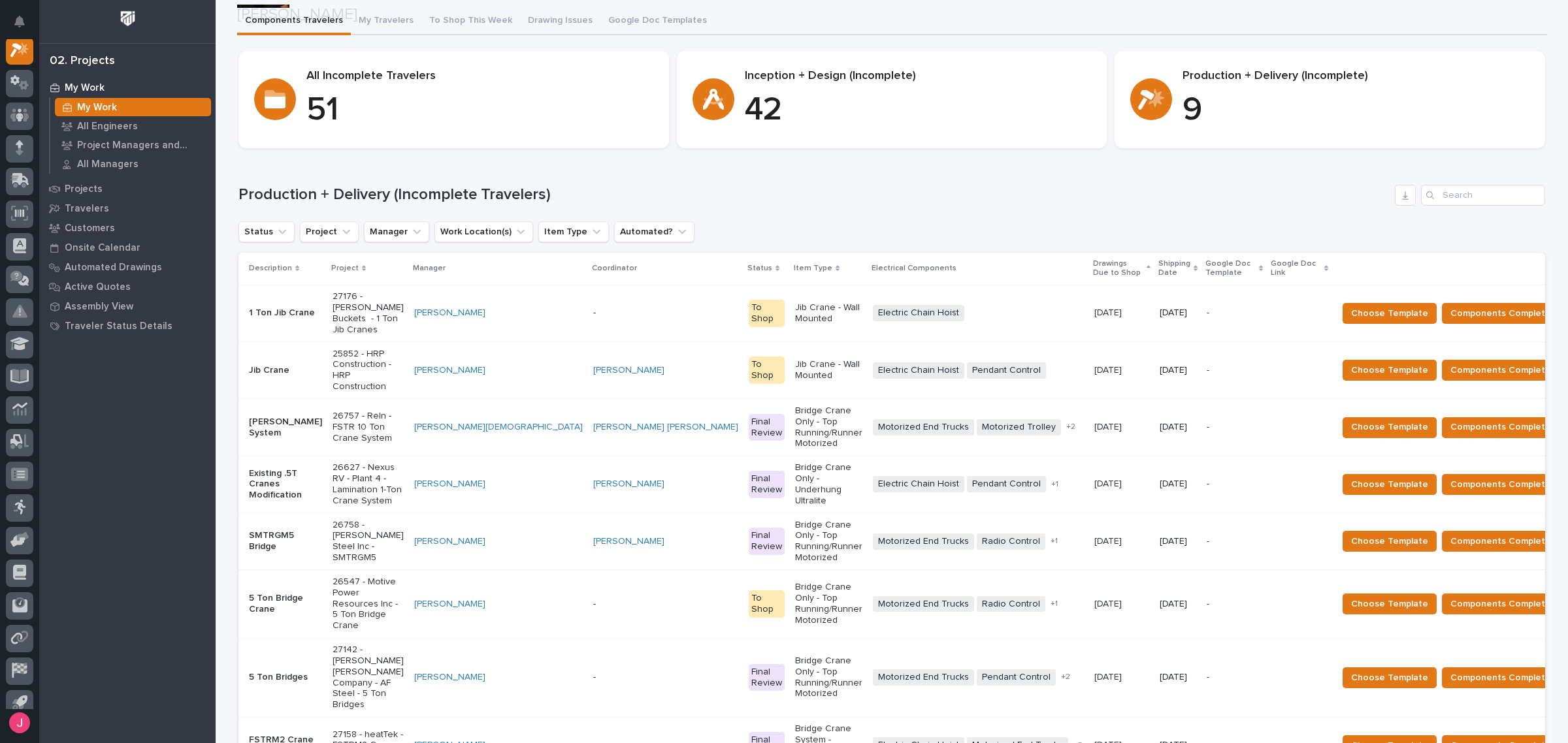
scroll to position [163, 0]
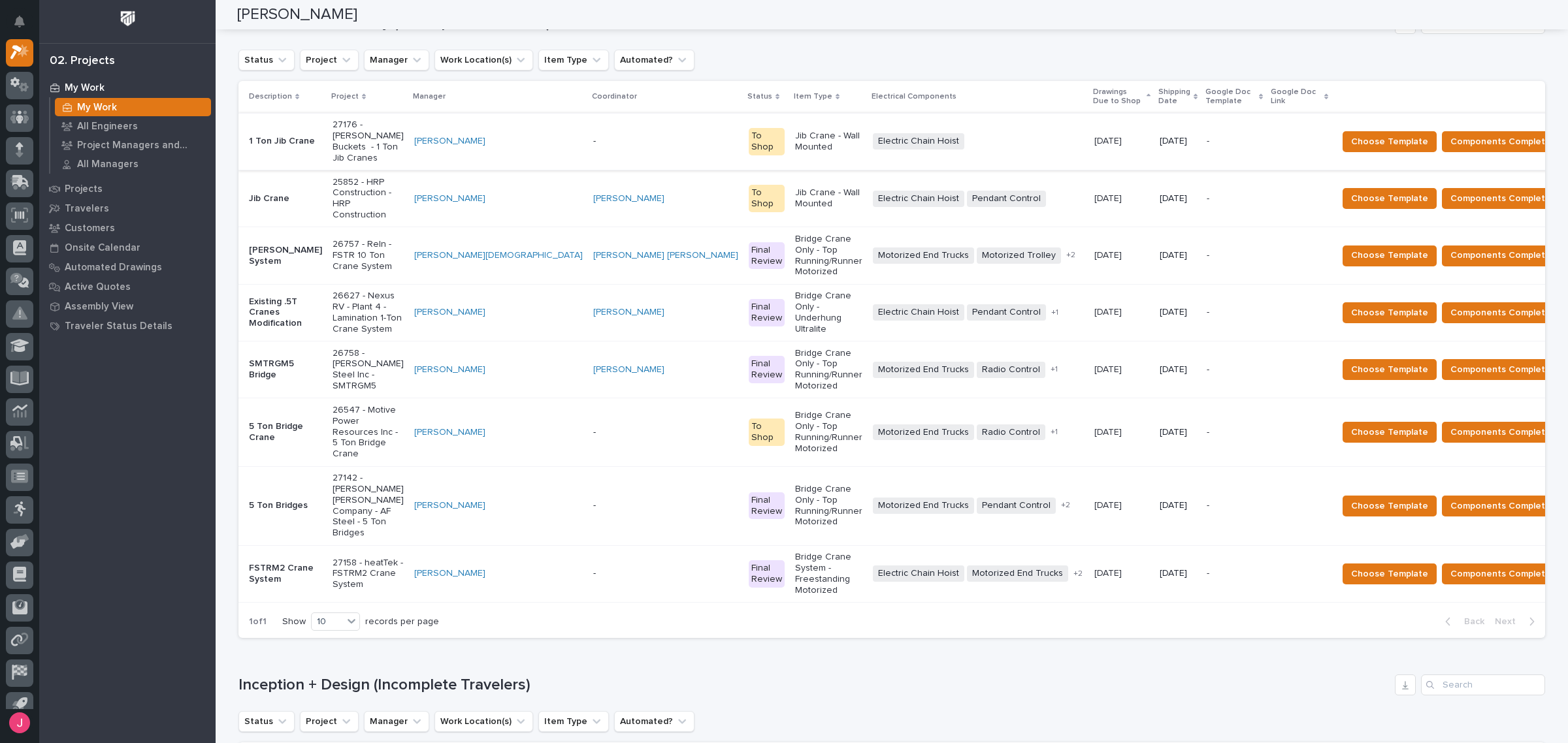
scroll to position [245, 0]
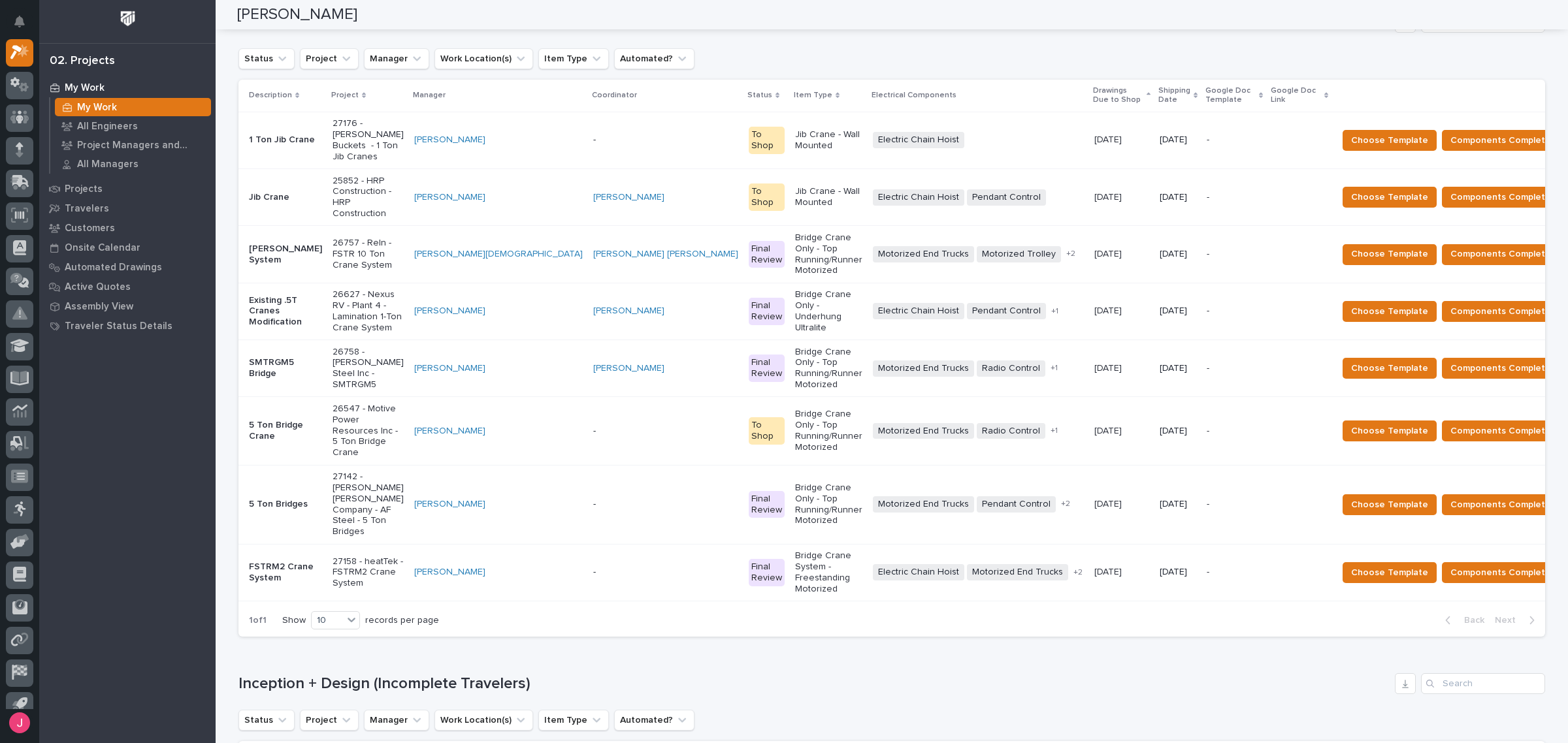
click at [952, 135] on div "Electric Chain Hoist + 0" at bounding box center [978, 140] width 211 height 17
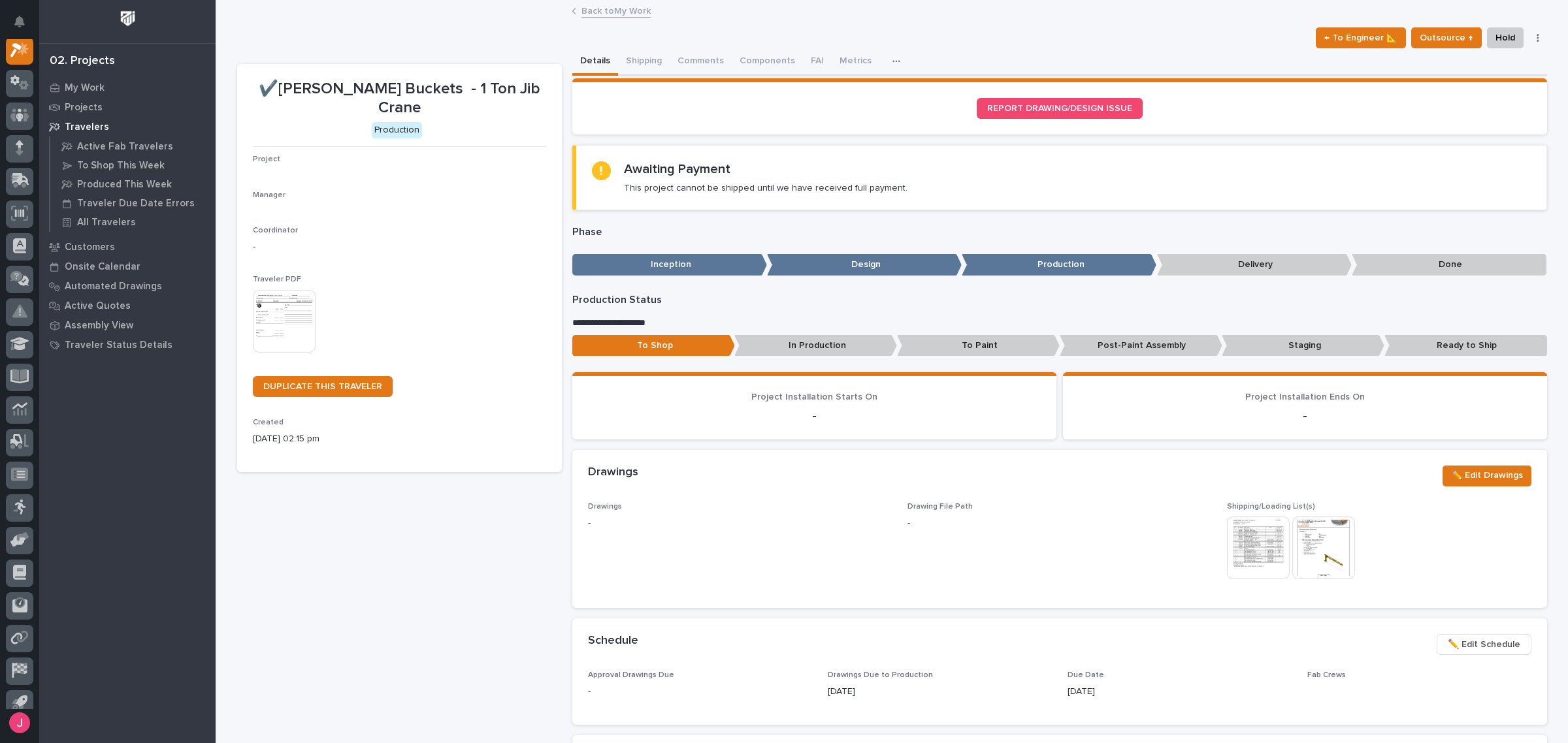
scroll to position [32, 0]
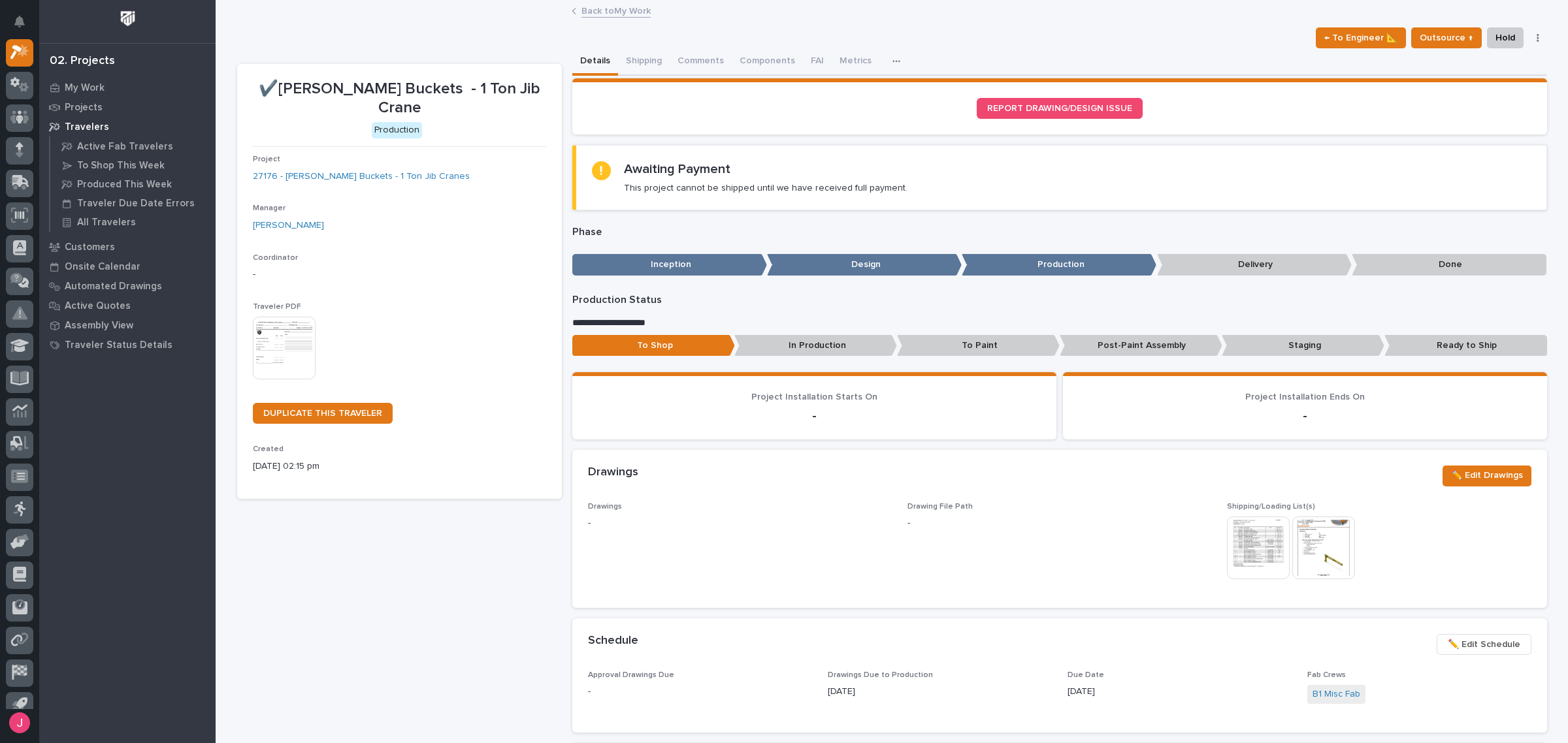
click at [1267, 534] on img at bounding box center [1258, 548] width 63 height 63
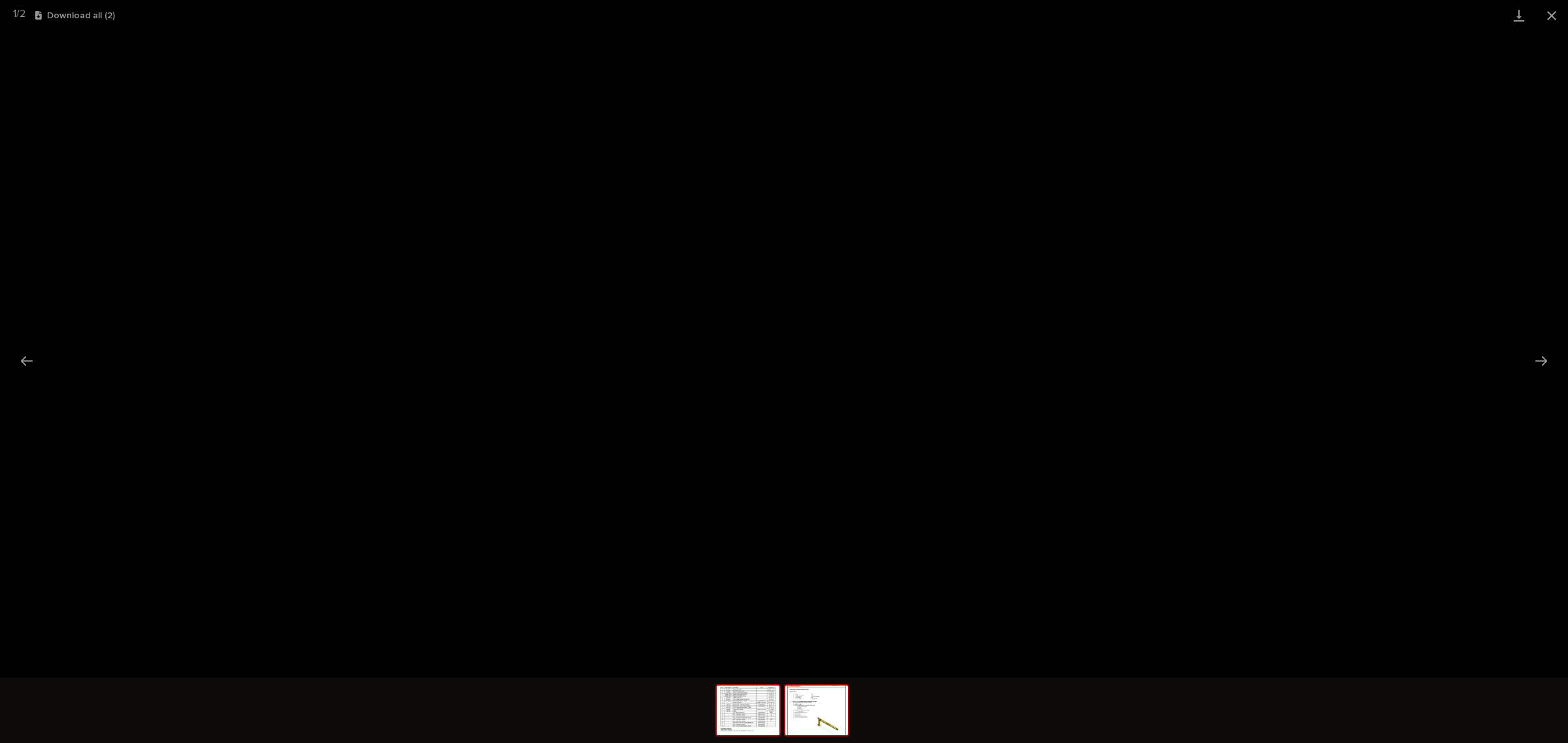
click at [838, 717] on img at bounding box center [817, 711] width 63 height 50
click at [775, 688] on img at bounding box center [749, 711] width 63 height 50
click at [765, 698] on img at bounding box center [749, 711] width 63 height 50
click at [818, 698] on img at bounding box center [817, 711] width 63 height 50
click at [1559, 19] on button "Close gallery" at bounding box center [1551, 15] width 32 height 31
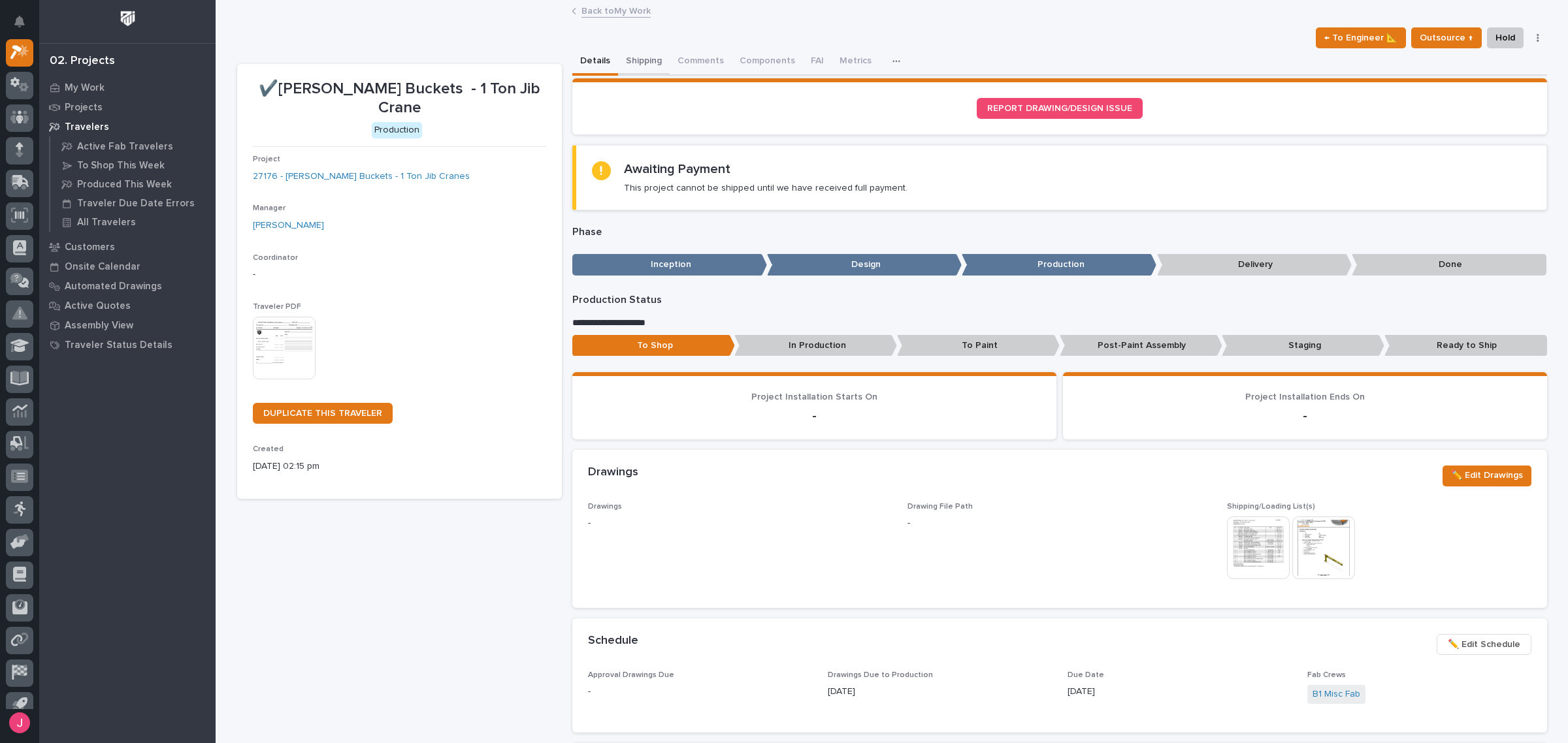
click at [649, 63] on button "Shipping" at bounding box center [644, 61] width 52 height 27
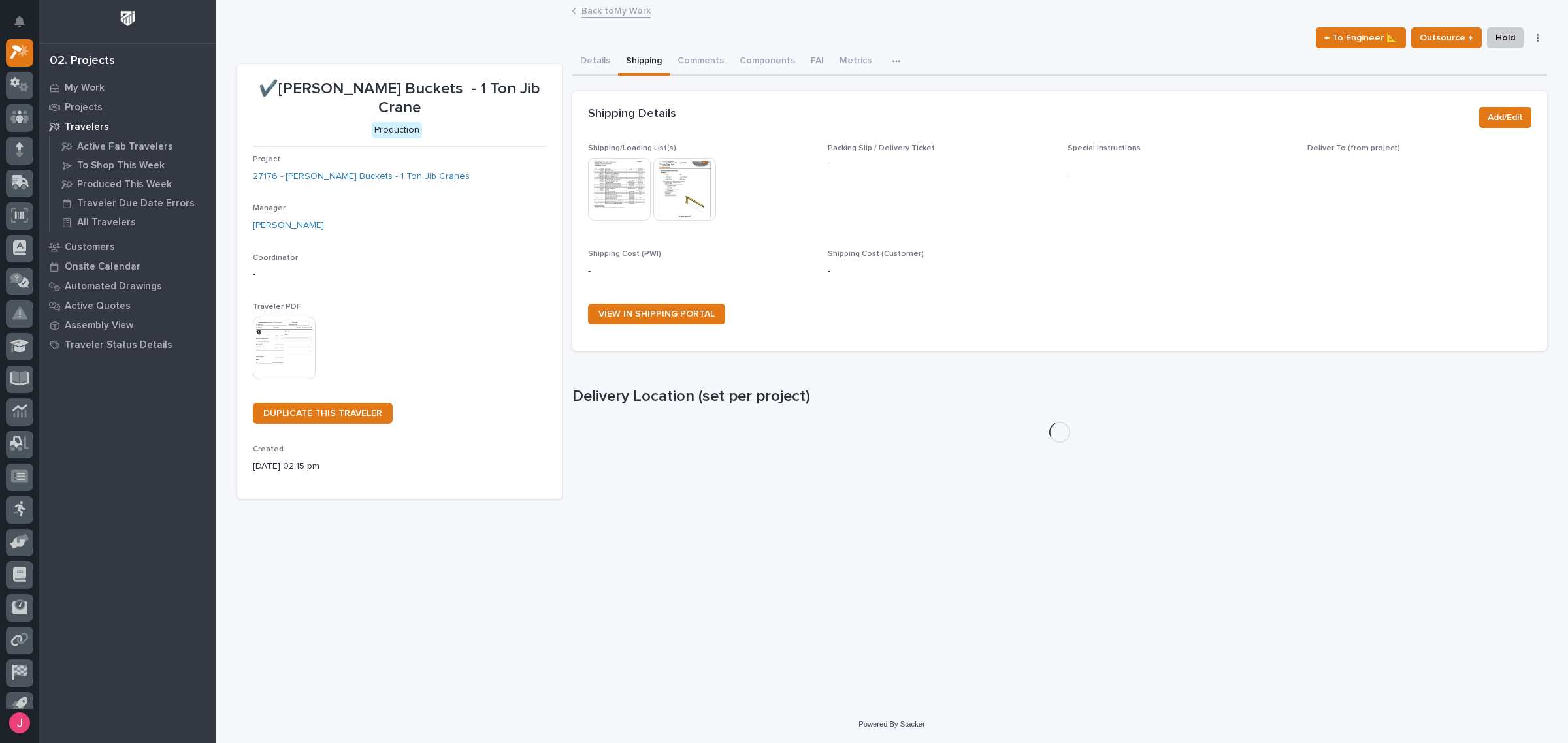
click at [613, 222] on div at bounding box center [652, 191] width 130 height 66
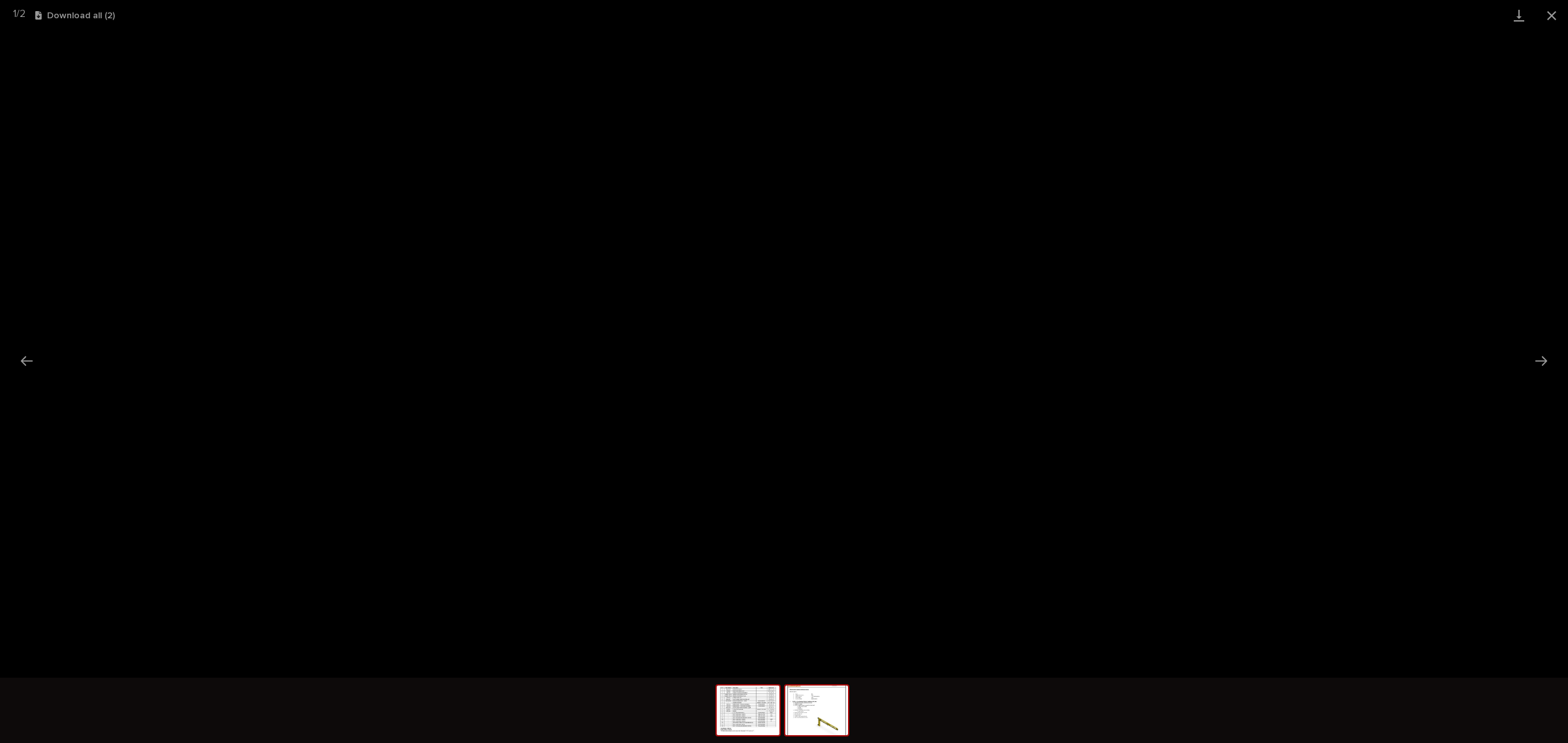
click at [841, 706] on img at bounding box center [817, 711] width 63 height 50
click at [747, 709] on img at bounding box center [749, 711] width 63 height 50
click at [815, 691] on img at bounding box center [817, 711] width 63 height 50
click at [748, 717] on img at bounding box center [749, 711] width 63 height 50
click at [833, 722] on img at bounding box center [817, 711] width 63 height 50
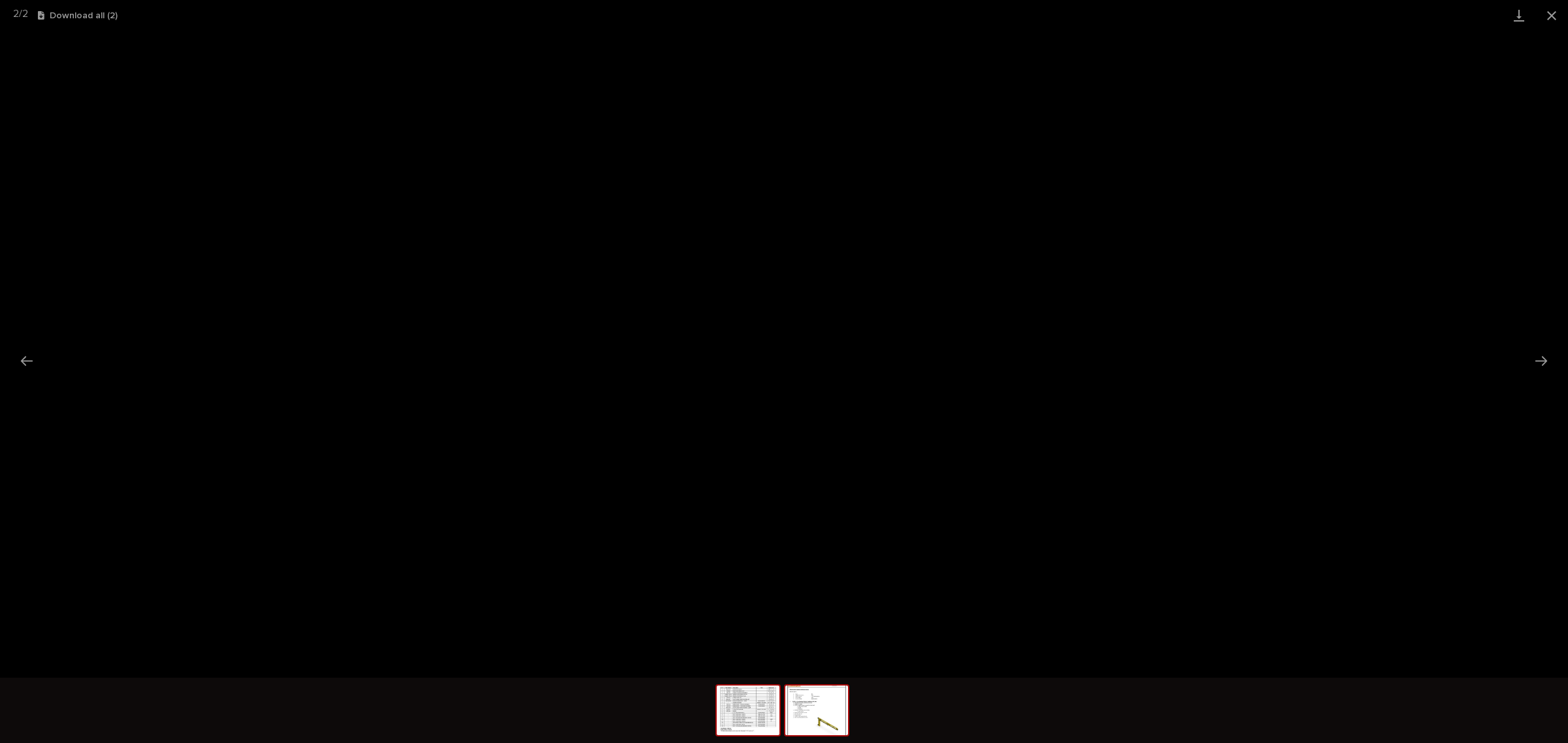
click at [745, 719] on img at bounding box center [749, 711] width 63 height 50
click at [1552, 11] on button "Close gallery" at bounding box center [1551, 15] width 32 height 31
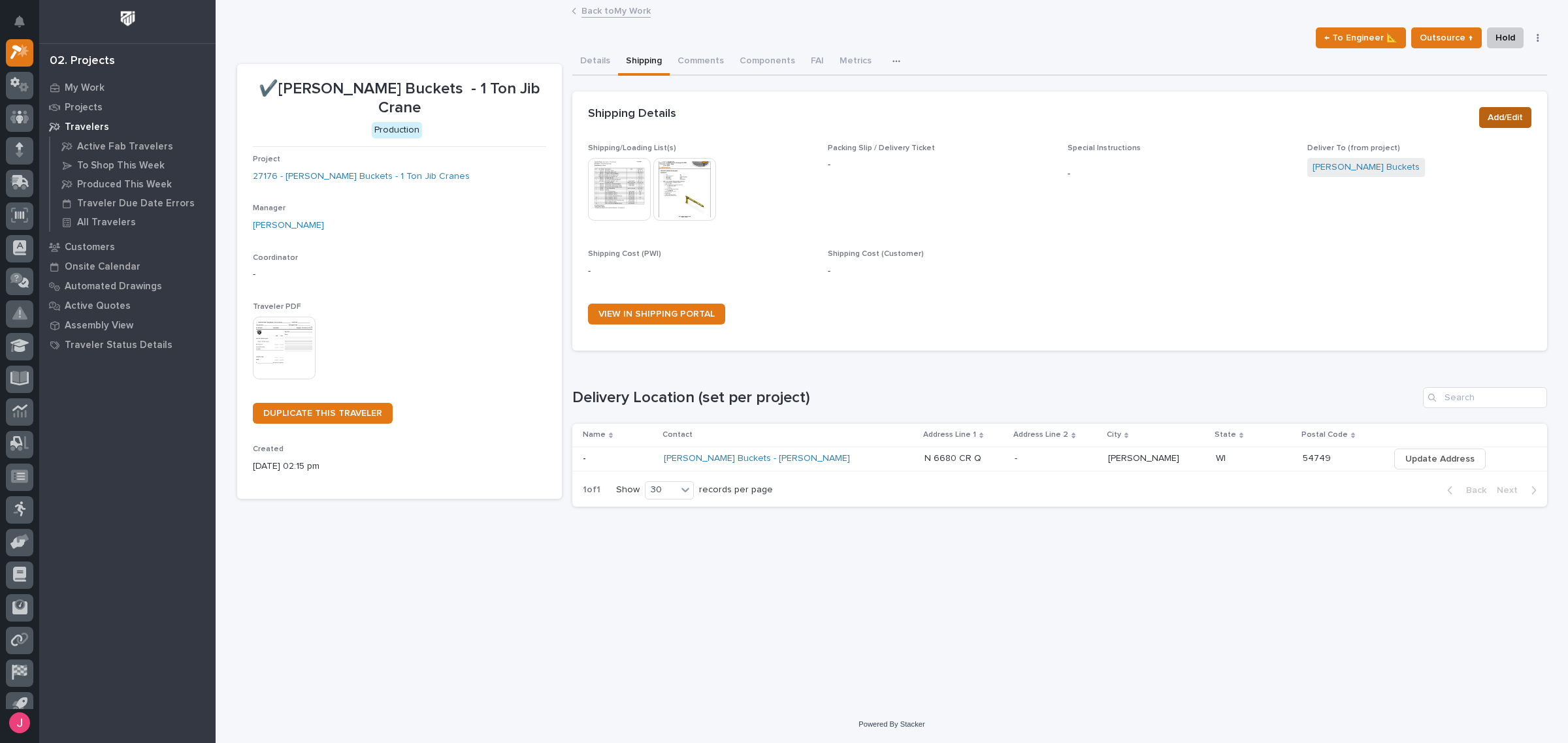
click at [1509, 113] on span "Add/Edit" at bounding box center [1505, 118] width 35 height 16
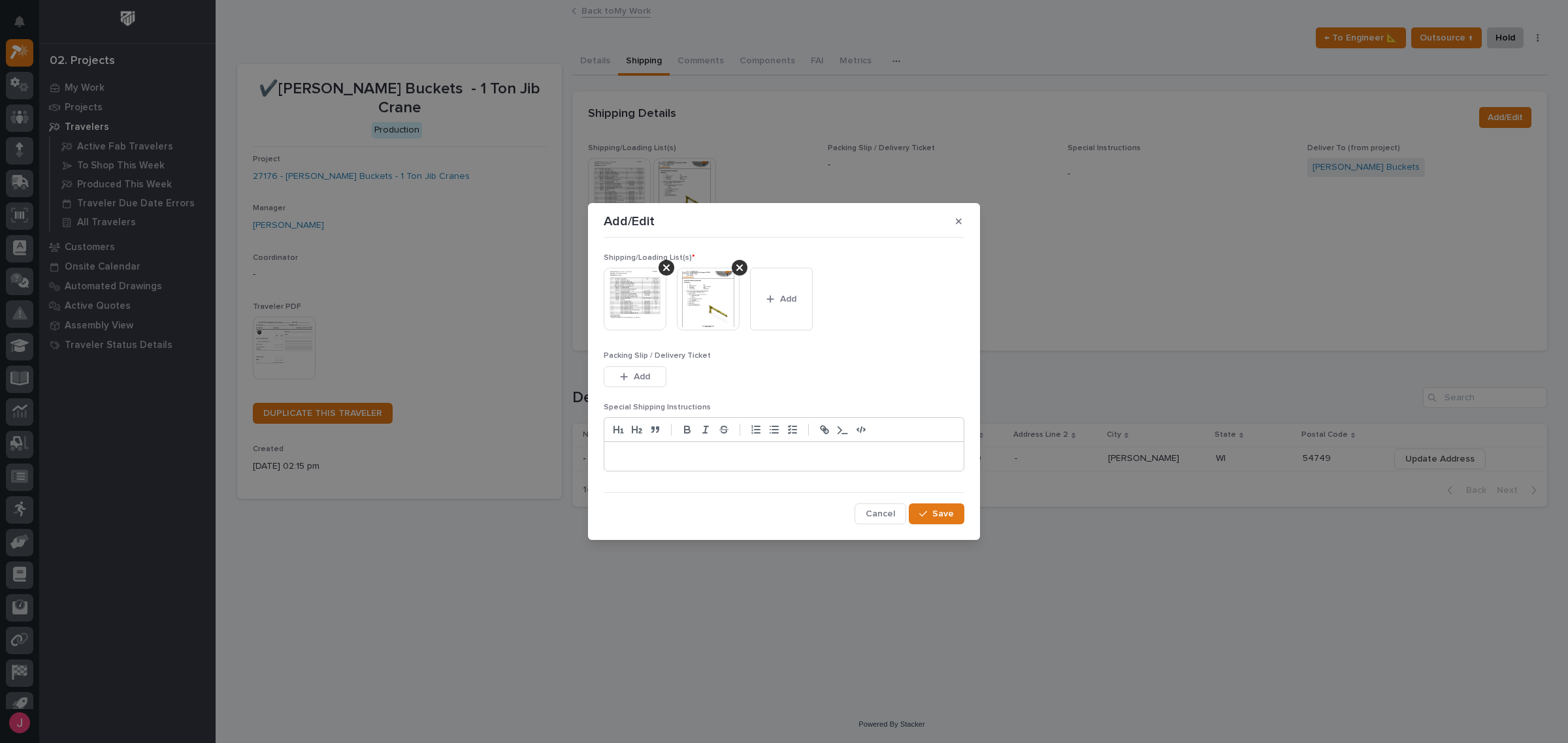
click at [645, 302] on img at bounding box center [635, 299] width 63 height 63
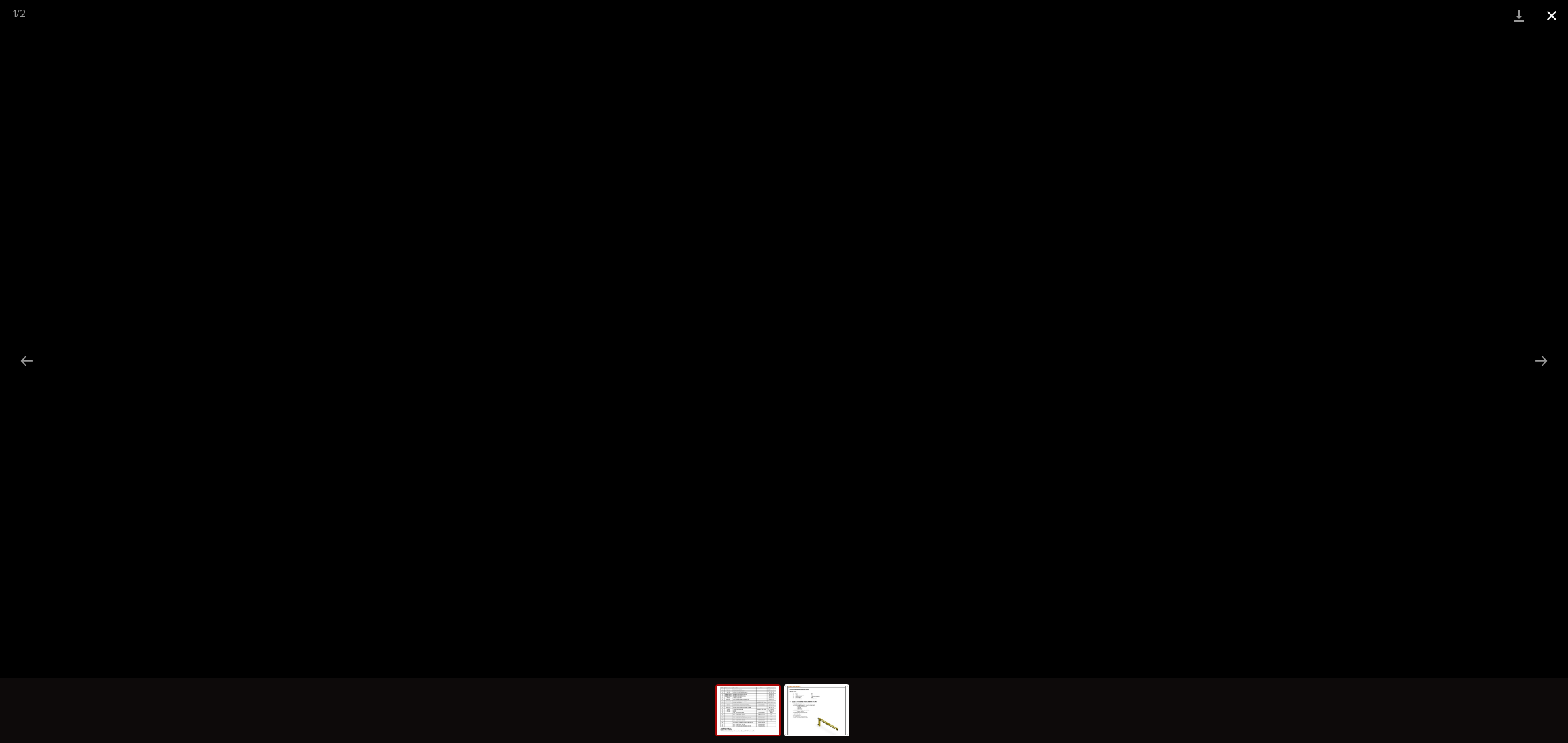
click at [1557, 17] on button "Close gallery" at bounding box center [1551, 15] width 32 height 31
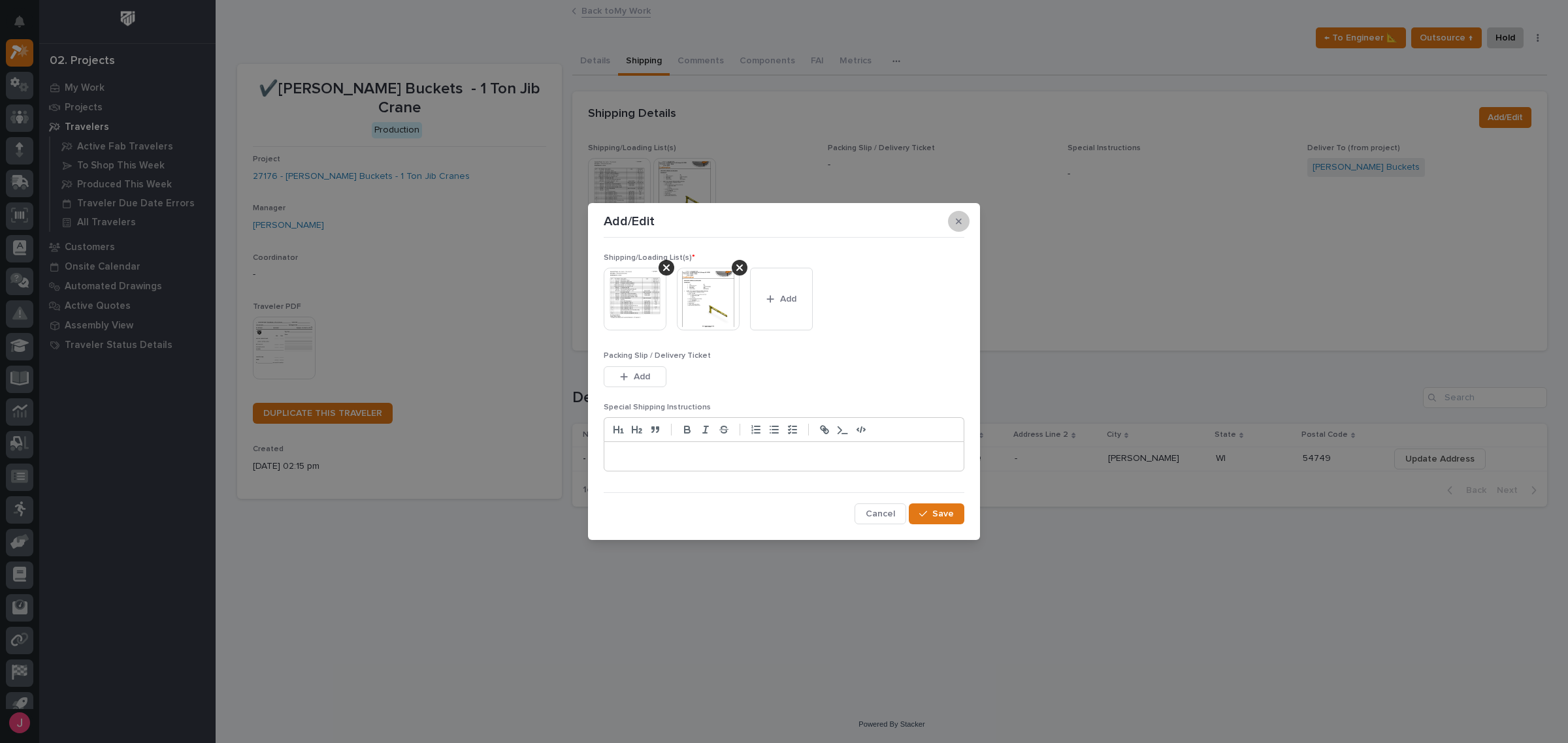
click at [958, 219] on icon "button" at bounding box center [958, 221] width 6 height 9
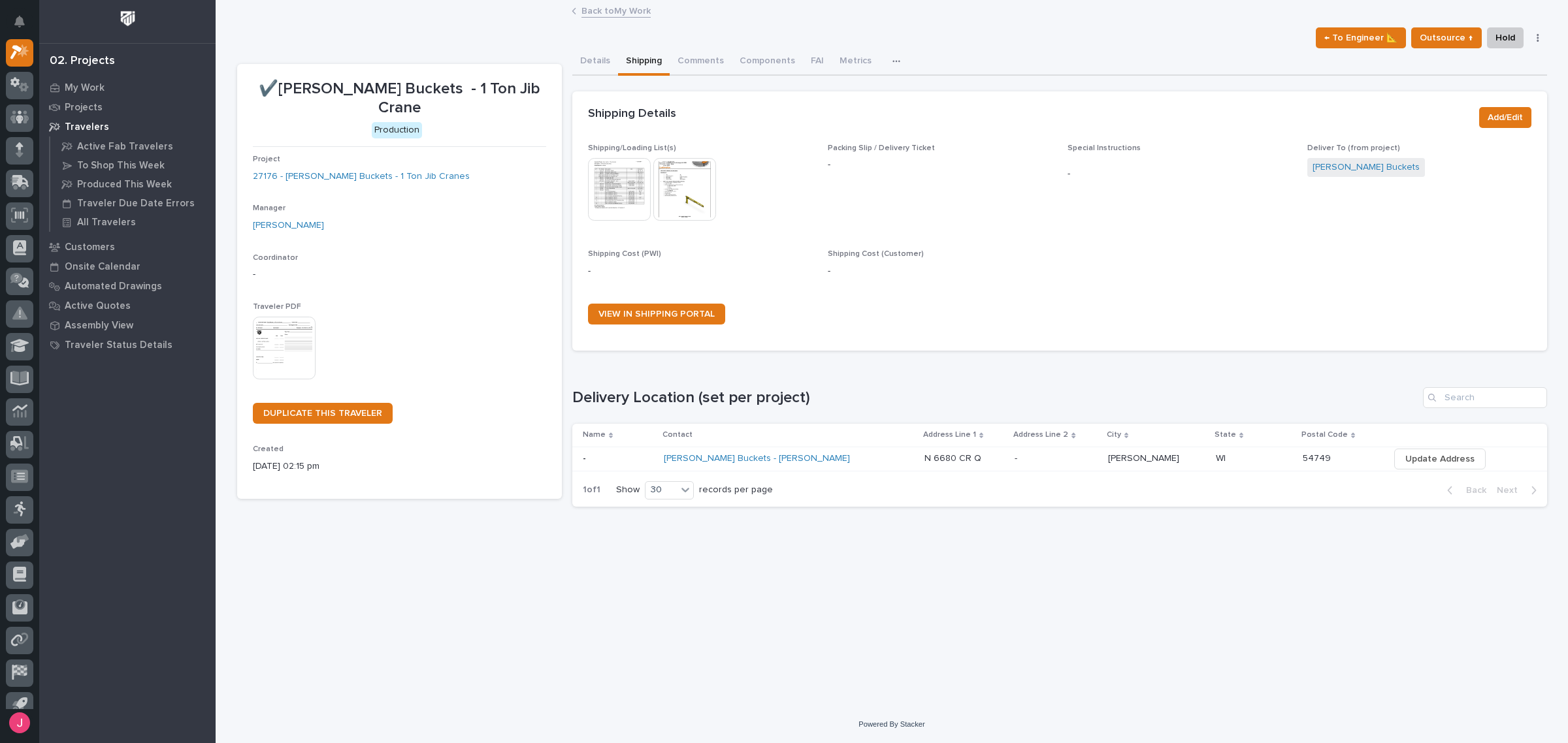
click at [941, 226] on span "Packing Slip / Delivery Ticket -" at bounding box center [940, 188] width 224 height 90
click at [586, 57] on button "Details" at bounding box center [596, 61] width 45 height 27
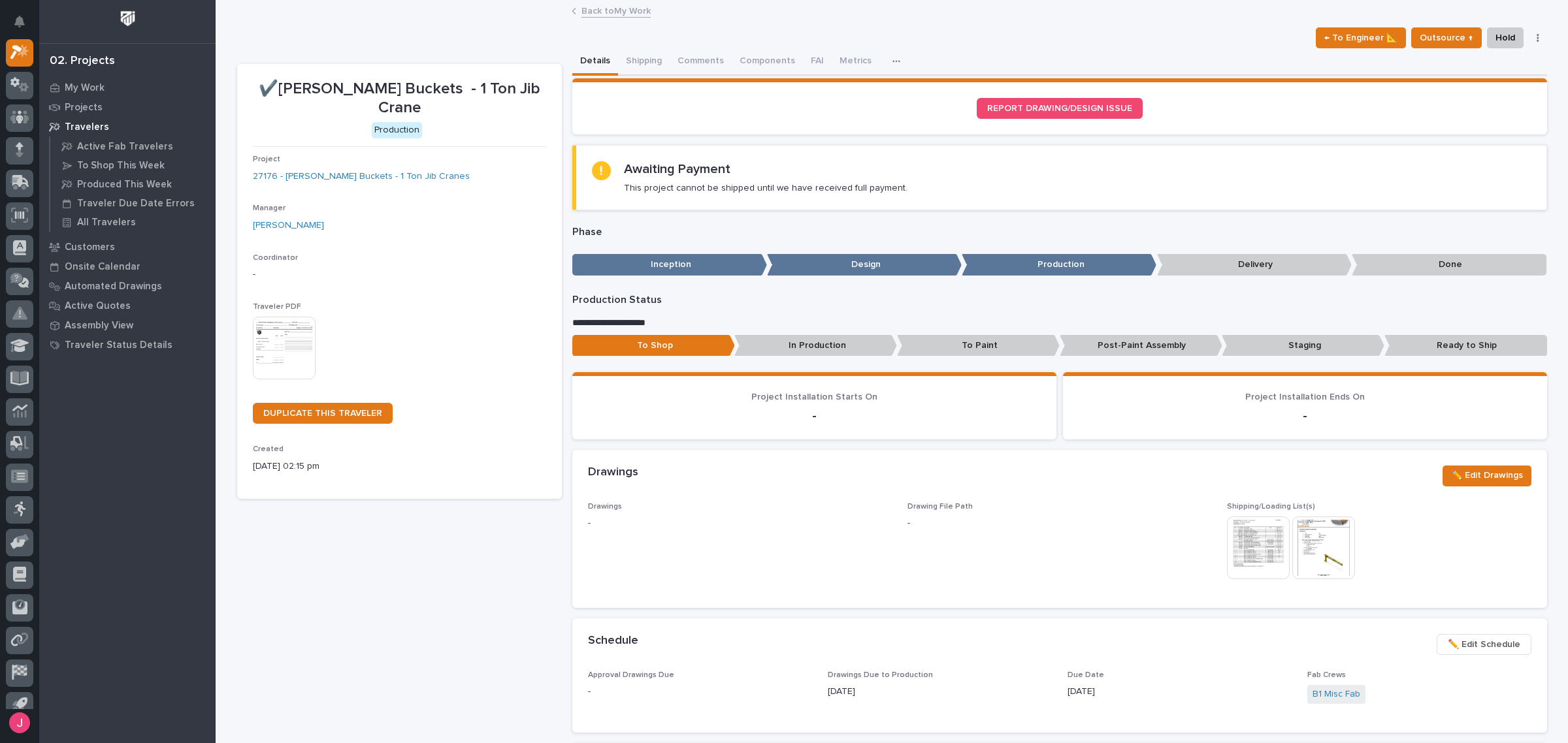
click at [582, 14] on link "Back to My Work" at bounding box center [616, 10] width 69 height 15
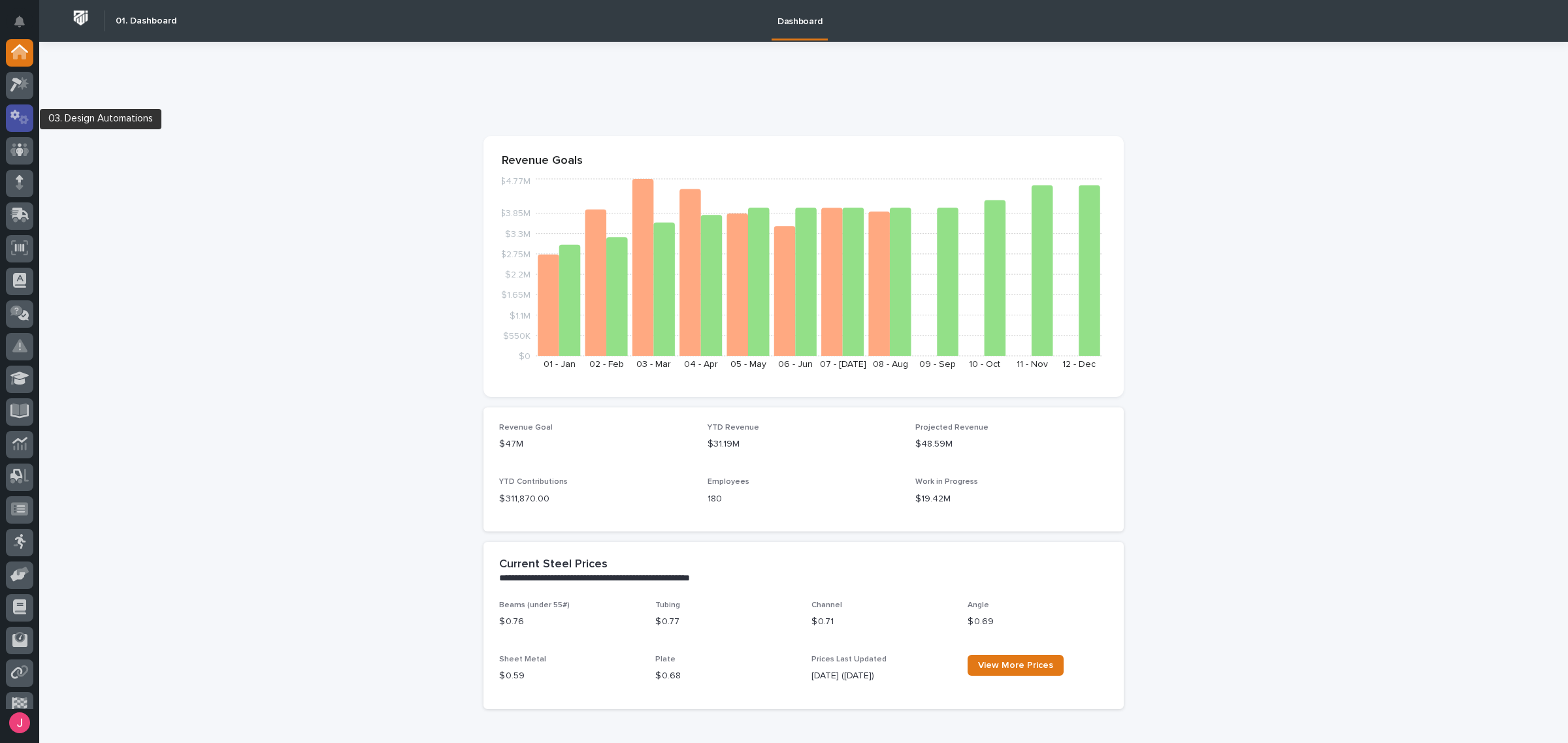
click at [17, 110] on icon at bounding box center [20, 117] width 19 height 15
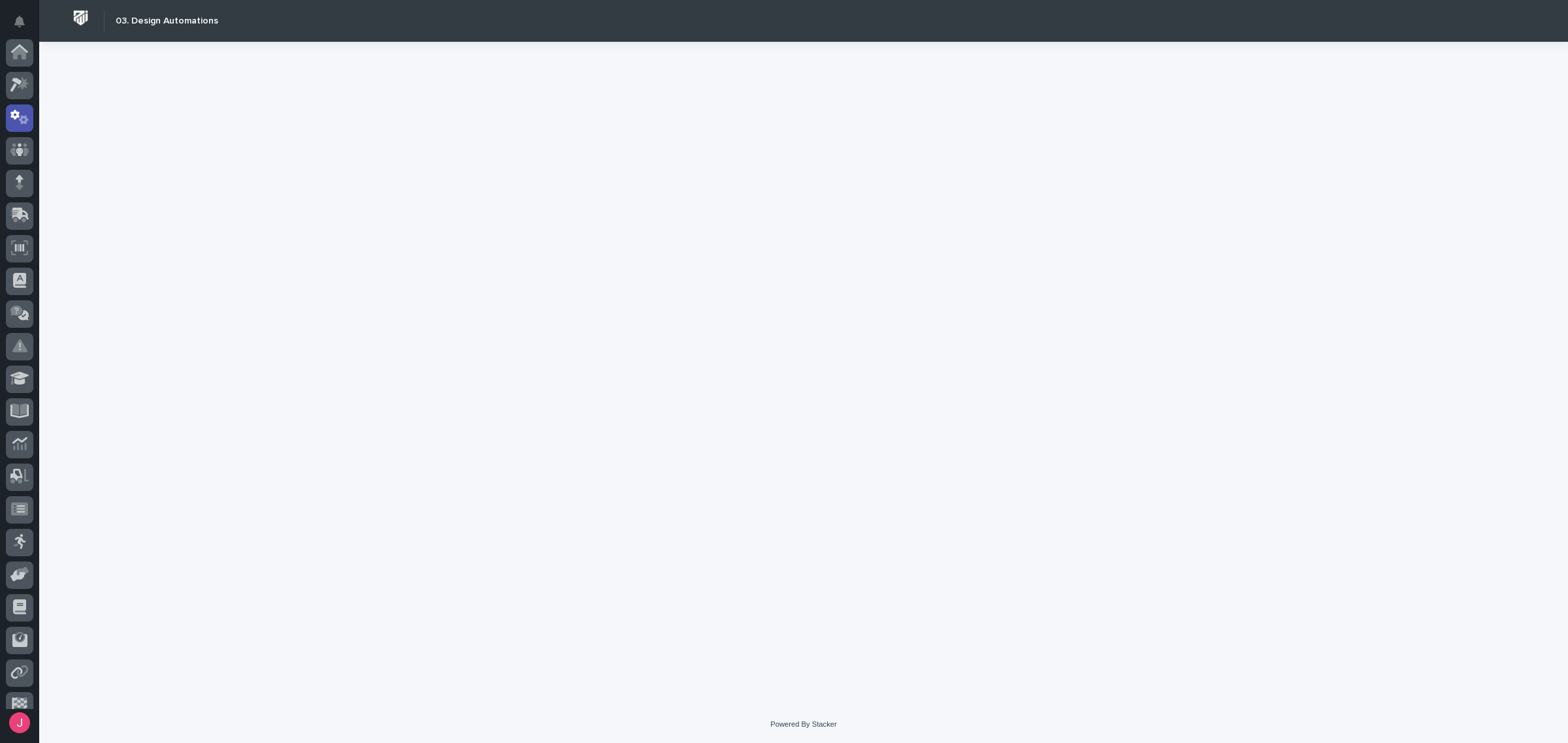
scroll to position [66, 0]
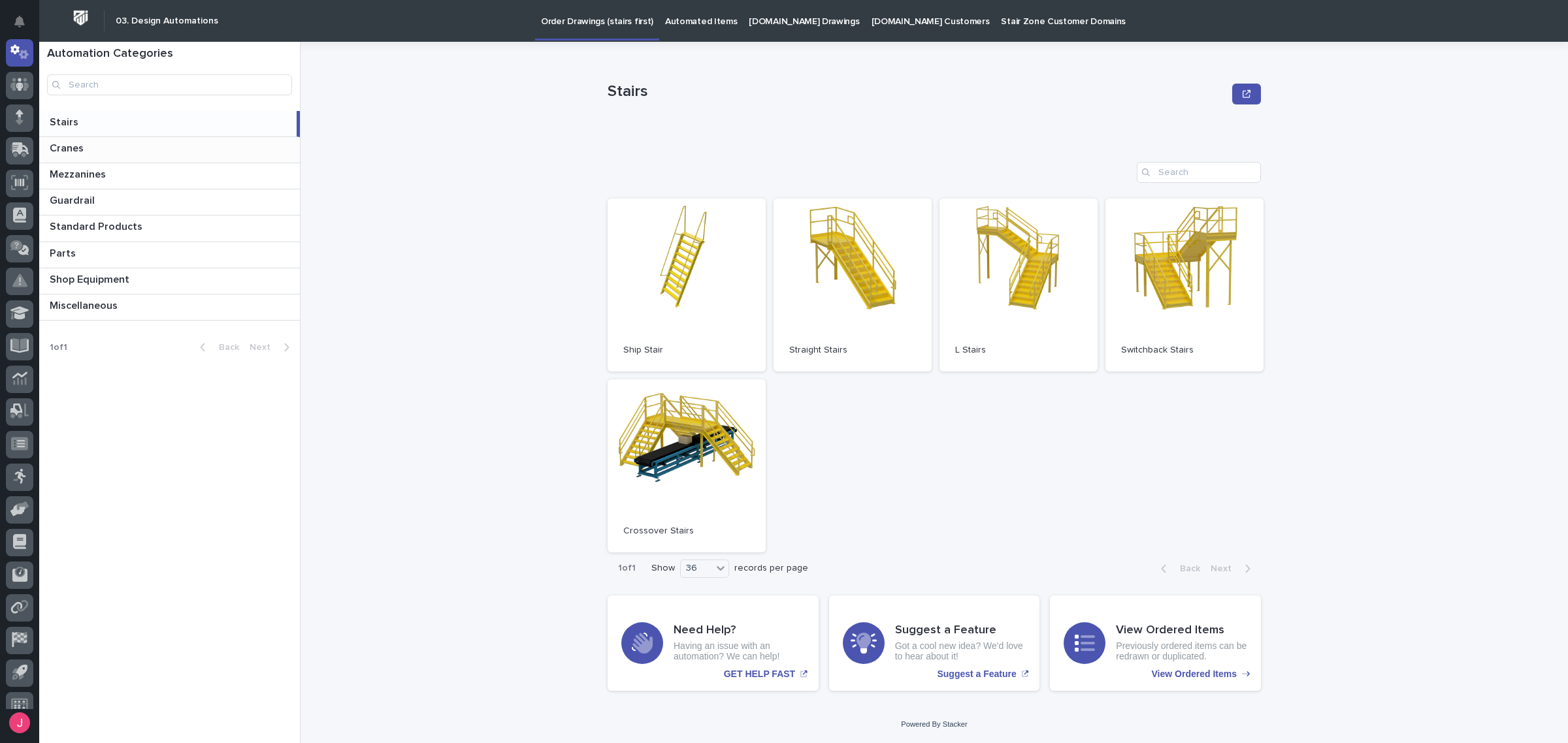
click at [168, 158] on div "Cranes Cranes" at bounding box center [170, 149] width 261 height 25
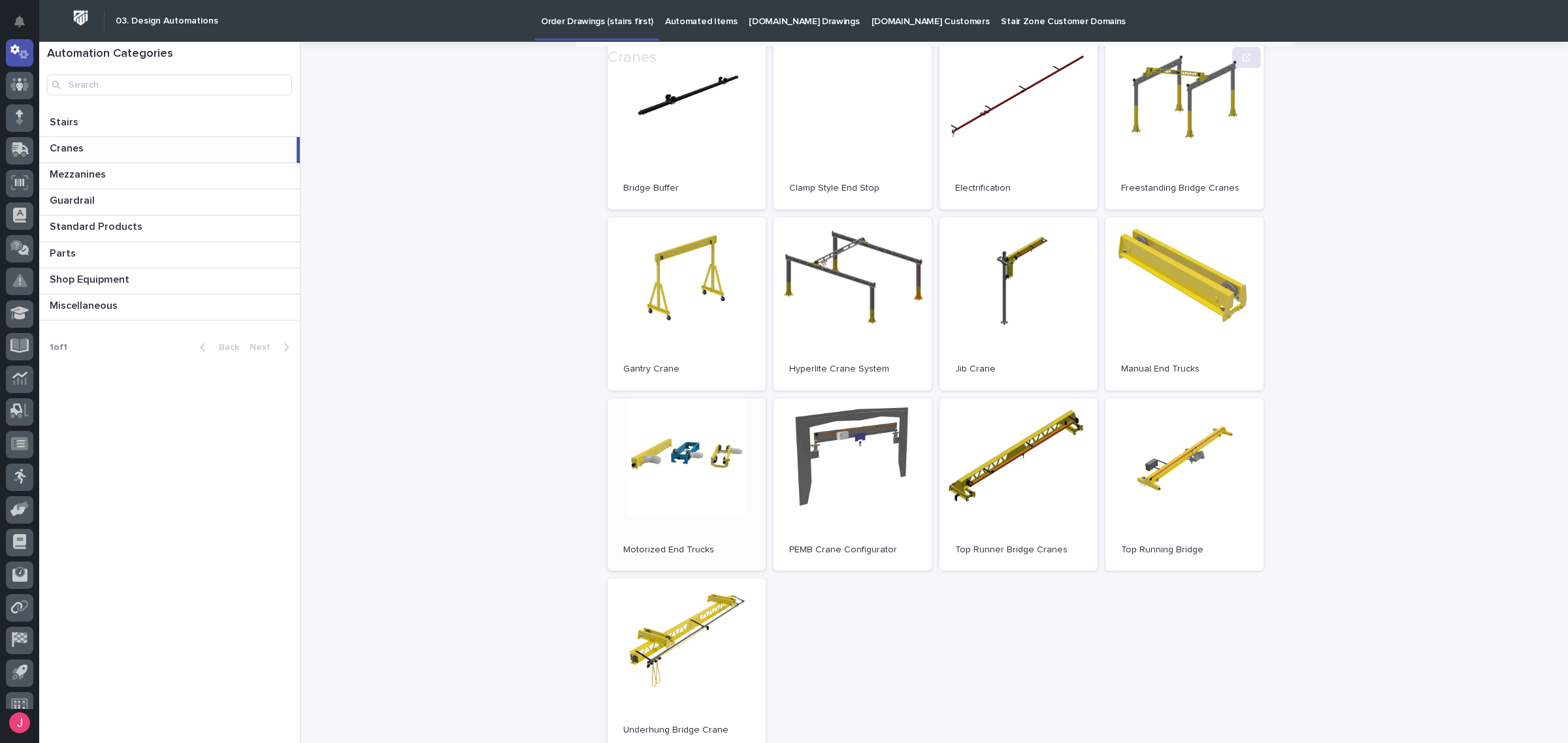
scroll to position [163, 0]
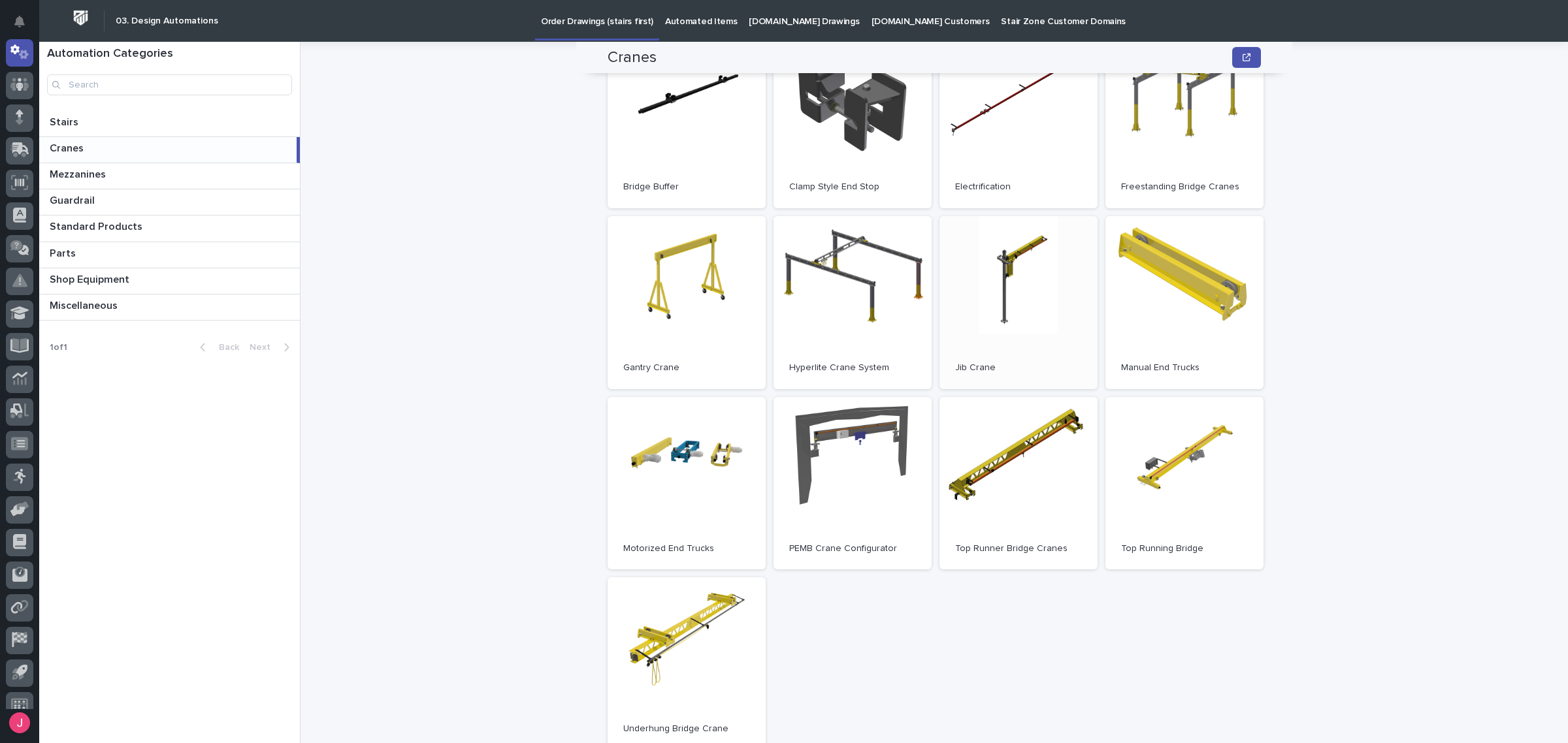
click at [1025, 280] on link "Open" at bounding box center [1018, 302] width 158 height 173
click at [1031, 266] on link "Open" at bounding box center [1018, 302] width 158 height 173
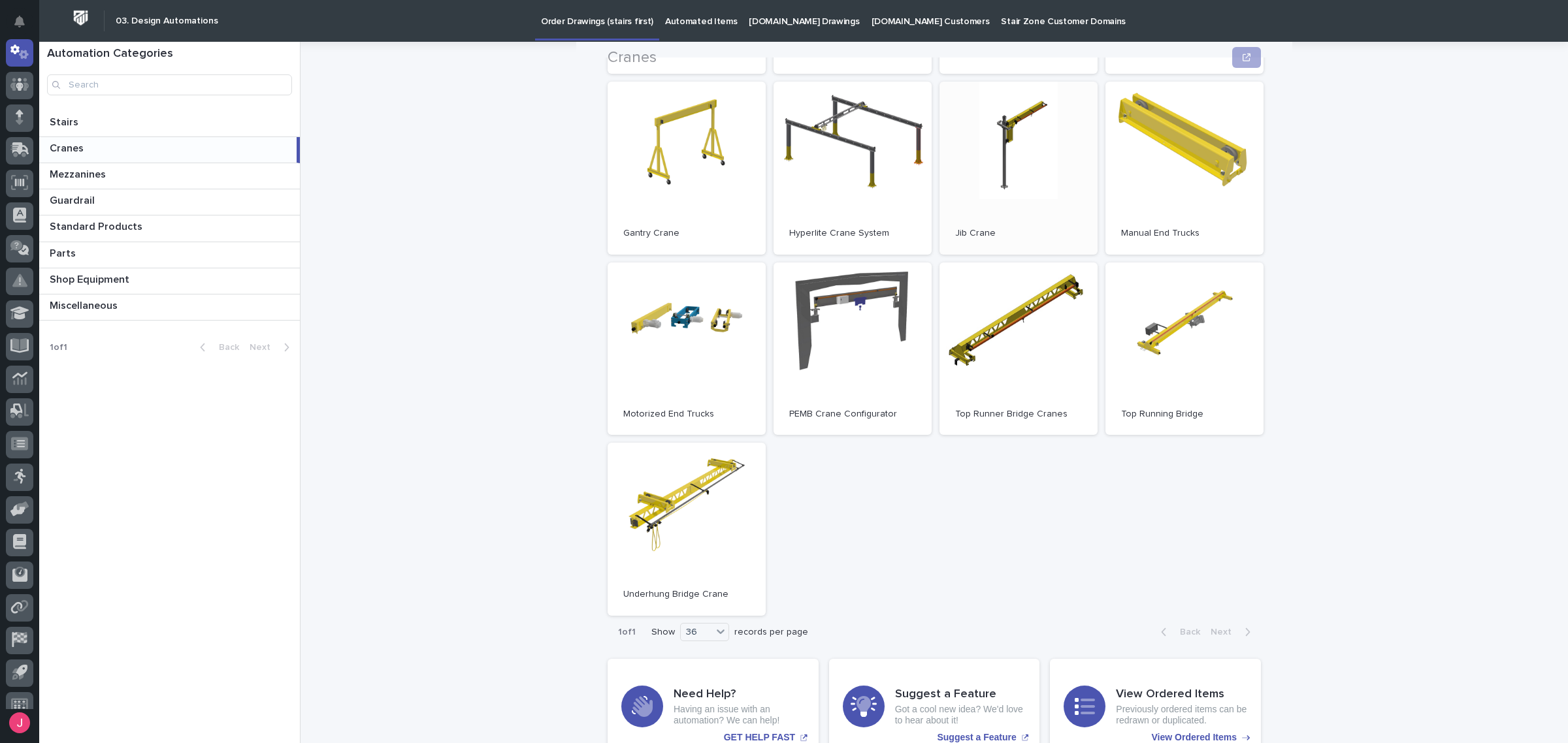
scroll to position [327, 0]
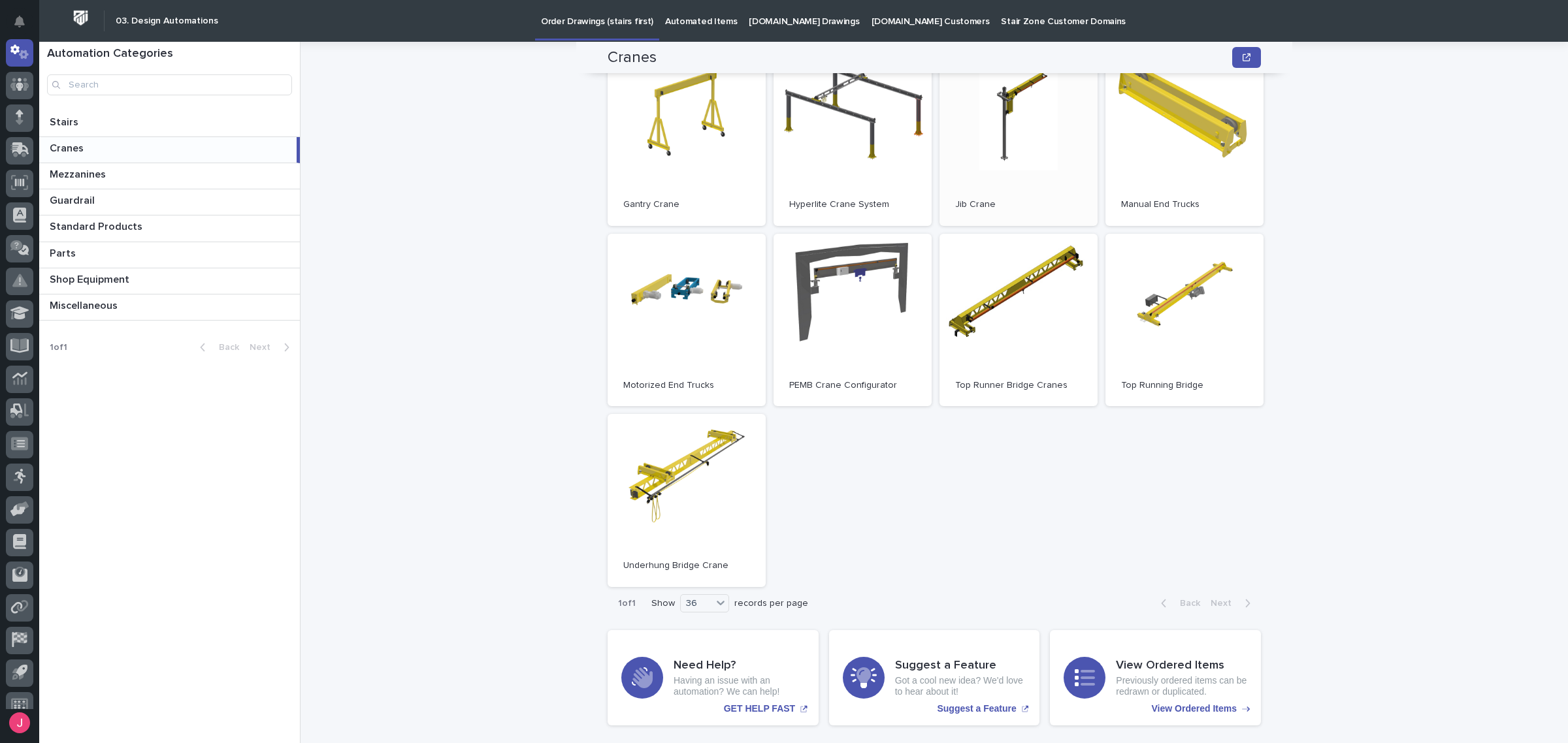
click at [1050, 146] on link "Open" at bounding box center [1018, 140] width 158 height 173
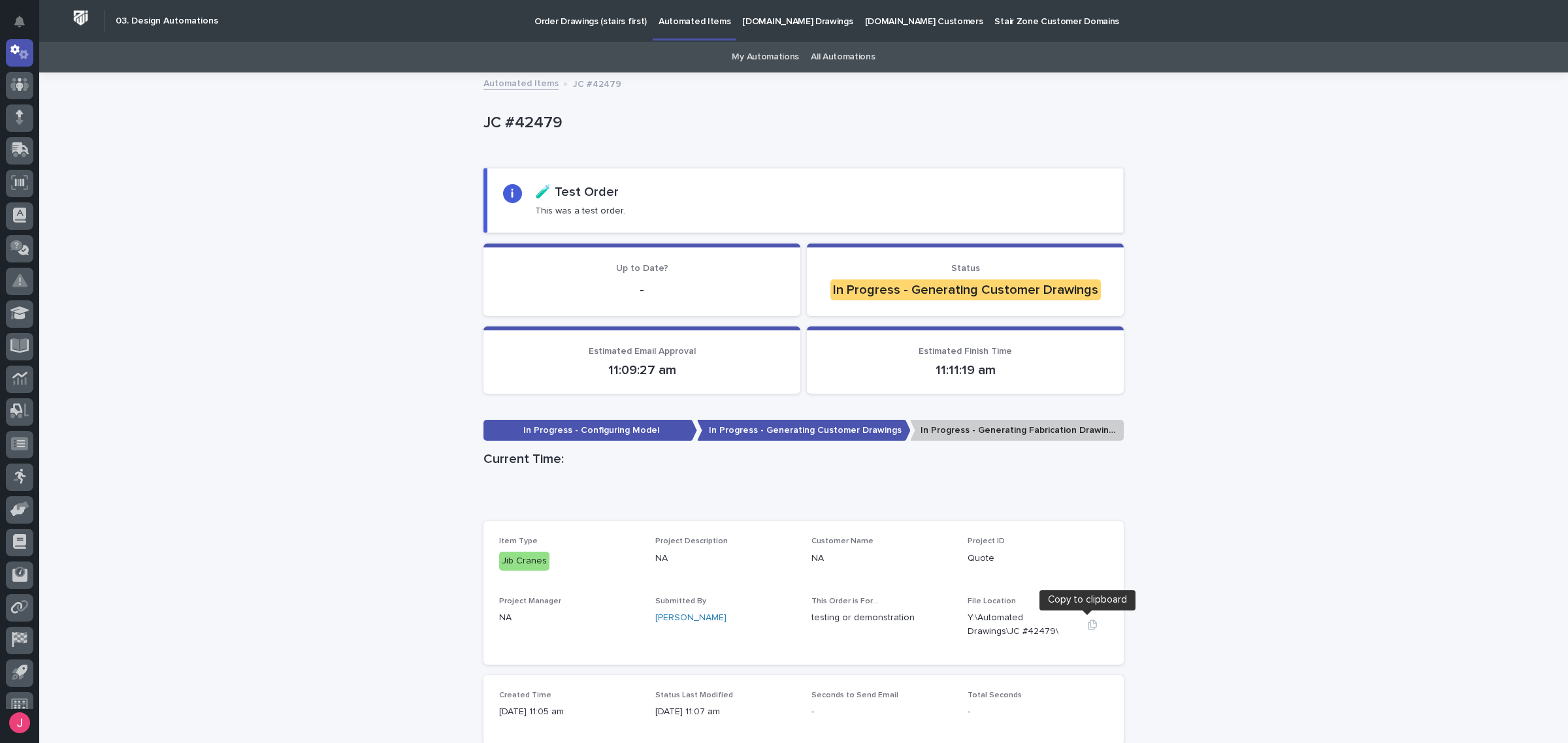
click at [1087, 625] on icon "button" at bounding box center [1092, 625] width 10 height 10
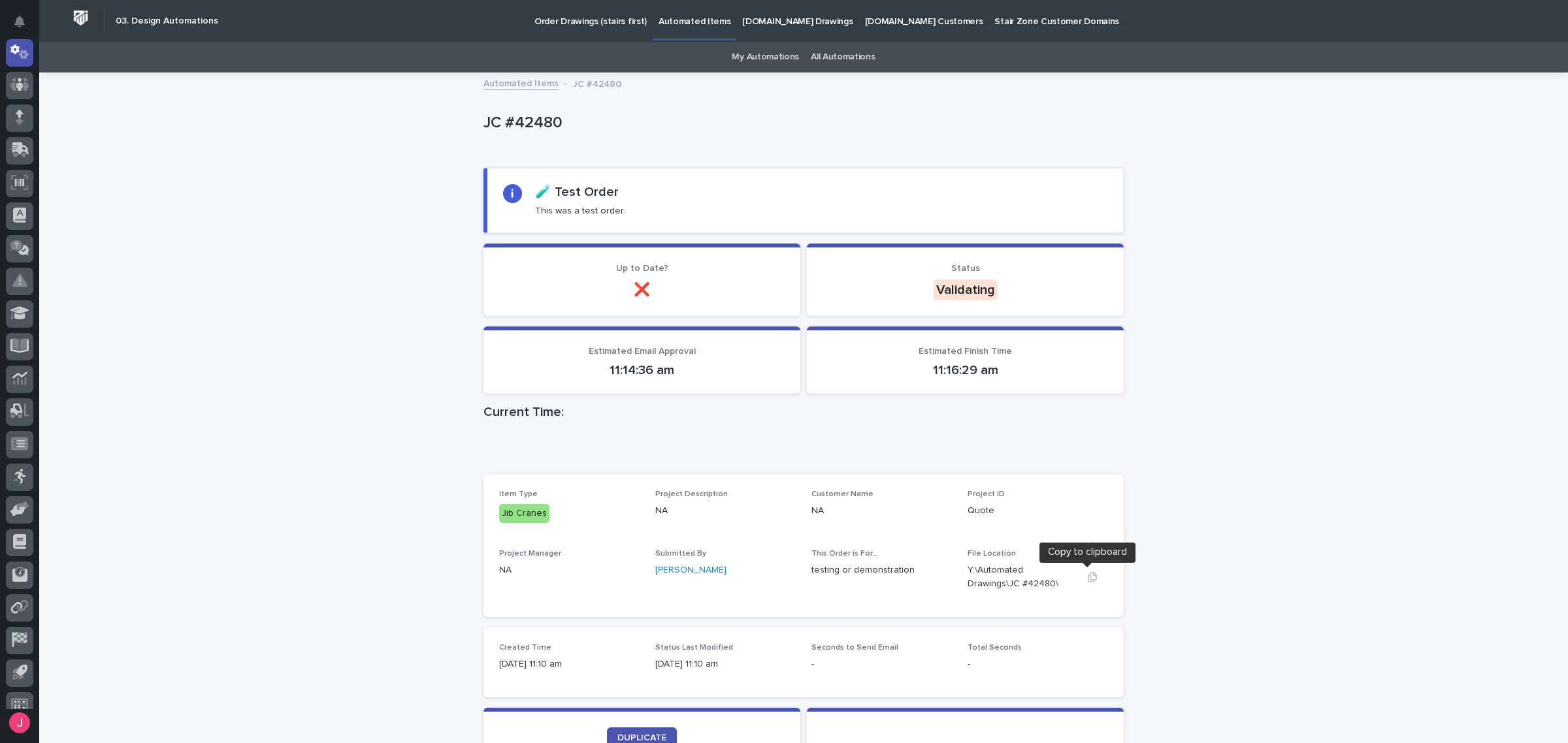
click at [1090, 574] on icon "button" at bounding box center [1092, 577] width 9 height 10
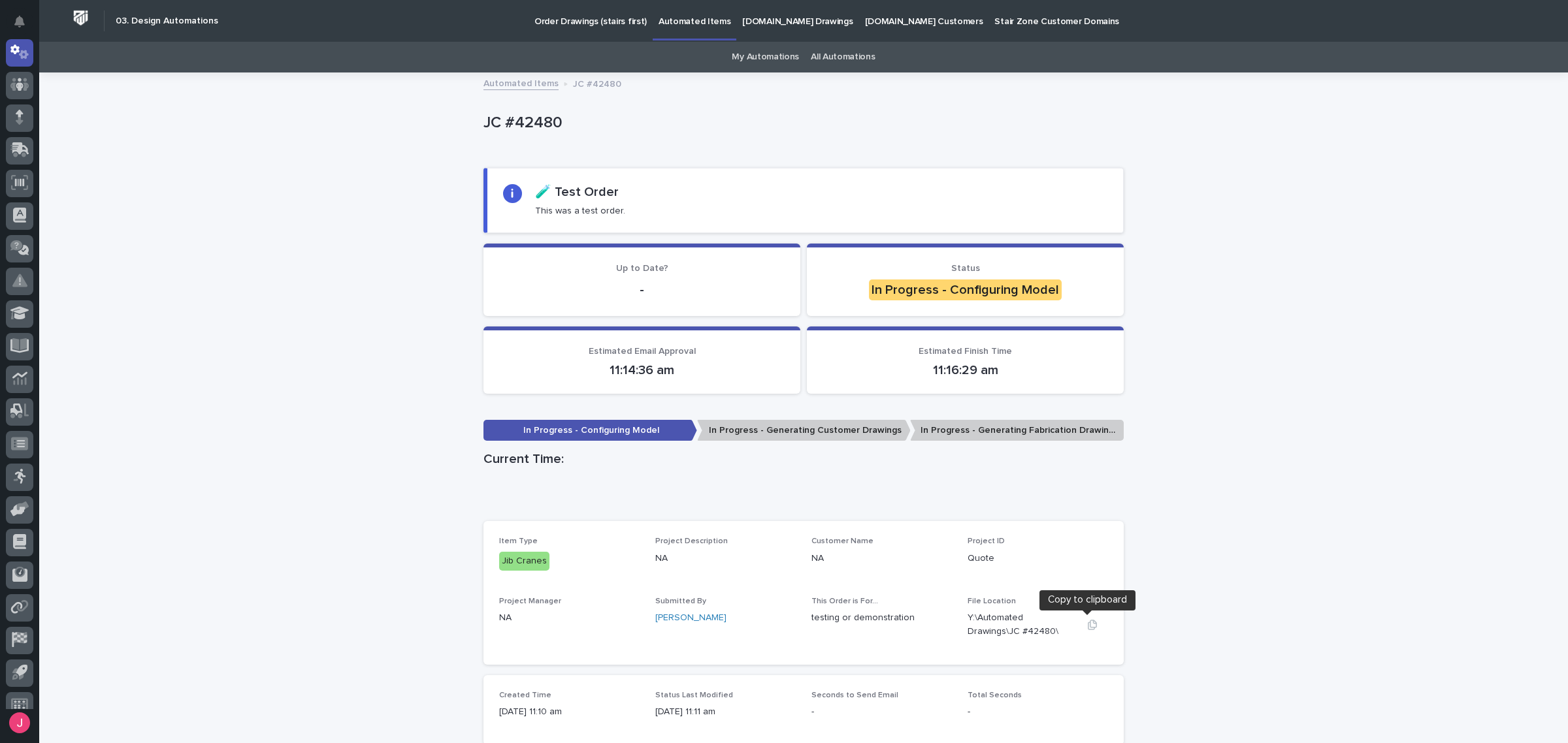
click at [1087, 625] on icon "button" at bounding box center [1092, 625] width 10 height 10
click at [1090, 594] on icon "button" at bounding box center [1092, 624] width 9 height 10
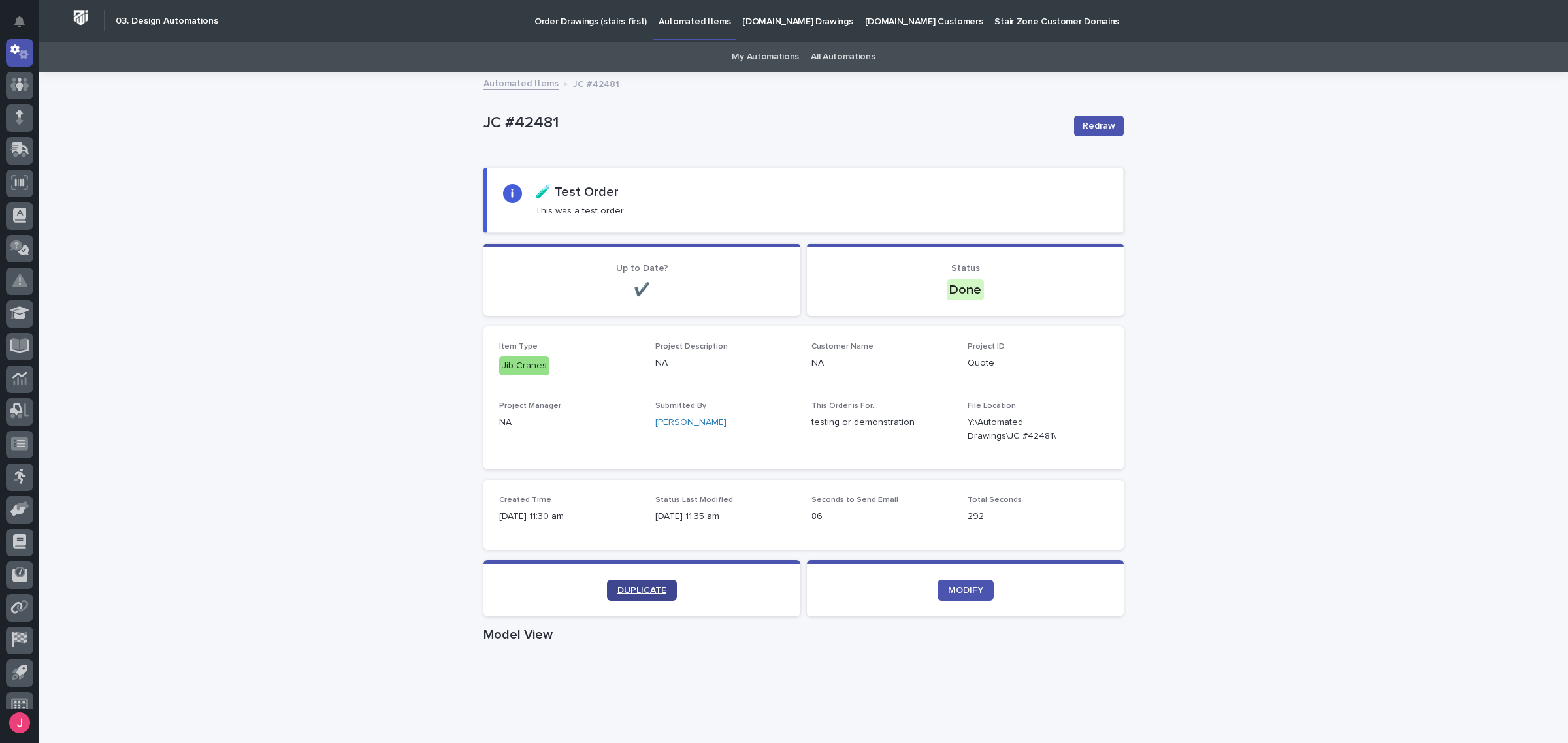
click at [610, 587] on link "DUPLICATE" at bounding box center [642, 590] width 70 height 21
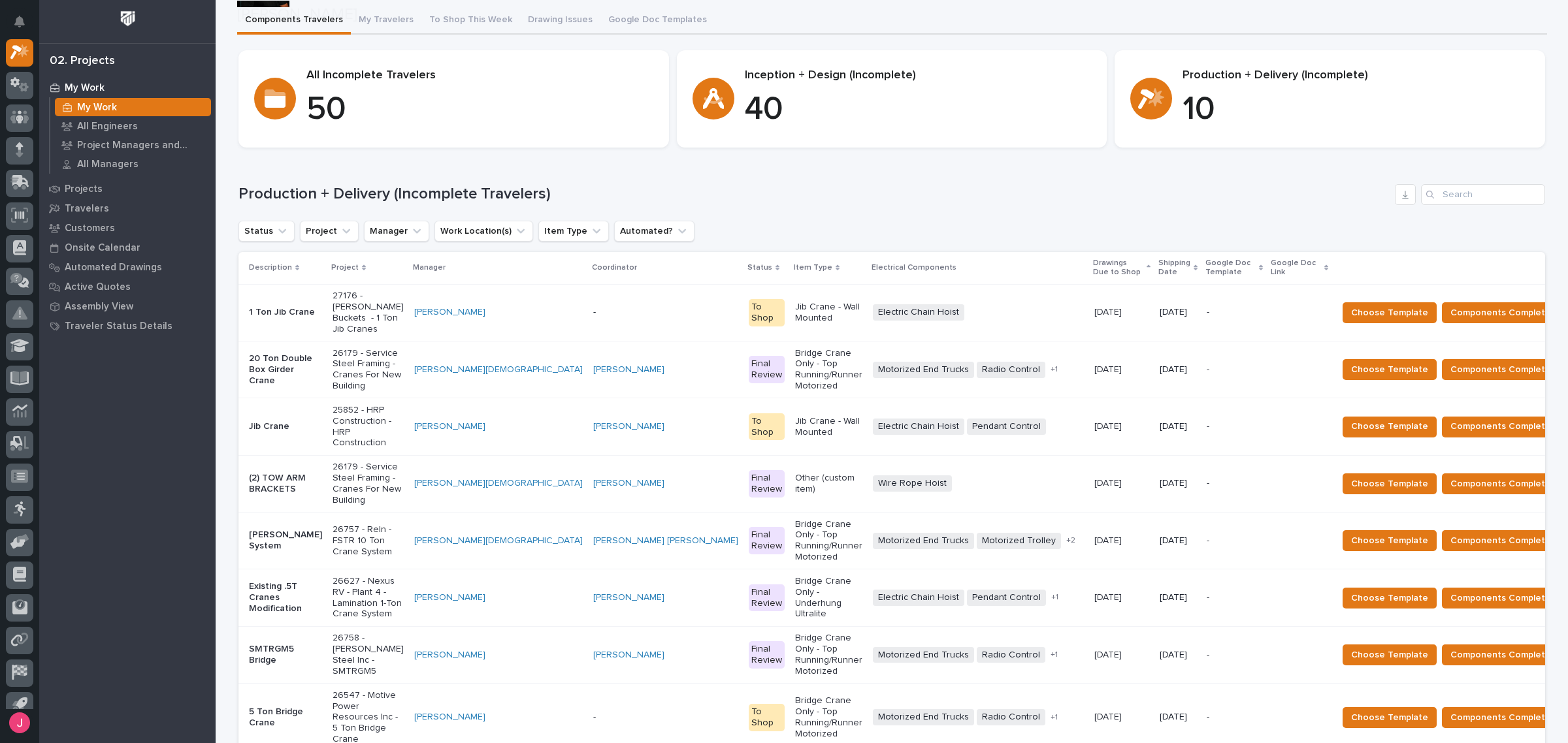
scroll to position [245, 0]
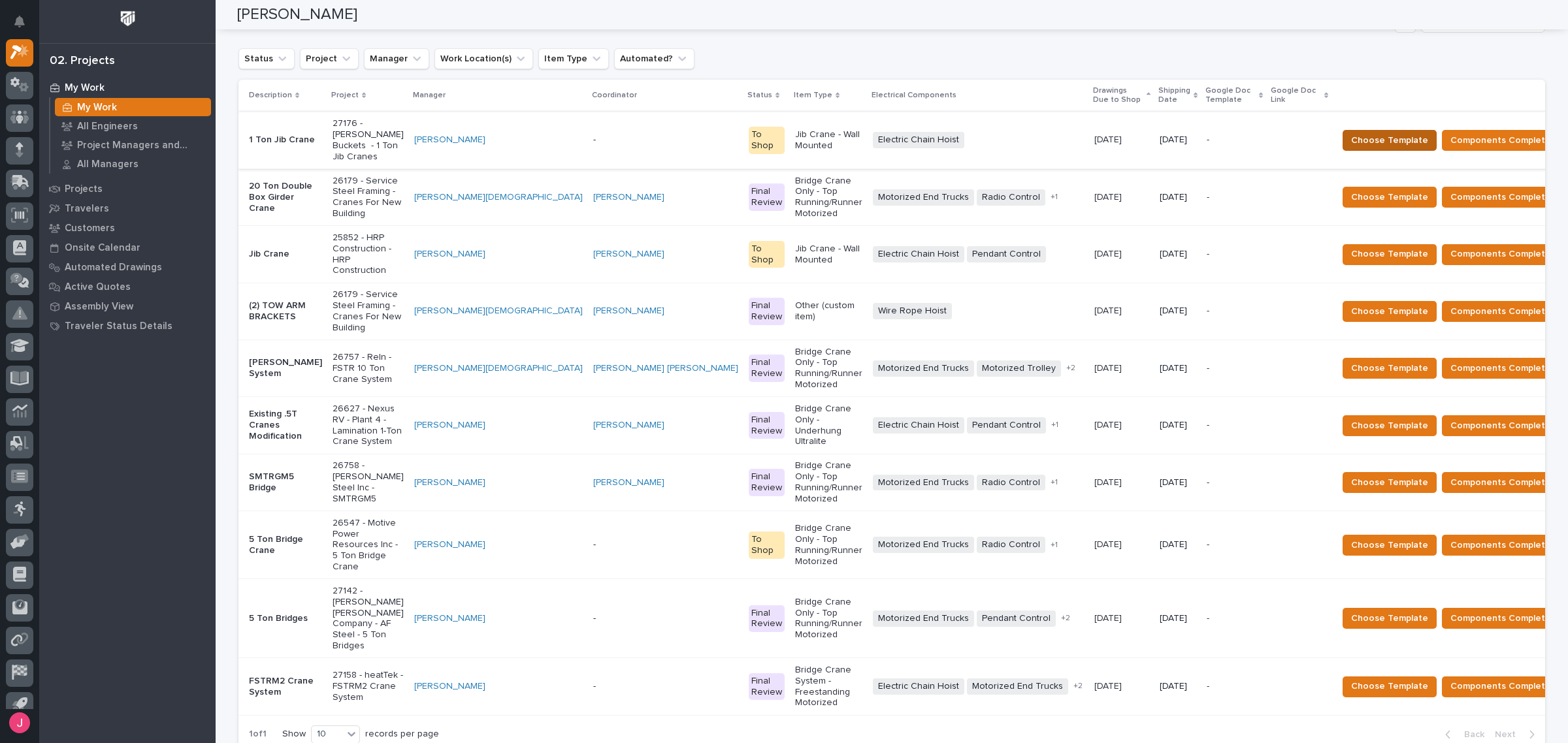
click at [1353, 133] on span "Choose Template" at bounding box center [1390, 141] width 77 height 16
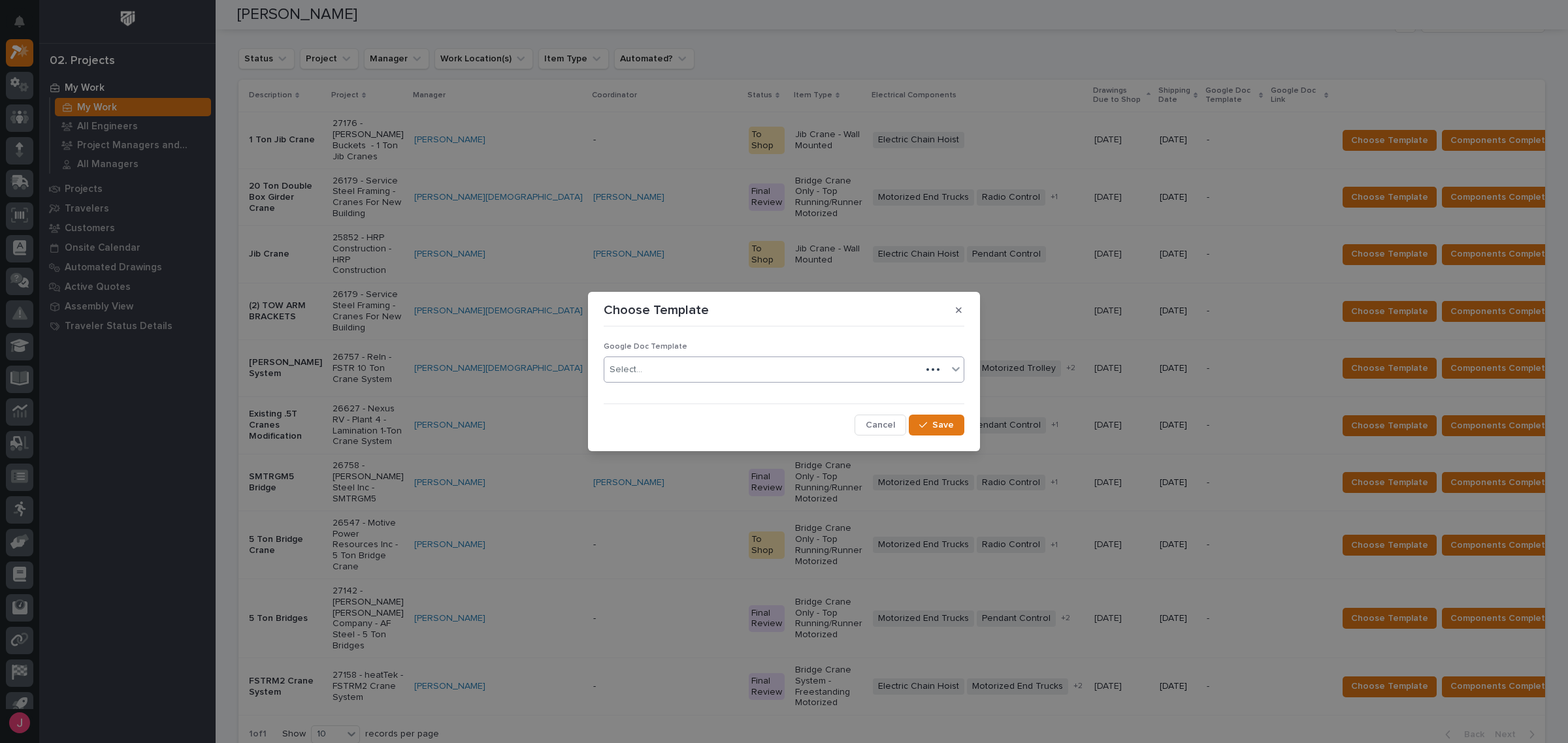
click at [657, 371] on div "Select..." at bounding box center [763, 370] width 317 height 22
click at [639, 402] on div "Blue Traveler" at bounding box center [784, 395] width 359 height 23
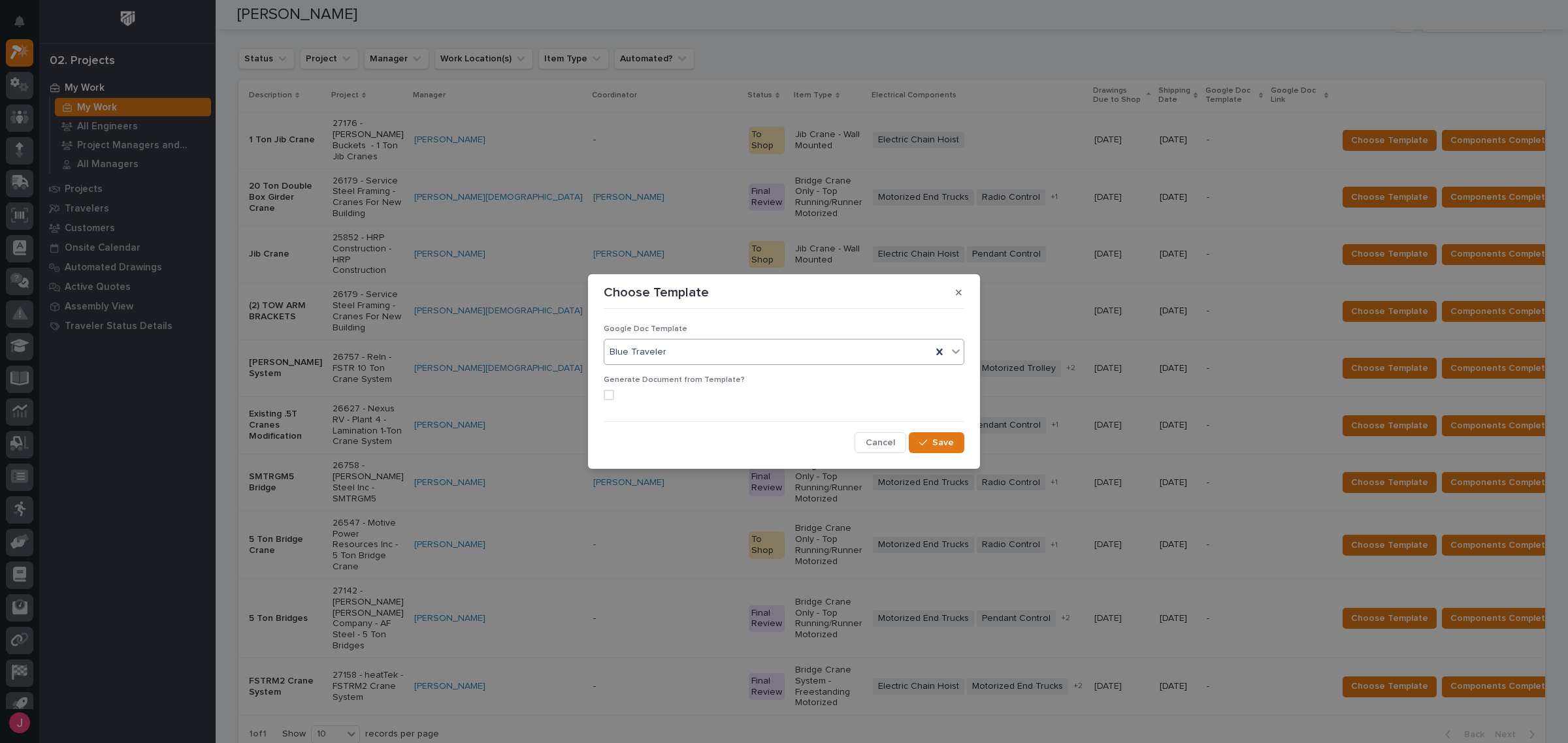
click at [612, 397] on span at bounding box center [609, 395] width 10 height 10
click at [944, 446] on span "Save" at bounding box center [943, 442] width 22 height 11
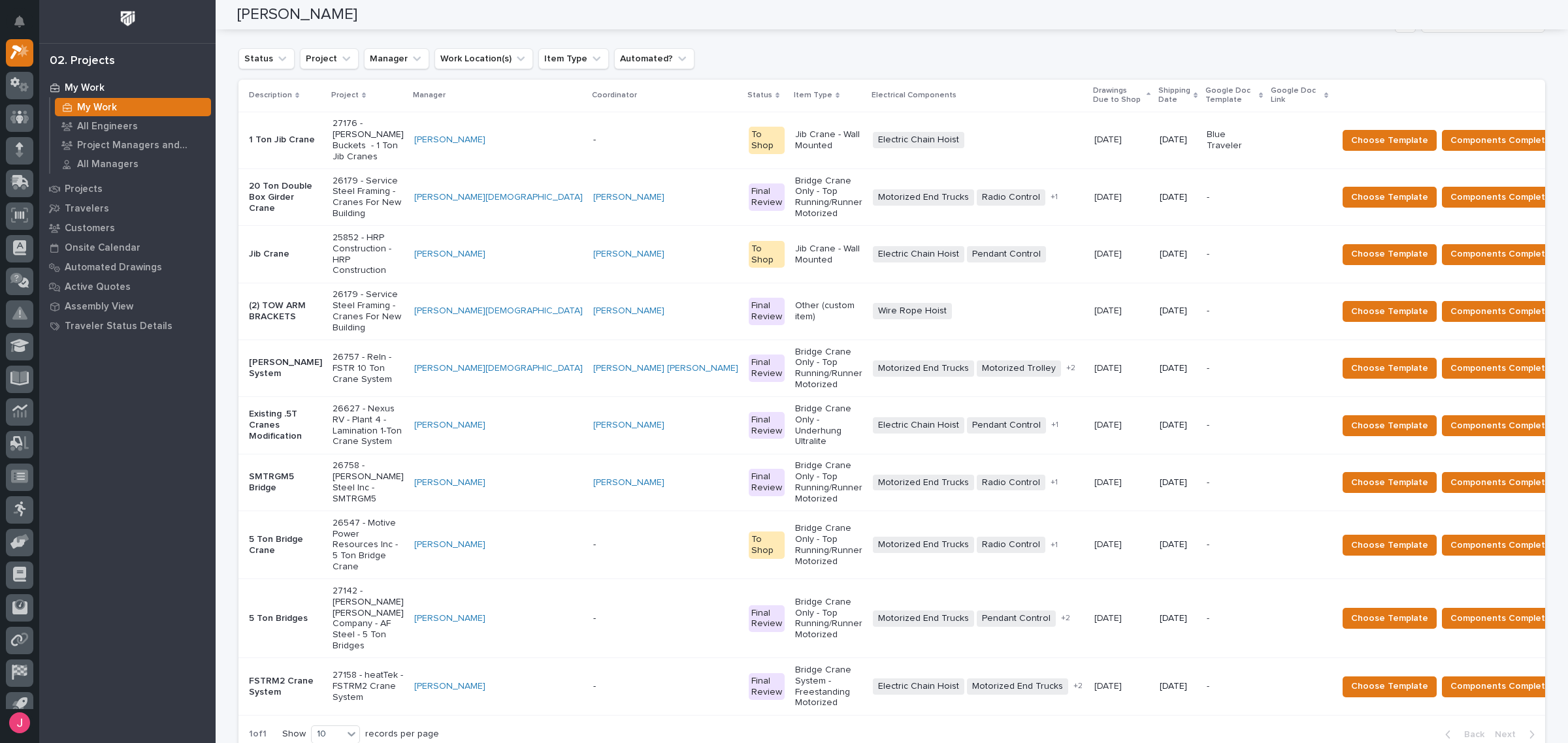
click at [367, 289] on p "26179 - Service Steel Framing - Cranes For New Building" at bounding box center [367, 311] width 71 height 44
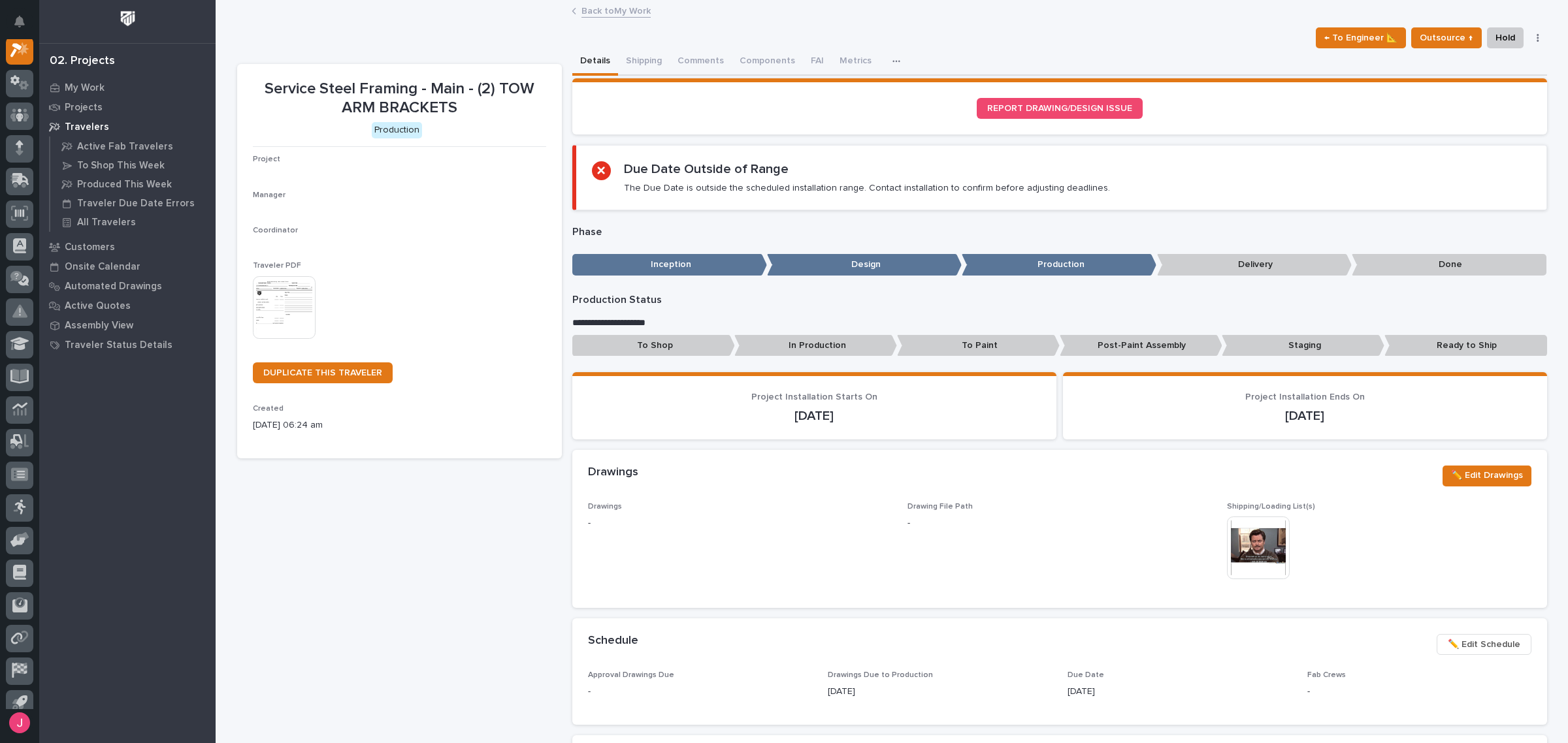
scroll to position [32, 0]
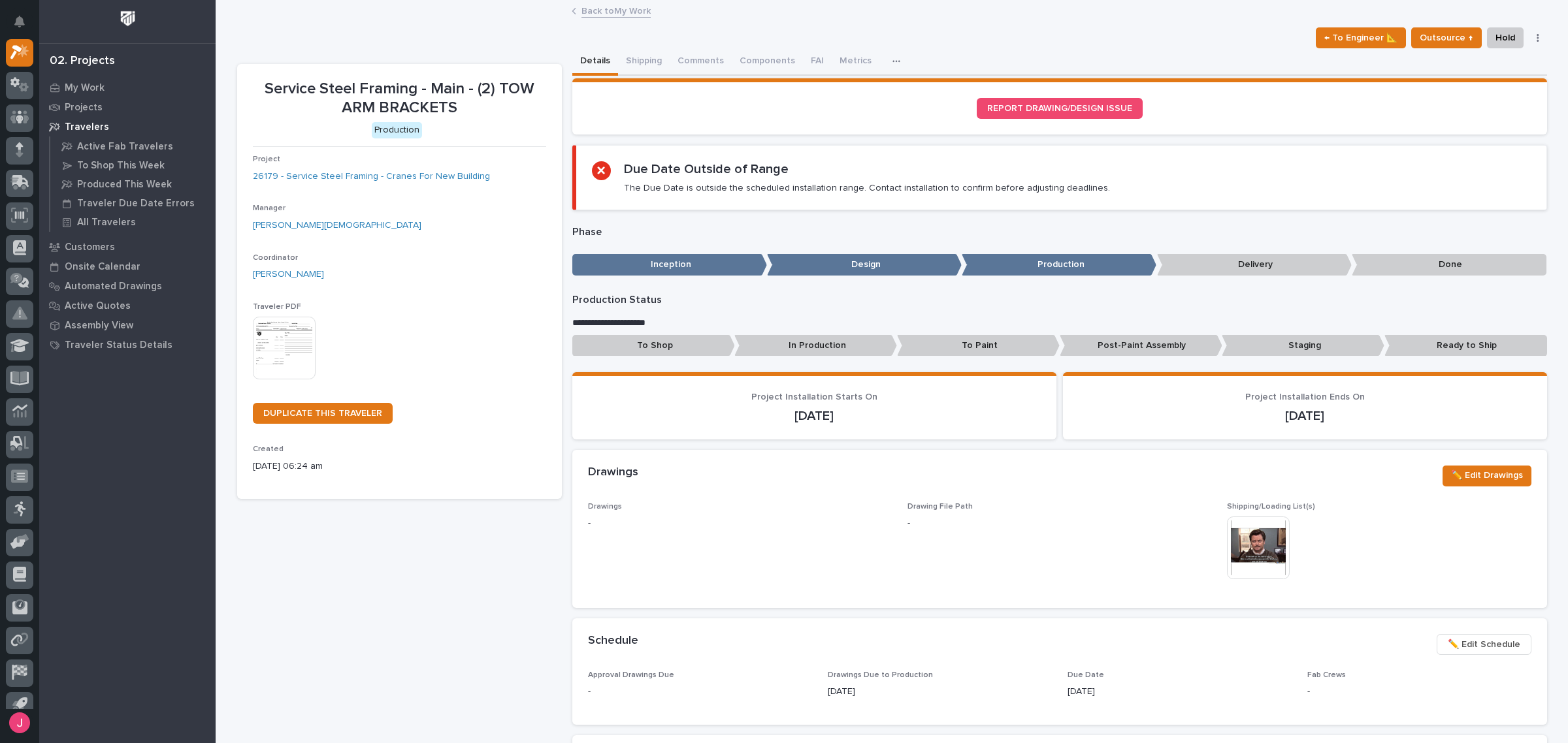
click at [1258, 550] on img at bounding box center [1258, 548] width 63 height 63
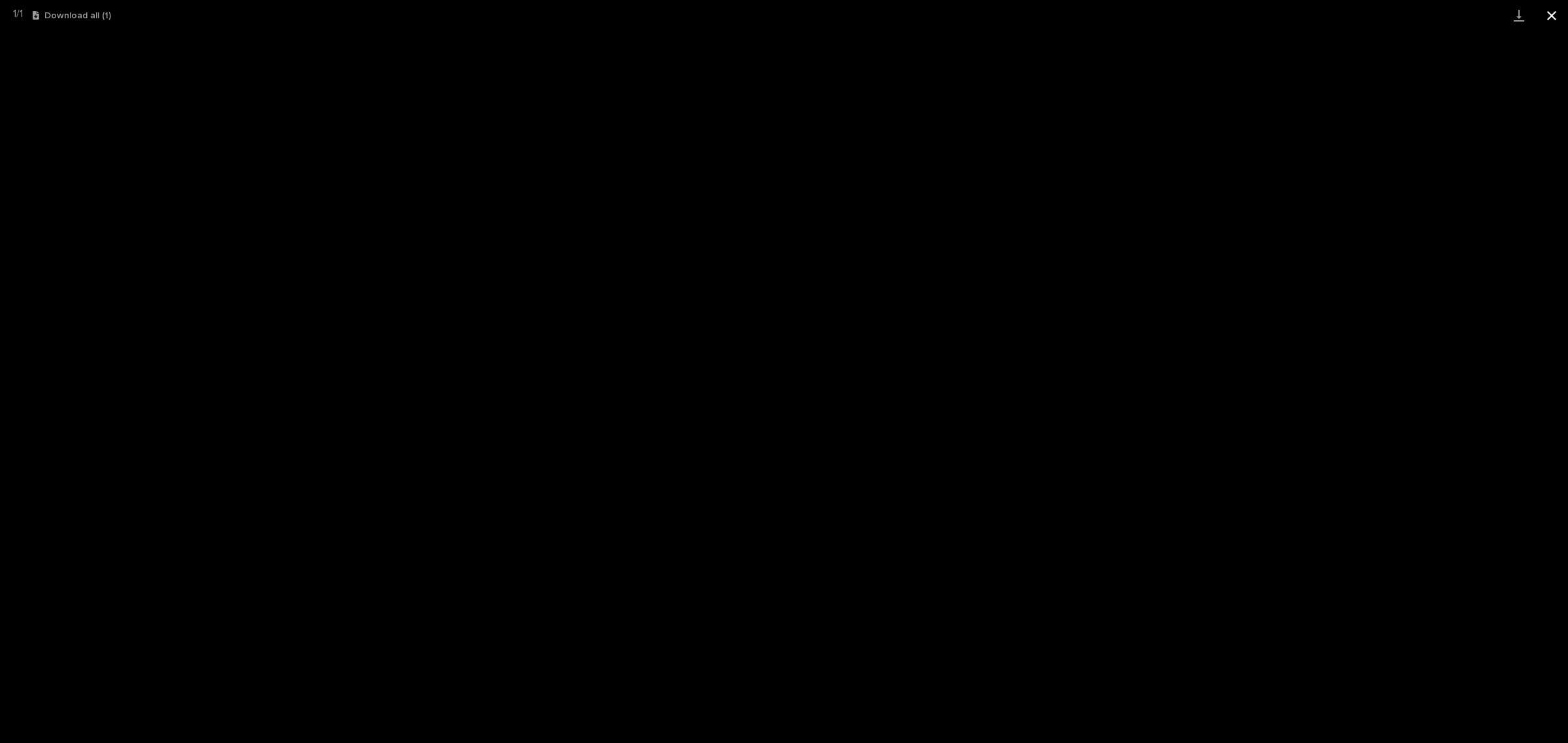
click at [1552, 17] on button "Close gallery" at bounding box center [1551, 15] width 32 height 31
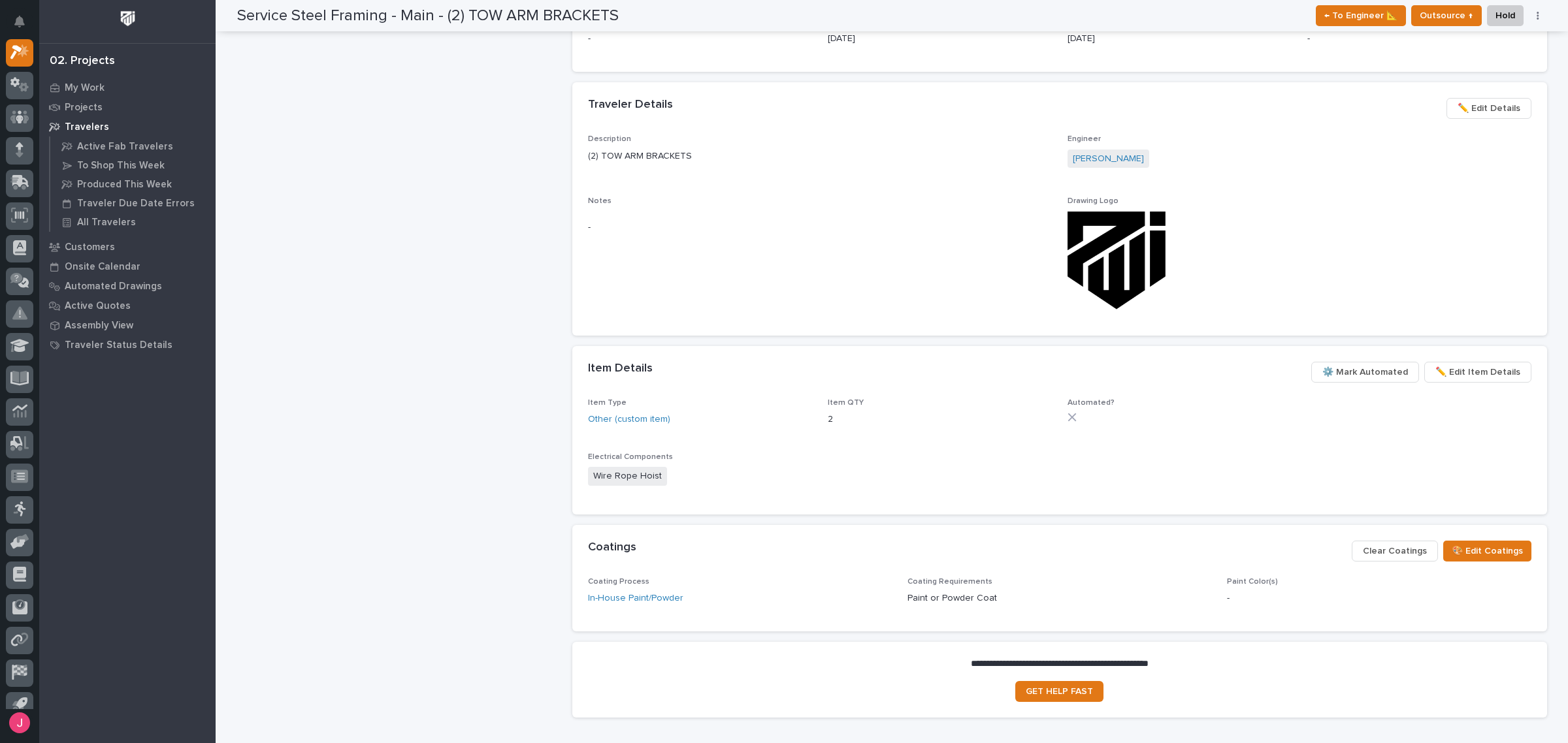
scroll to position [0, 0]
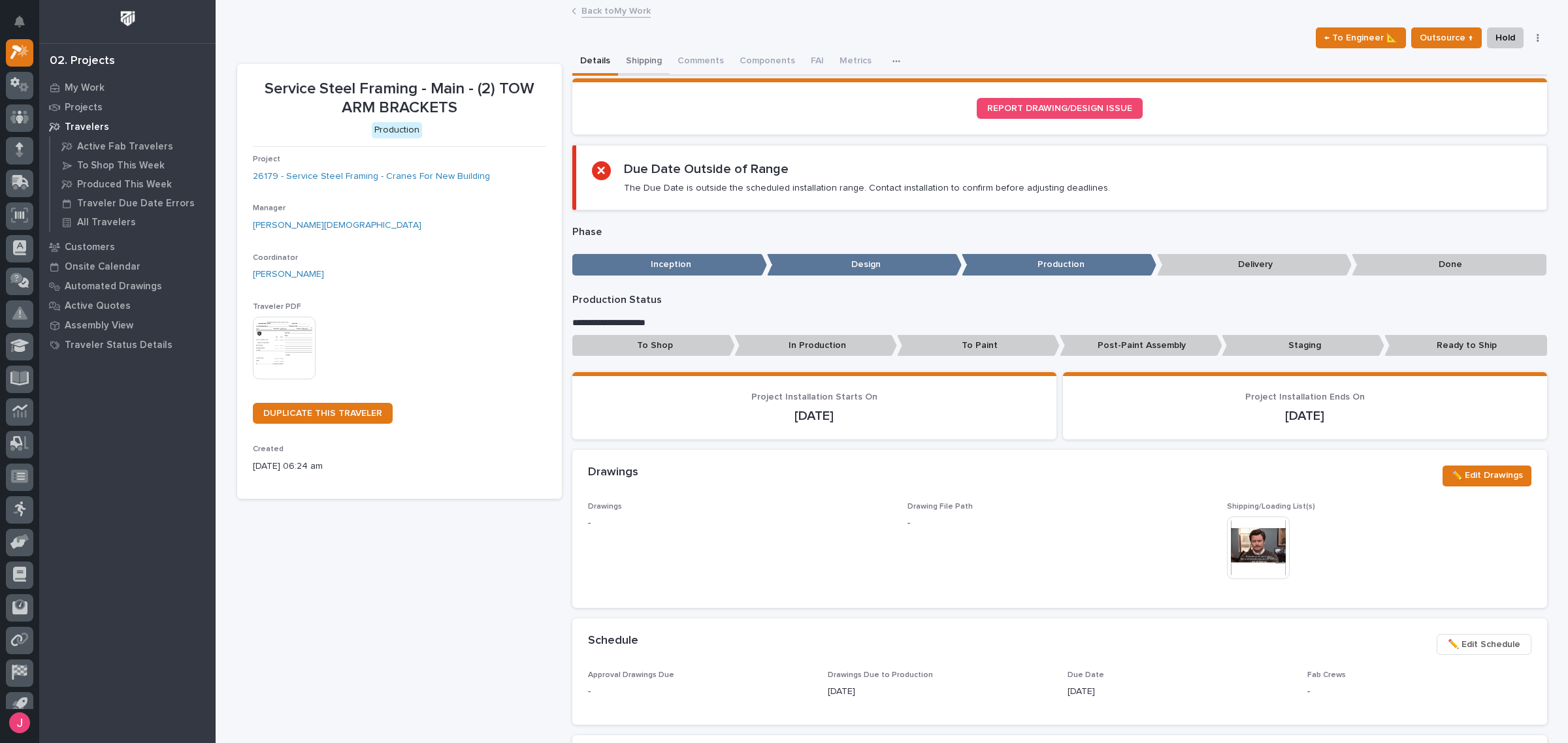
click at [658, 59] on button "Shipping" at bounding box center [644, 61] width 52 height 27
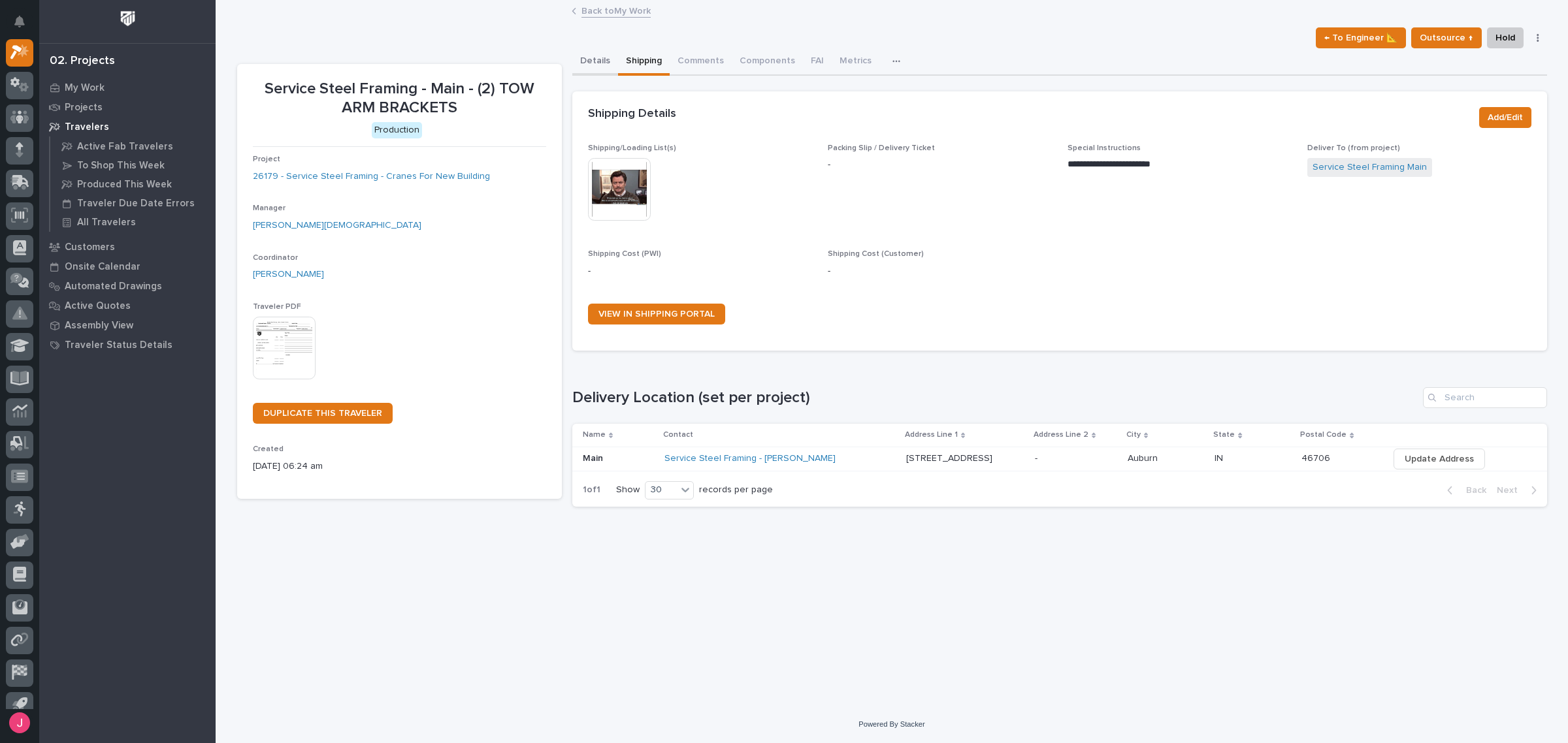
click at [599, 56] on button "Details" at bounding box center [596, 61] width 45 height 27
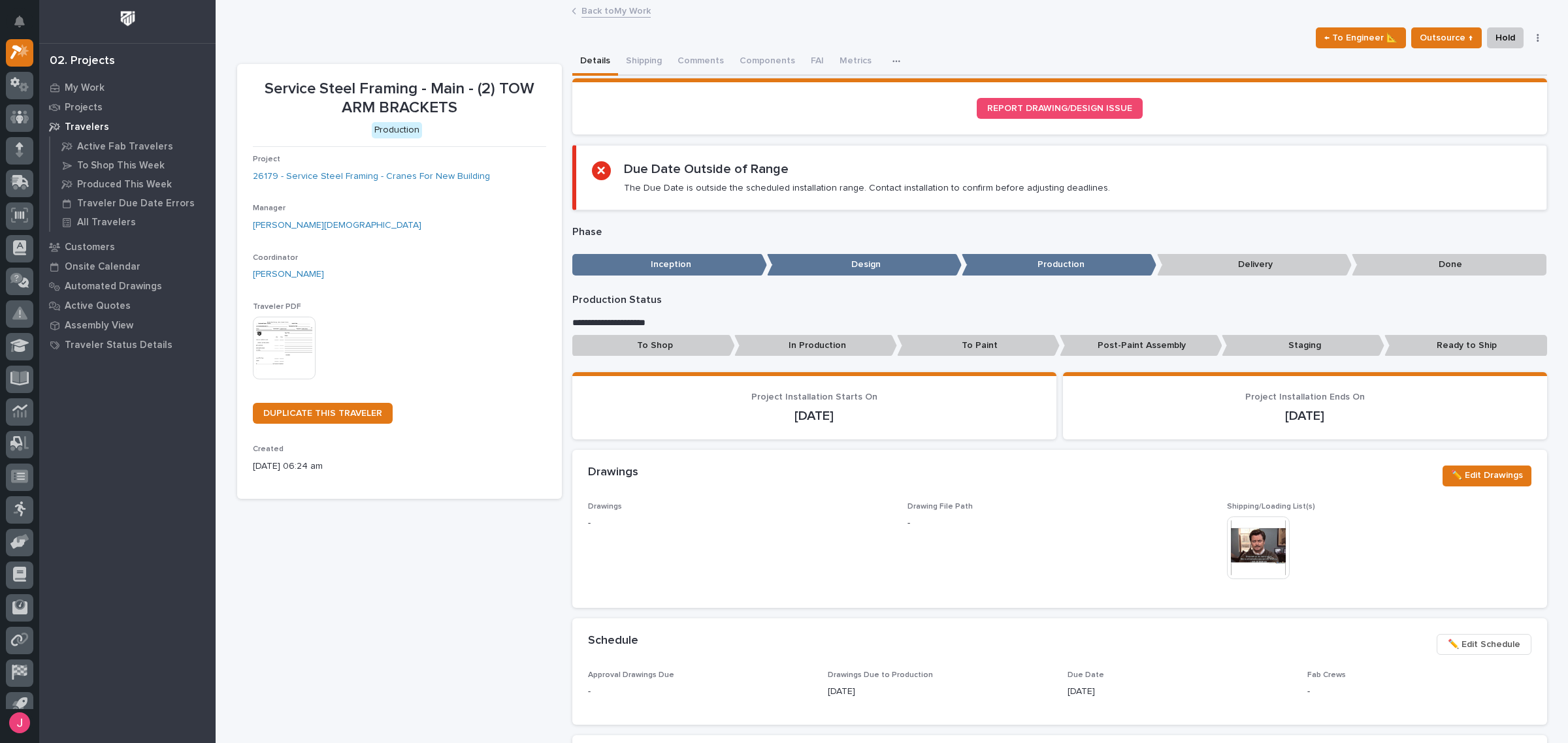
click at [618, 17] on link "Back to My Work" at bounding box center [616, 10] width 69 height 15
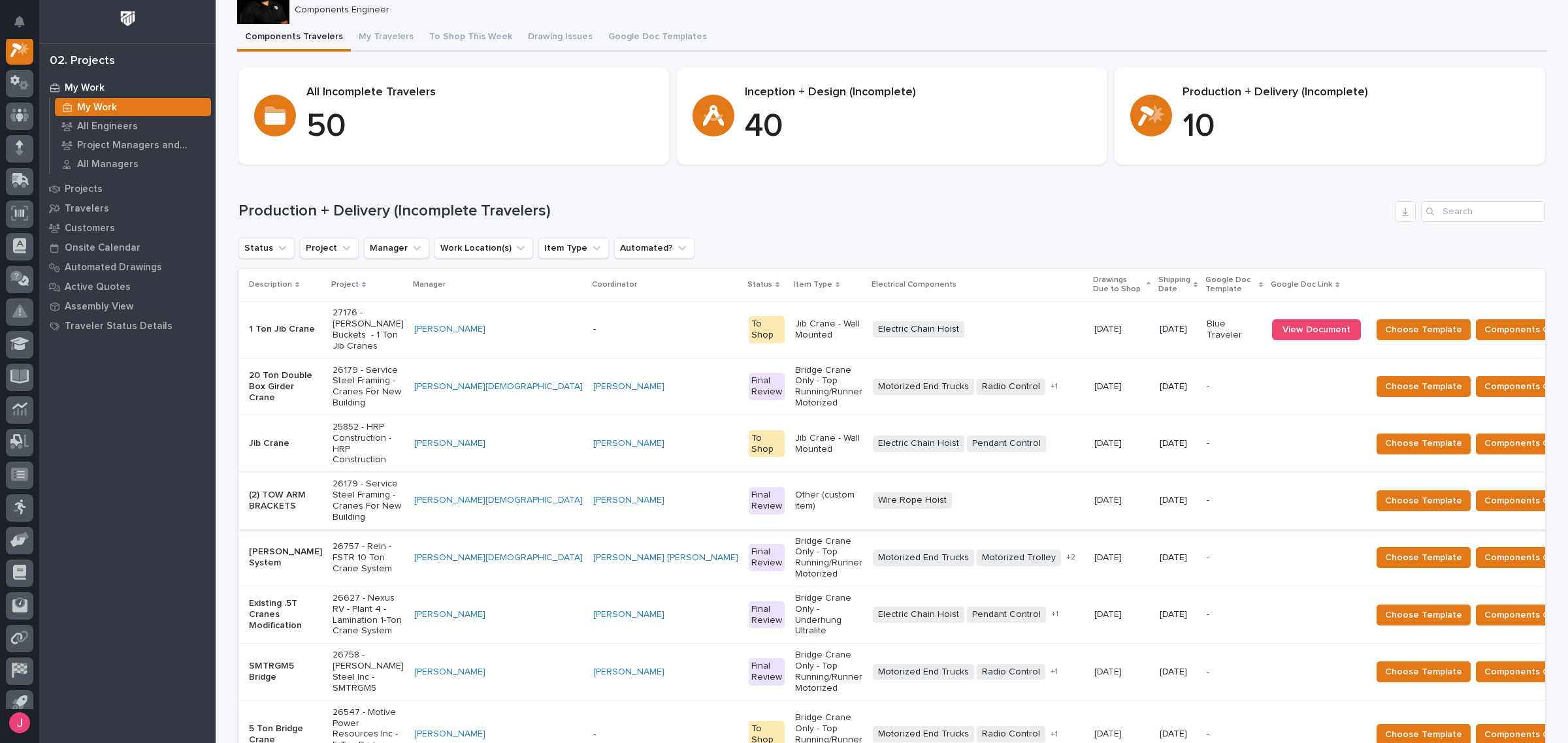
scroll to position [81, 0]
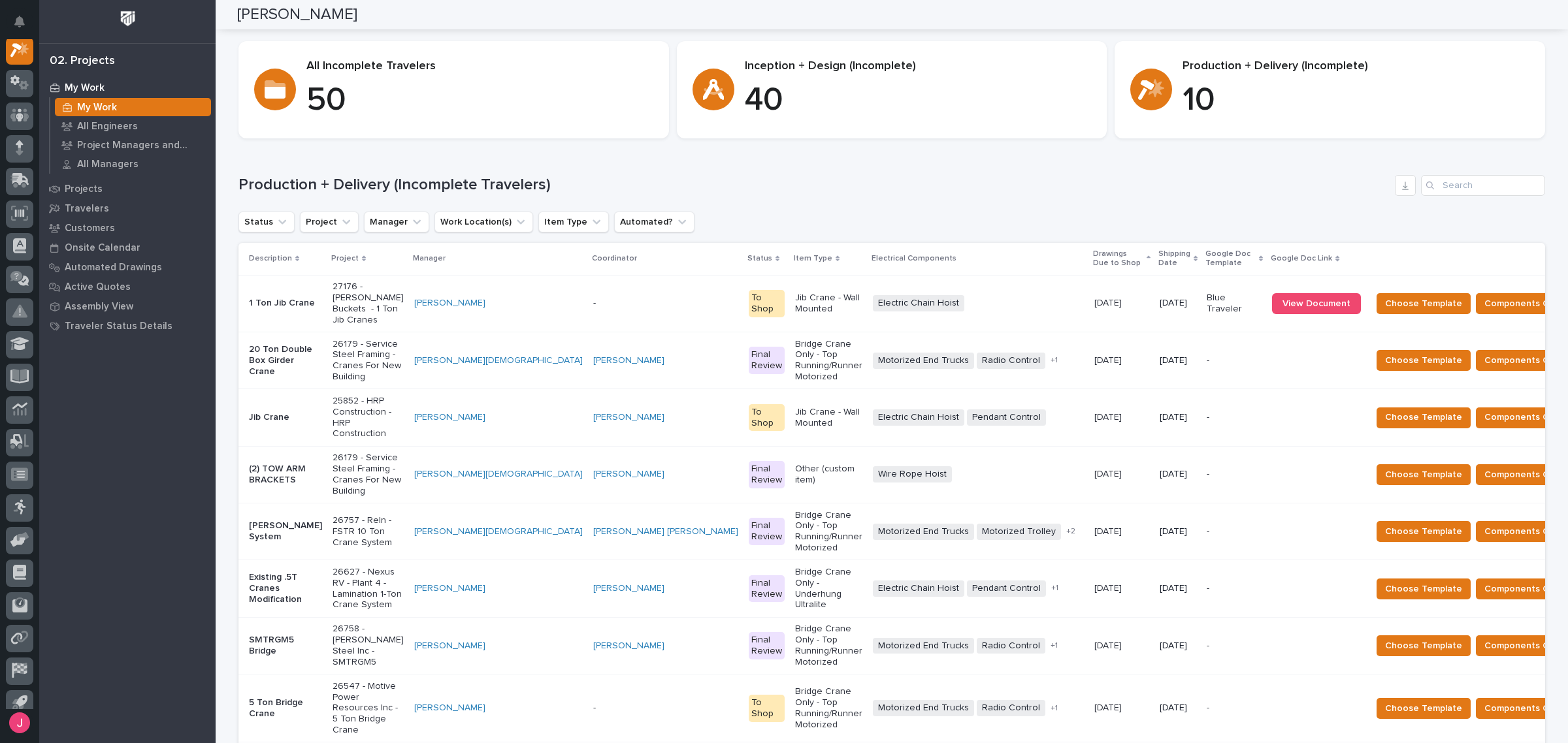
click at [256, 463] on p "(2) TOW ARM BRACKETS" at bounding box center [286, 474] width 73 height 22
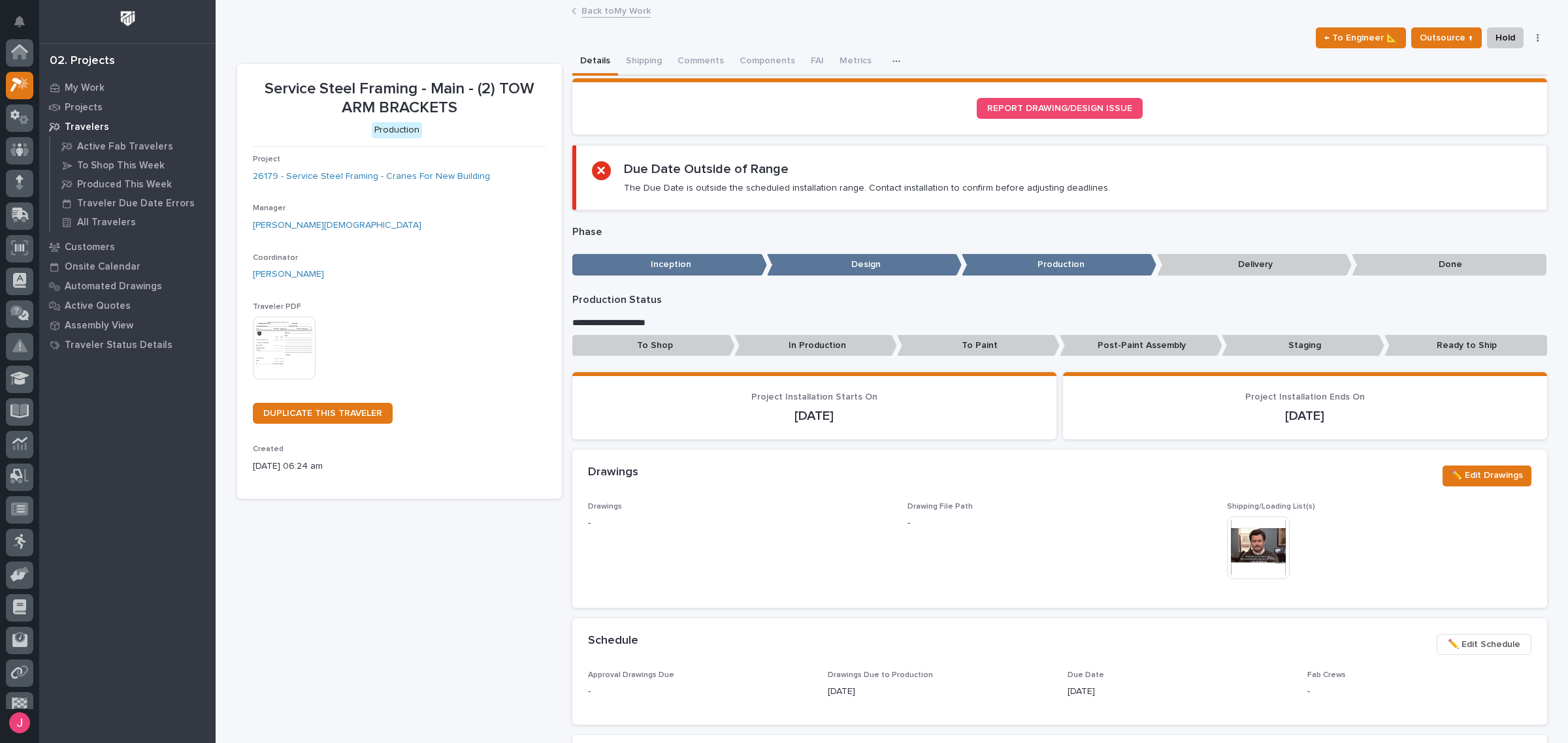
scroll to position [32, 0]
drag, startPoint x: 1087, startPoint y: 691, endPoint x: 1102, endPoint y: 691, distance: 15.0
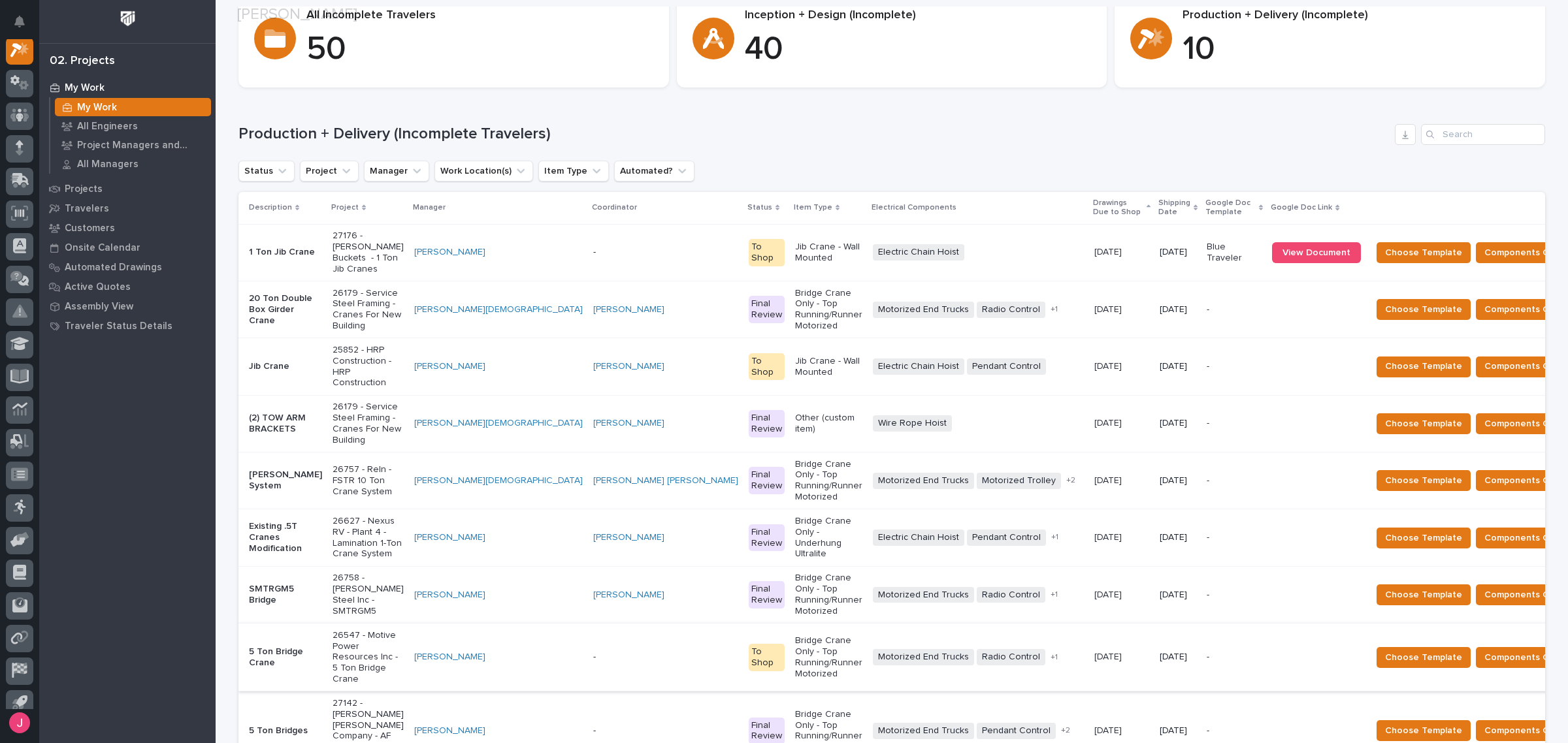
scroll to position [163, 0]
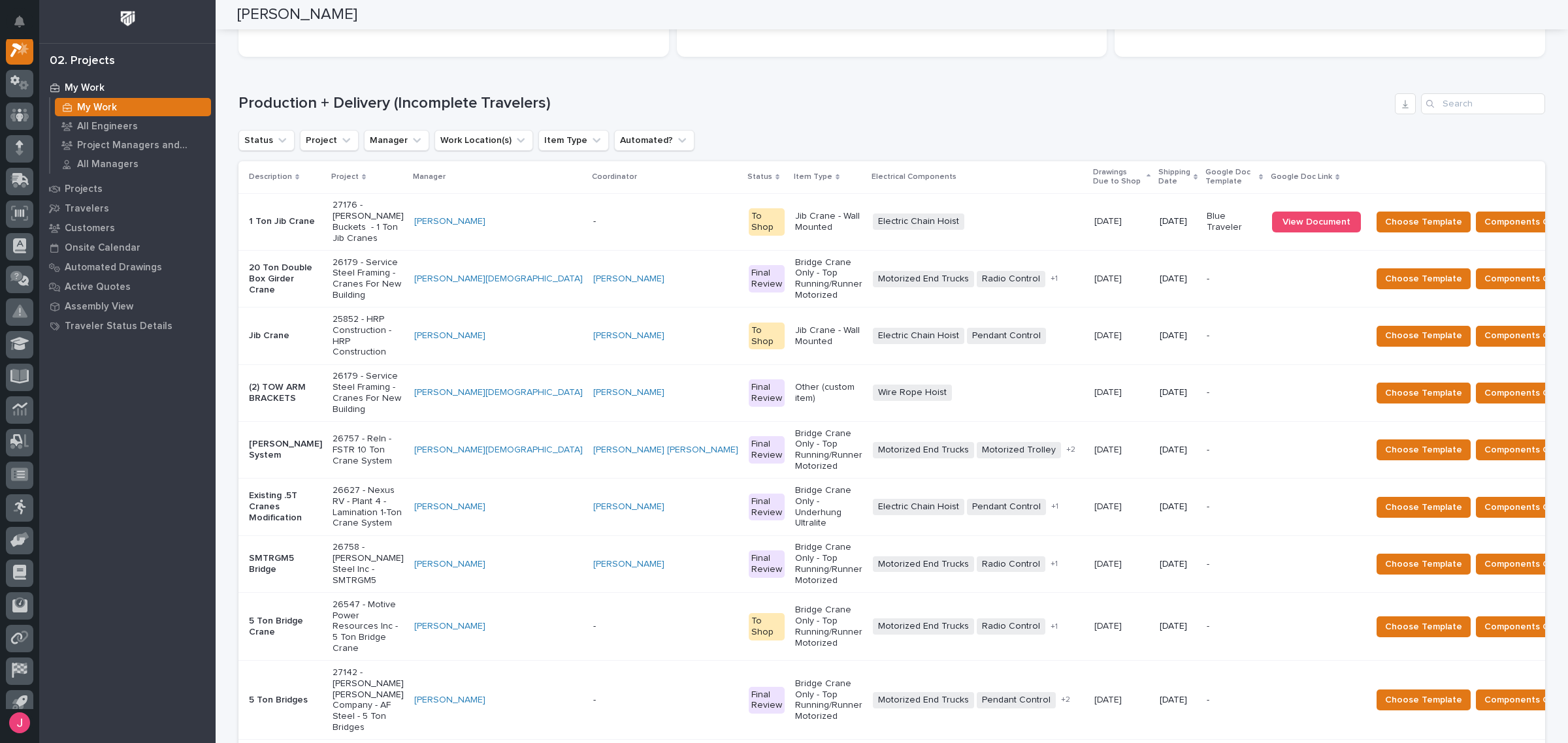
click at [1154, 365] on td "[DATE]" at bounding box center [1178, 392] width 47 height 57
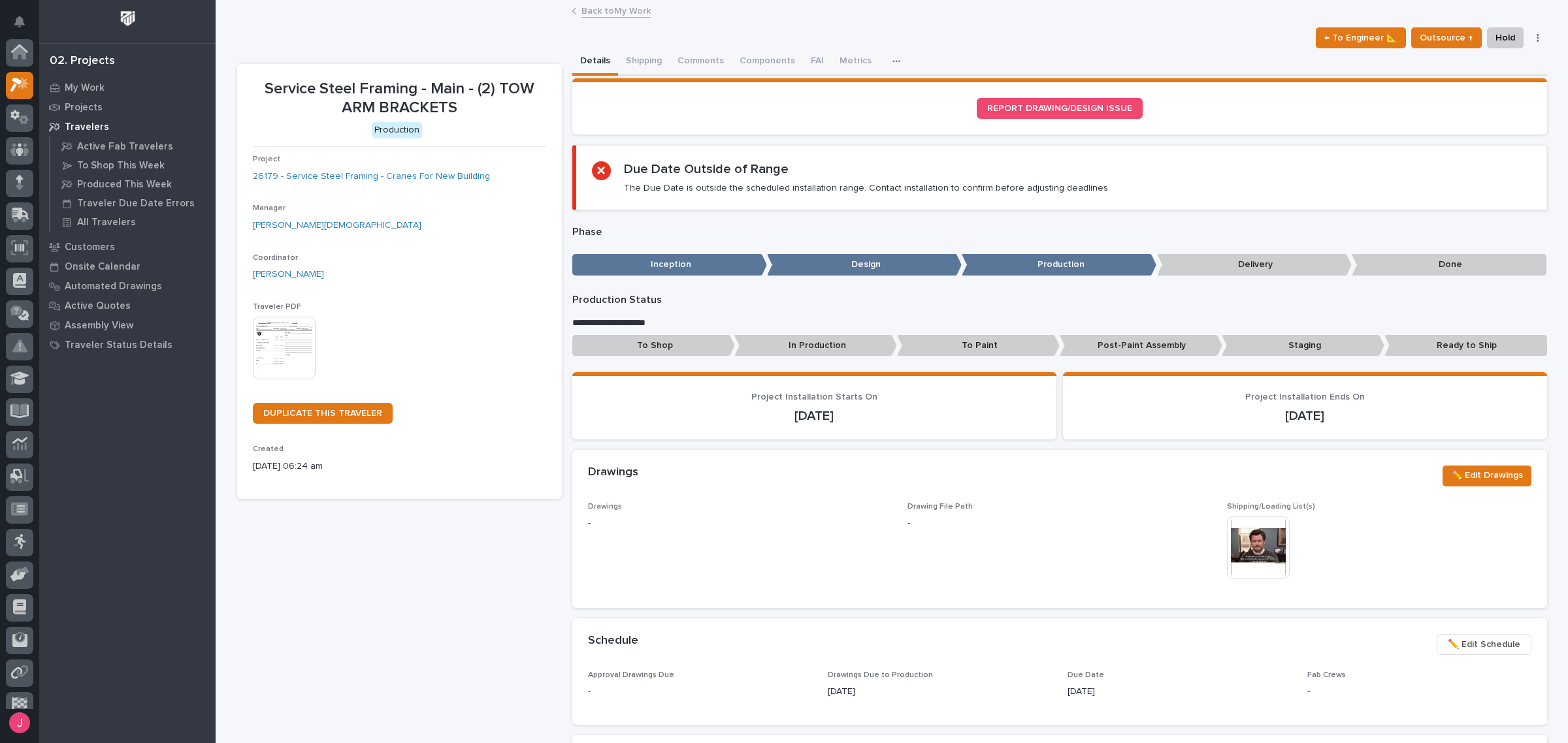
scroll to position [32, 0]
click at [639, 9] on link "Back to My Work" at bounding box center [616, 10] width 69 height 15
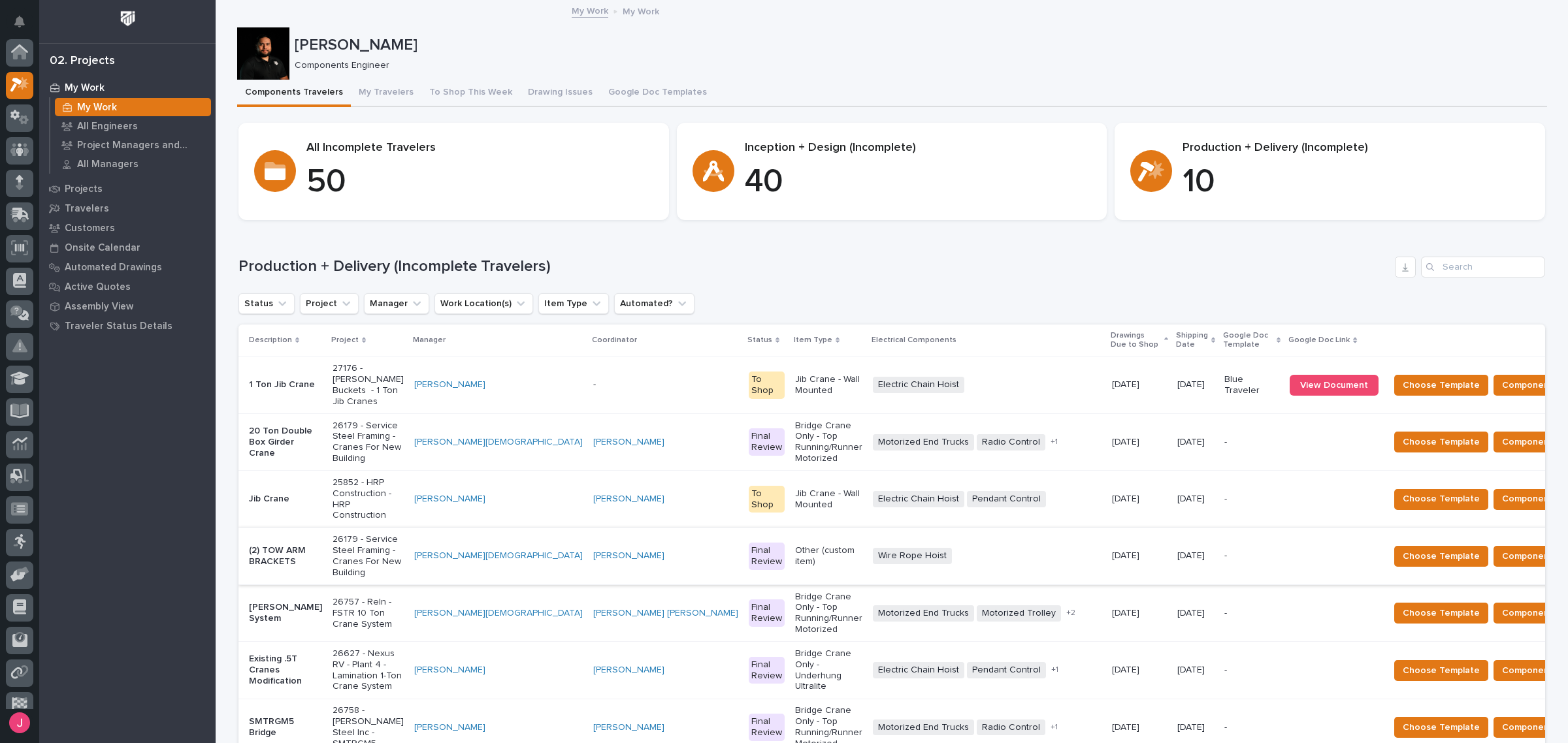
scroll to position [35, 0]
click at [344, 529] on div "26179 - Service Steel Framing - Cranes For New Building" at bounding box center [367, 556] width 71 height 54
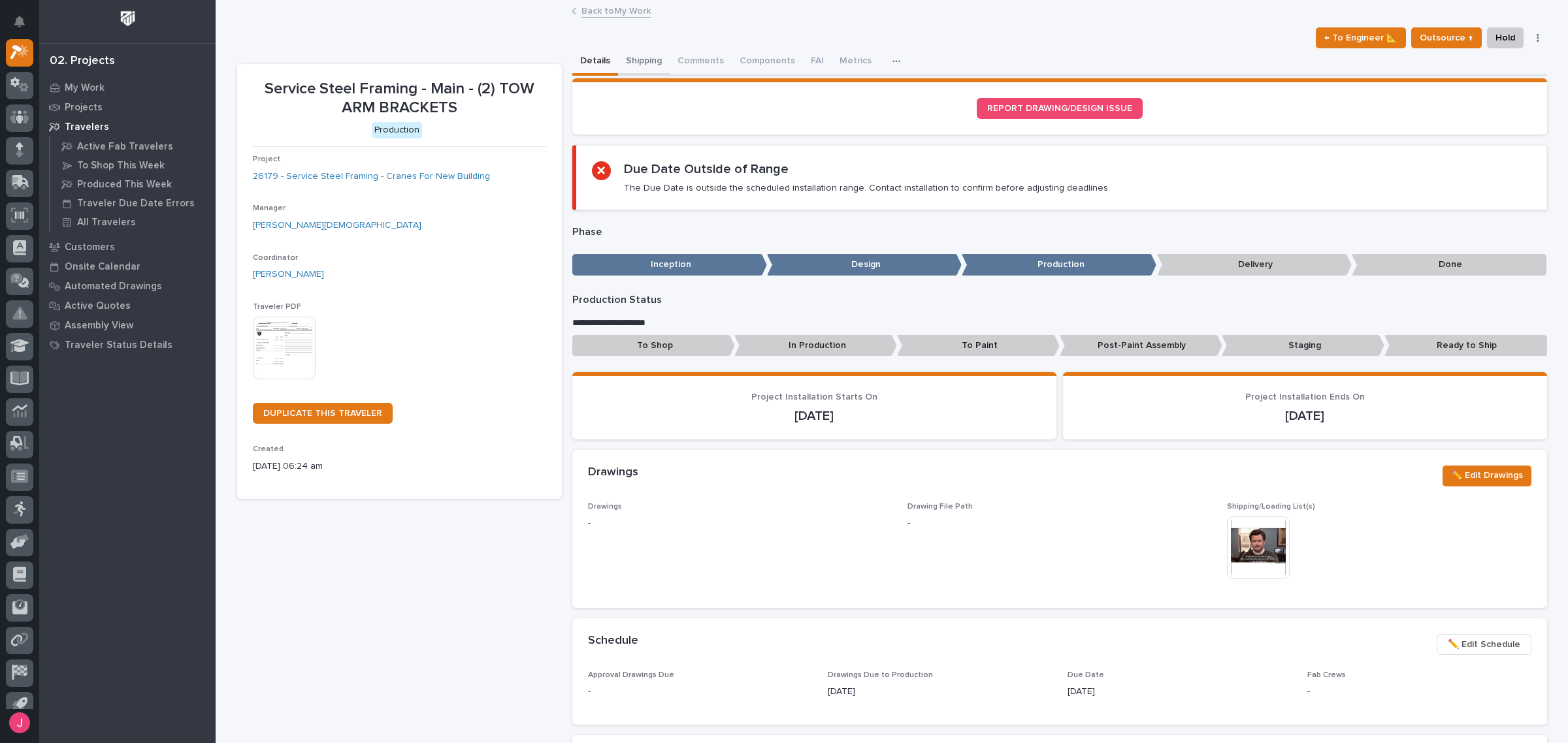
click at [635, 64] on button "Shipping" at bounding box center [644, 61] width 52 height 27
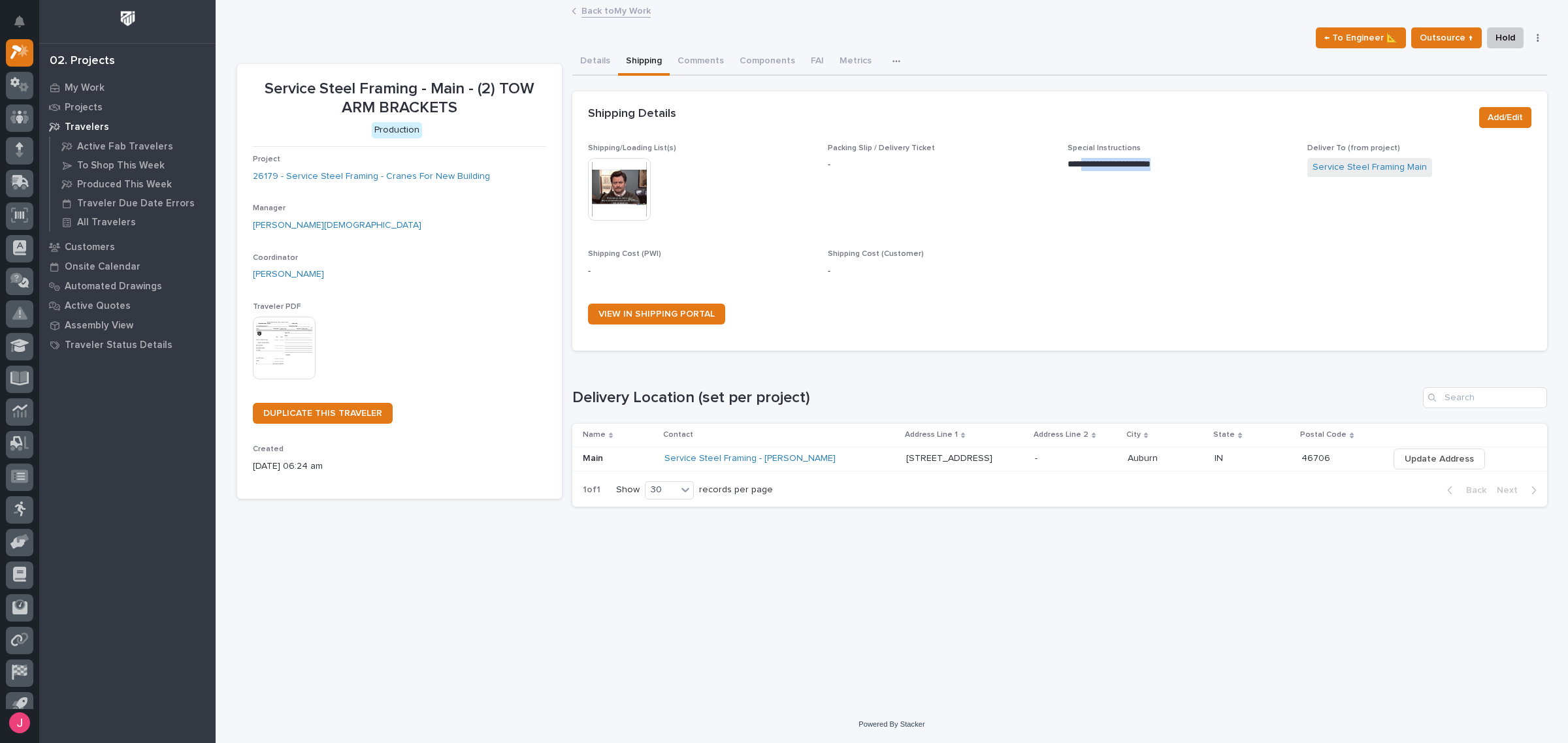
drag, startPoint x: 1086, startPoint y: 161, endPoint x: 1182, endPoint y: 192, distance: 100.9
click at [1202, 173] on div "**********" at bounding box center [1180, 162] width 224 height 38
click at [1155, 241] on div "**********" at bounding box center [1059, 240] width 944 height 192
click at [627, 200] on img at bounding box center [619, 190] width 63 height 63
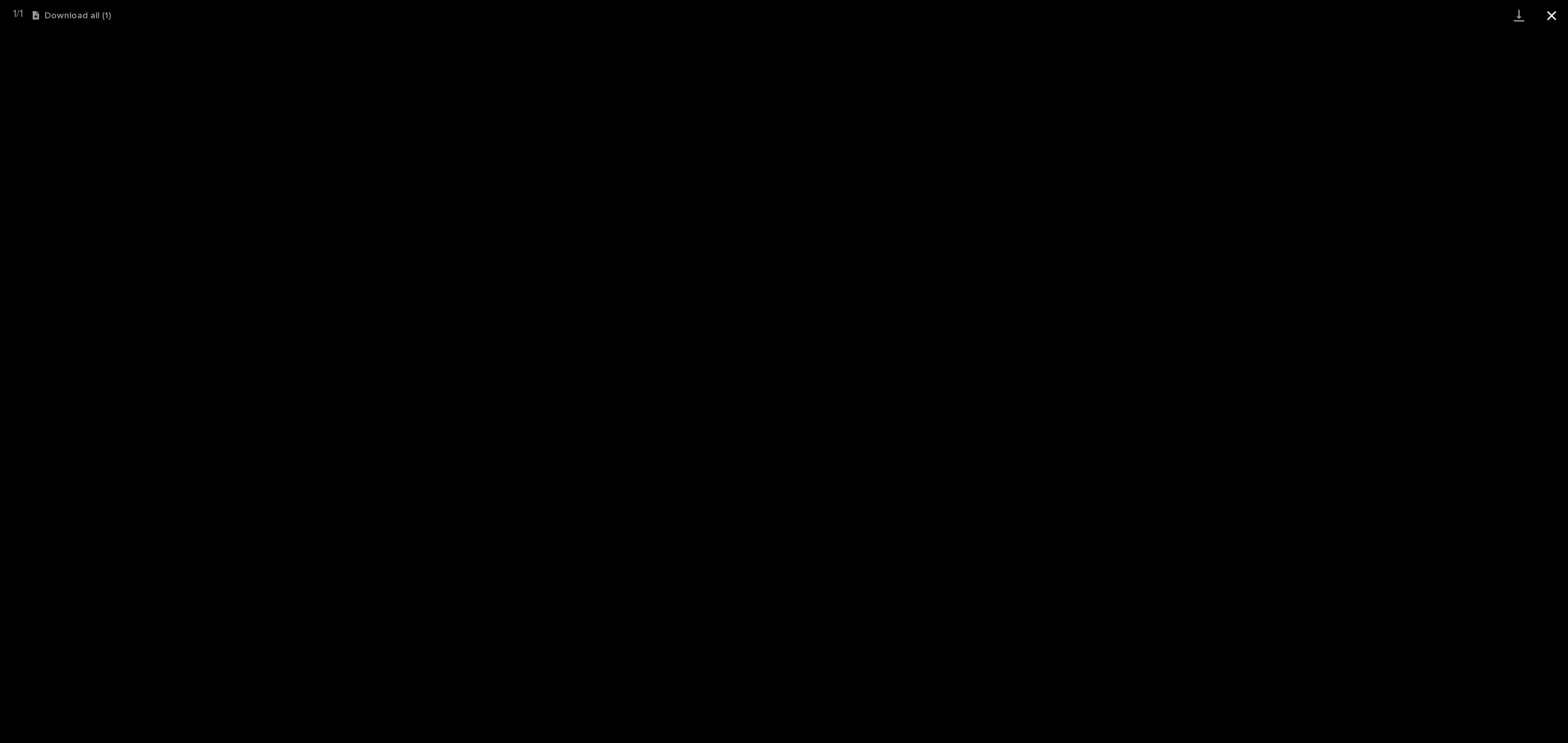
drag, startPoint x: 1547, startPoint y: 19, endPoint x: 1540, endPoint y: 28, distance: 11.4
click at [1547, 20] on button "Close gallery" at bounding box center [1551, 15] width 32 height 31
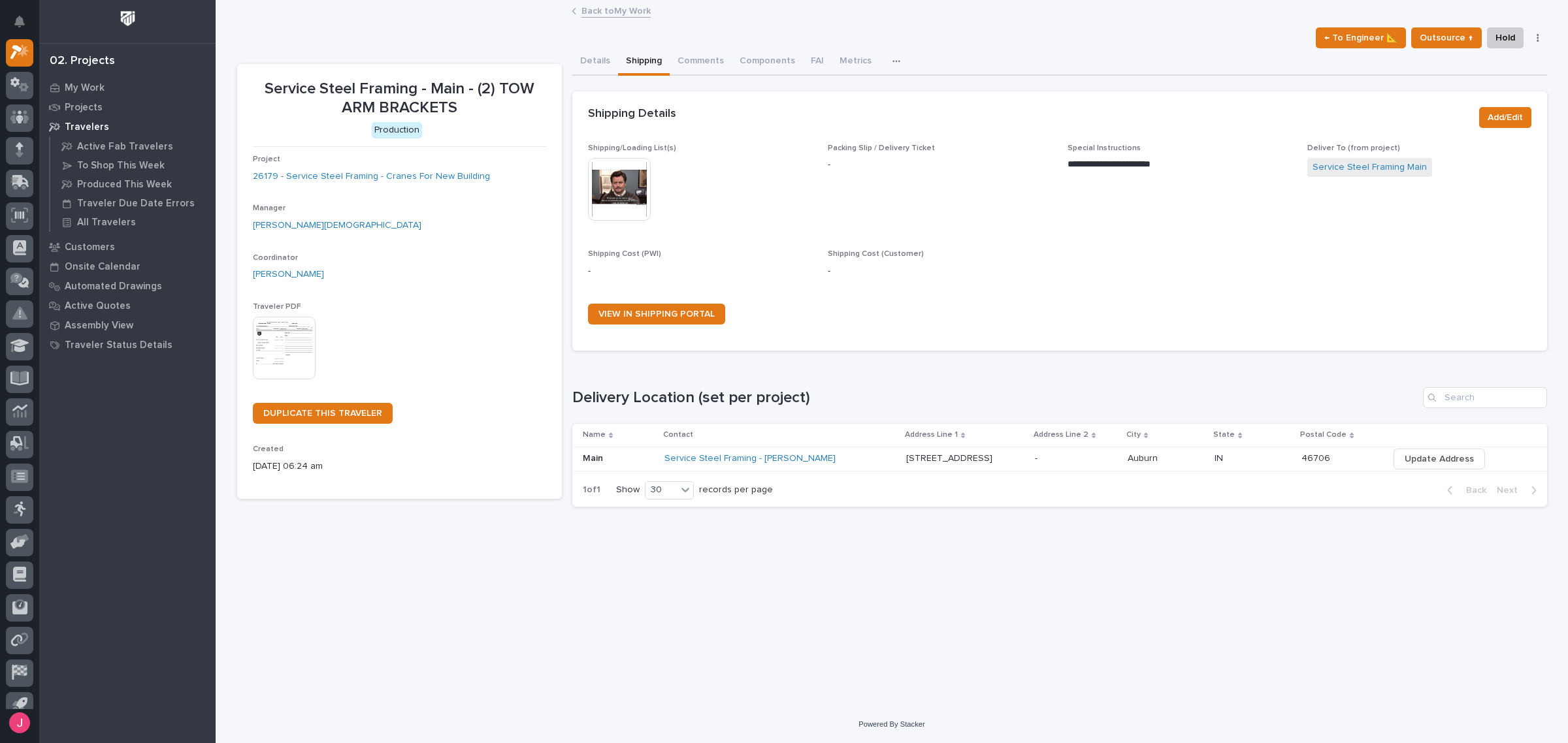
click at [606, 8] on link "Back to My Work" at bounding box center [616, 10] width 69 height 15
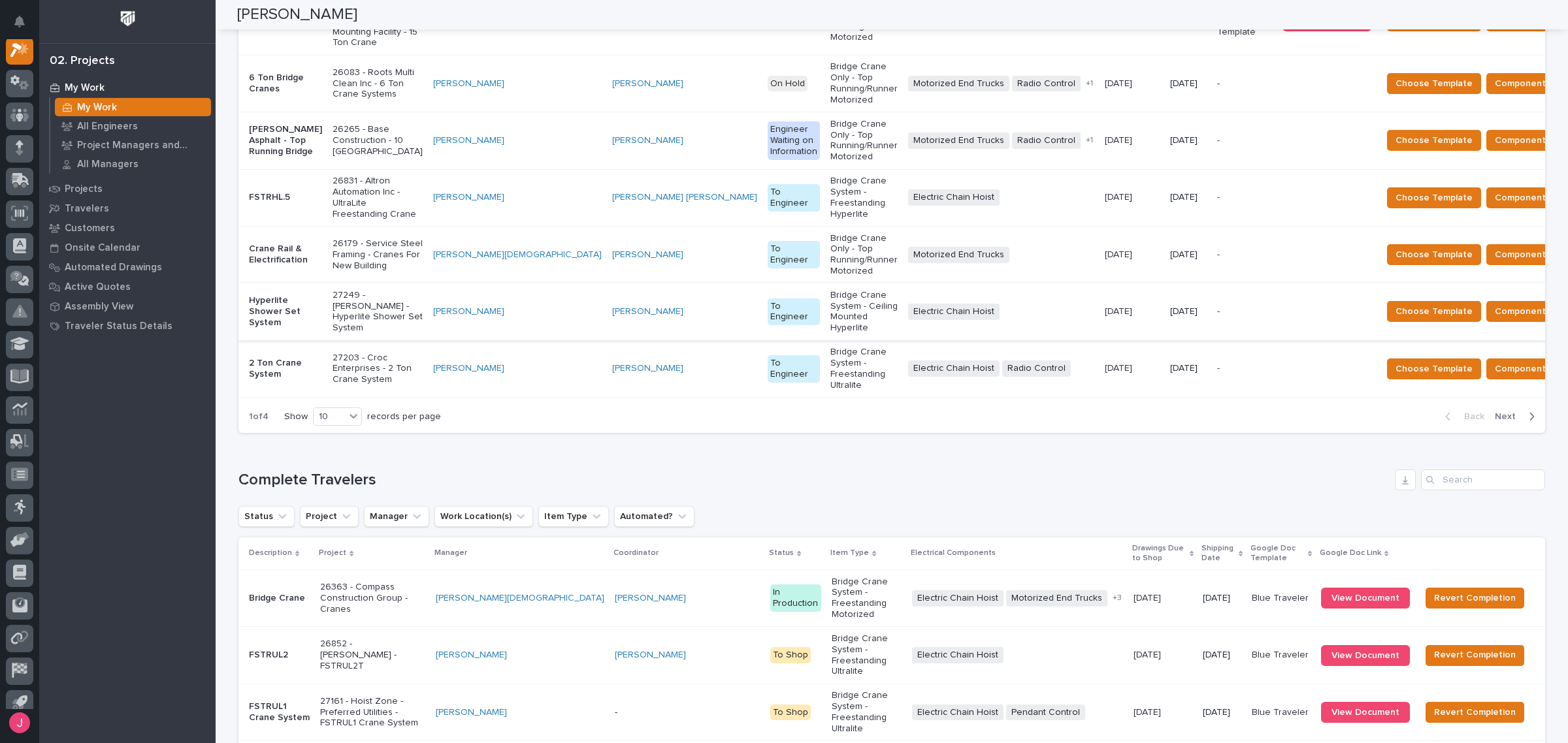
scroll to position [1358, 0]
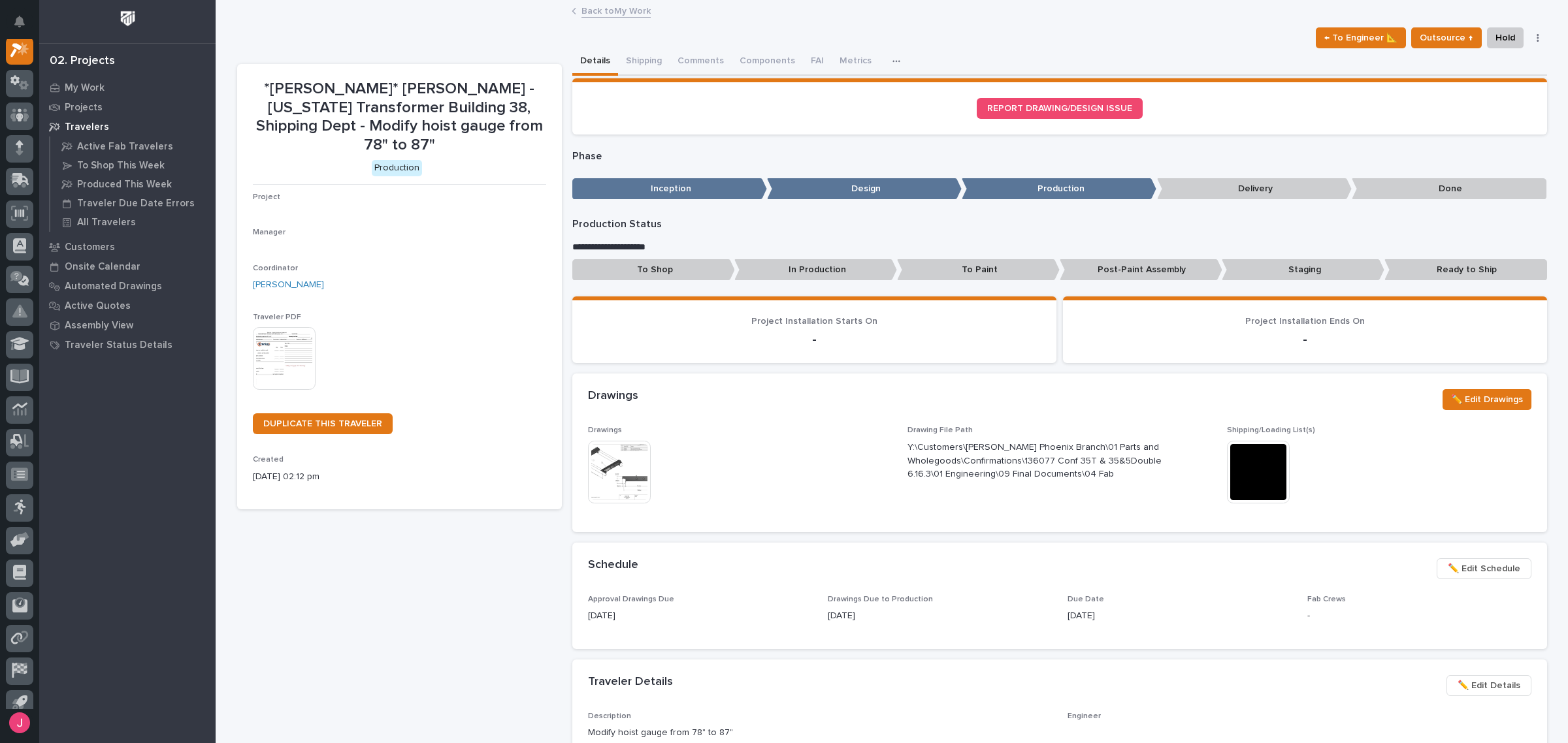
scroll to position [32, 0]
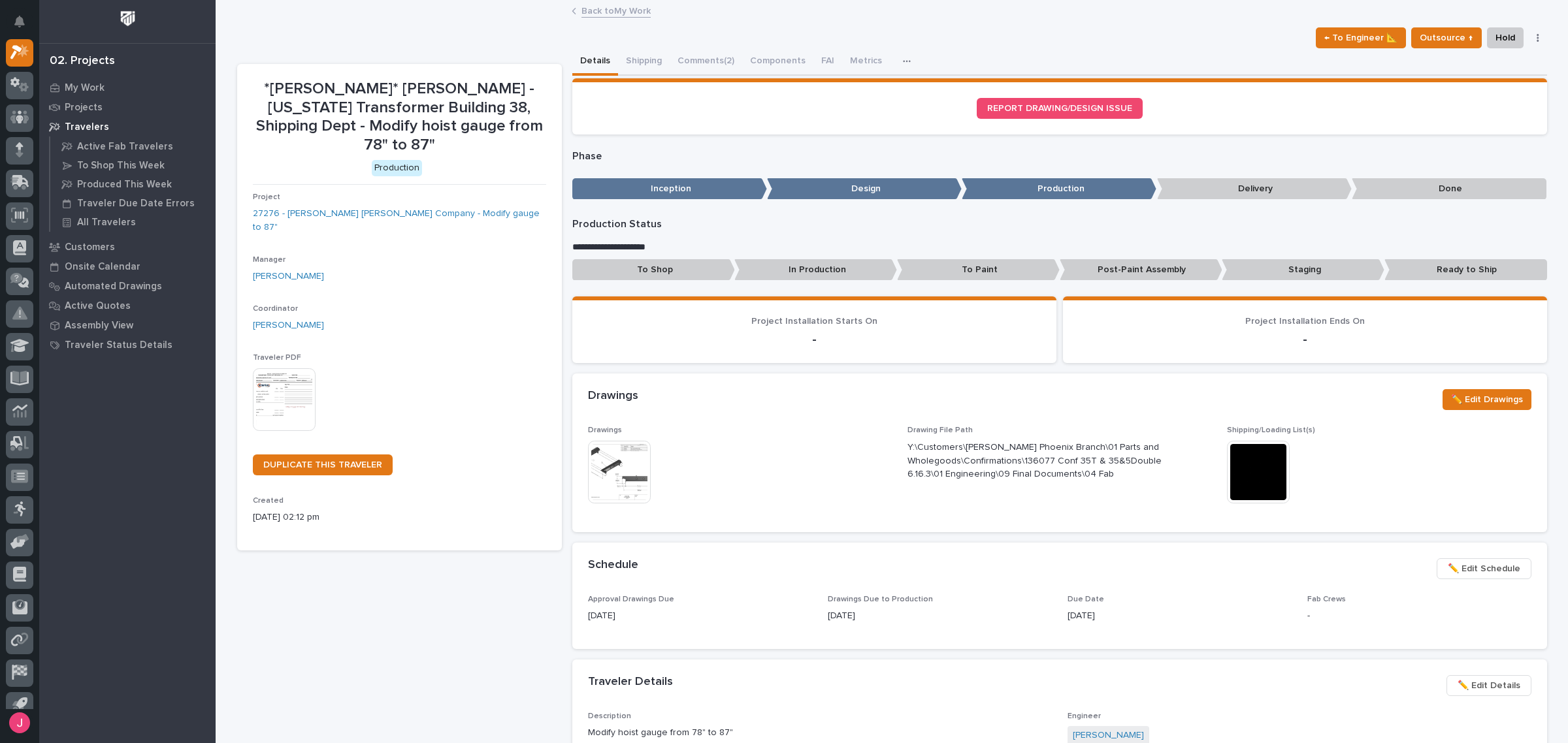
click at [1272, 483] on img at bounding box center [1258, 472] width 63 height 63
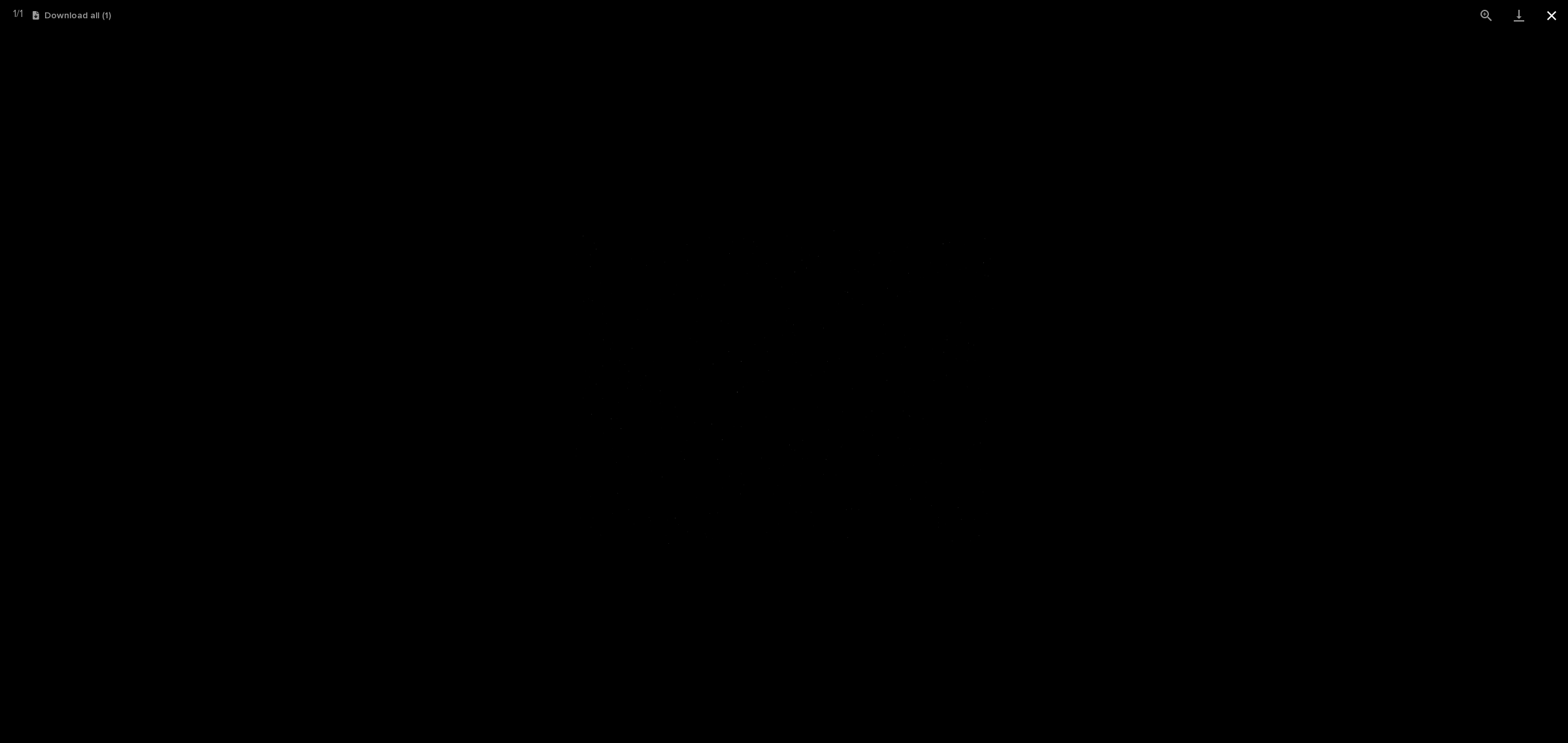
drag, startPoint x: 1560, startPoint y: 14, endPoint x: 1540, endPoint y: 18, distance: 20.4
click at [1560, 14] on button "Close gallery" at bounding box center [1551, 15] width 32 height 31
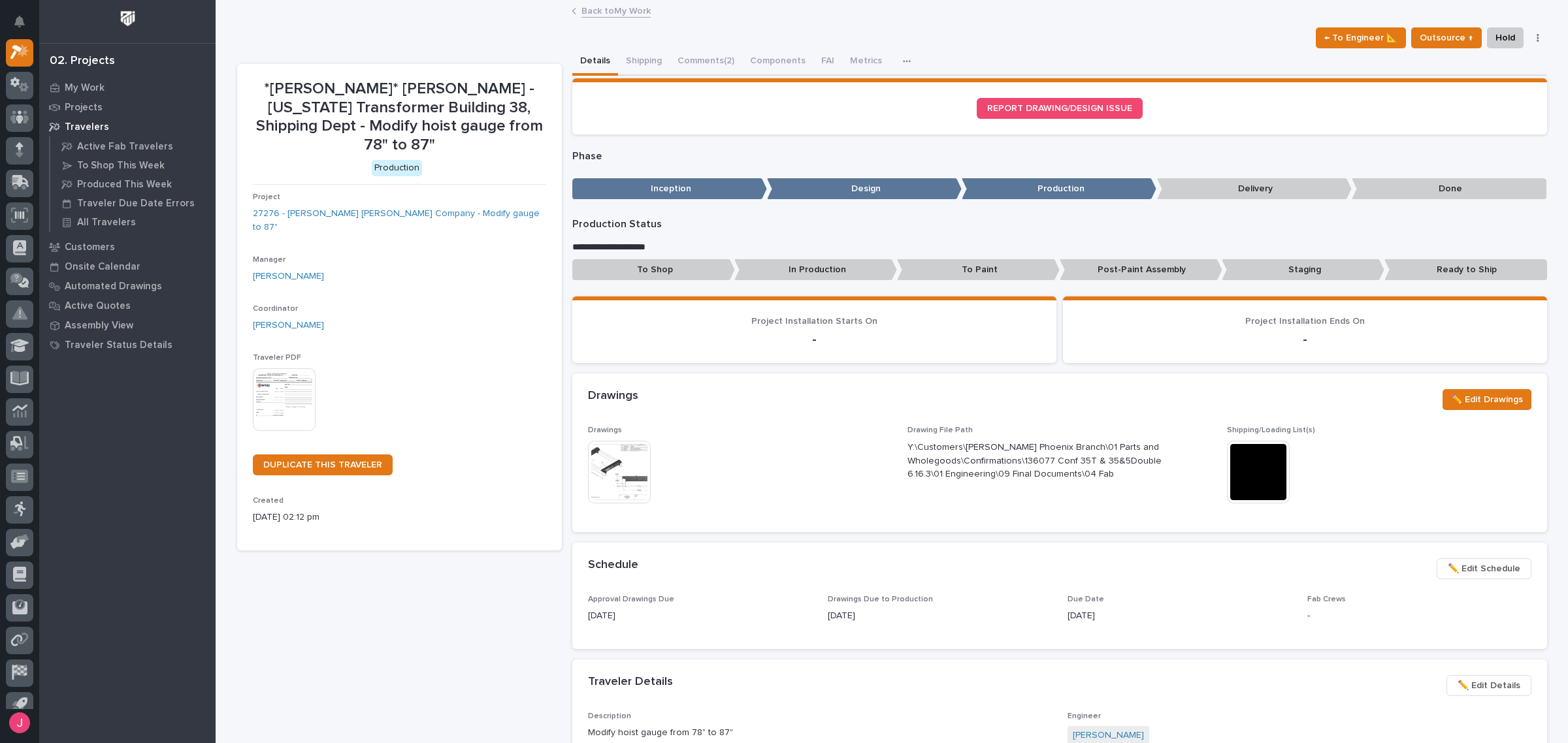
click at [609, 9] on link "Back to My Work" at bounding box center [616, 10] width 69 height 15
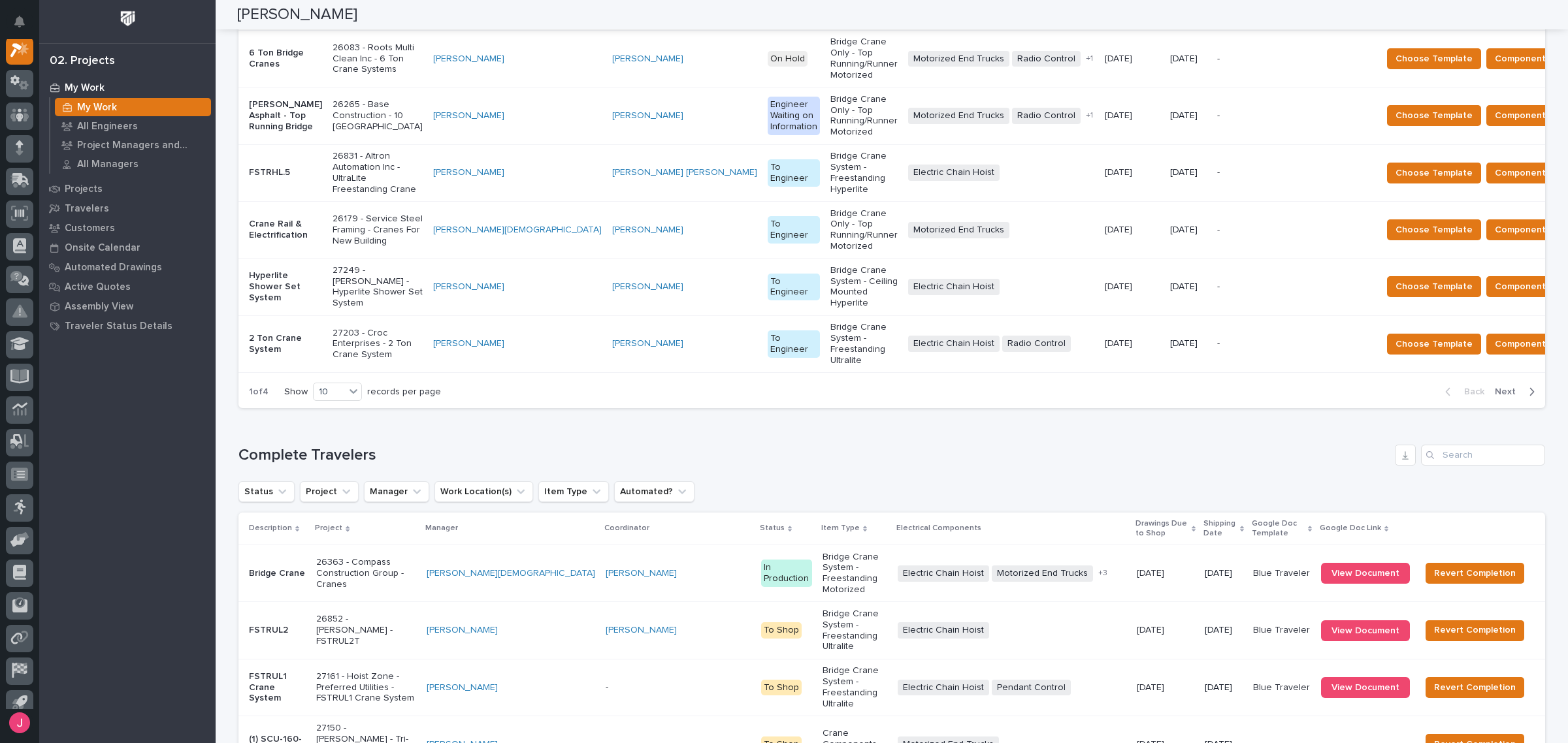
scroll to position [1357, 0]
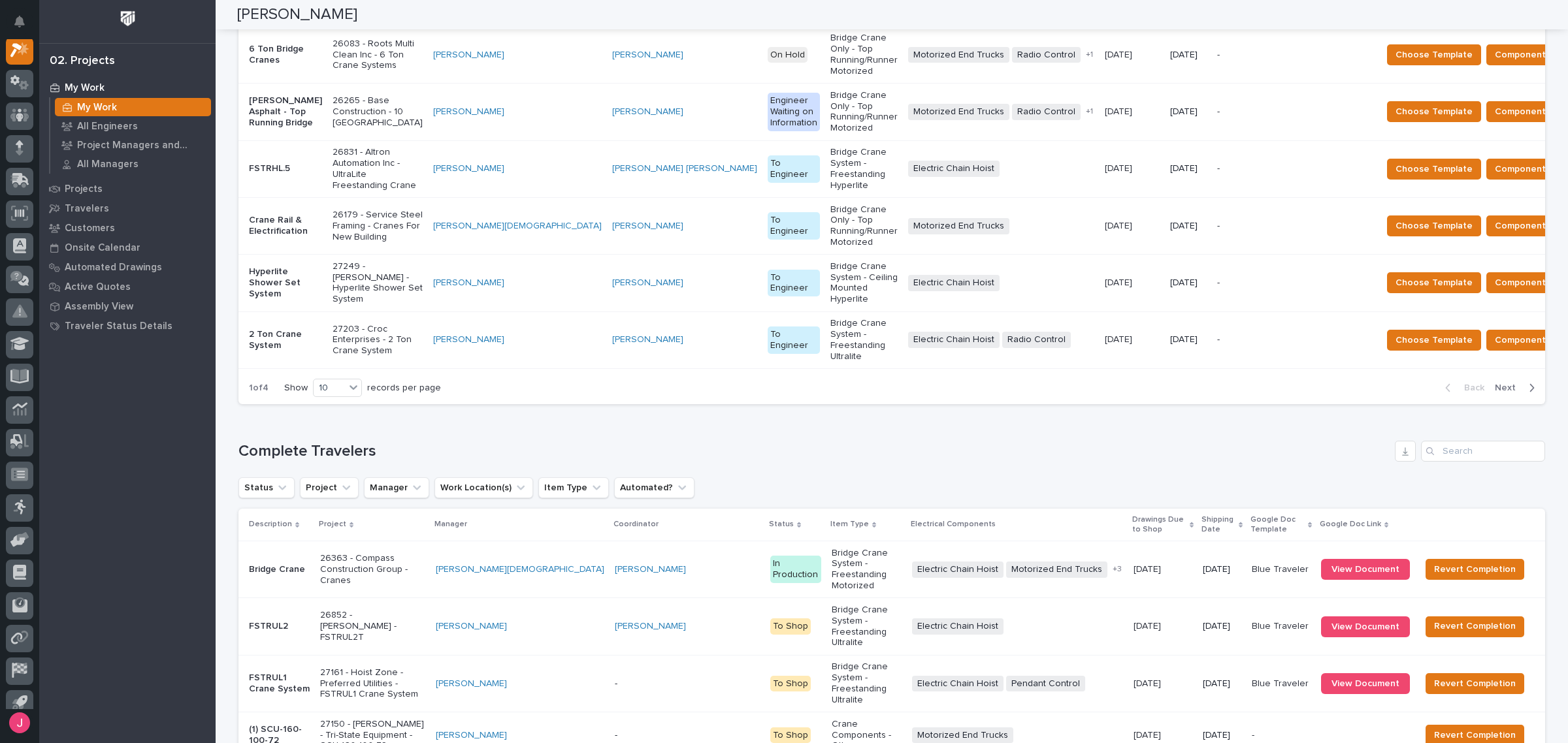
click at [425, 719] on p "27150 - [PERSON_NAME] - Tri-State Equipment - SCU-160-100-72" at bounding box center [373, 735] width 105 height 32
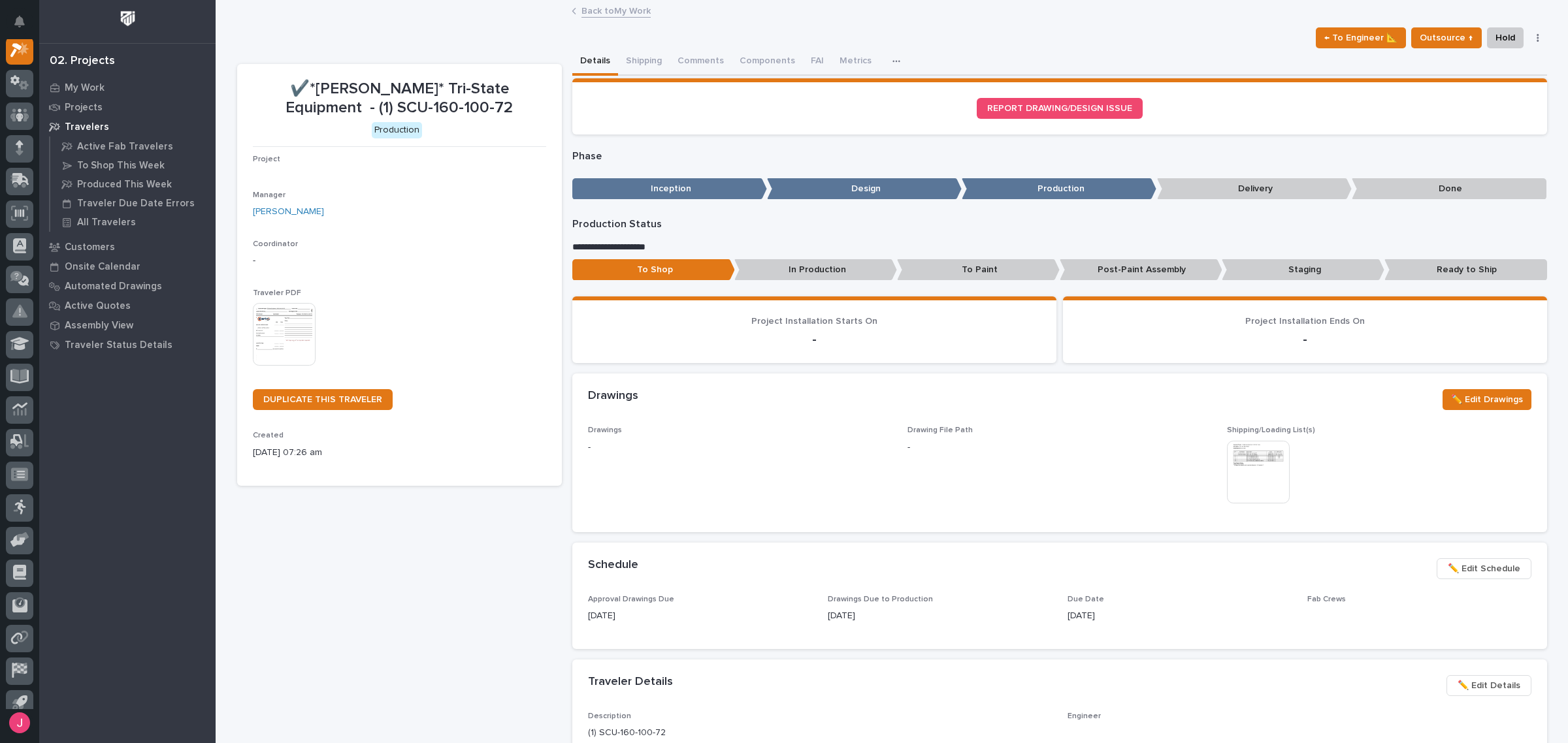
scroll to position [32, 0]
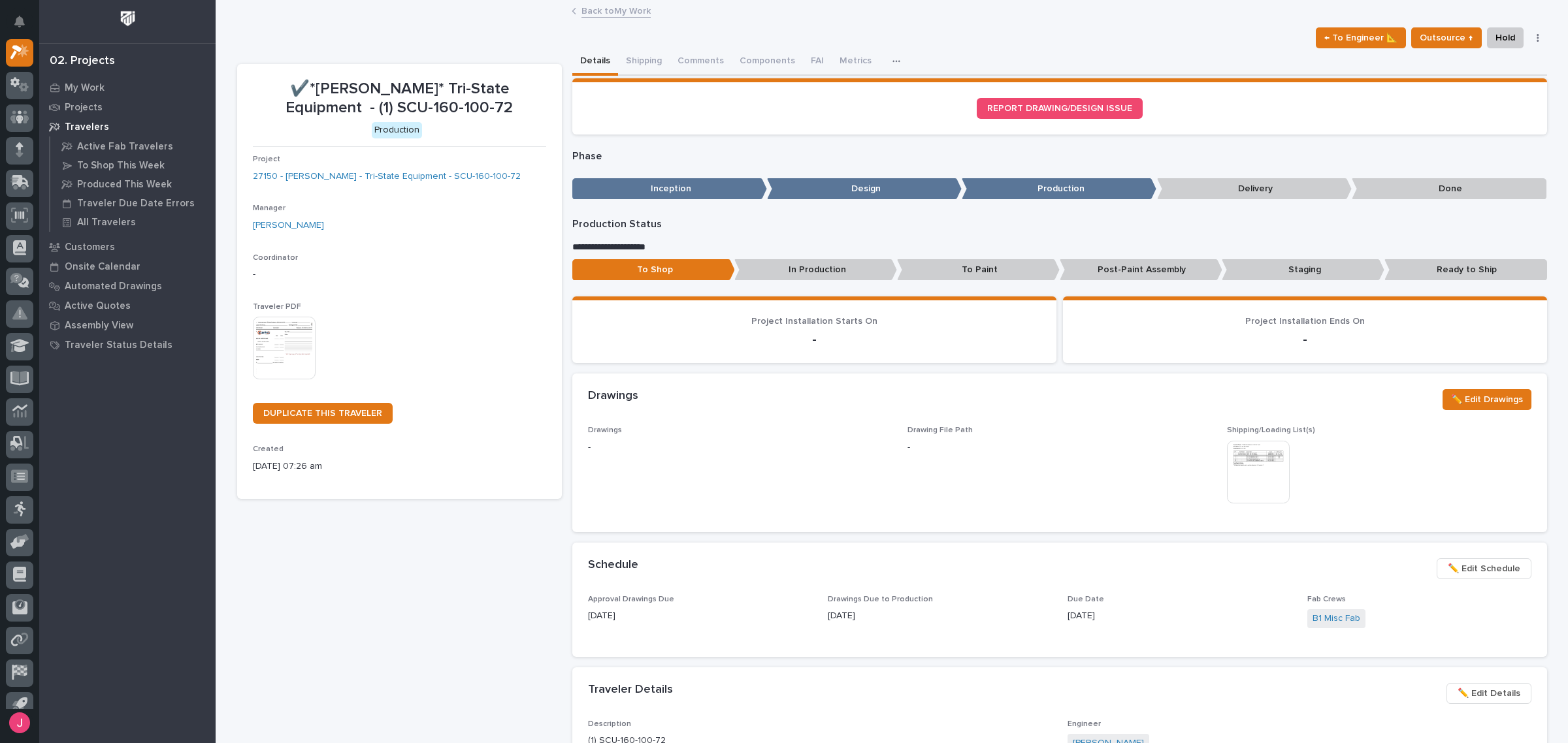
click at [1240, 474] on img at bounding box center [1258, 472] width 63 height 63
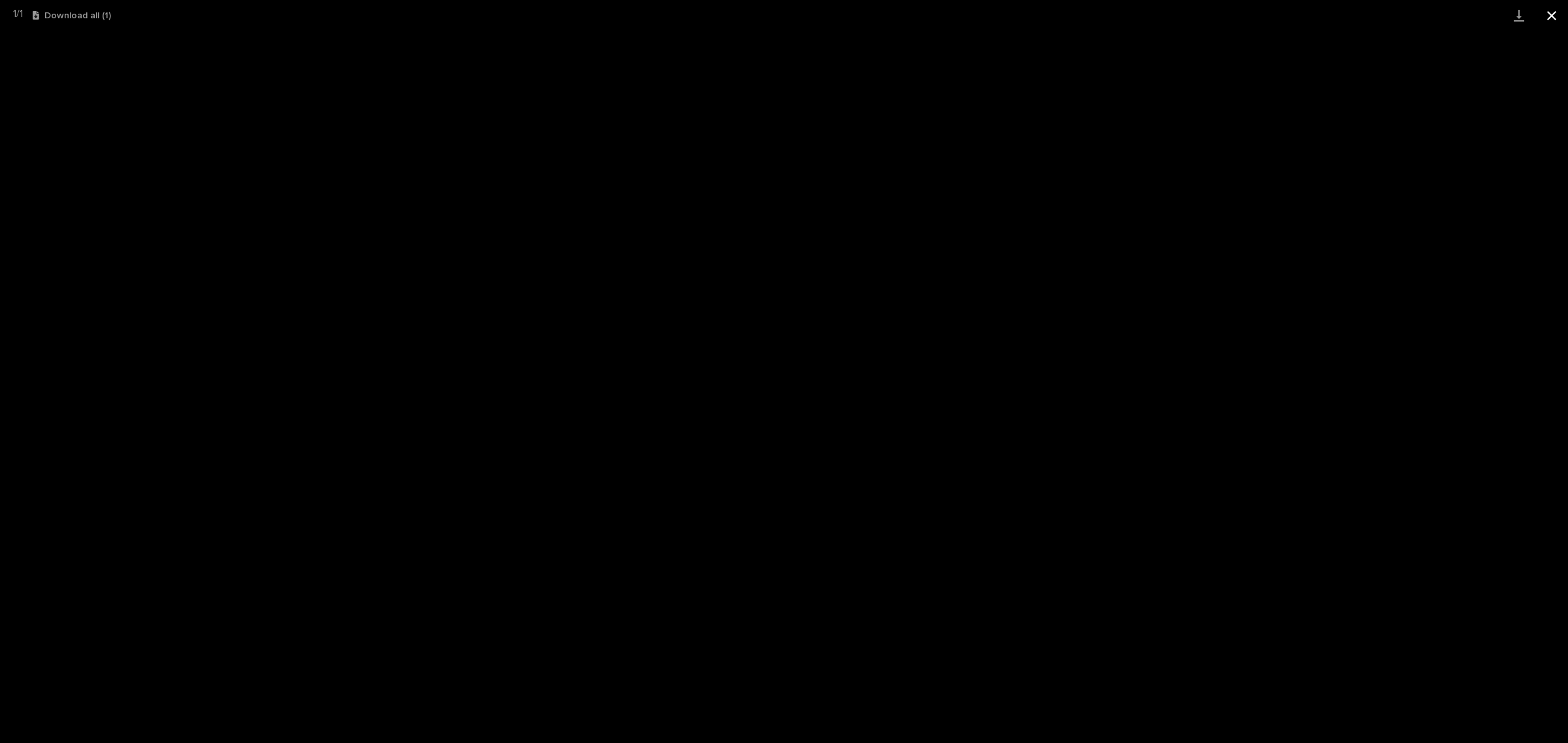
click at [1547, 10] on button "Close gallery" at bounding box center [1551, 15] width 32 height 31
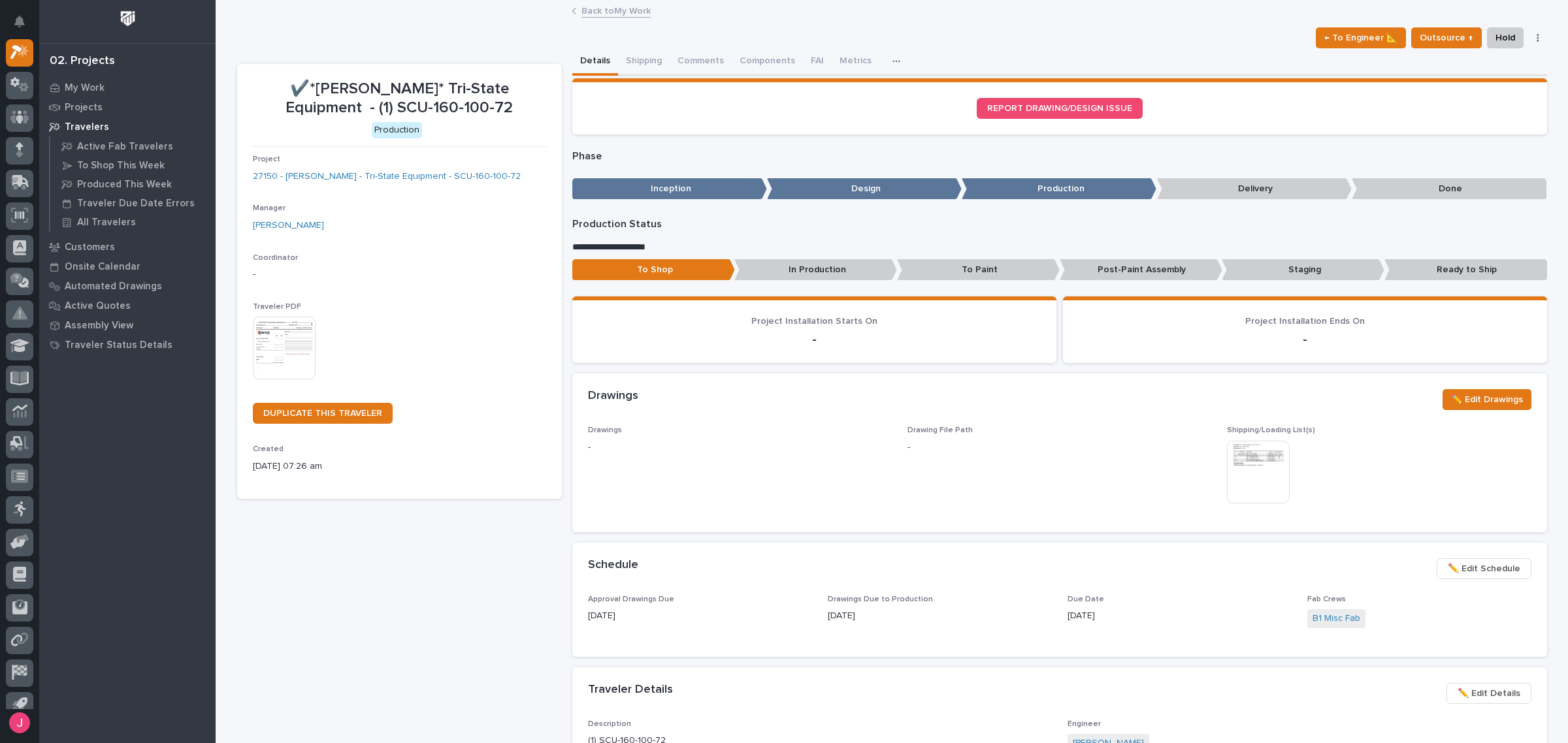
click at [623, 14] on link "Back to My Work" at bounding box center [616, 10] width 69 height 15
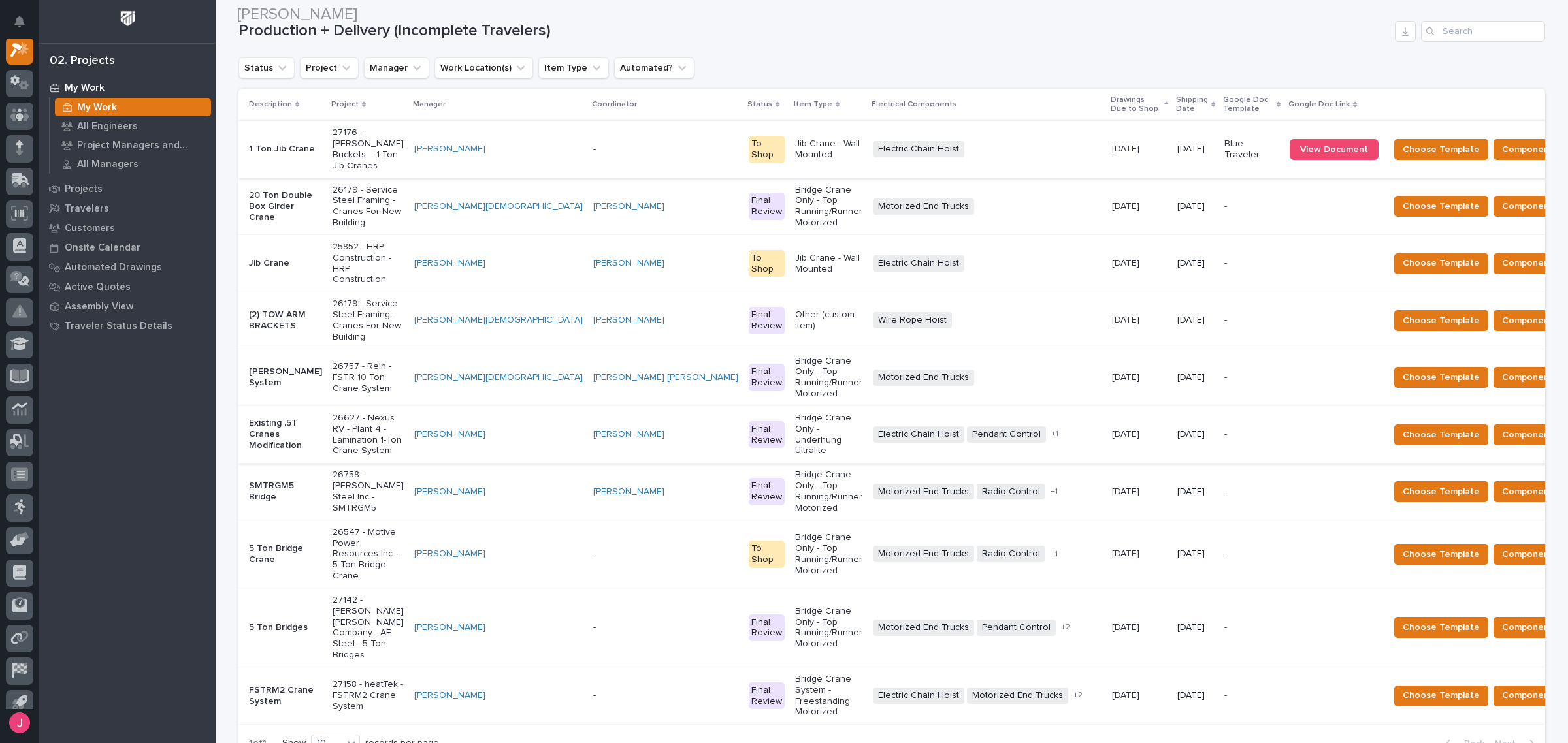
scroll to position [245, 0]
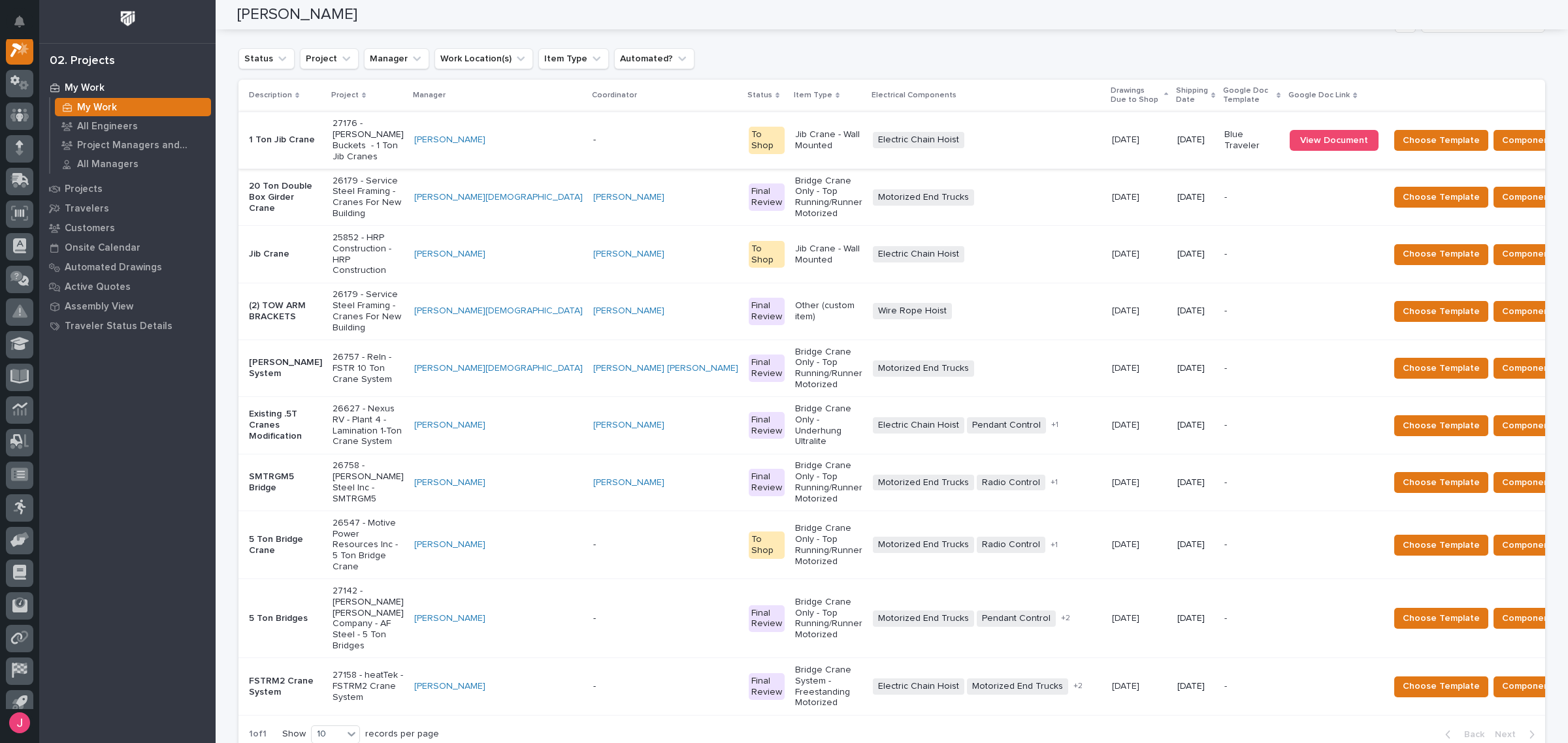
click at [347, 233] on p "25852 - HRP Construction - HRP Construction" at bounding box center [367, 254] width 71 height 44
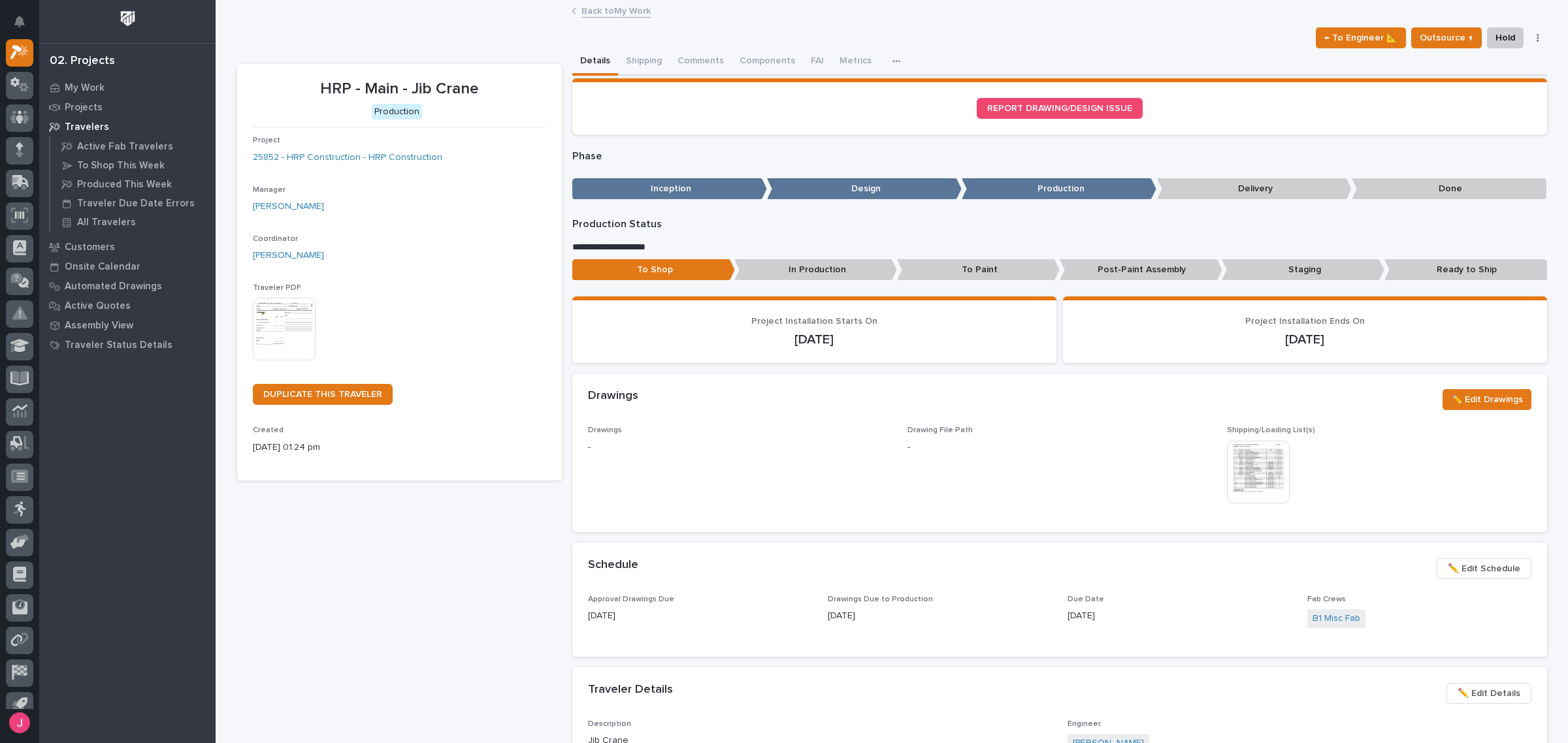
click at [1227, 477] on img at bounding box center [1258, 472] width 63 height 63
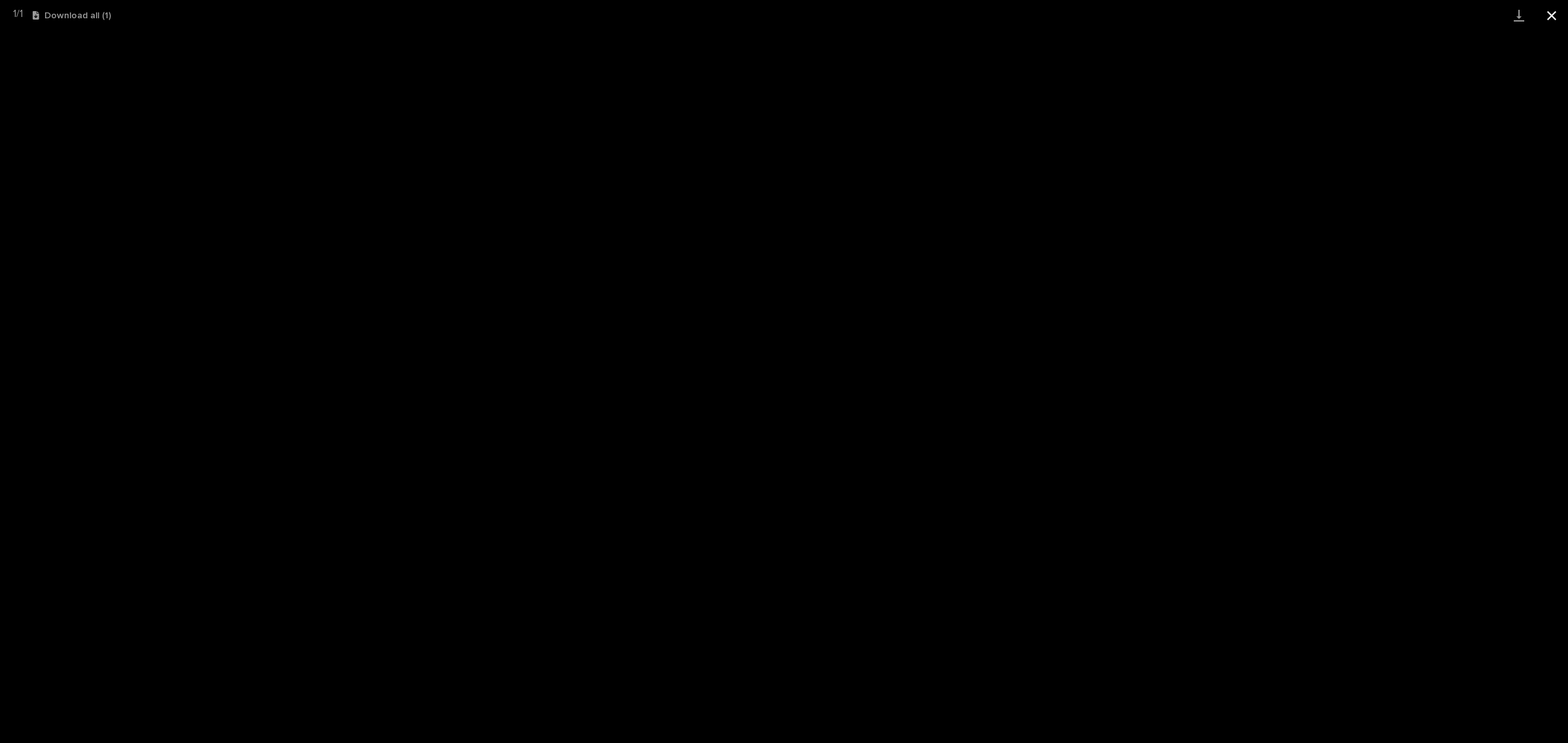
click at [1547, 17] on button "Close gallery" at bounding box center [1551, 15] width 32 height 31
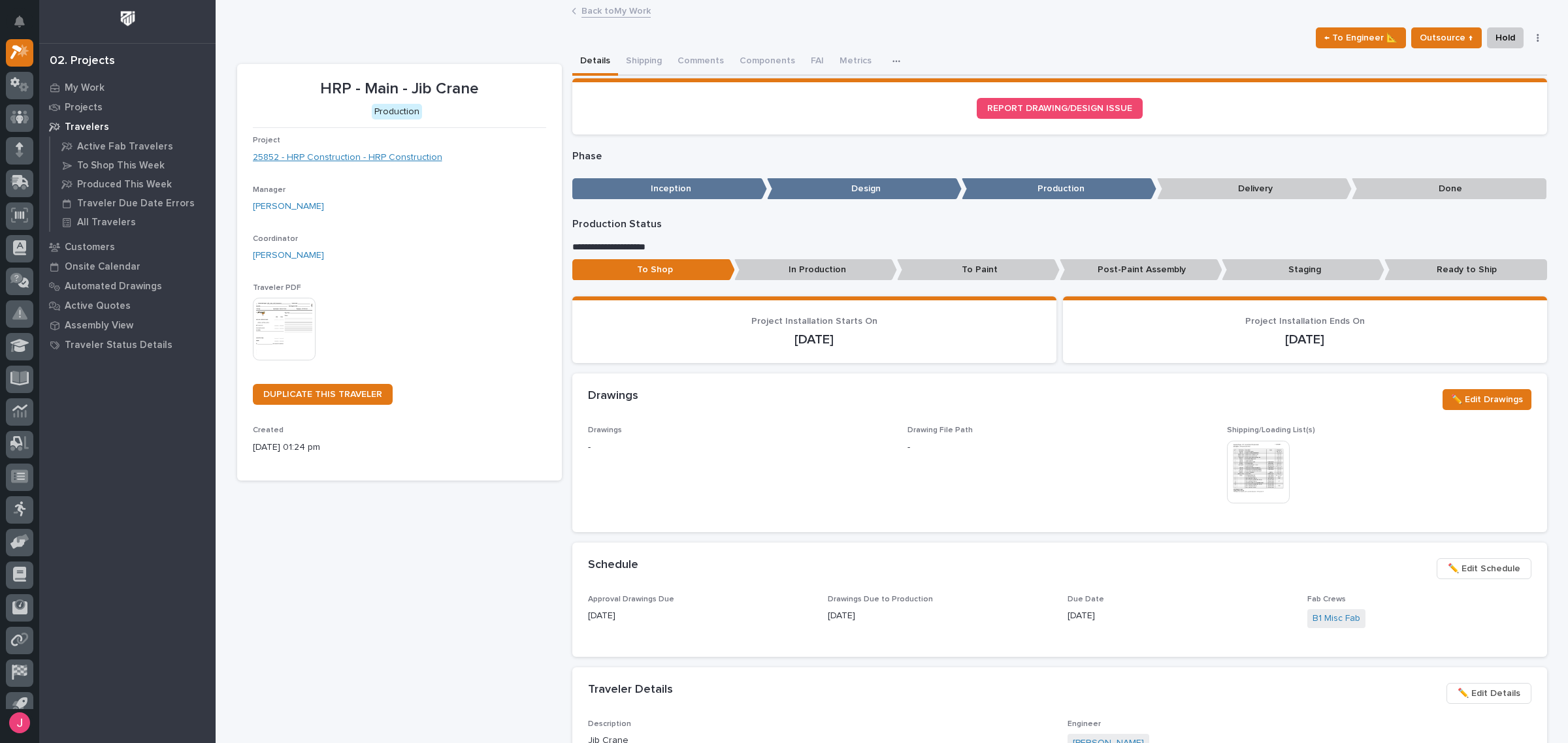
click at [405, 156] on link "25852 - HRP Construction - HRP Construction" at bounding box center [347, 158] width 190 height 14
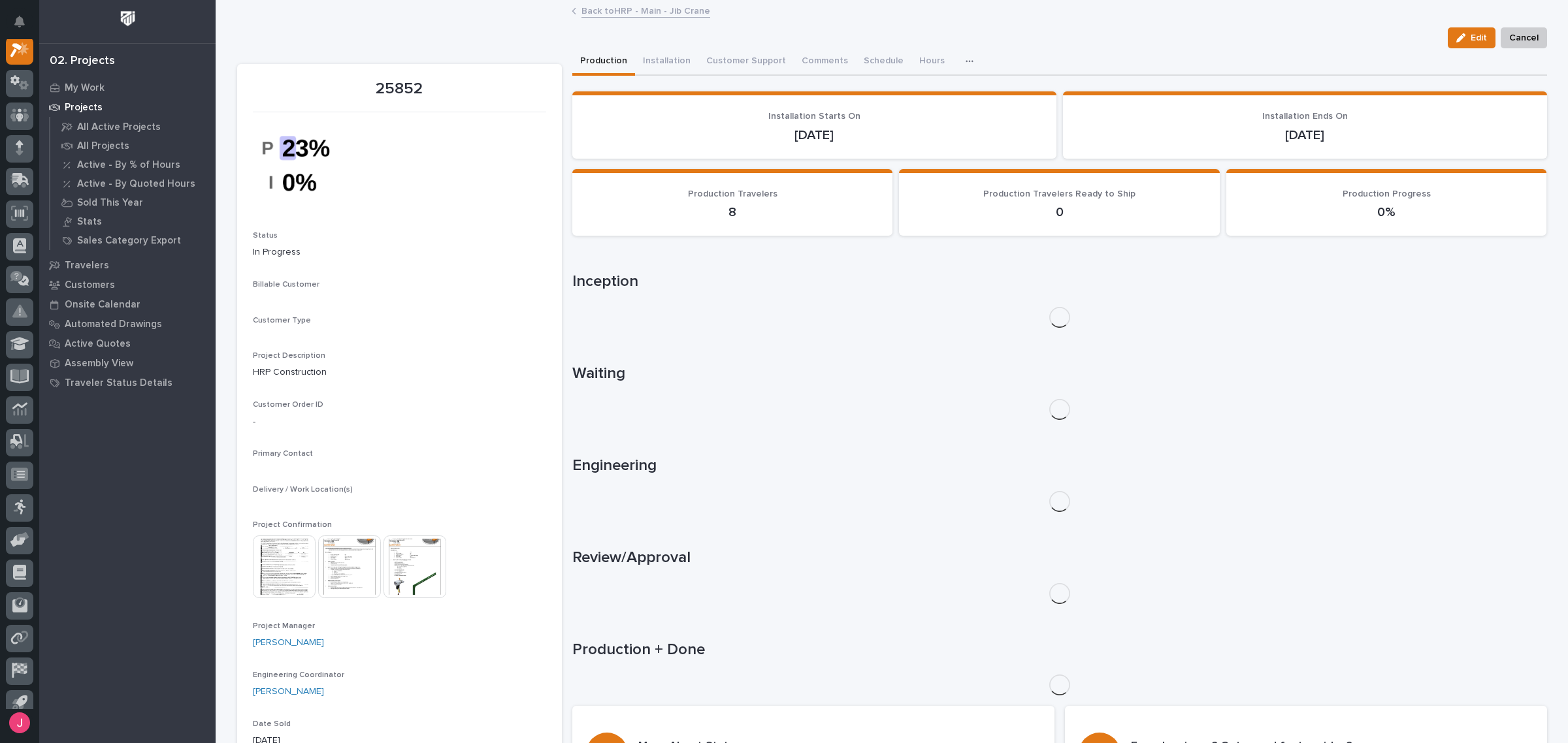
scroll to position [32, 0]
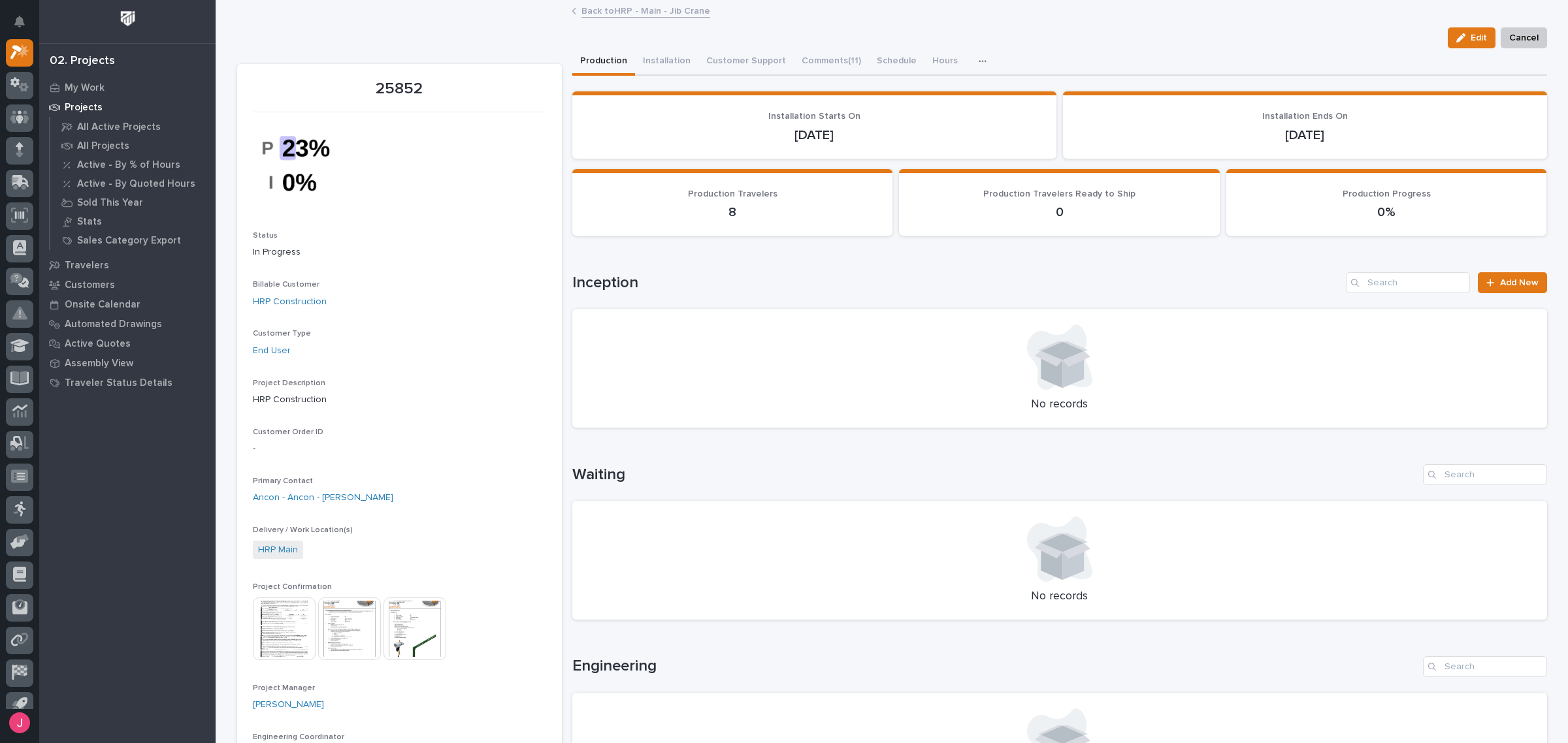
click at [262, 636] on img at bounding box center [284, 629] width 63 height 63
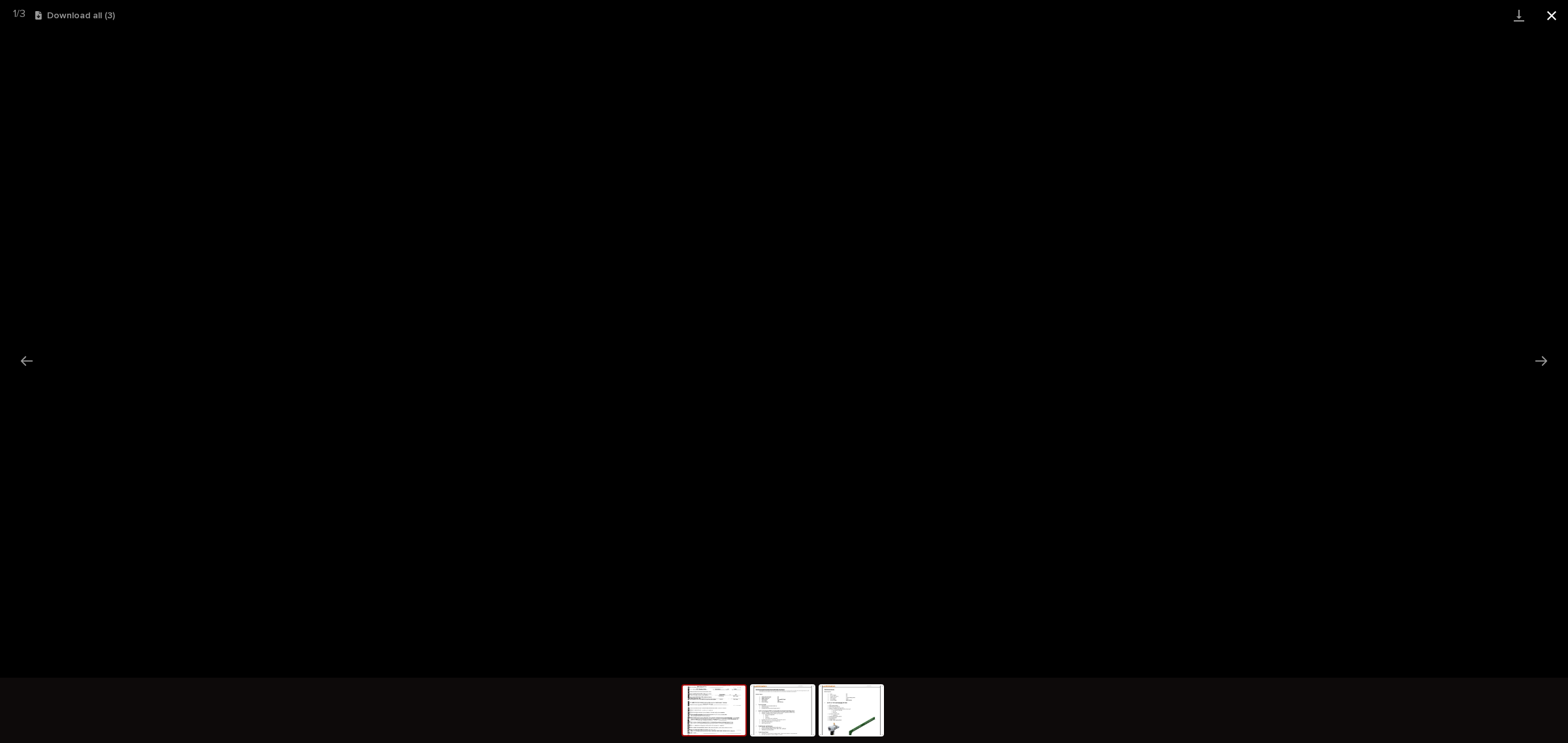
click at [1550, 4] on button "Close gallery" at bounding box center [1551, 15] width 32 height 31
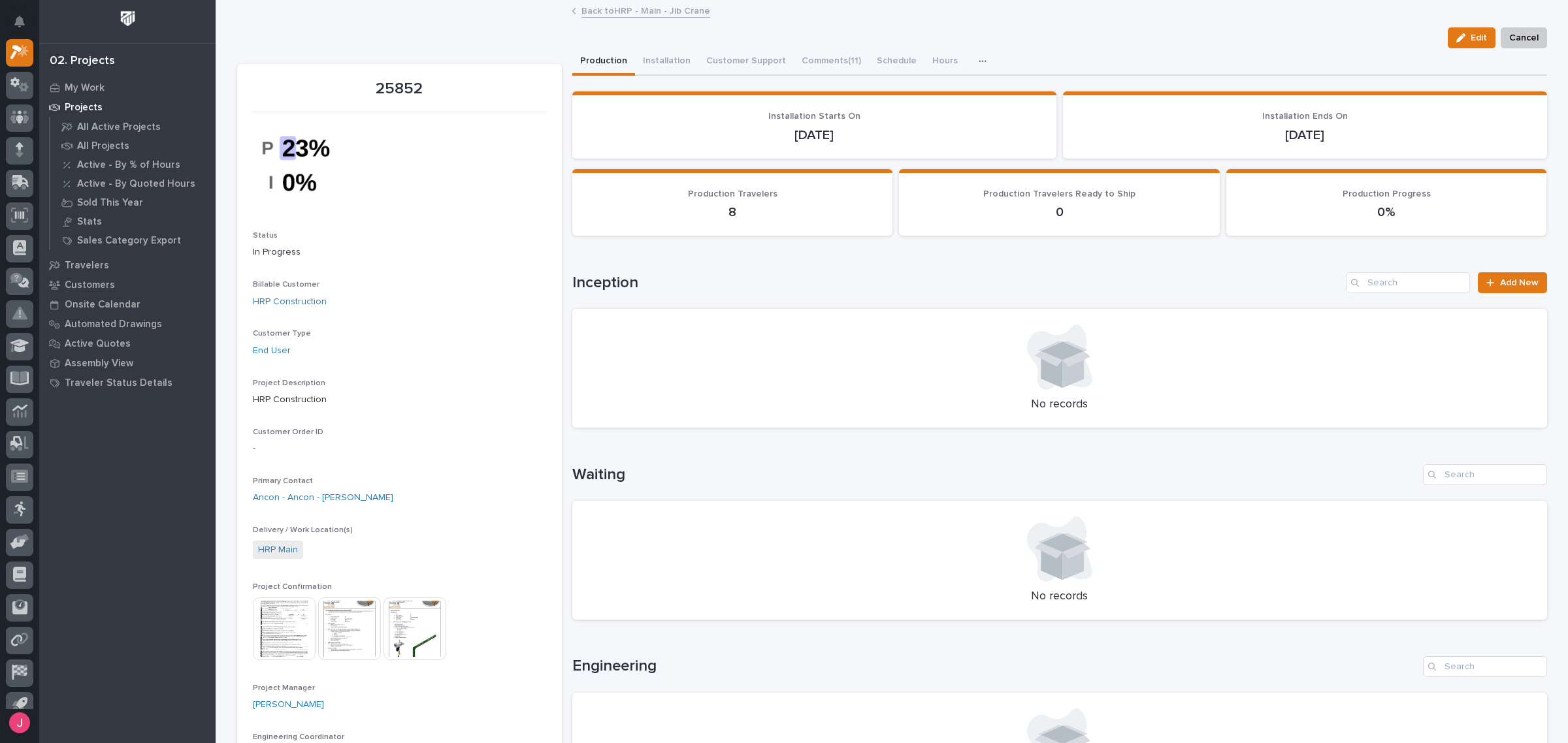
click at [346, 628] on img at bounding box center [350, 629] width 63 height 63
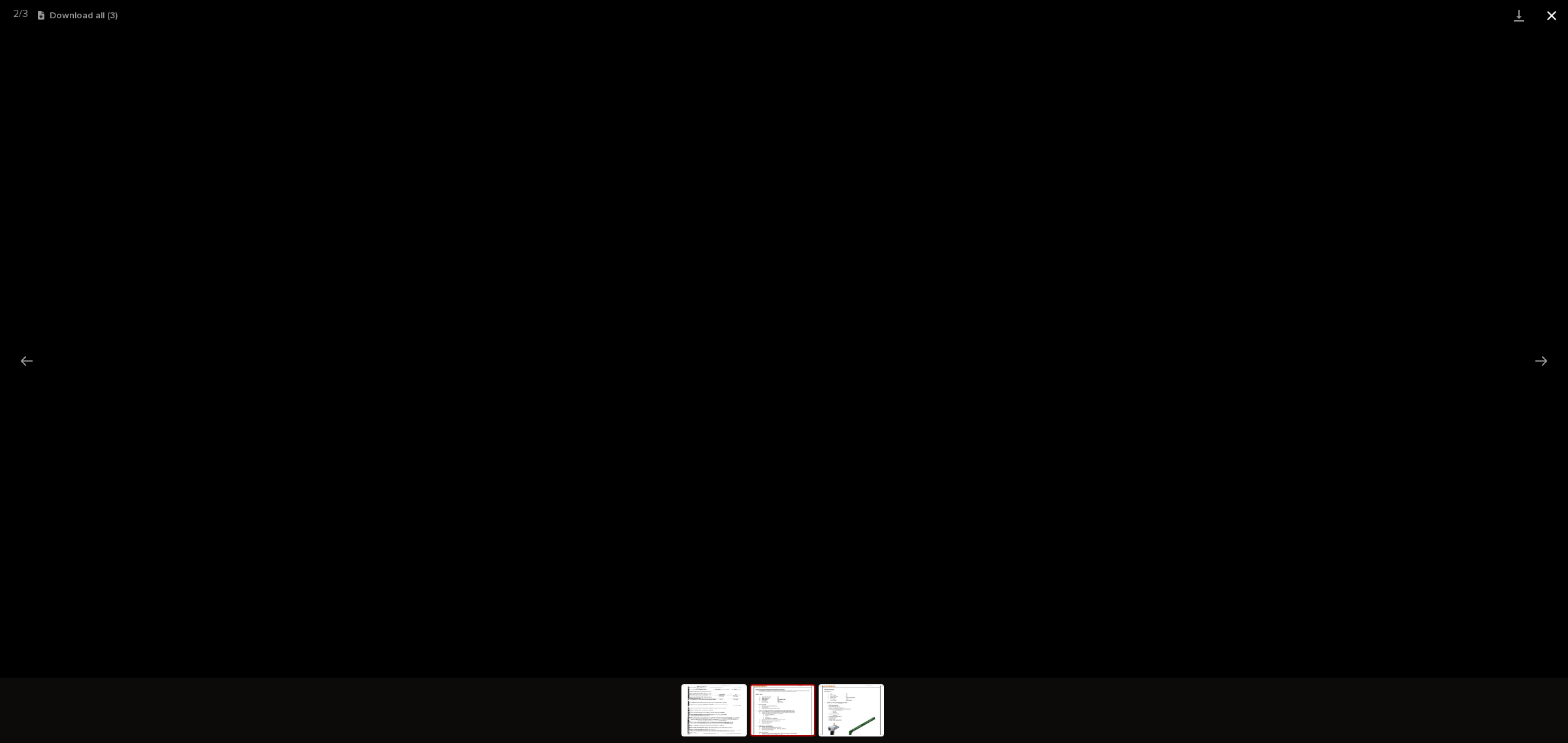
click at [1557, 14] on button "Close gallery" at bounding box center [1551, 15] width 32 height 31
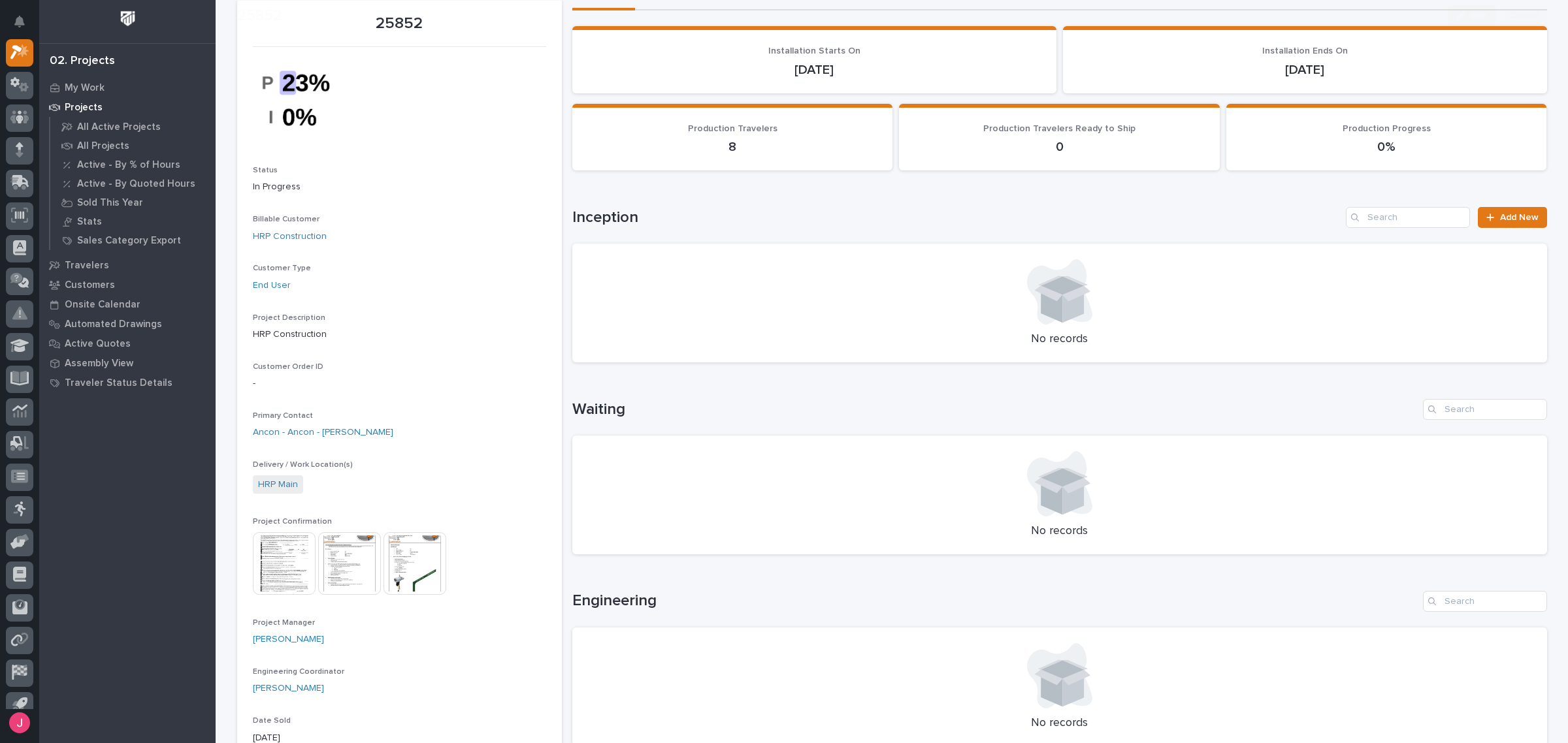
scroll to position [0, 0]
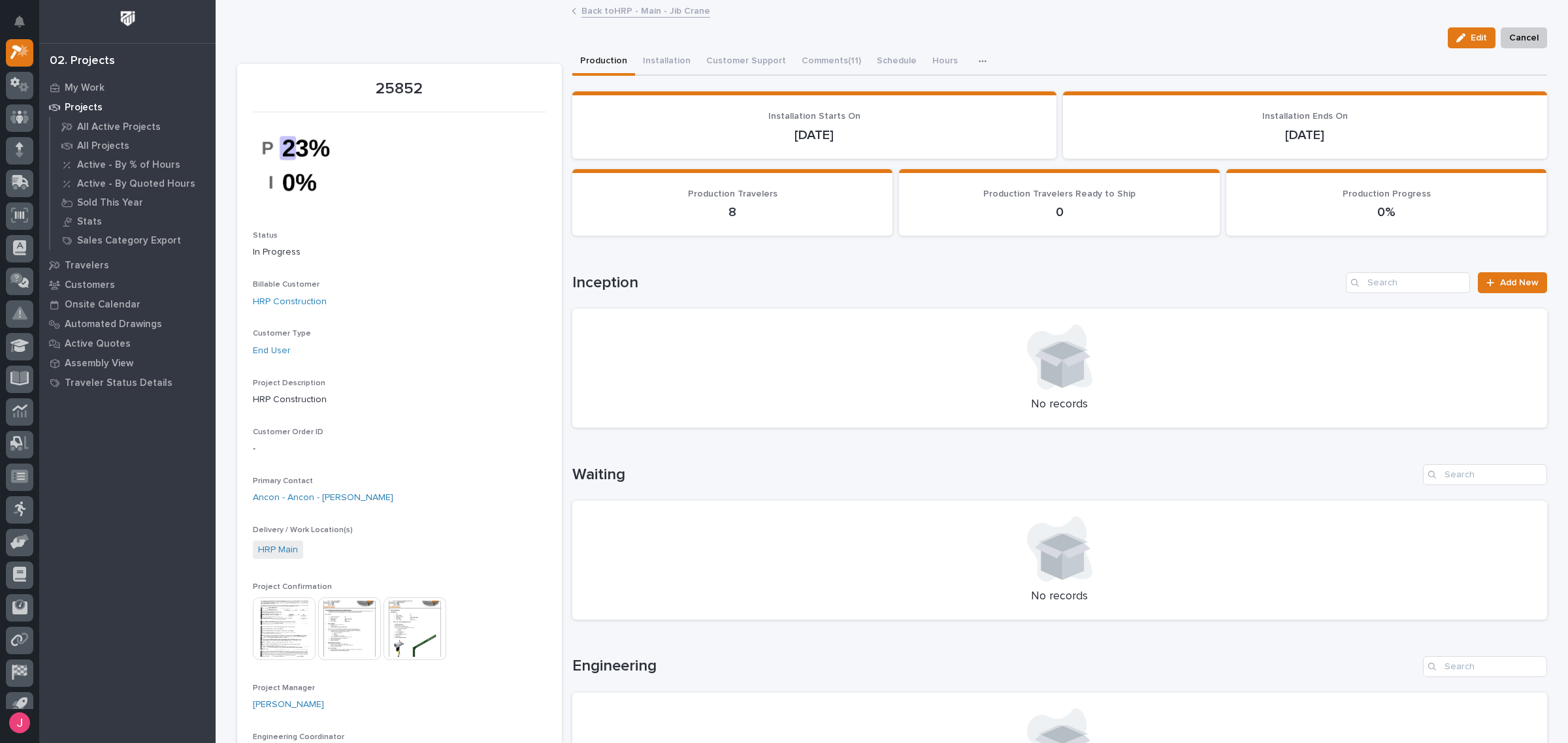
drag, startPoint x: 817, startPoint y: 230, endPoint x: 658, endPoint y: 269, distance: 163.7
click at [658, 269] on div "Loading... Saving… Inception Add New No records" at bounding box center [1060, 343] width 975 height 192
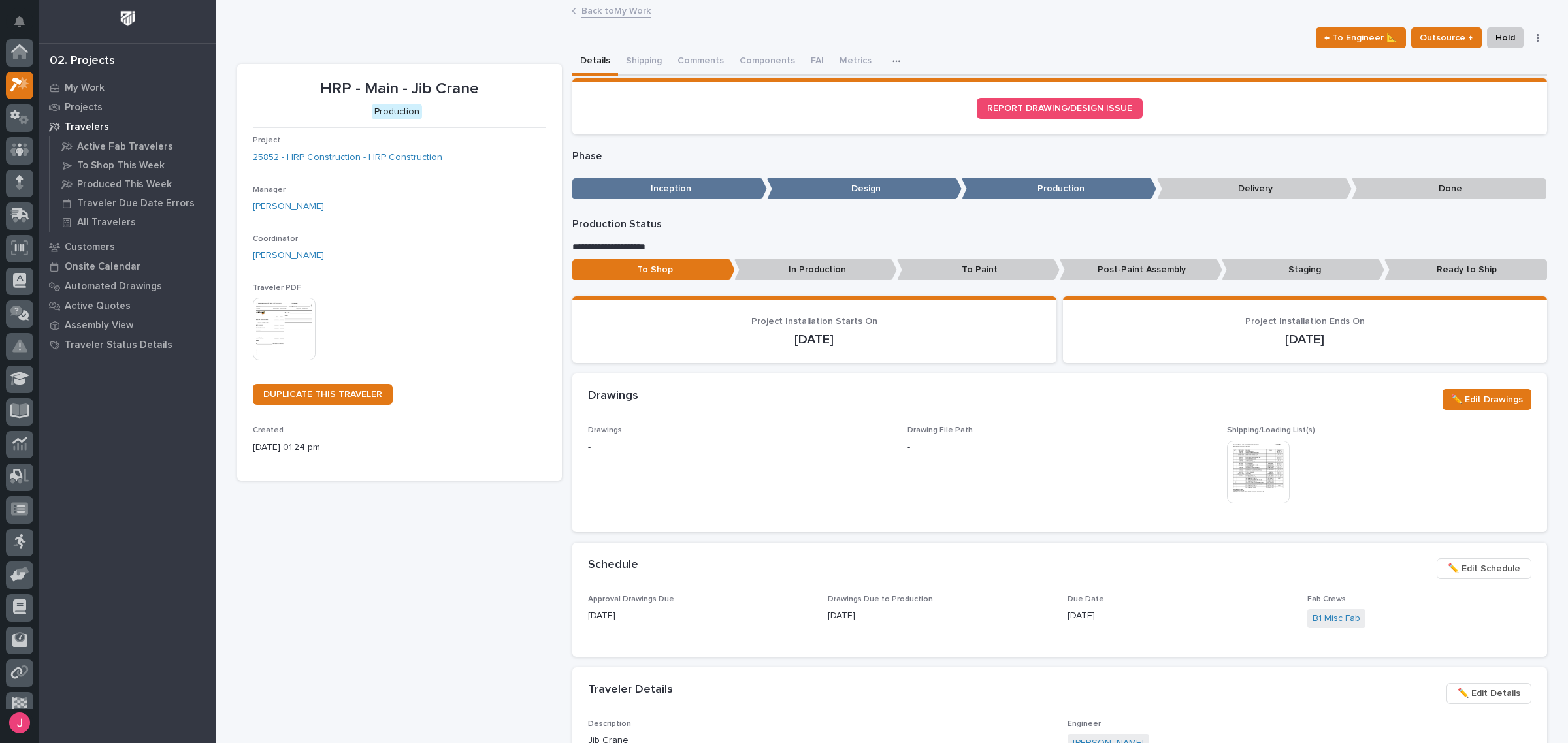
scroll to position [35, 0]
drag, startPoint x: 807, startPoint y: 363, endPoint x: 815, endPoint y: 361, distance: 8.2
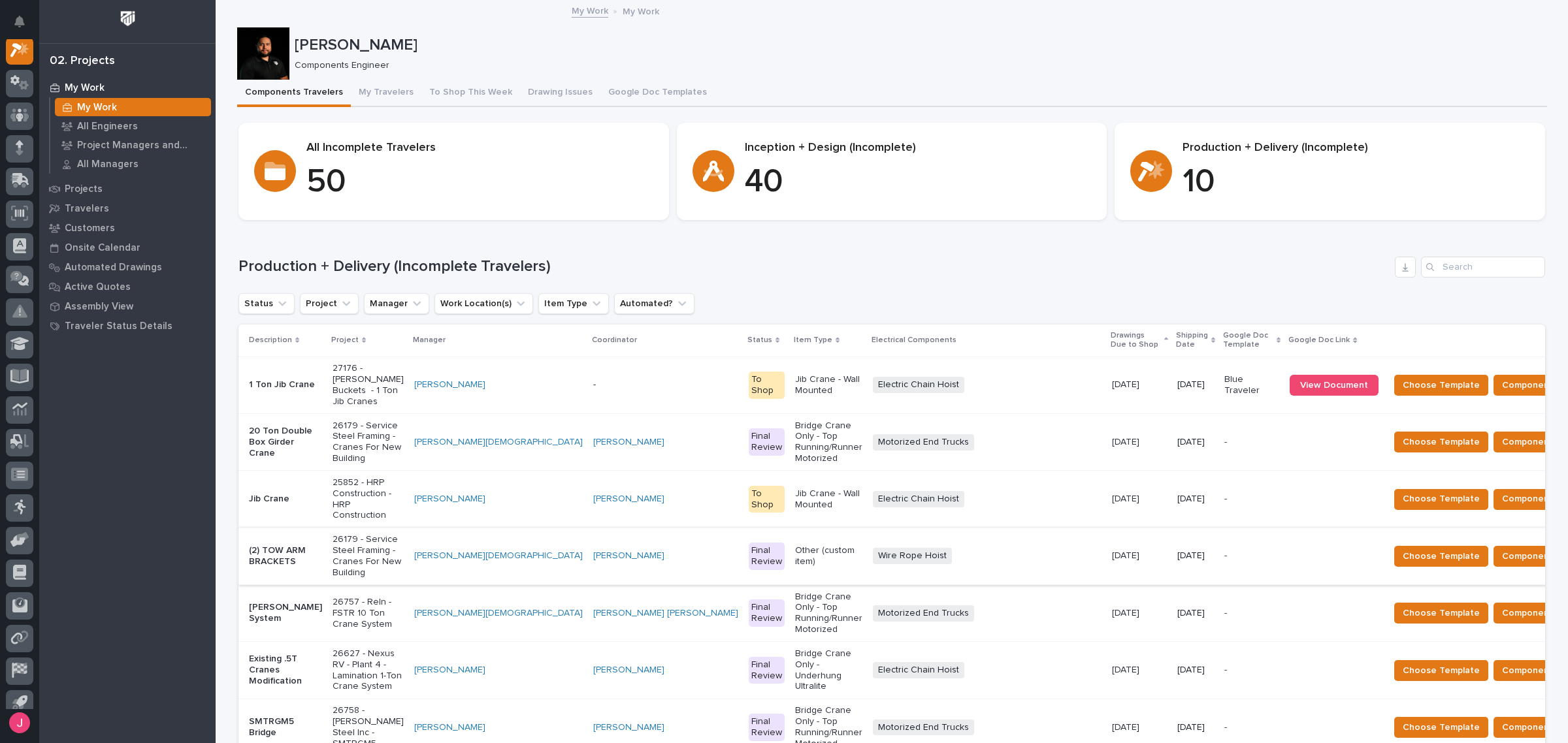
scroll to position [245, 0]
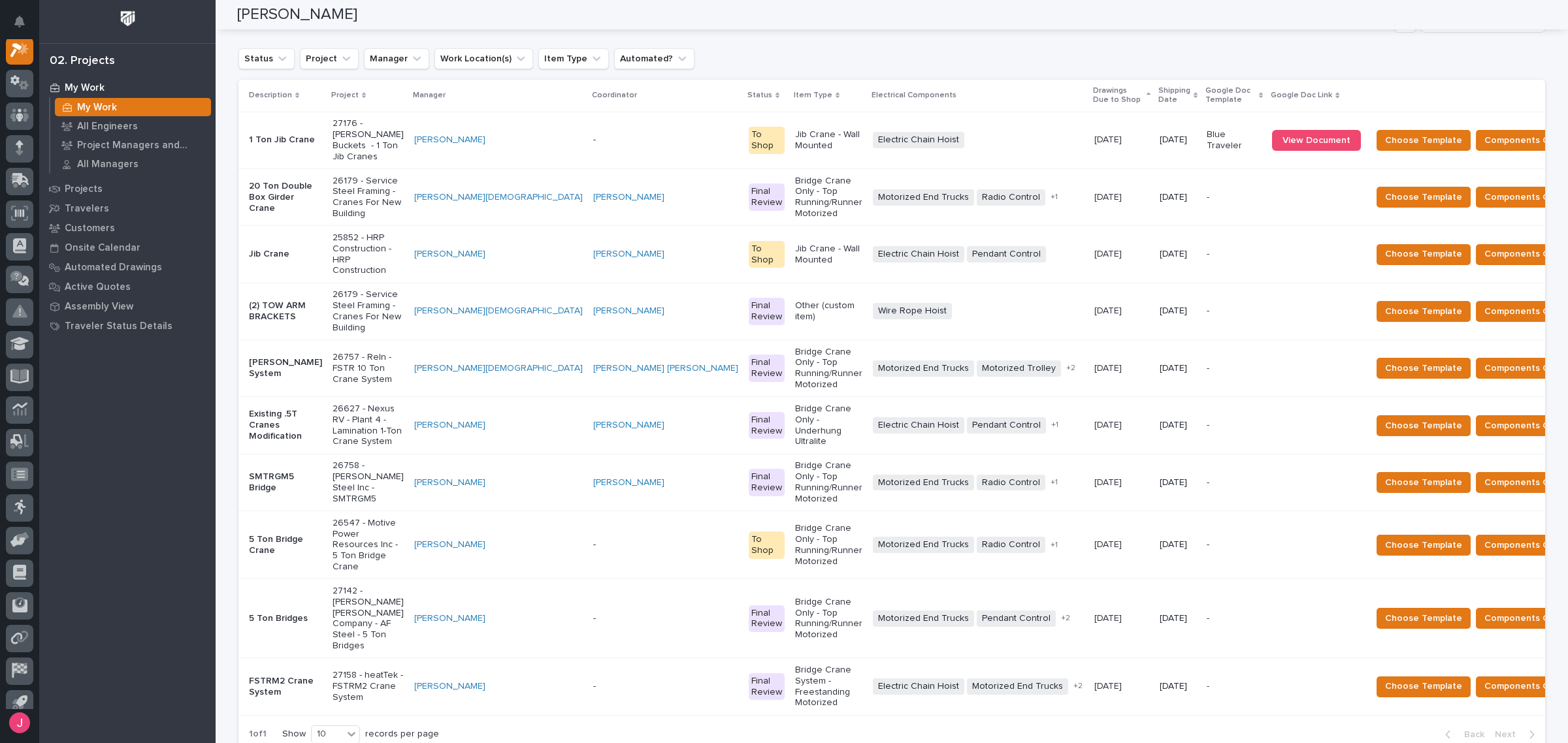
click at [795, 244] on p "Jib Crane - Wall Mounted" at bounding box center [828, 254] width 67 height 22
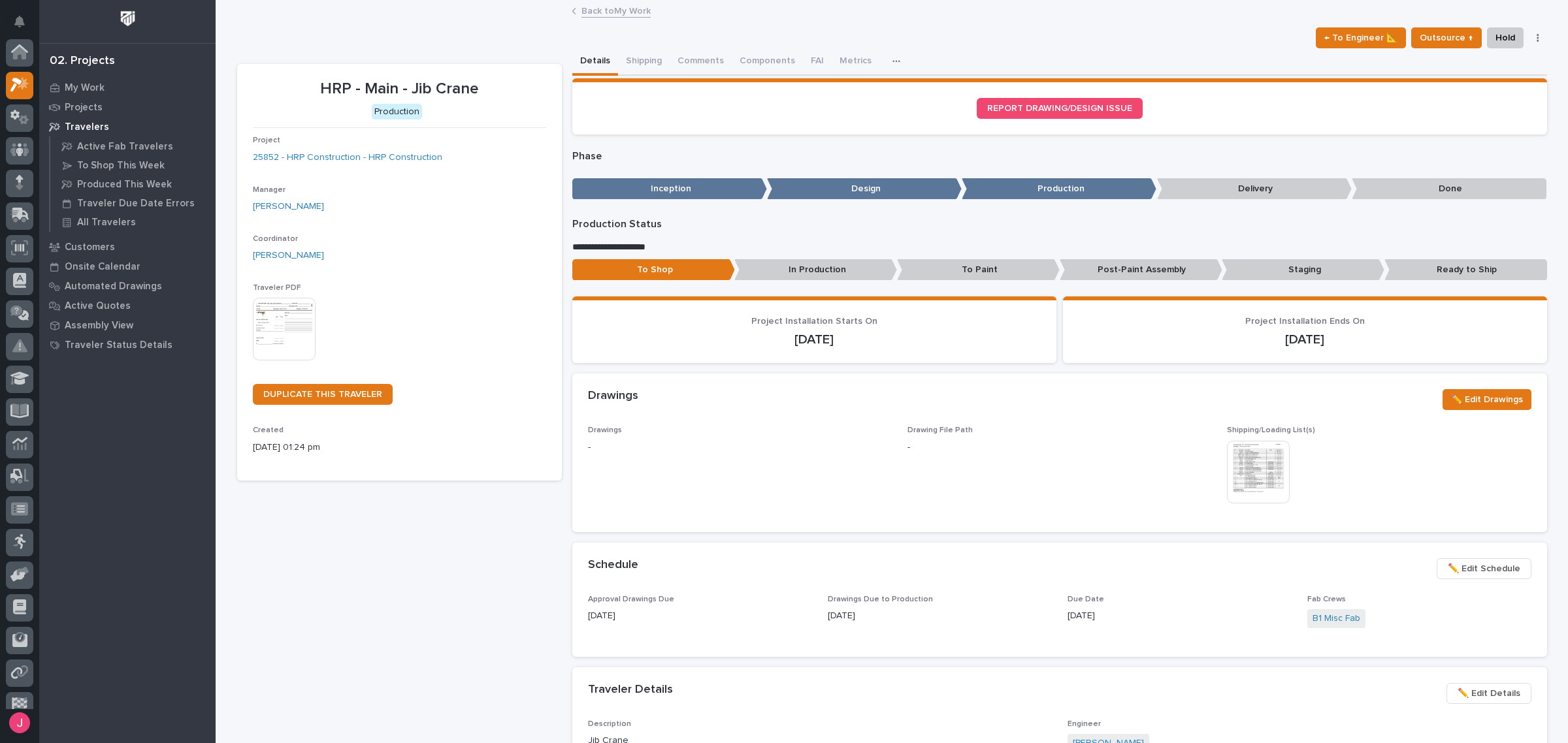
scroll to position [32, 0]
click at [609, 6] on link "Back to My Work" at bounding box center [616, 10] width 69 height 15
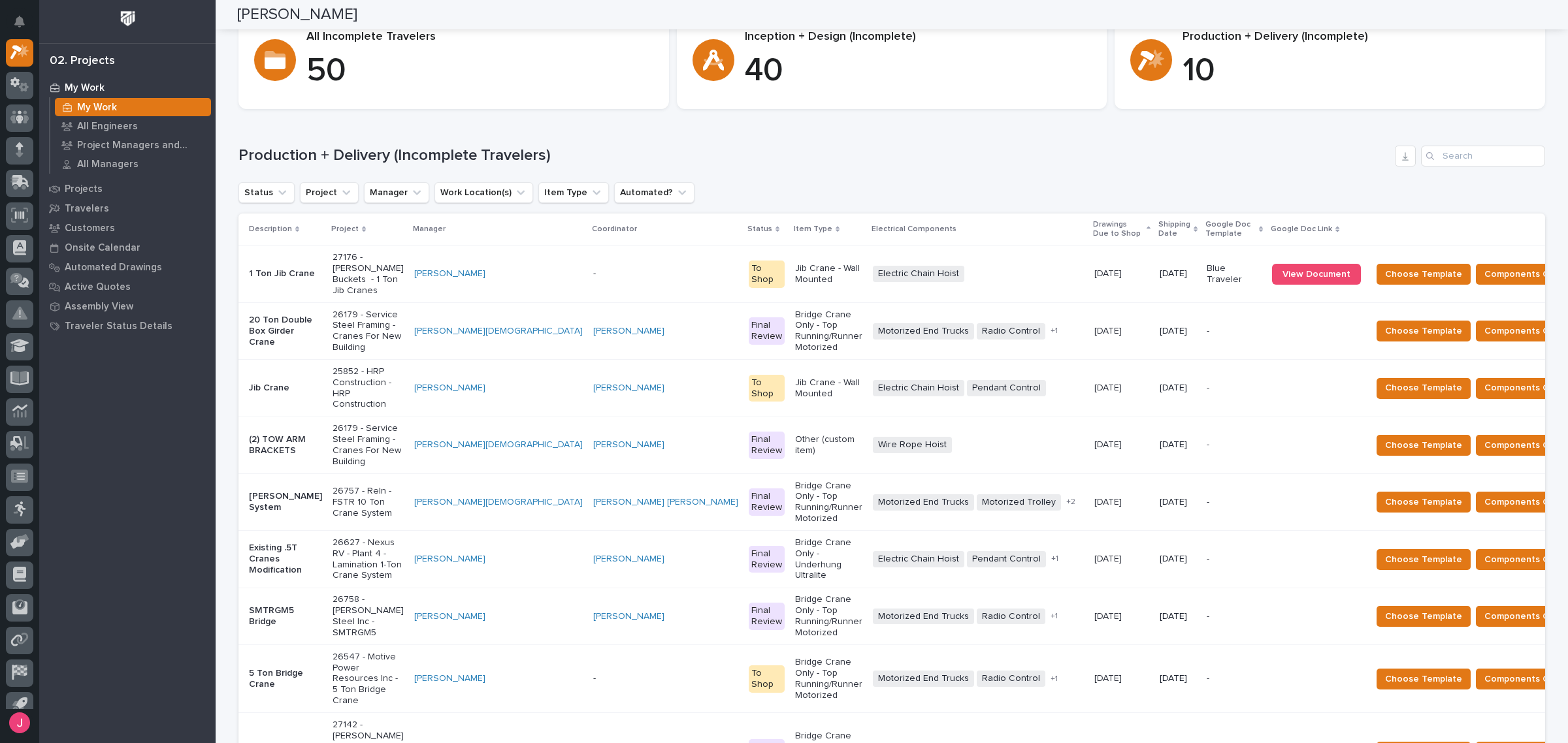
scroll to position [81, 0]
